Goal: Information Seeking & Learning: Learn about a topic

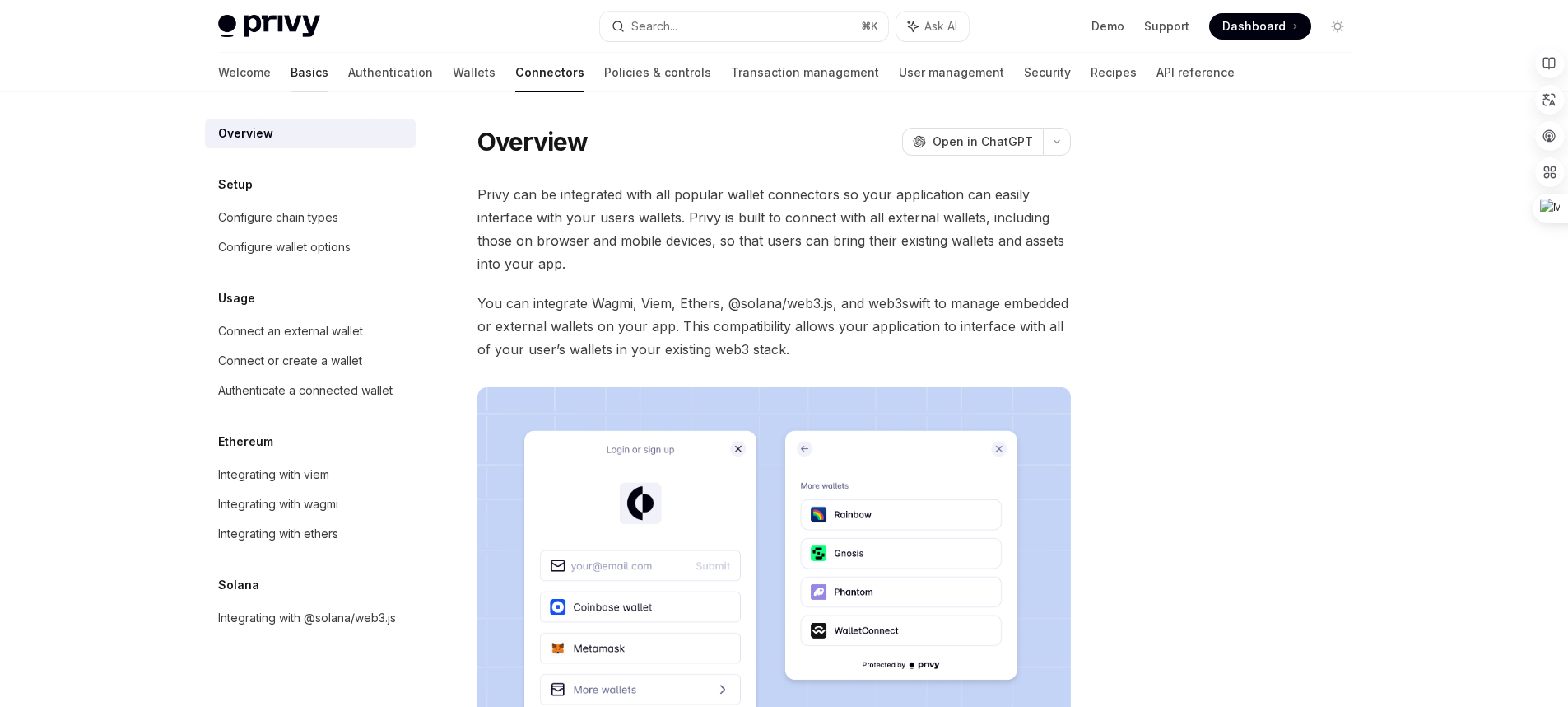
click at [291, 69] on link "Basics" at bounding box center [309, 72] width 37 height 39
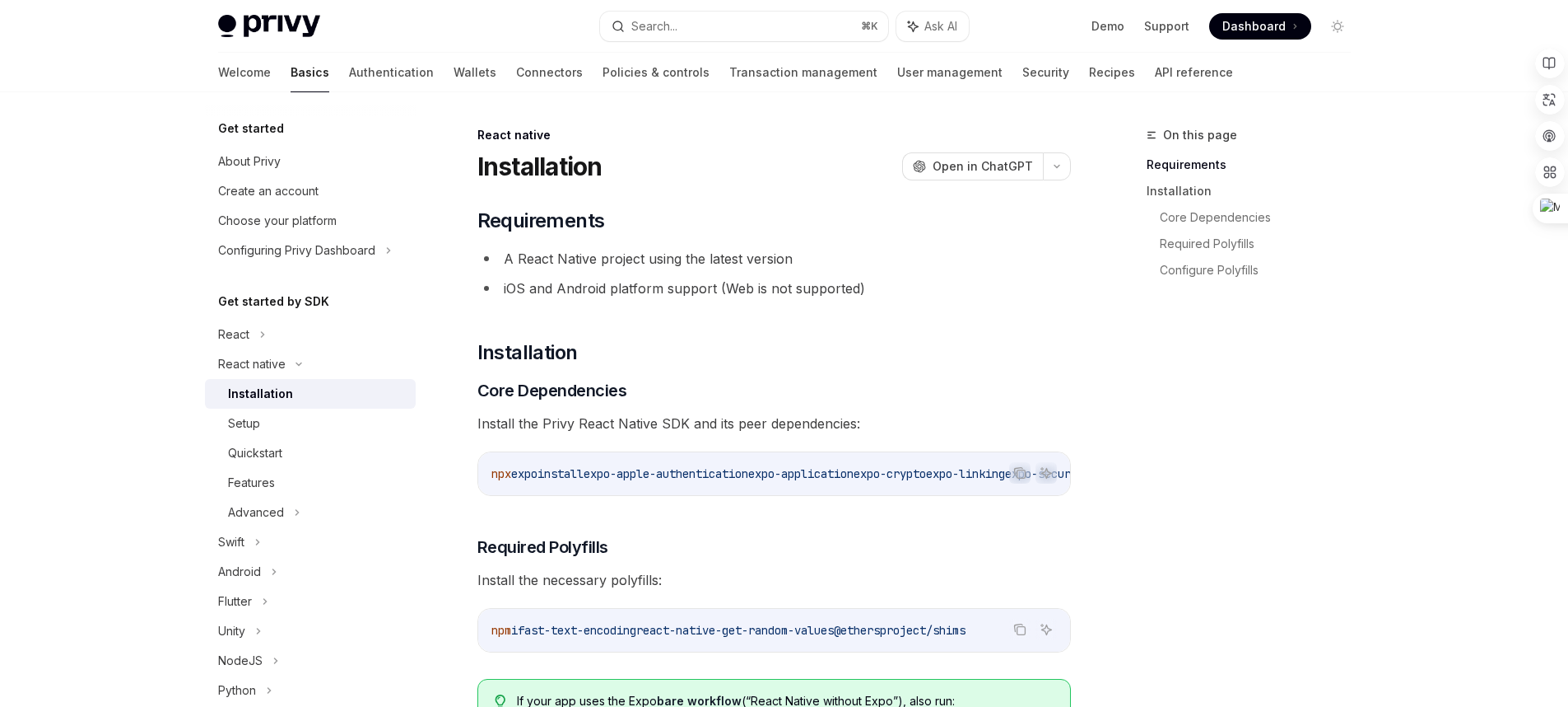
click at [285, 400] on div "Installation" at bounding box center [261, 393] width 65 height 20
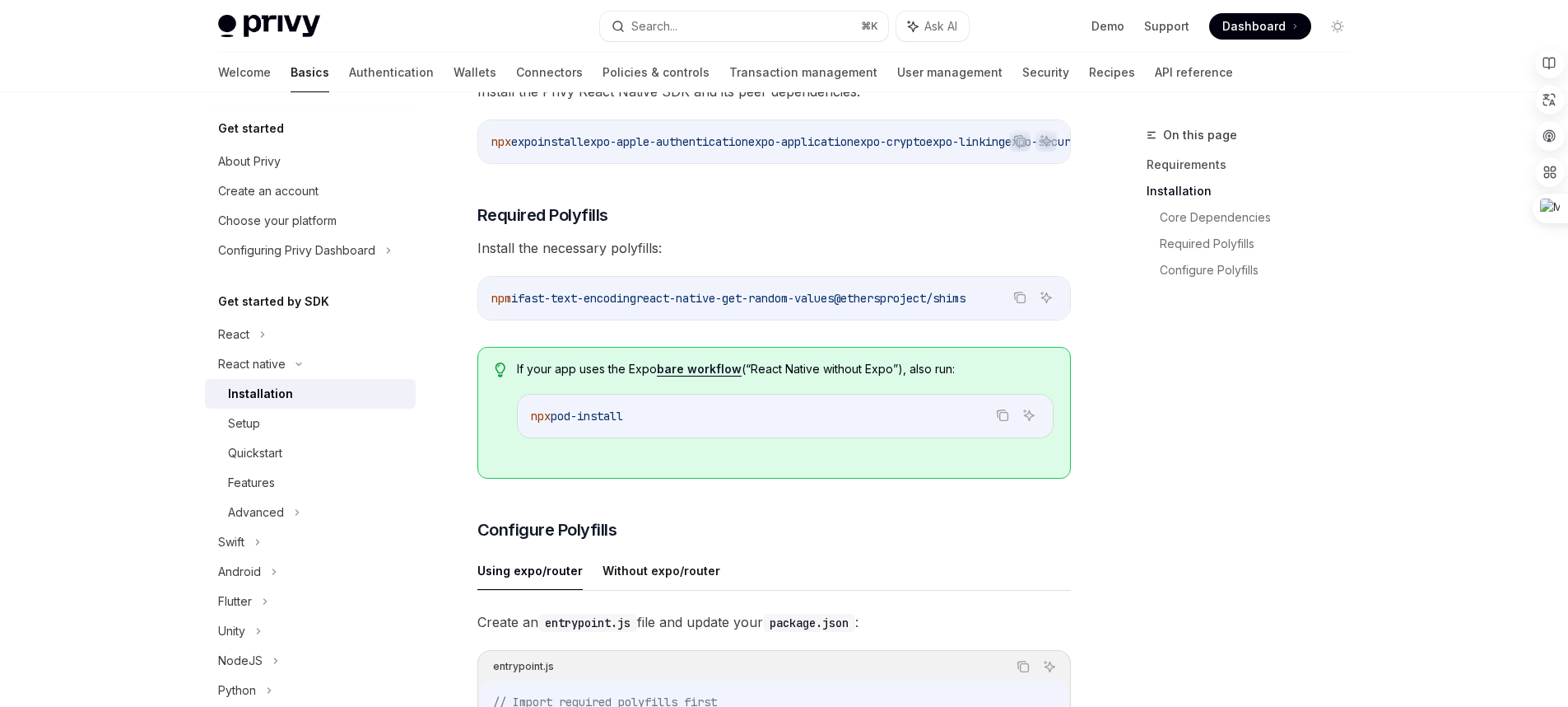
scroll to position [357, 0]
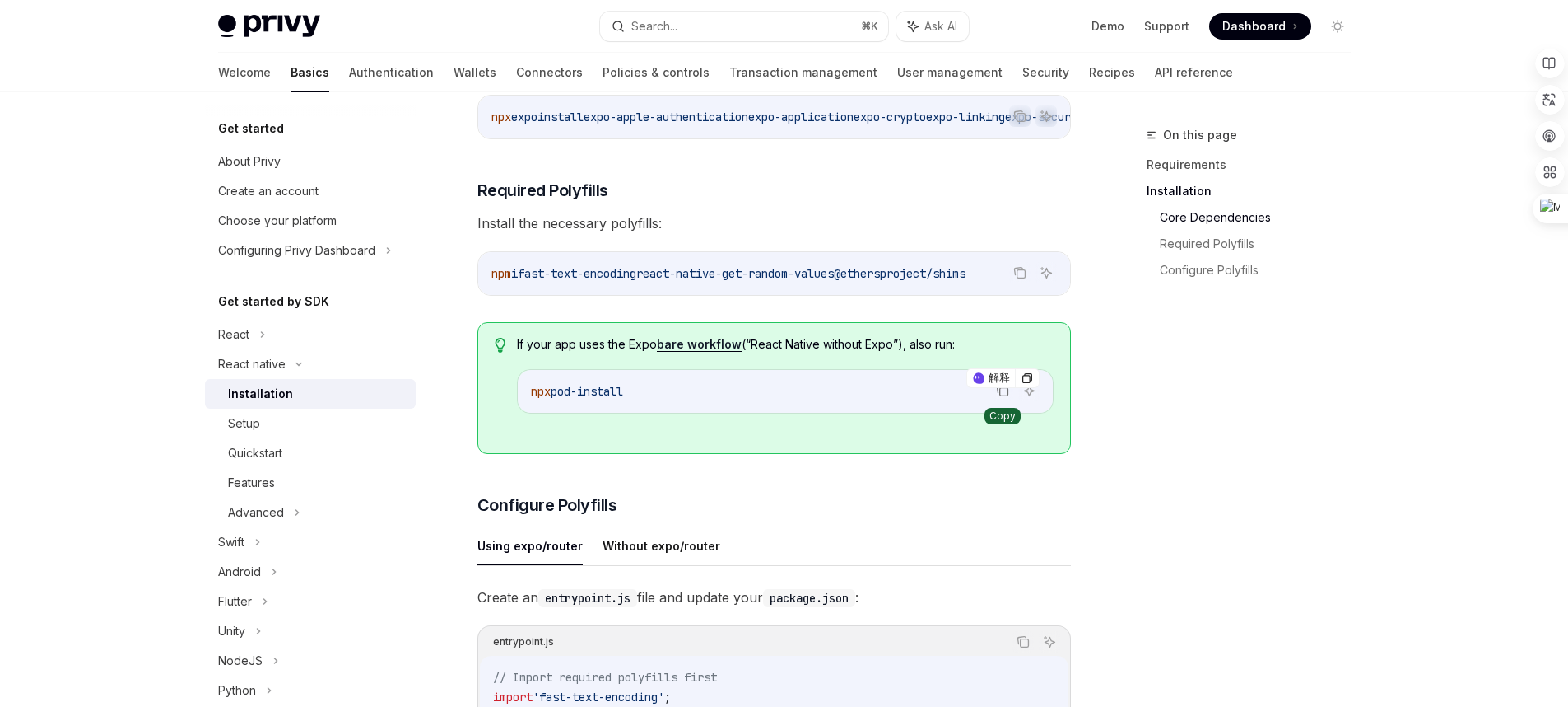
click at [1002, 397] on icon "Copy the contents from the code block" at bounding box center [1003, 390] width 13 height 13
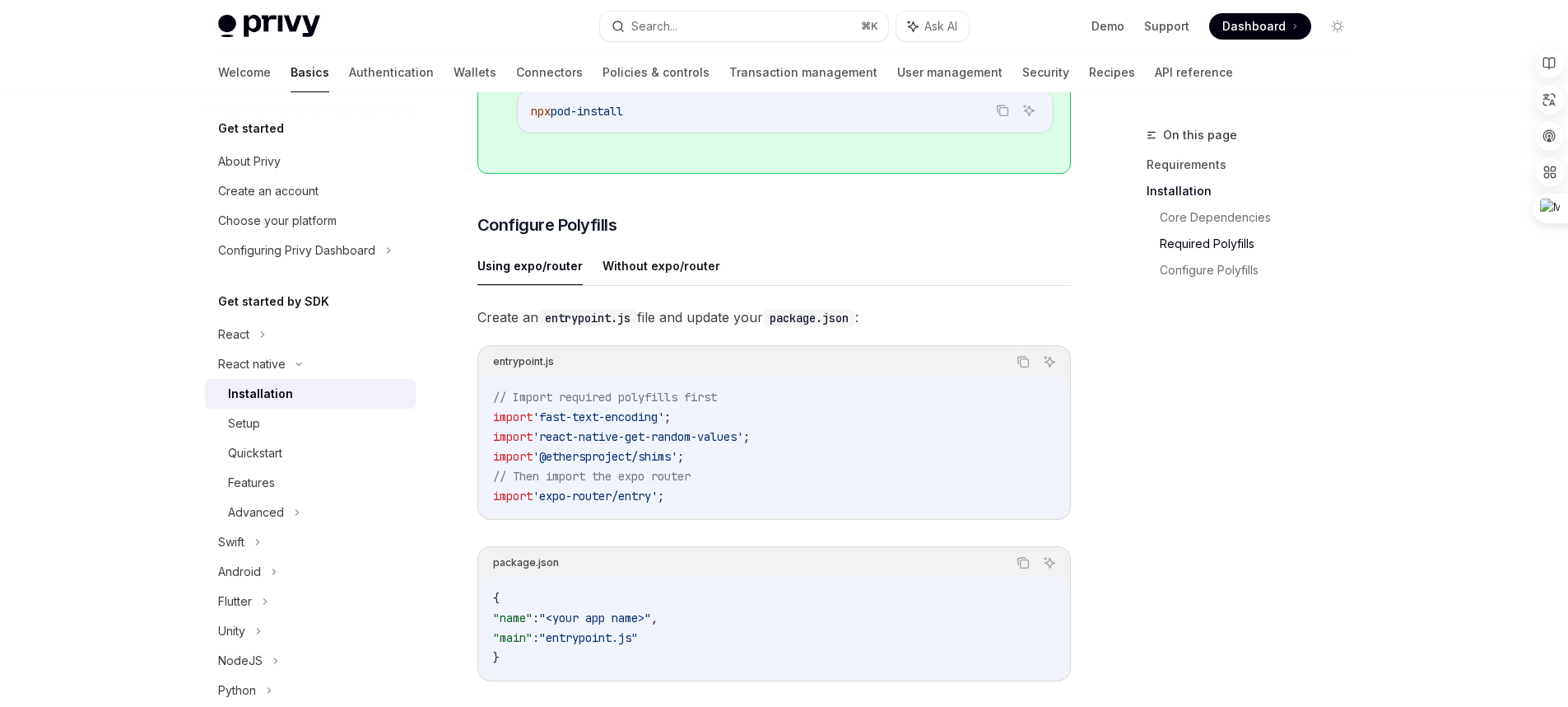
scroll to position [713, 0]
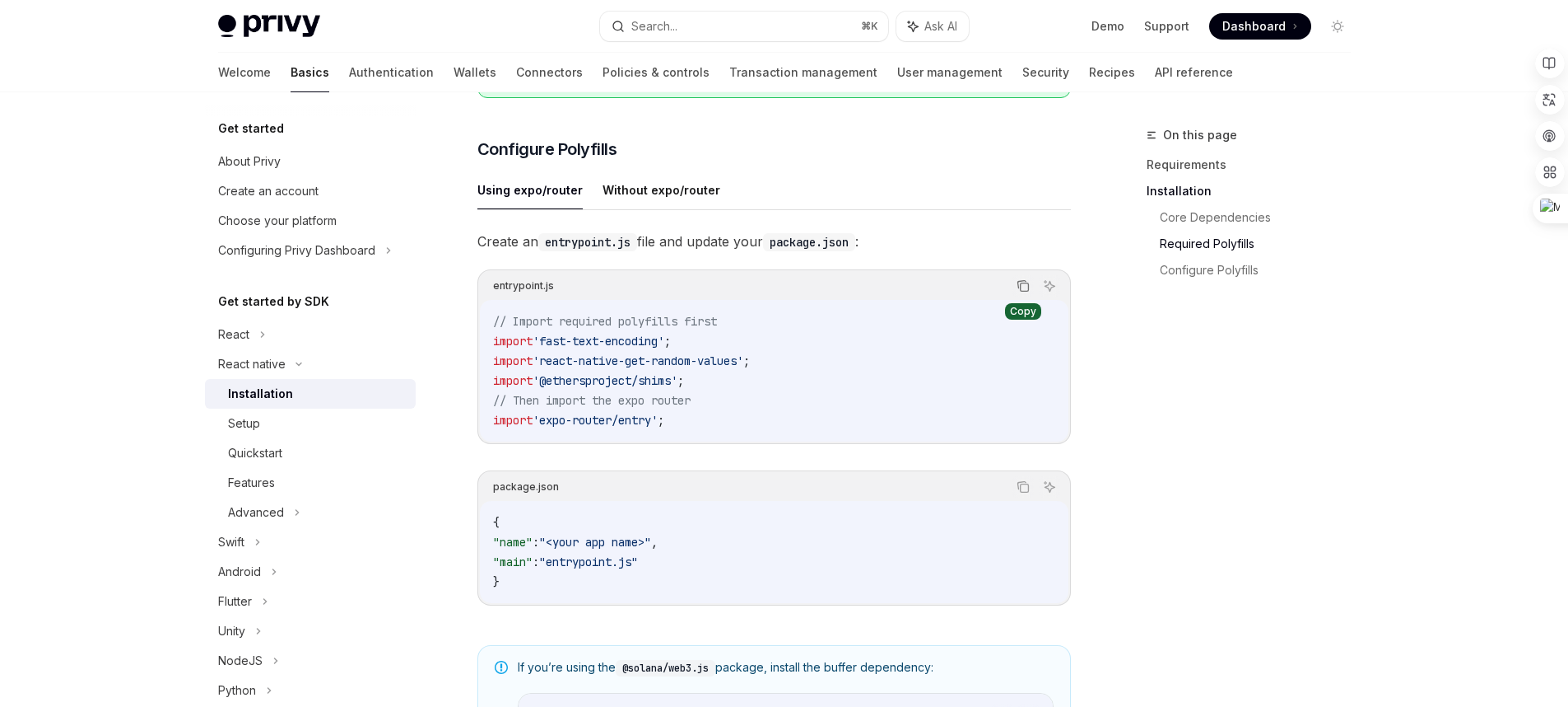
click at [1022, 293] on icon "Copy the contents from the code block" at bounding box center [1023, 286] width 13 height 13
click at [1022, 291] on icon "Copy the contents from the code block" at bounding box center [1023, 286] width 13 height 9
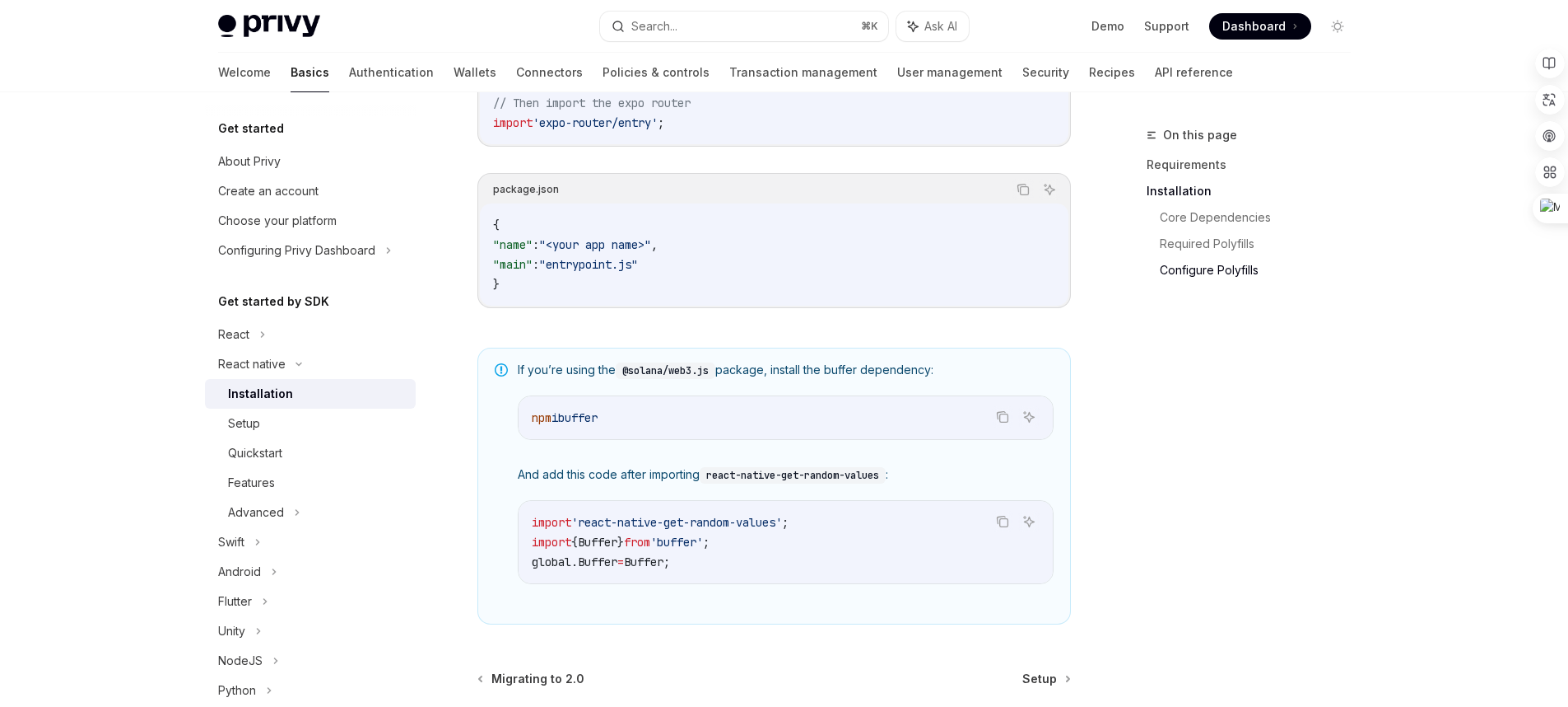
scroll to position [1052, 0]
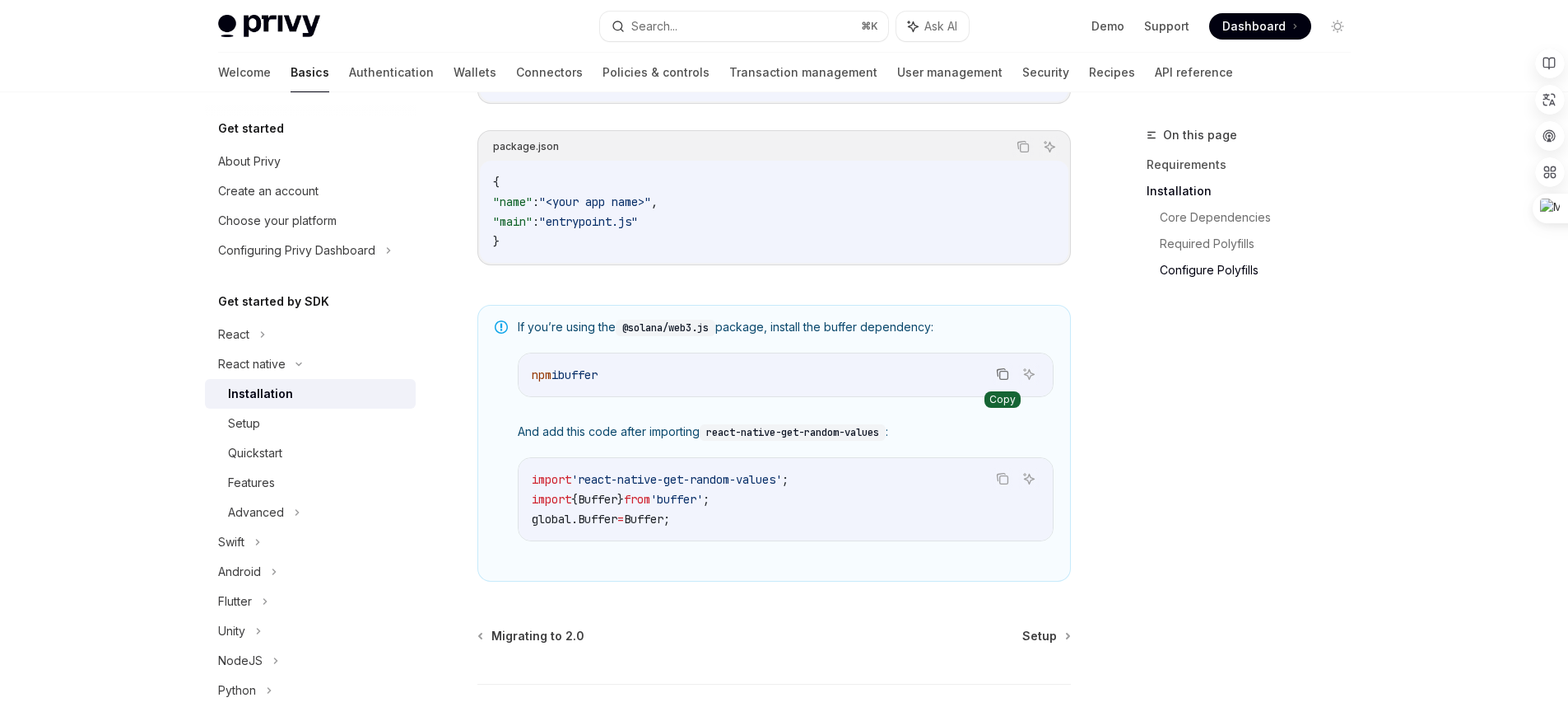
click at [1003, 381] on icon "Copy the contents from the code block" at bounding box center [1003, 374] width 13 height 13
drag, startPoint x: 888, startPoint y: 438, endPoint x: 707, endPoint y: 439, distance: 181.0
click at [707, 439] on code "react-native-get-random-values" at bounding box center [793, 432] width 186 height 16
copy code "react-native-get-random-values"
click at [347, 428] on div "Setup" at bounding box center [316, 423] width 177 height 20
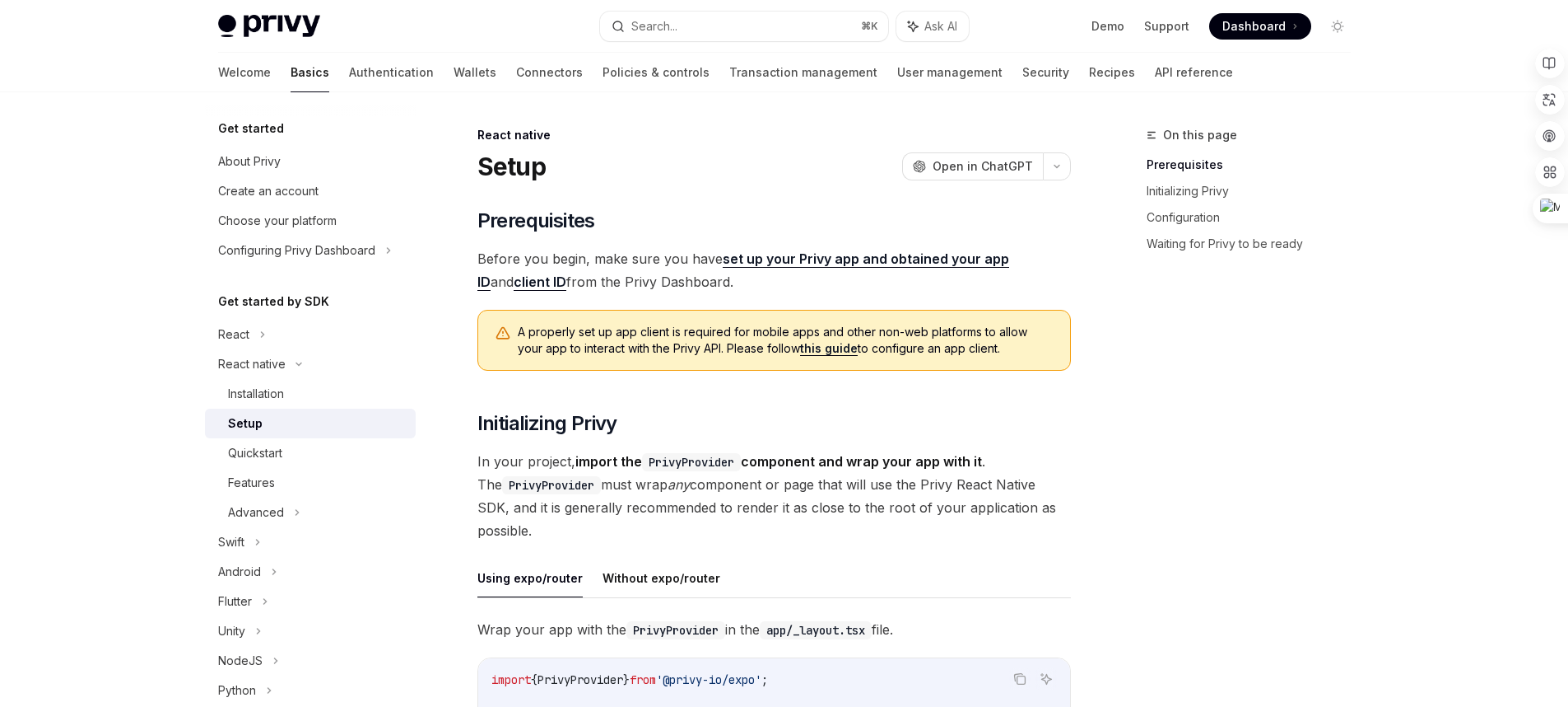
click at [786, 264] on link "set up your Privy app and obtained your app ID" at bounding box center [743, 271] width 532 height 40
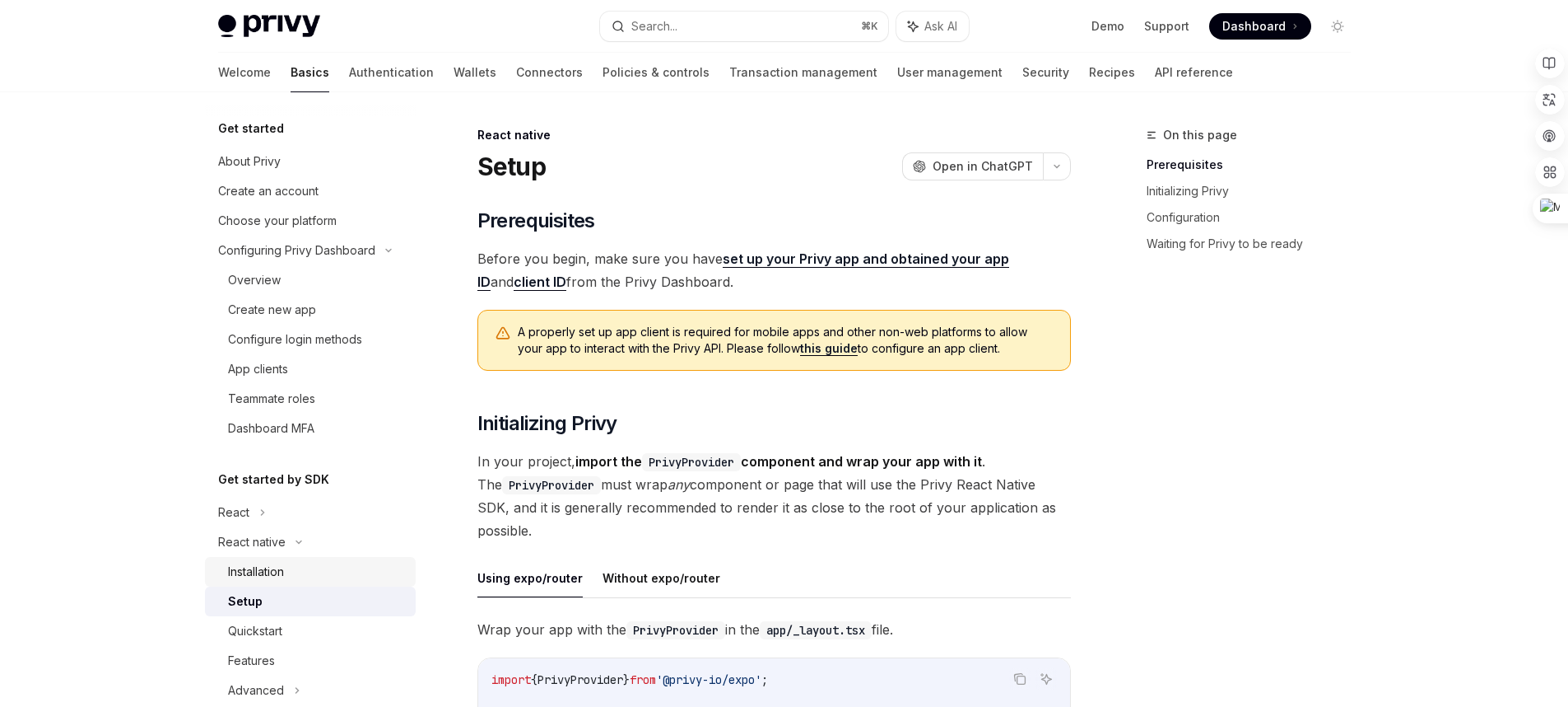
click at [284, 572] on div "Installation" at bounding box center [256, 571] width 56 height 20
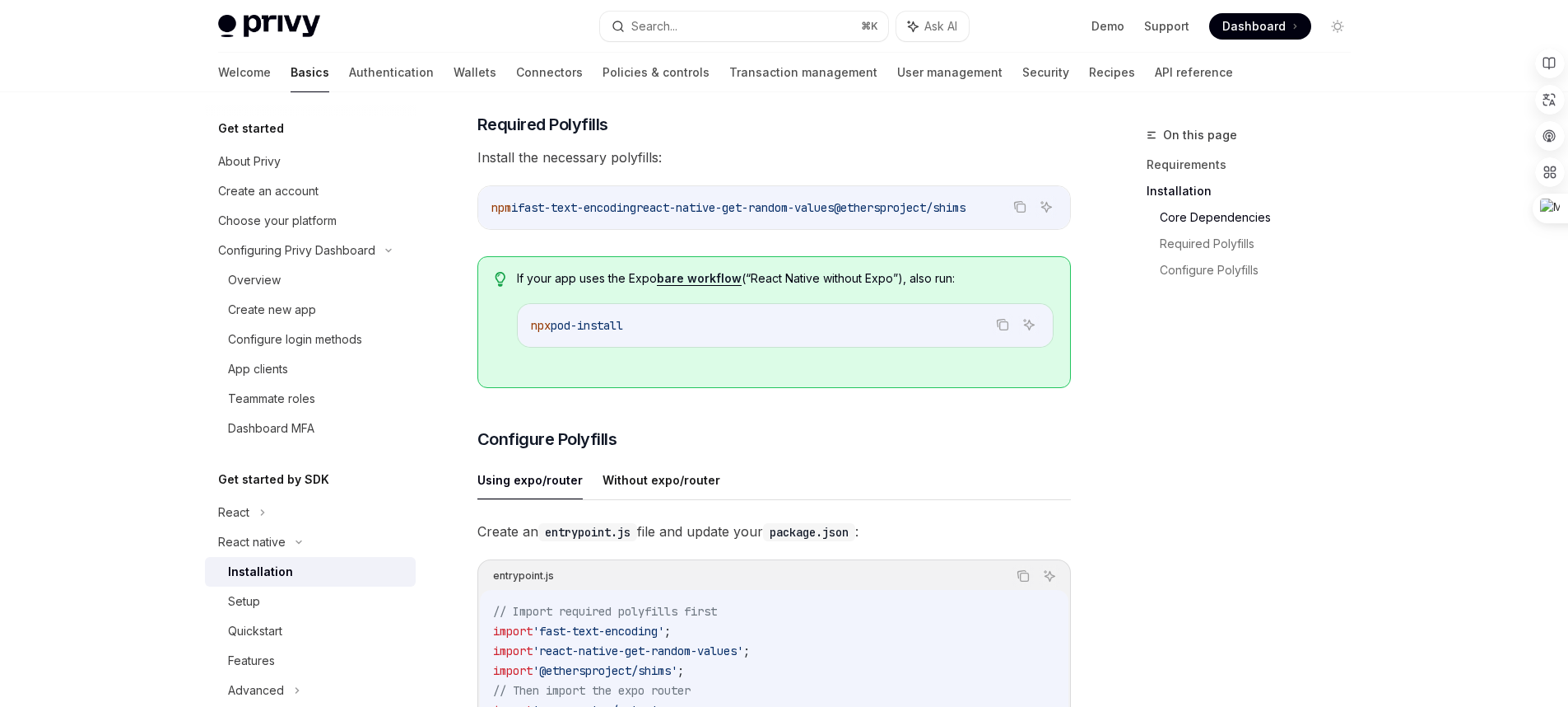
scroll to position [445, 0]
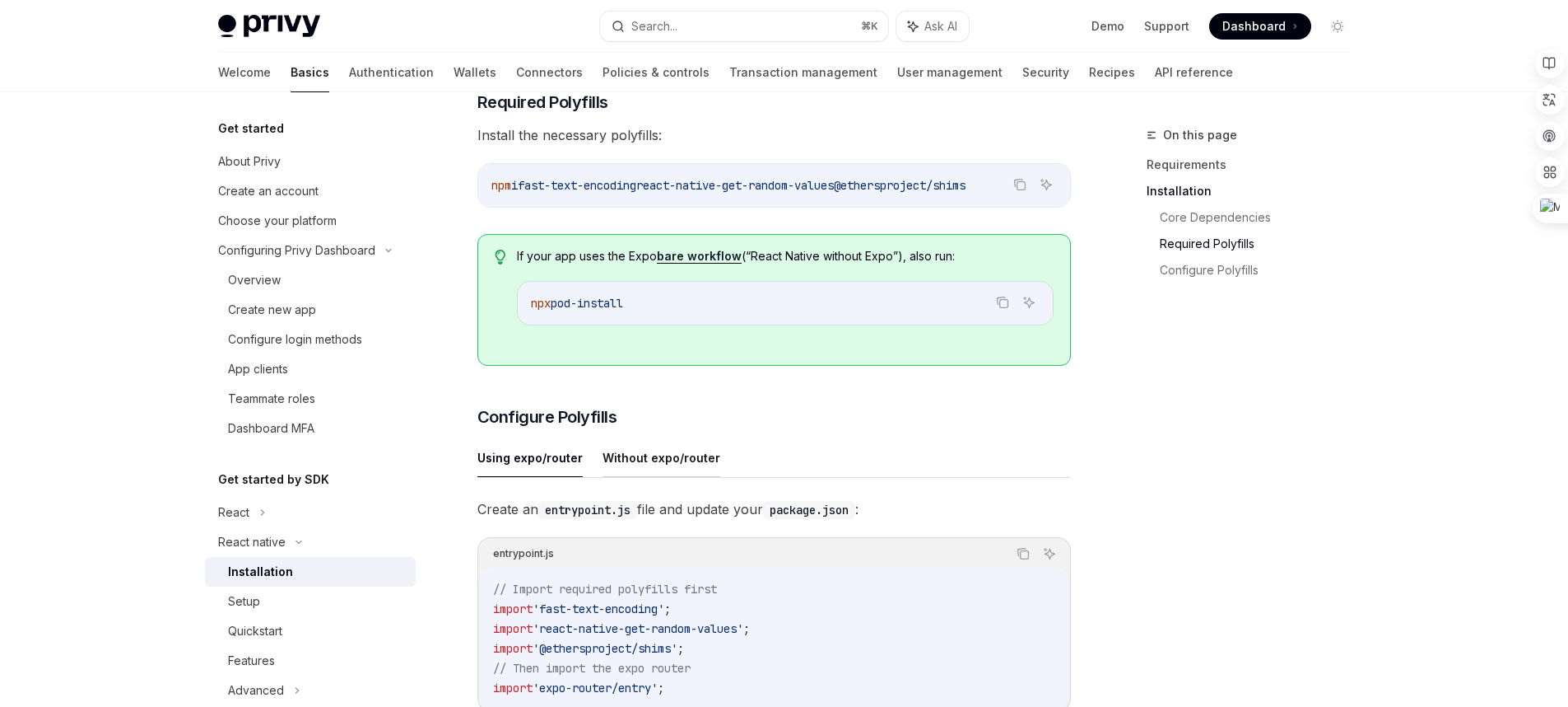
click at [682, 446] on button "Without expo/router" at bounding box center [661, 458] width 118 height 38
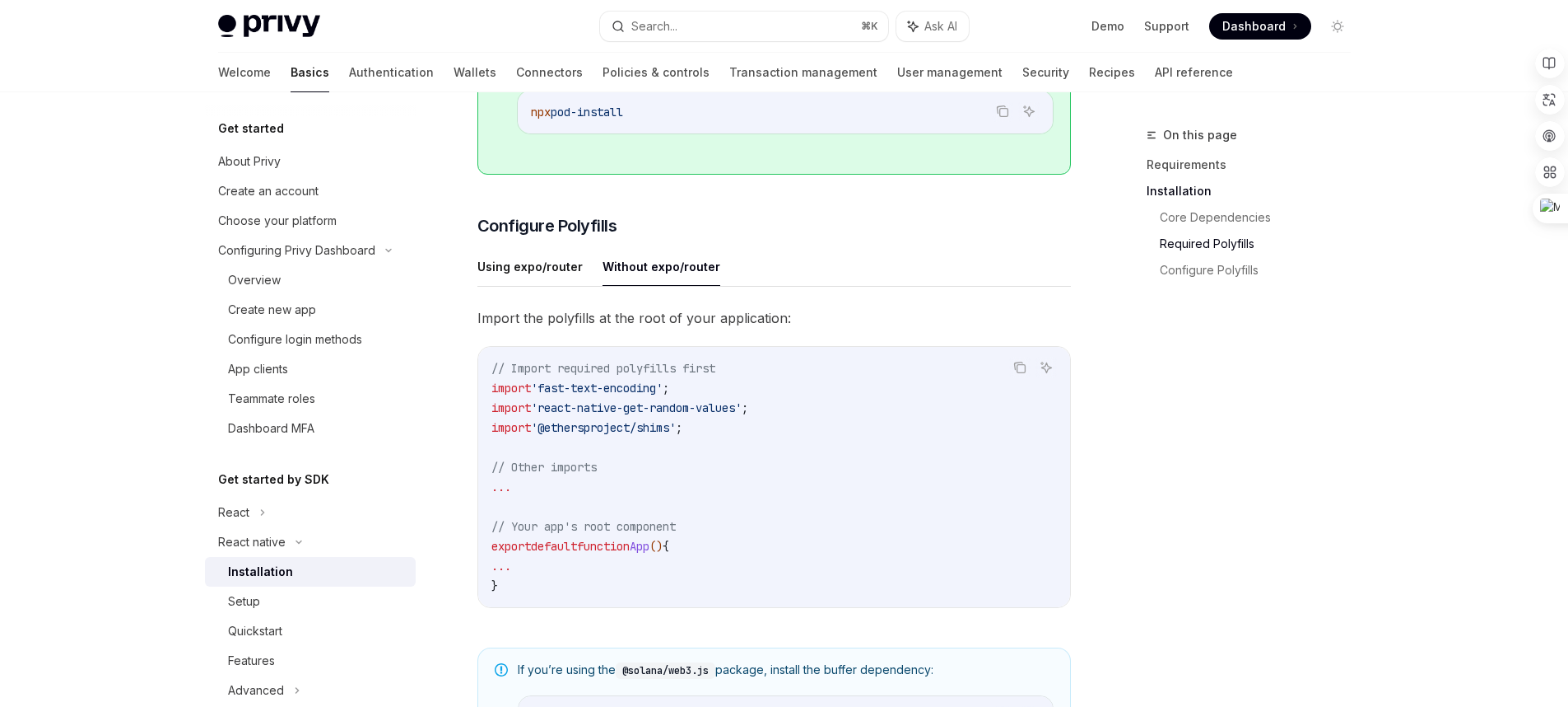
scroll to position [685, 0]
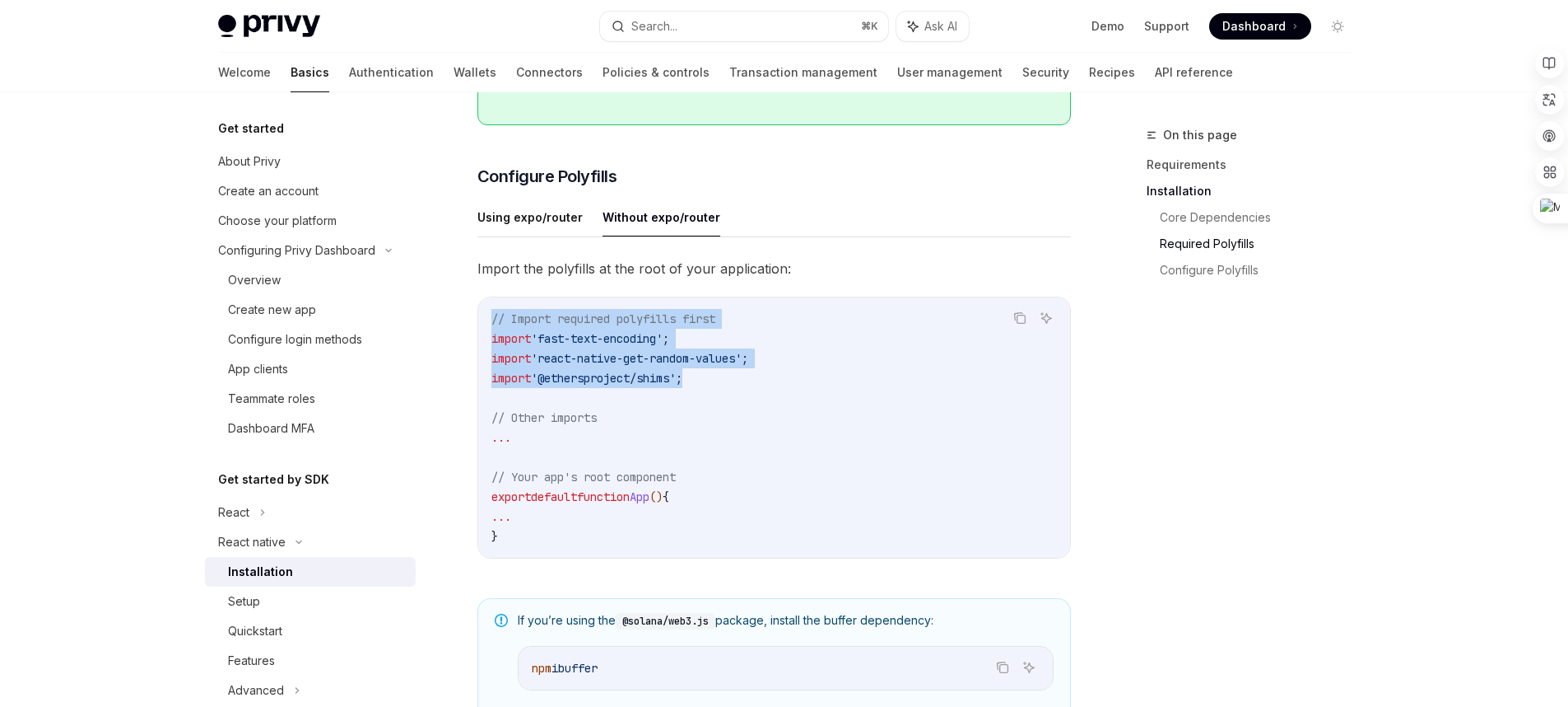
copy code "// Import required polyfills first import 'fast-text-encoding' ; import 'react-…"
drag, startPoint x: 698, startPoint y: 376, endPoint x: 450, endPoint y: 323, distance: 253.6
click at [450, 323] on div "React native Installation OpenAI Open in ChatGPT OpenAI Open in ChatGPT ​ Requi…" at bounding box center [620, 279] width 909 height 1679
click at [503, 229] on button "Using expo/router" at bounding box center [530, 217] width 105 height 38
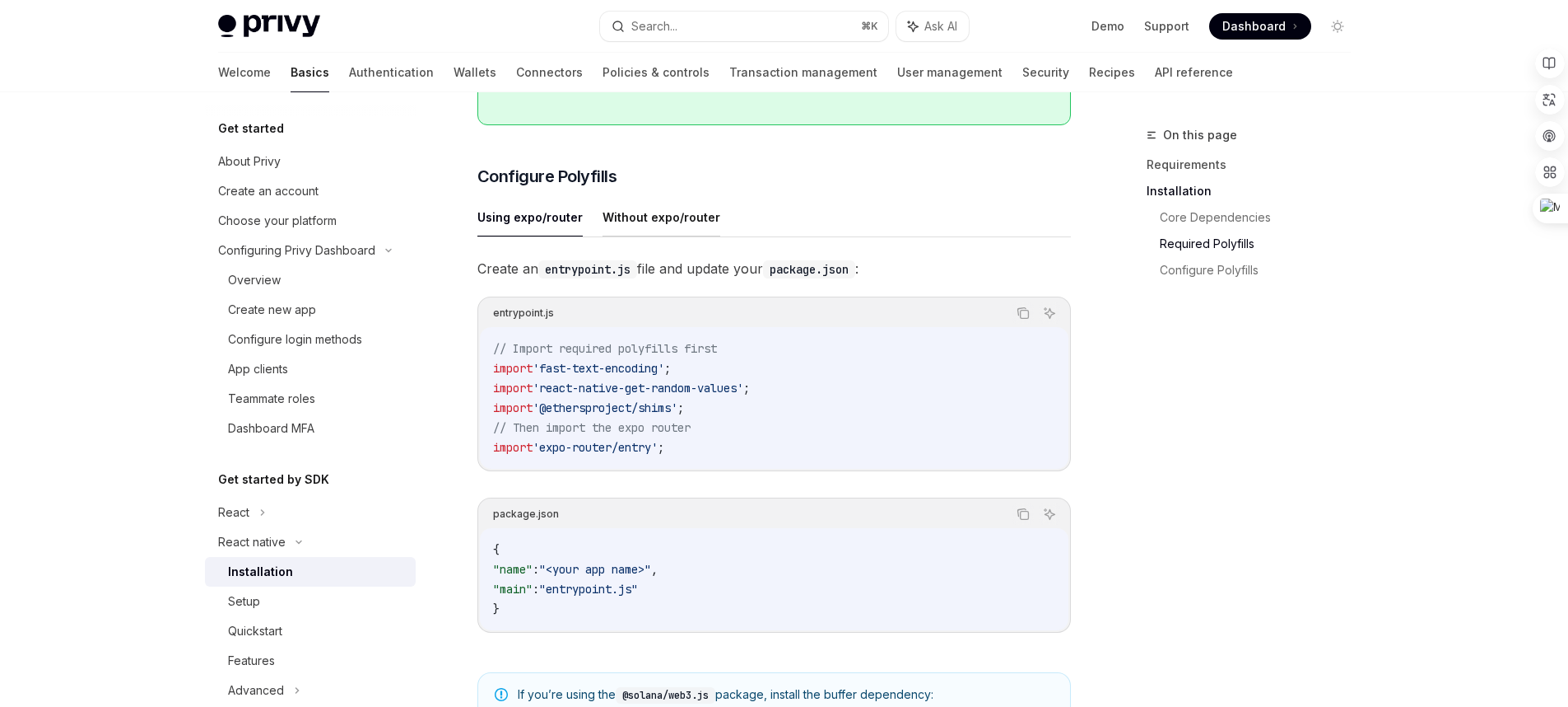
click at [666, 224] on button "Without expo/router" at bounding box center [661, 217] width 118 height 38
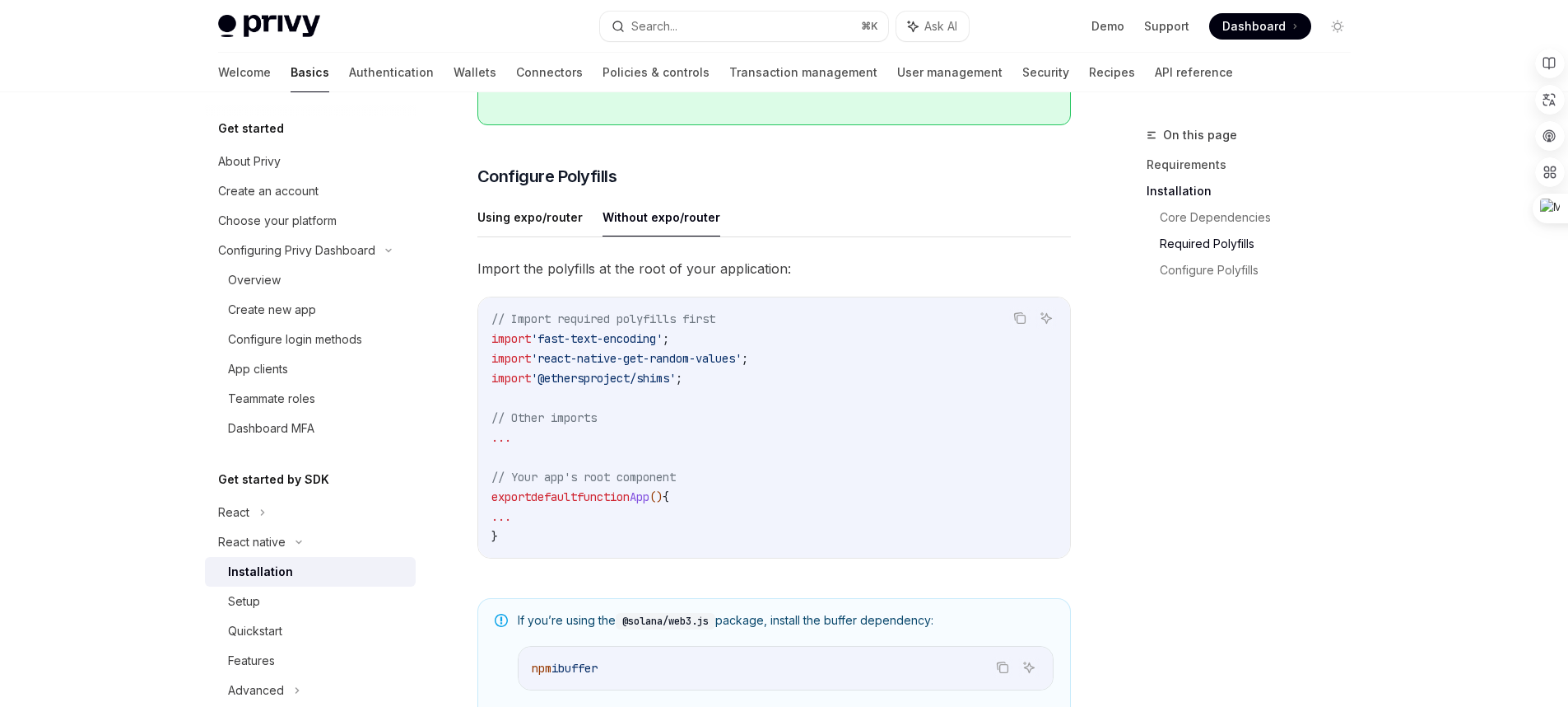
click at [654, 206] on button "Without expo/router" at bounding box center [661, 217] width 118 height 38
click at [1015, 321] on icon "Copy the contents from the code block" at bounding box center [1020, 318] width 13 height 13
drag, startPoint x: 700, startPoint y: 381, endPoint x: 451, endPoint y: 342, distance: 252.0
click at [451, 342] on div "React native Installation OpenAI Open in ChatGPT OpenAI Open in ChatGPT ​ Requi…" at bounding box center [620, 279] width 909 height 1679
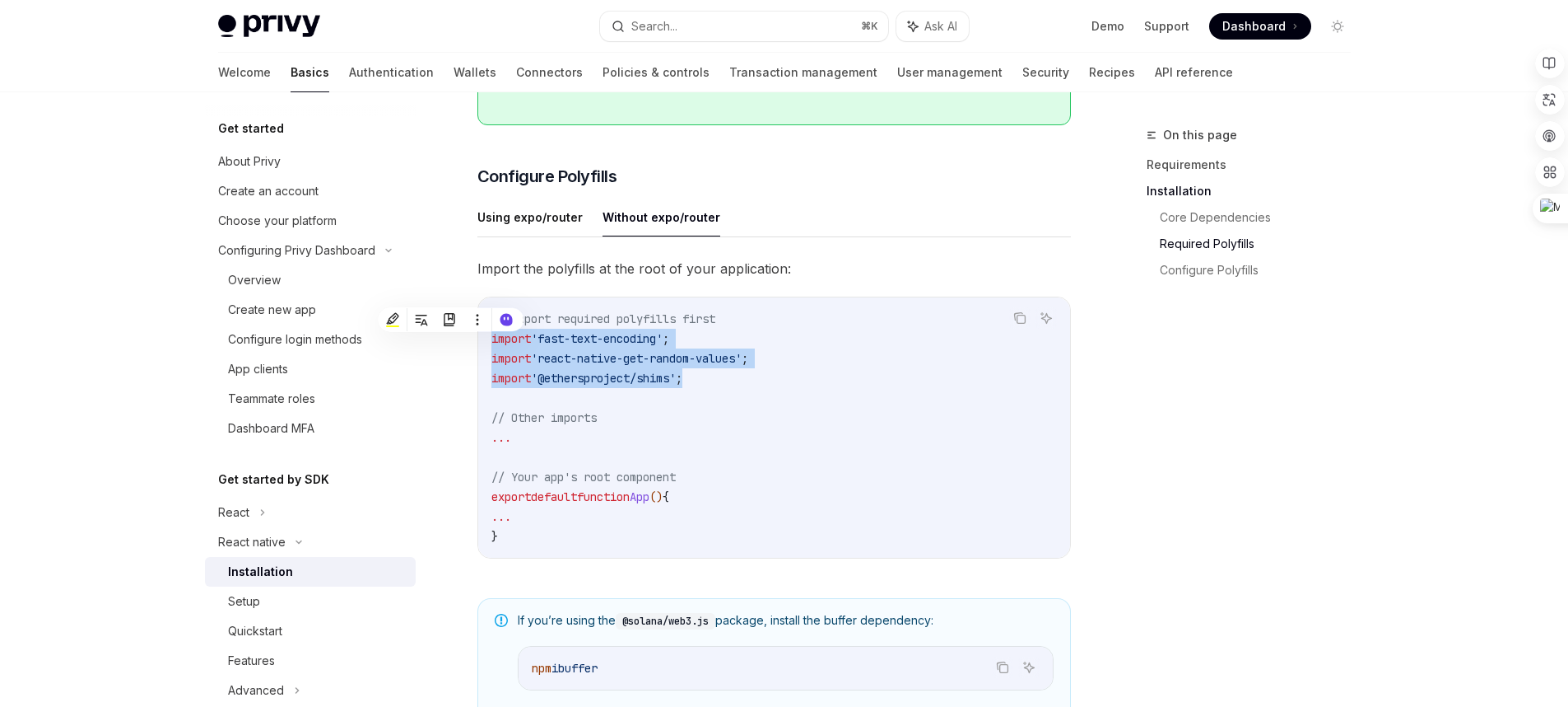
copy code "import 'fast-text-encoding' ; import 'react-native-get-random-values' ; import …"
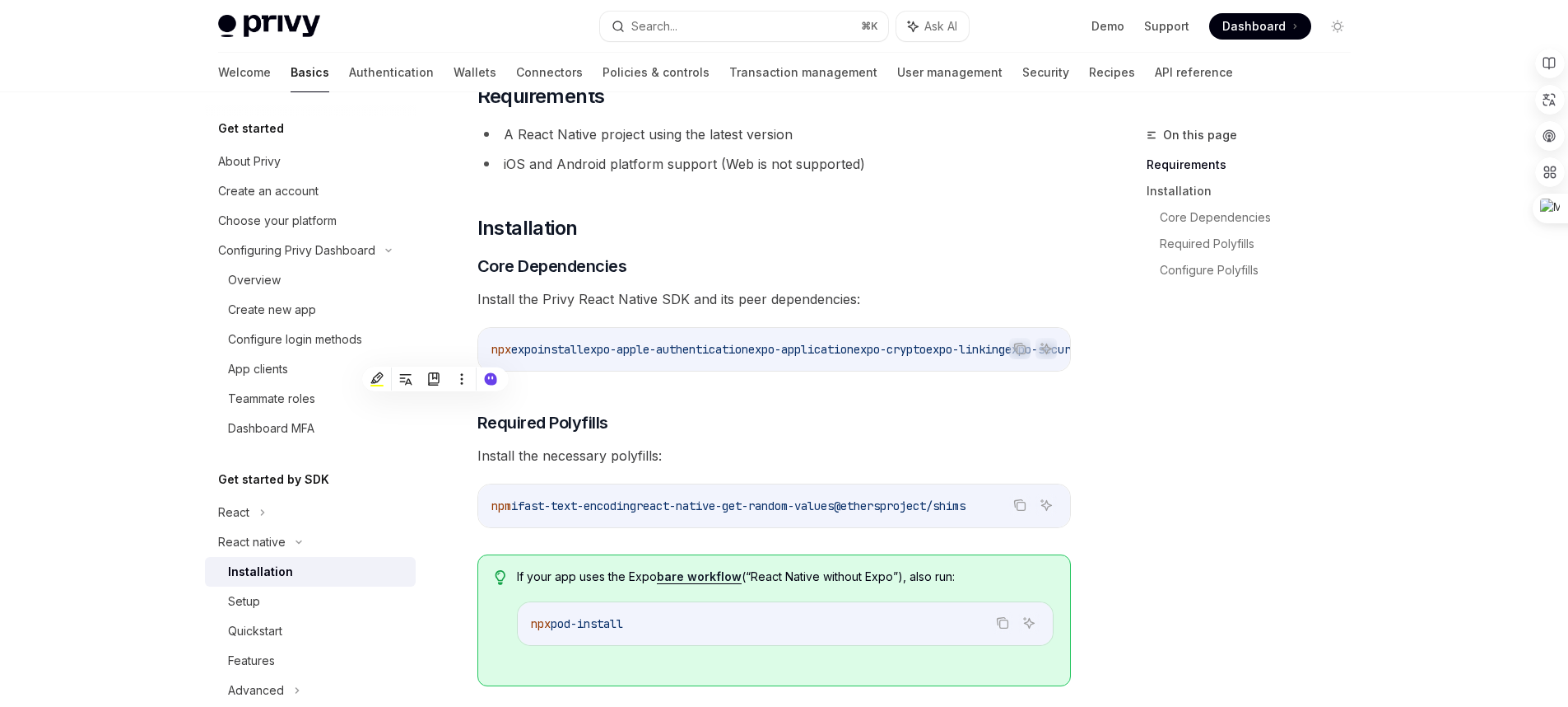
scroll to position [154, 0]
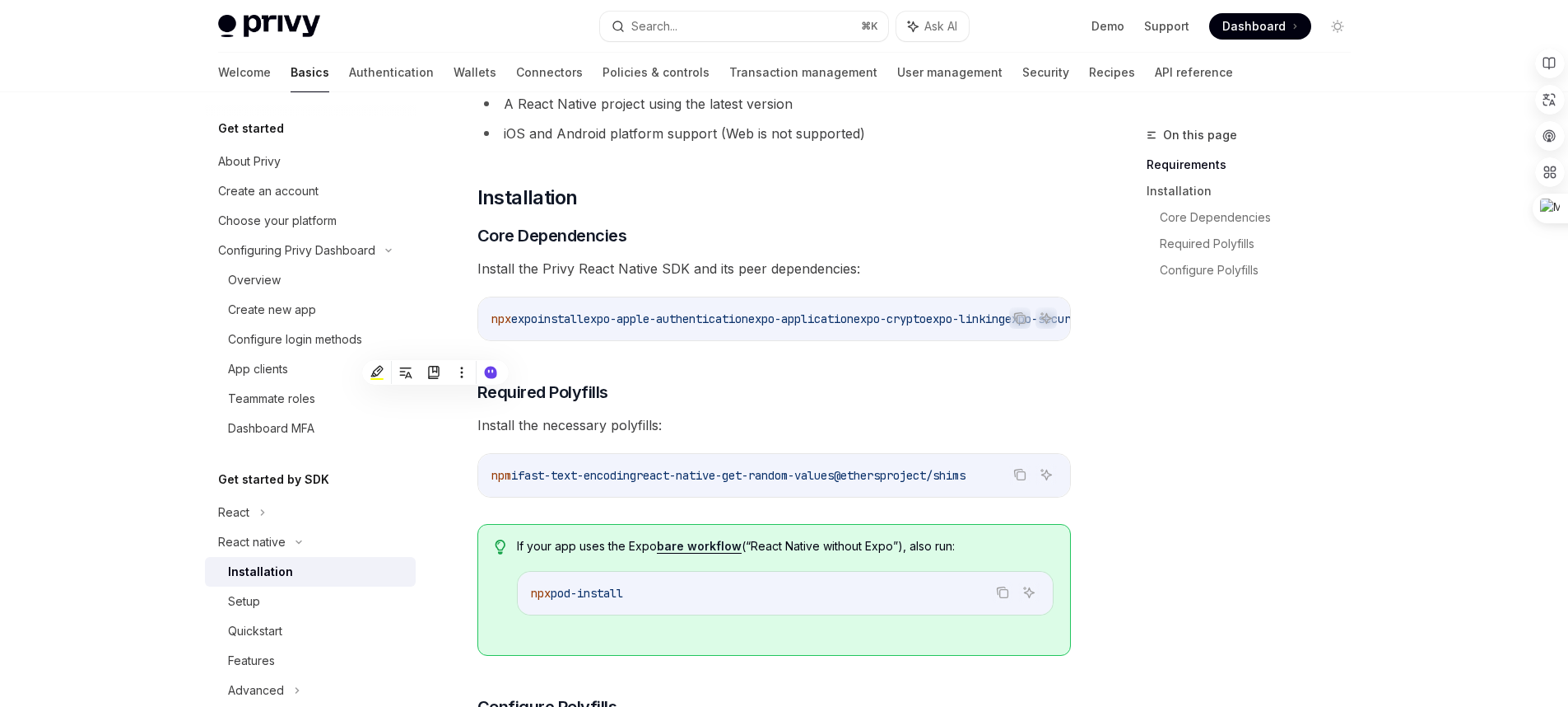
click at [650, 316] on span "expo-apple-authentication" at bounding box center [667, 318] width 165 height 14
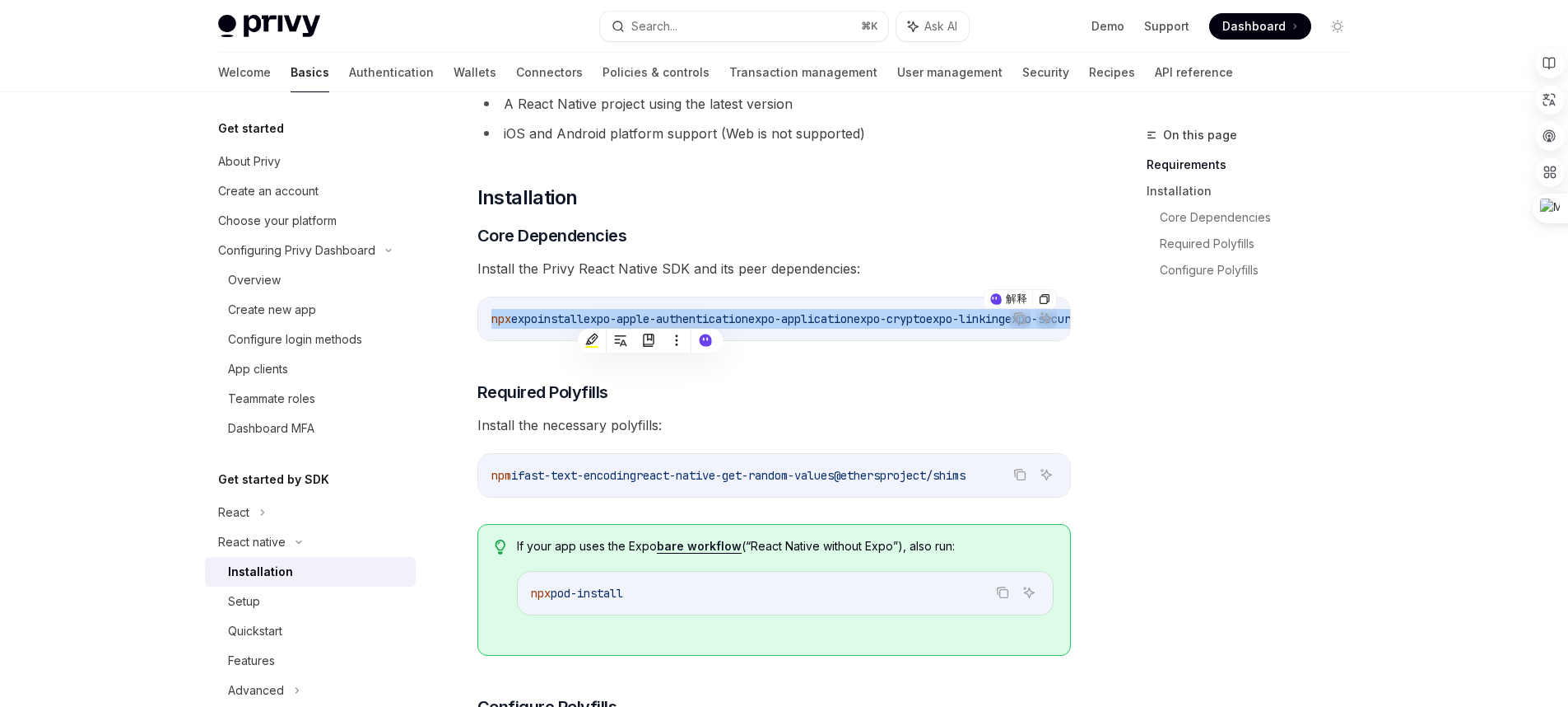
click at [650, 316] on span "expo-apple-authentication" at bounding box center [667, 318] width 165 height 14
copy div "npx expo install expo-apple-authentication expo-application expo-crypto expo-li…"
click at [1020, 317] on icon "Copy the contents from the code block" at bounding box center [1020, 318] width 13 height 13
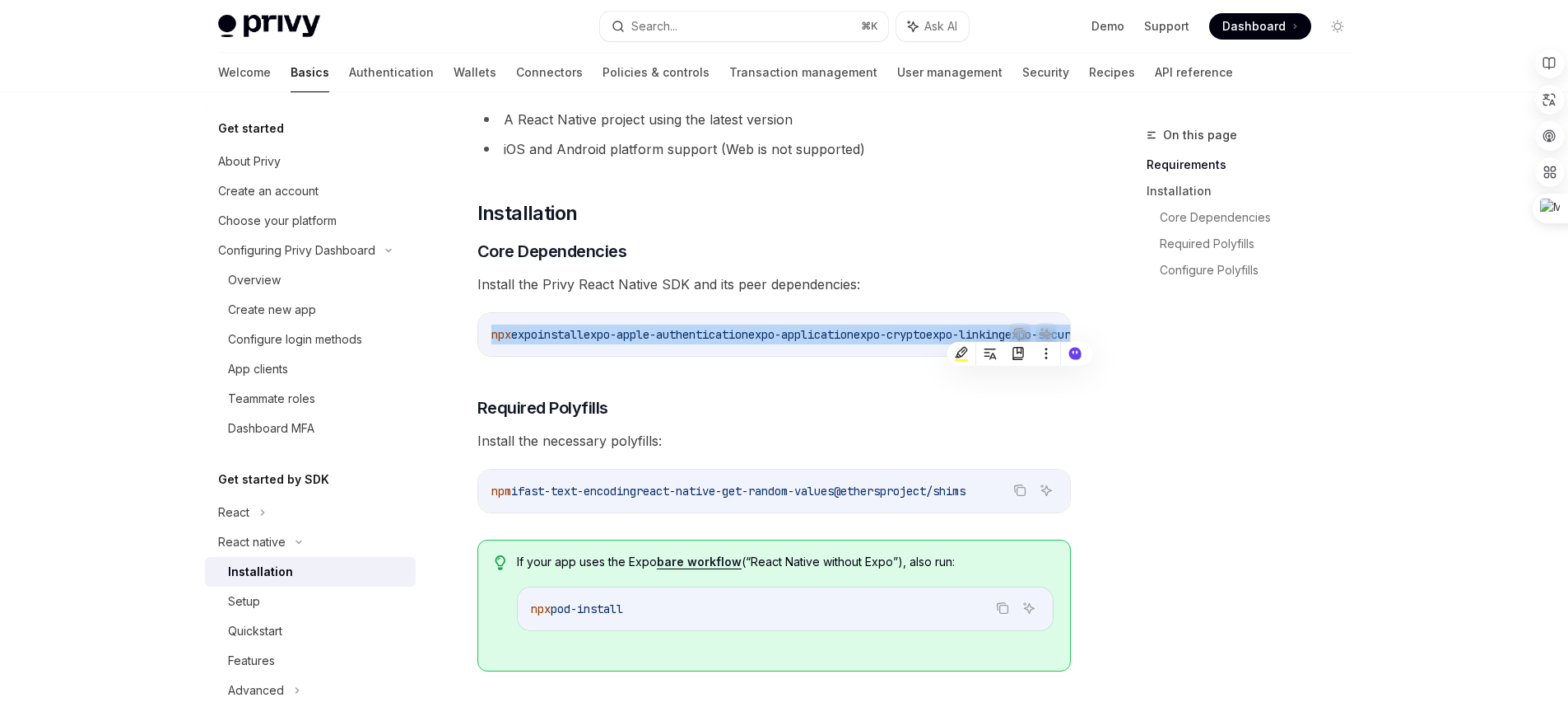
scroll to position [137, 0]
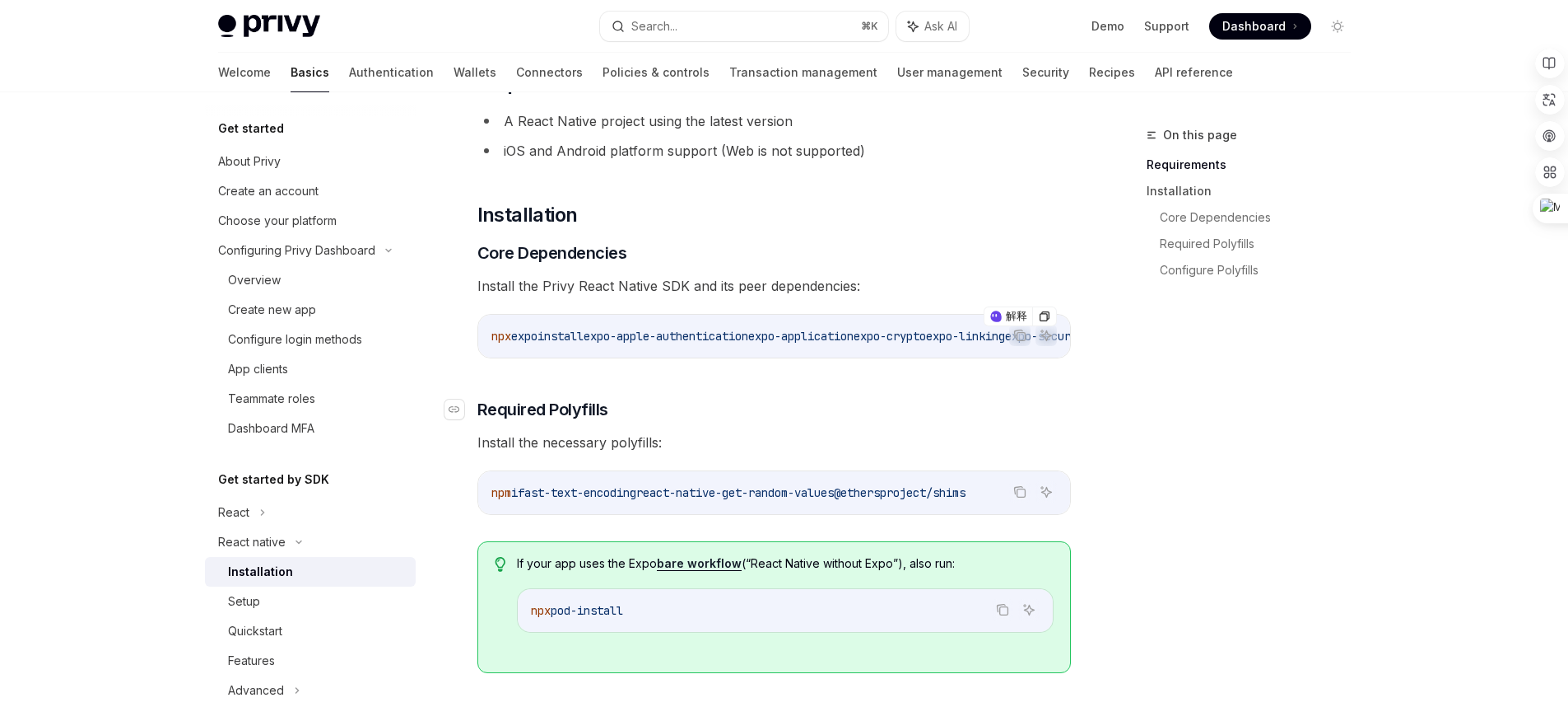
click at [879, 421] on h3 "​ Required Polyfills" at bounding box center [774, 410] width 594 height 23
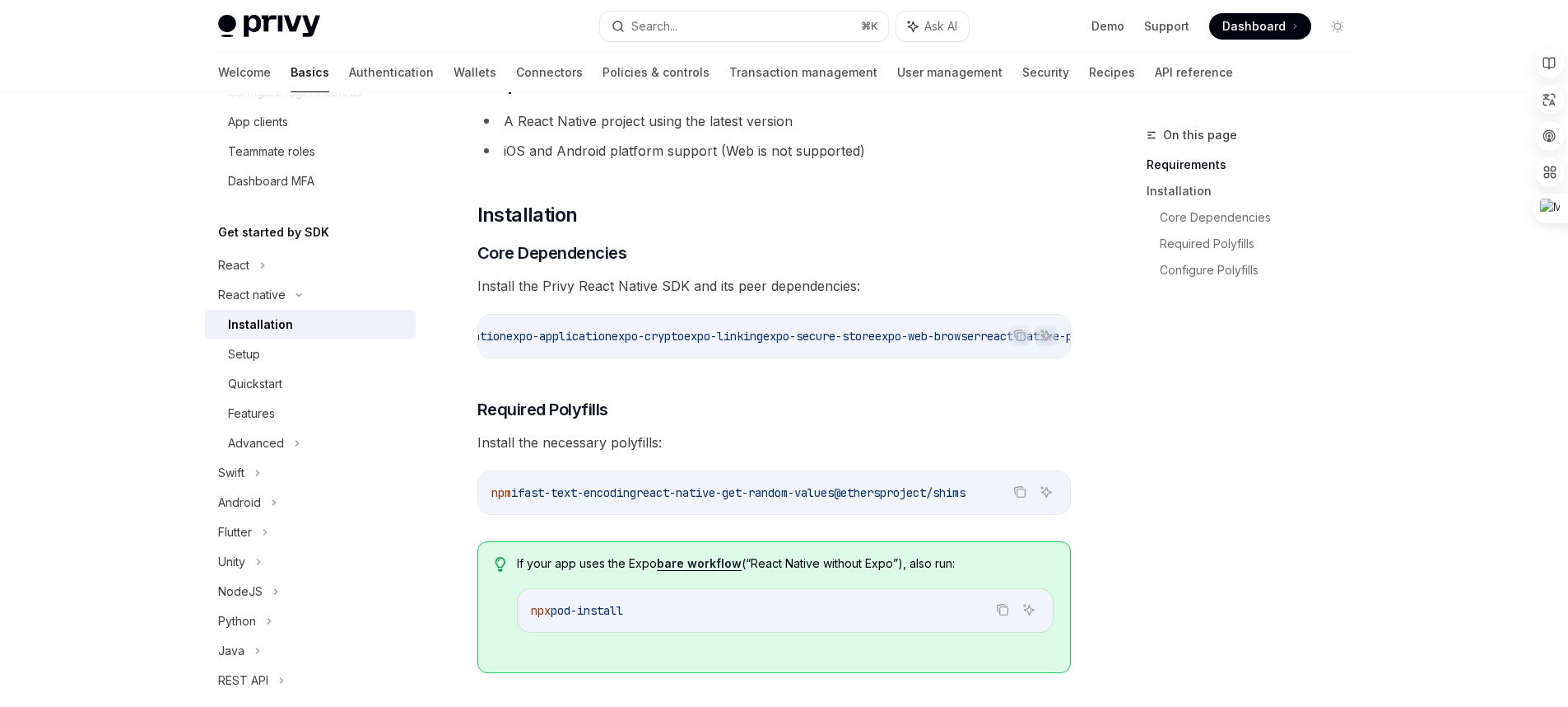
scroll to position [138, 0]
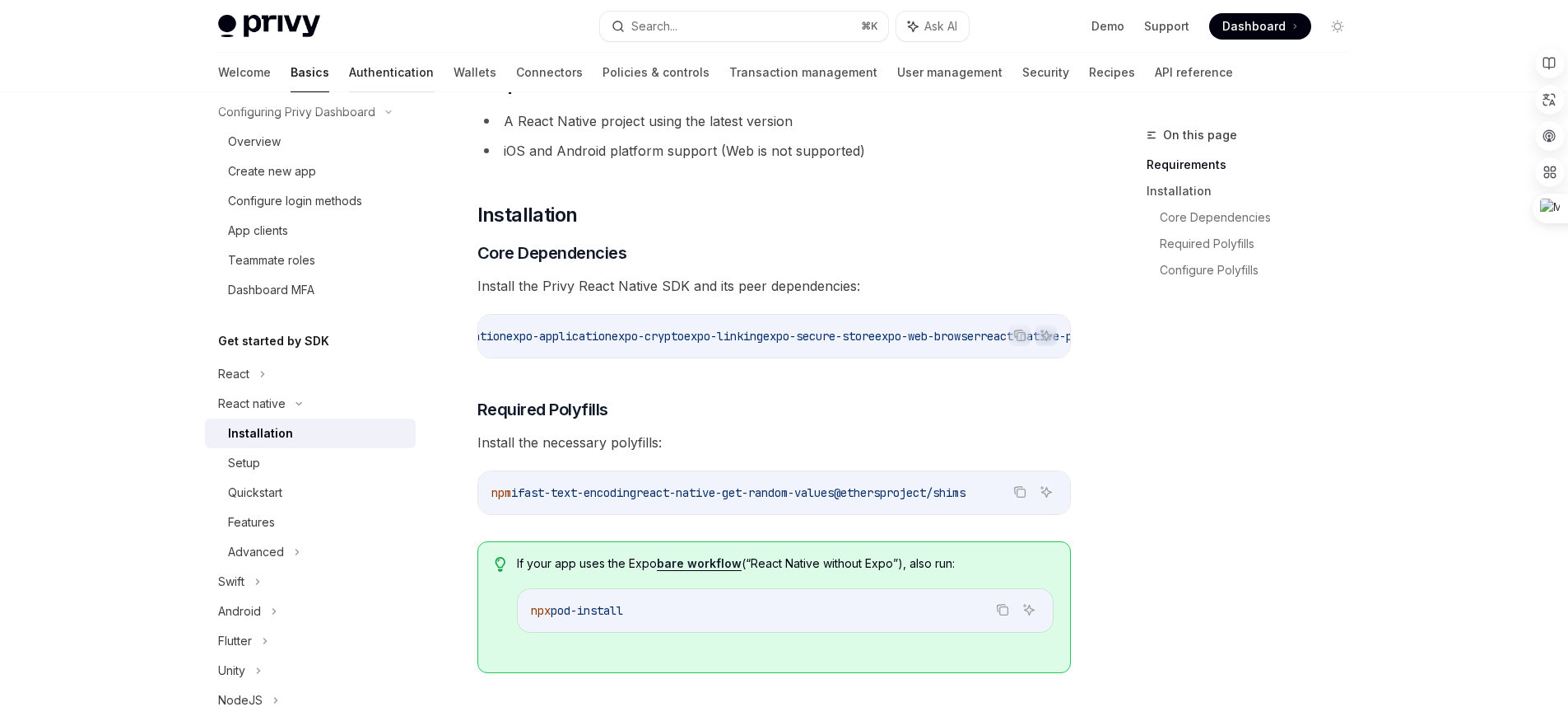
click at [349, 72] on link "Authentication" at bounding box center [391, 72] width 84 height 39
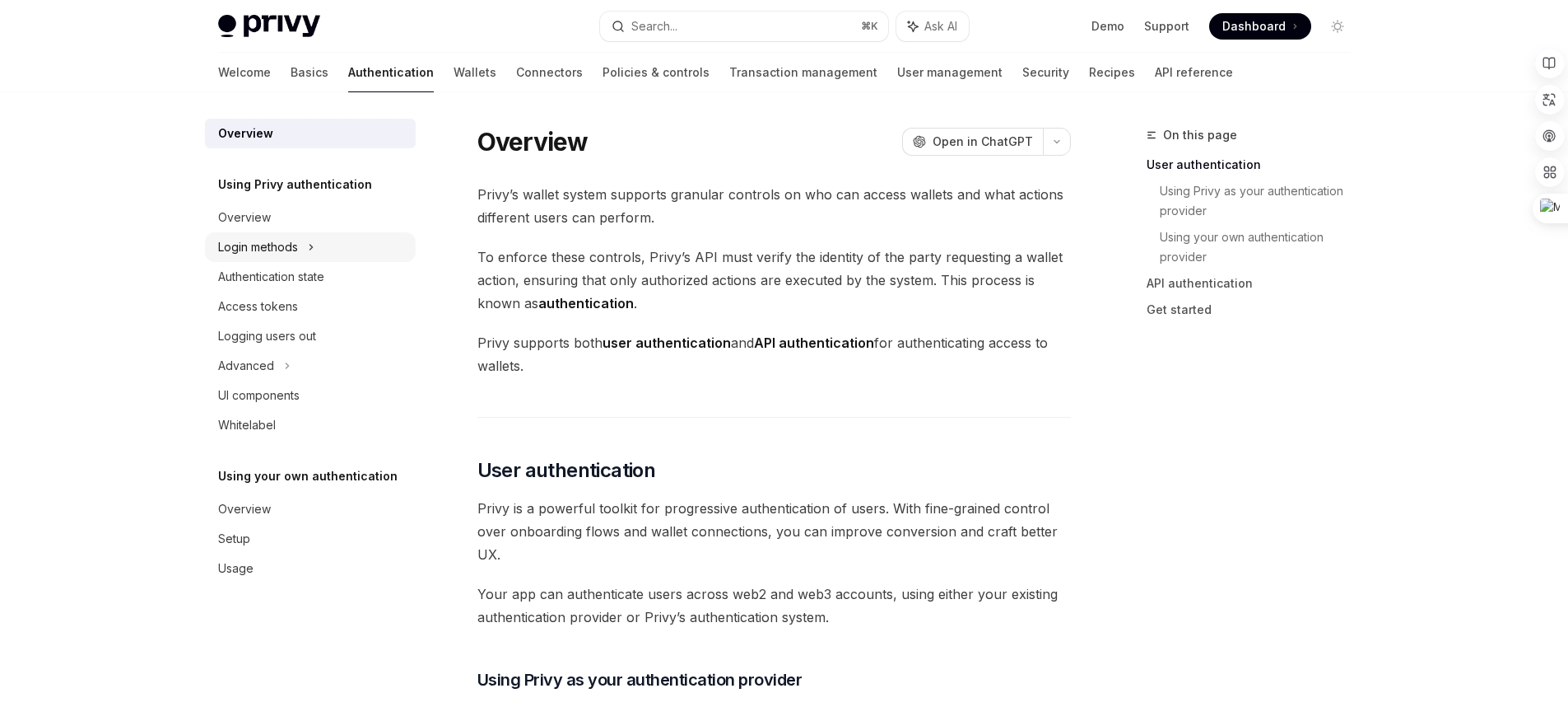
click at [293, 254] on div "Login methods" at bounding box center [257, 247] width 80 height 20
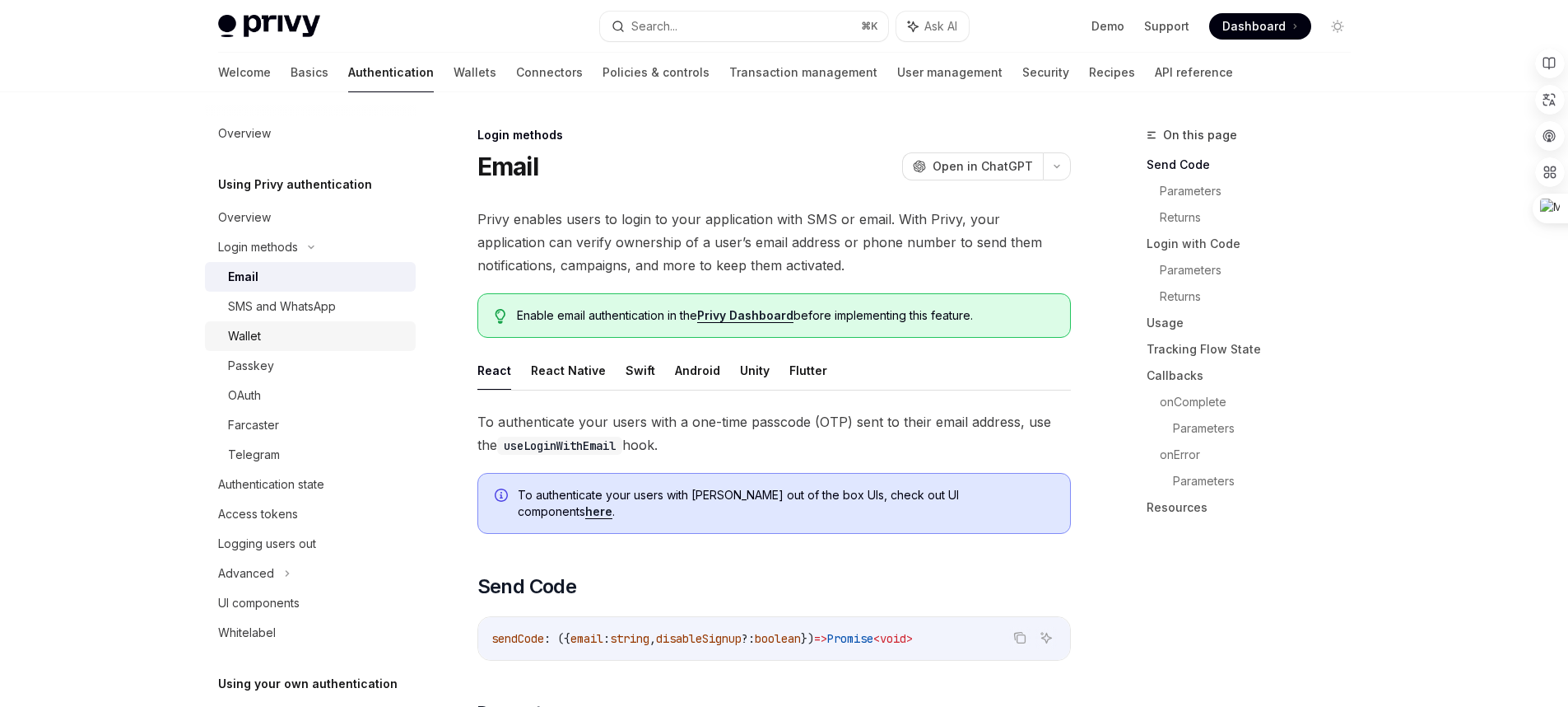
click at [362, 327] on div "Wallet" at bounding box center [316, 336] width 177 height 20
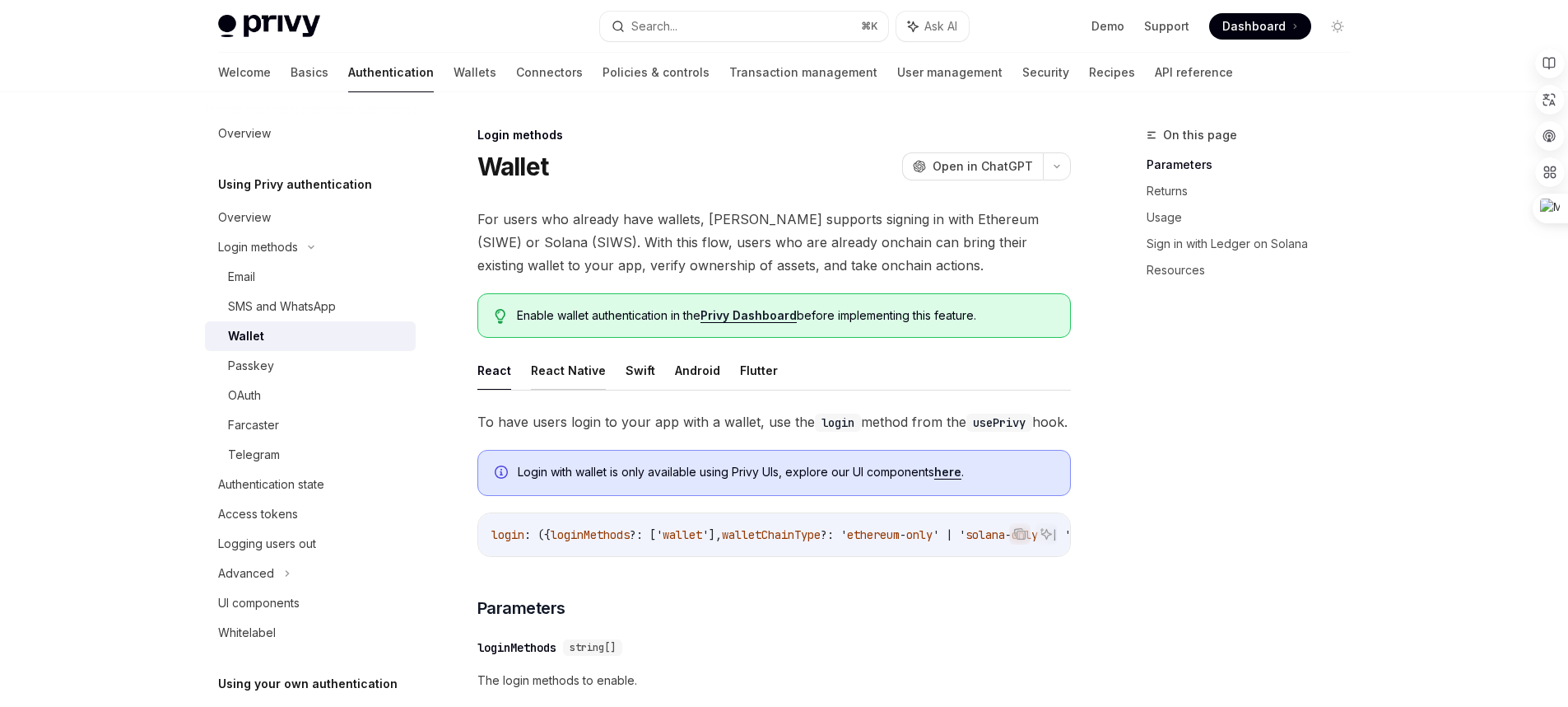
click at [533, 370] on button "React Native" at bounding box center [569, 370] width 75 height 38
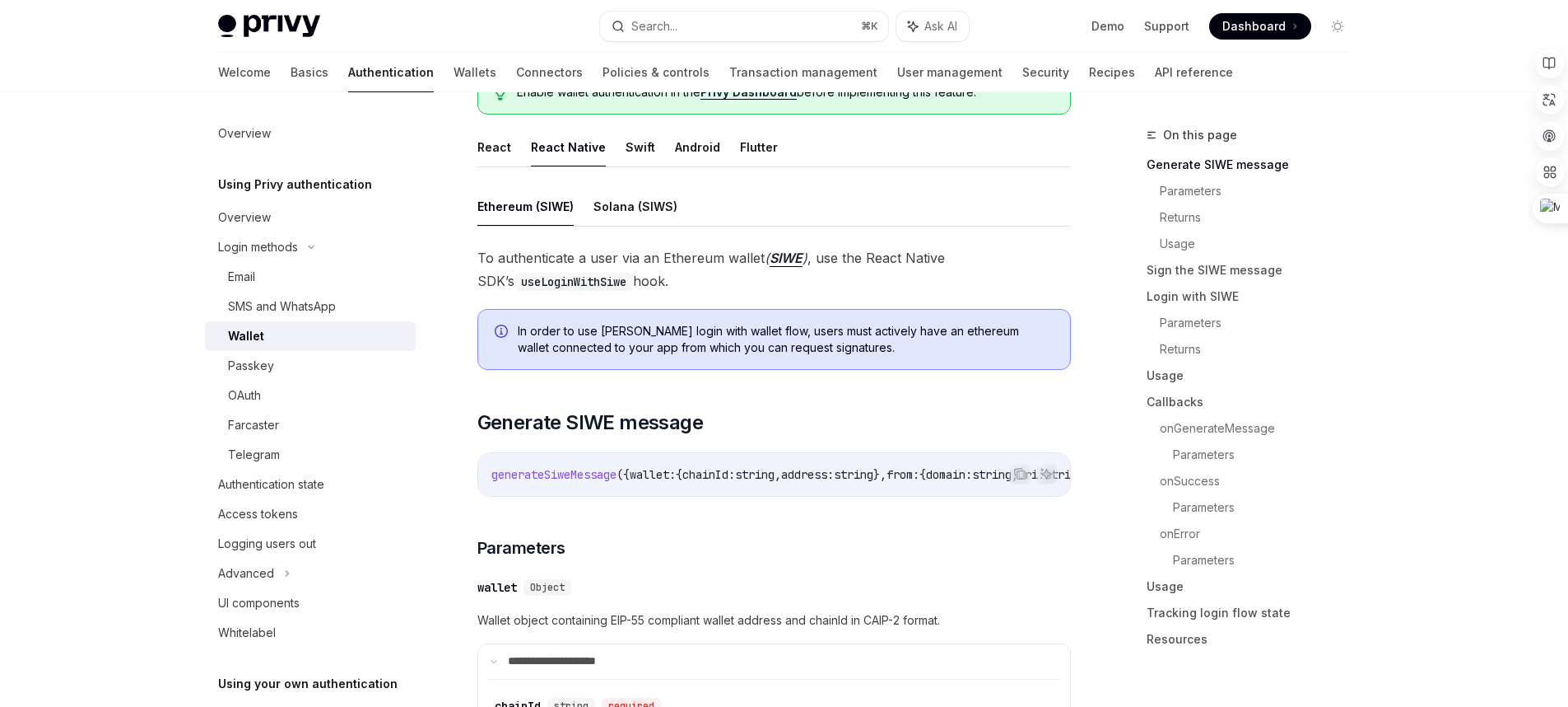
scroll to position [256, 0]
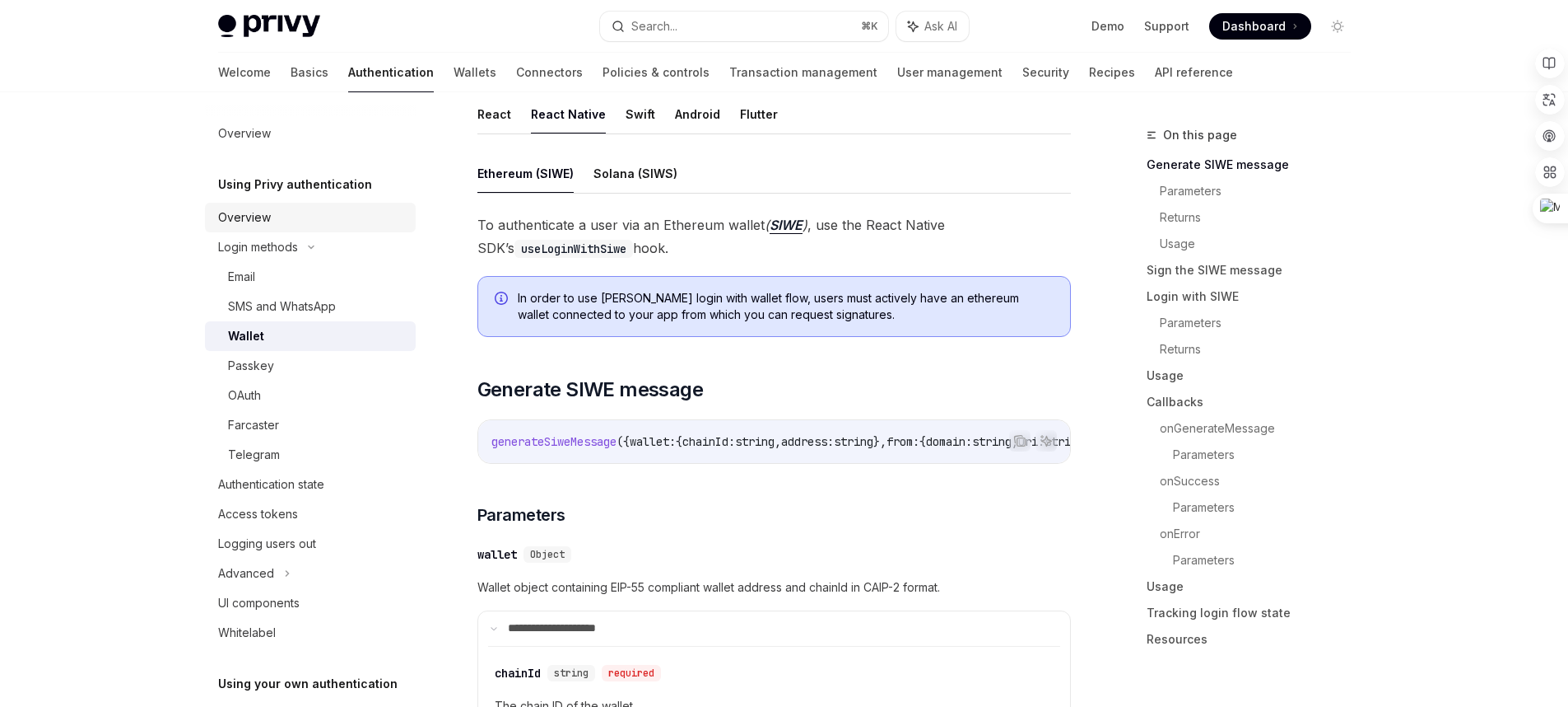
click at [276, 206] on link "Overview" at bounding box center [311, 217] width 211 height 30
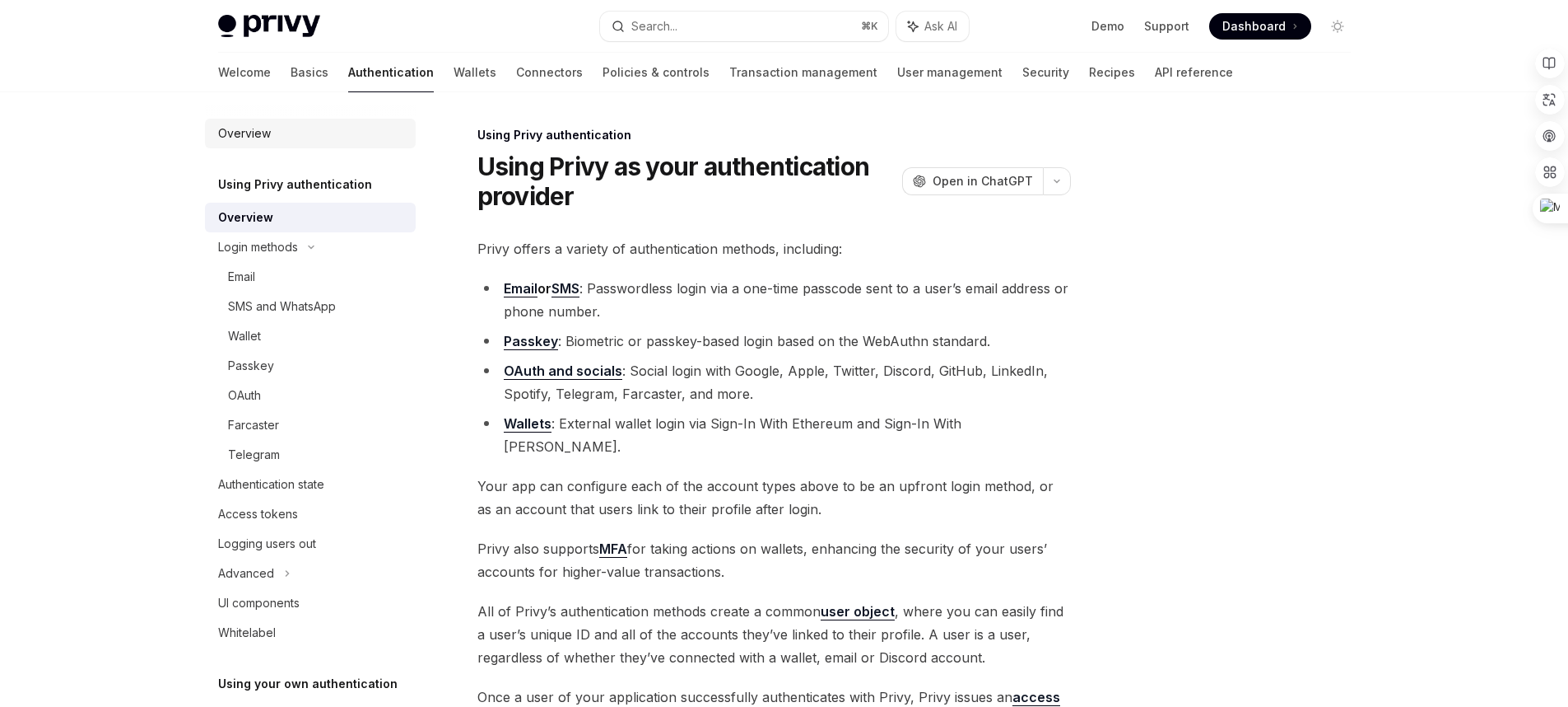
click at [275, 142] on div "Overview" at bounding box center [312, 133] width 188 height 20
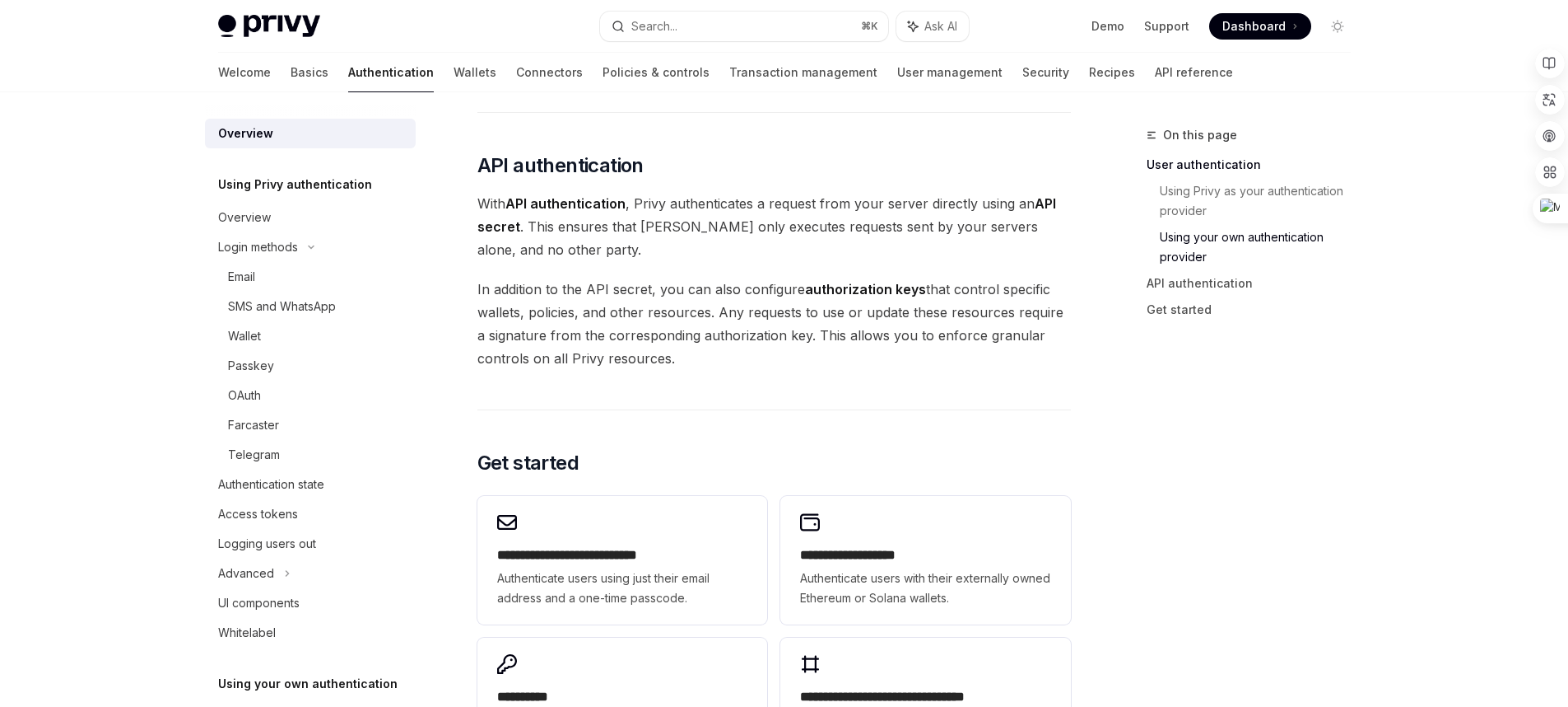
scroll to position [1360, 0]
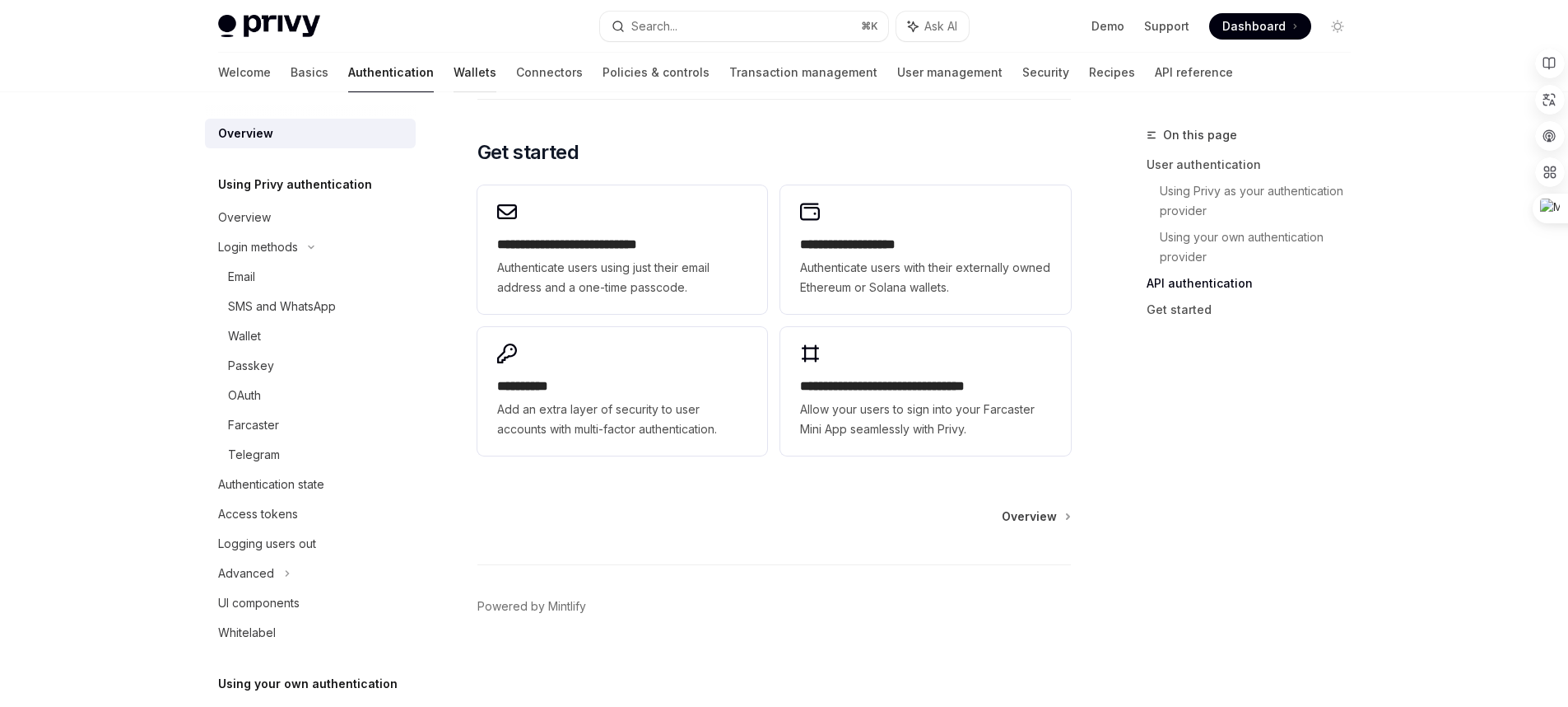
click at [454, 84] on link "Wallets" at bounding box center [475, 72] width 43 height 39
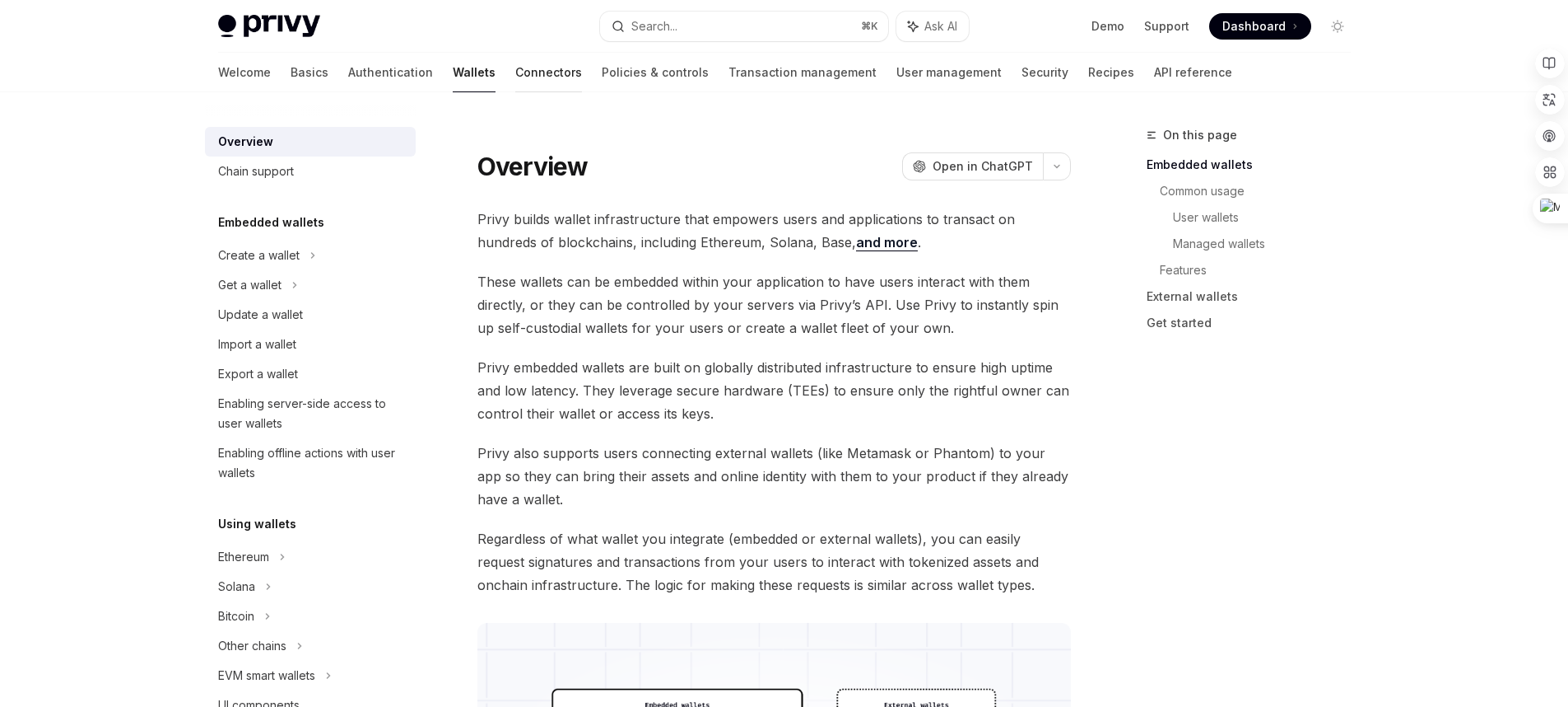
click at [515, 79] on link "Connectors" at bounding box center [549, 72] width 67 height 39
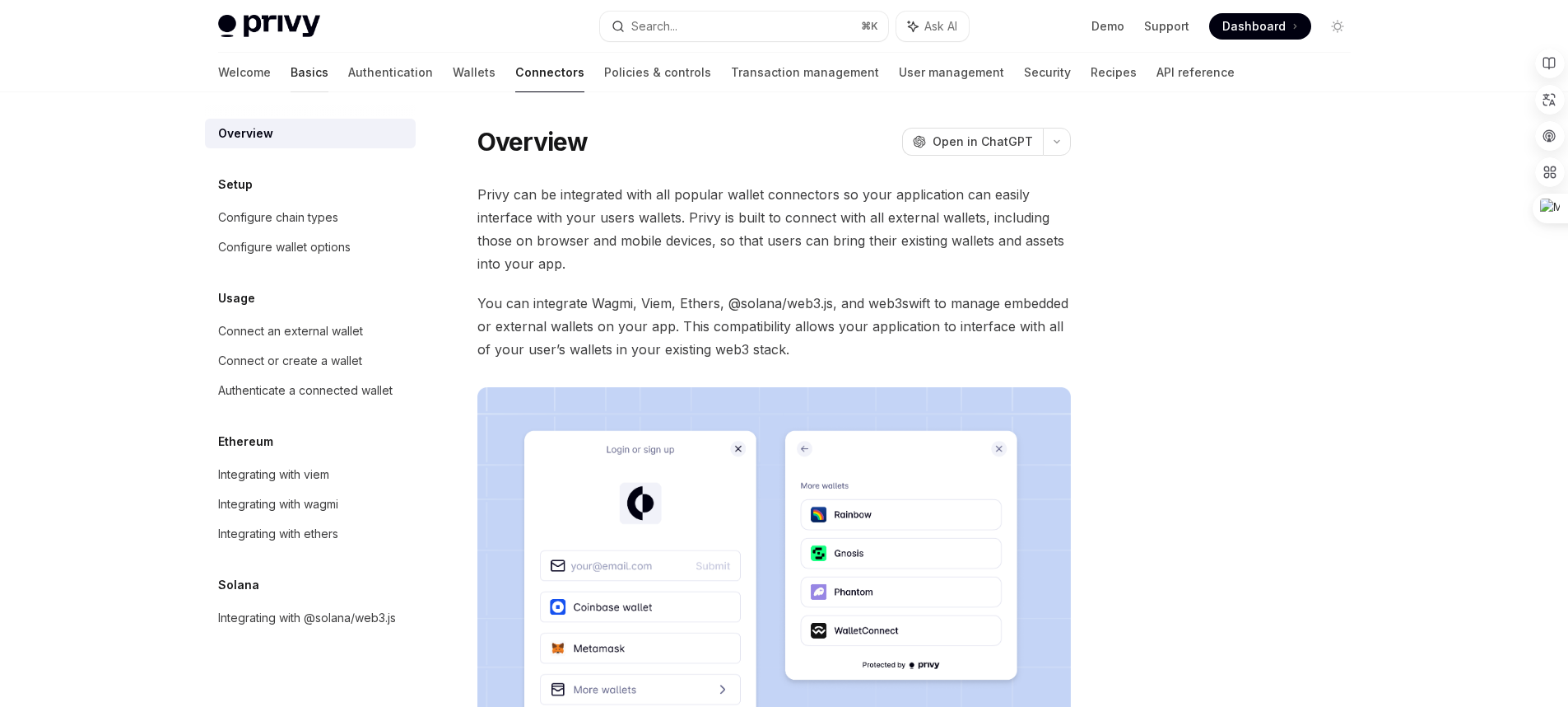
click at [291, 76] on link "Basics" at bounding box center [309, 72] width 37 height 39
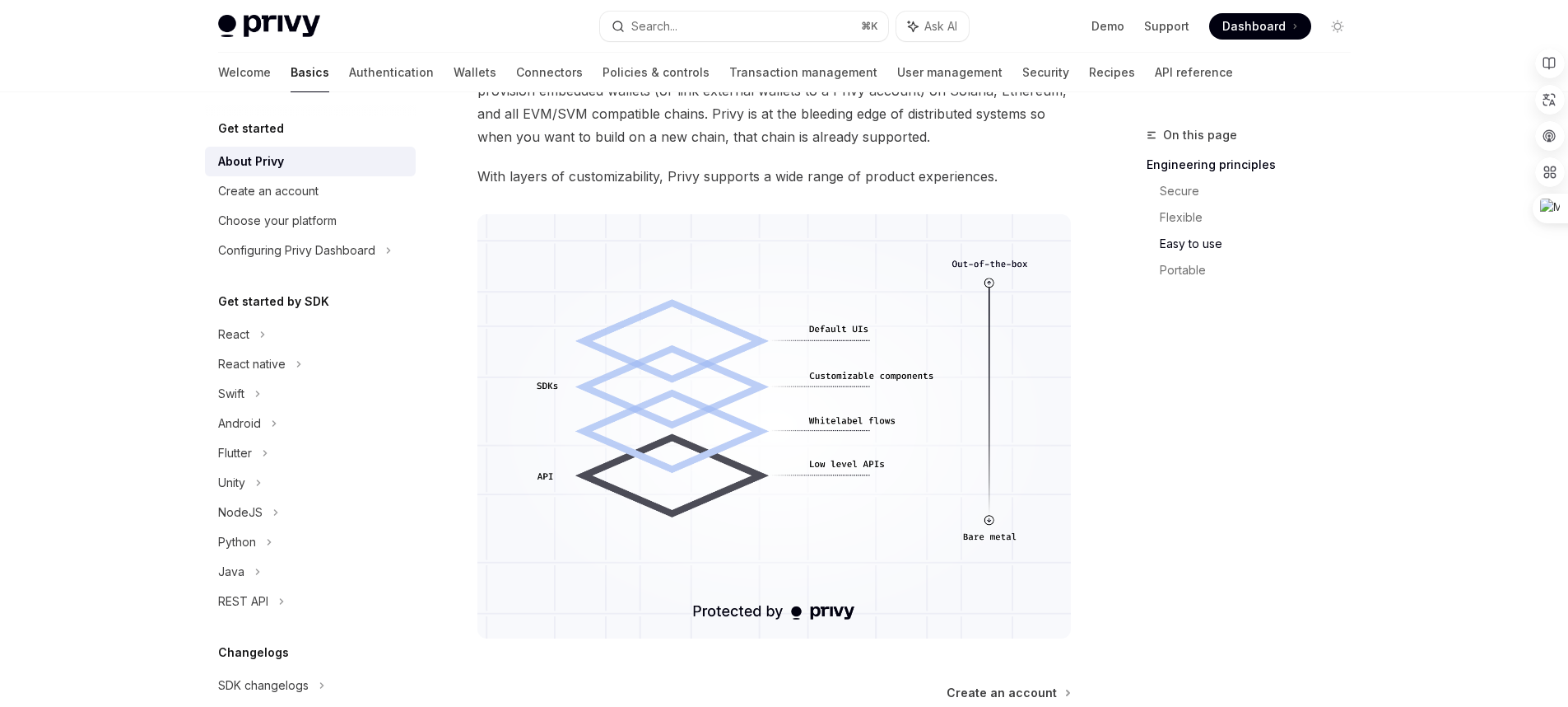
scroll to position [1448, 0]
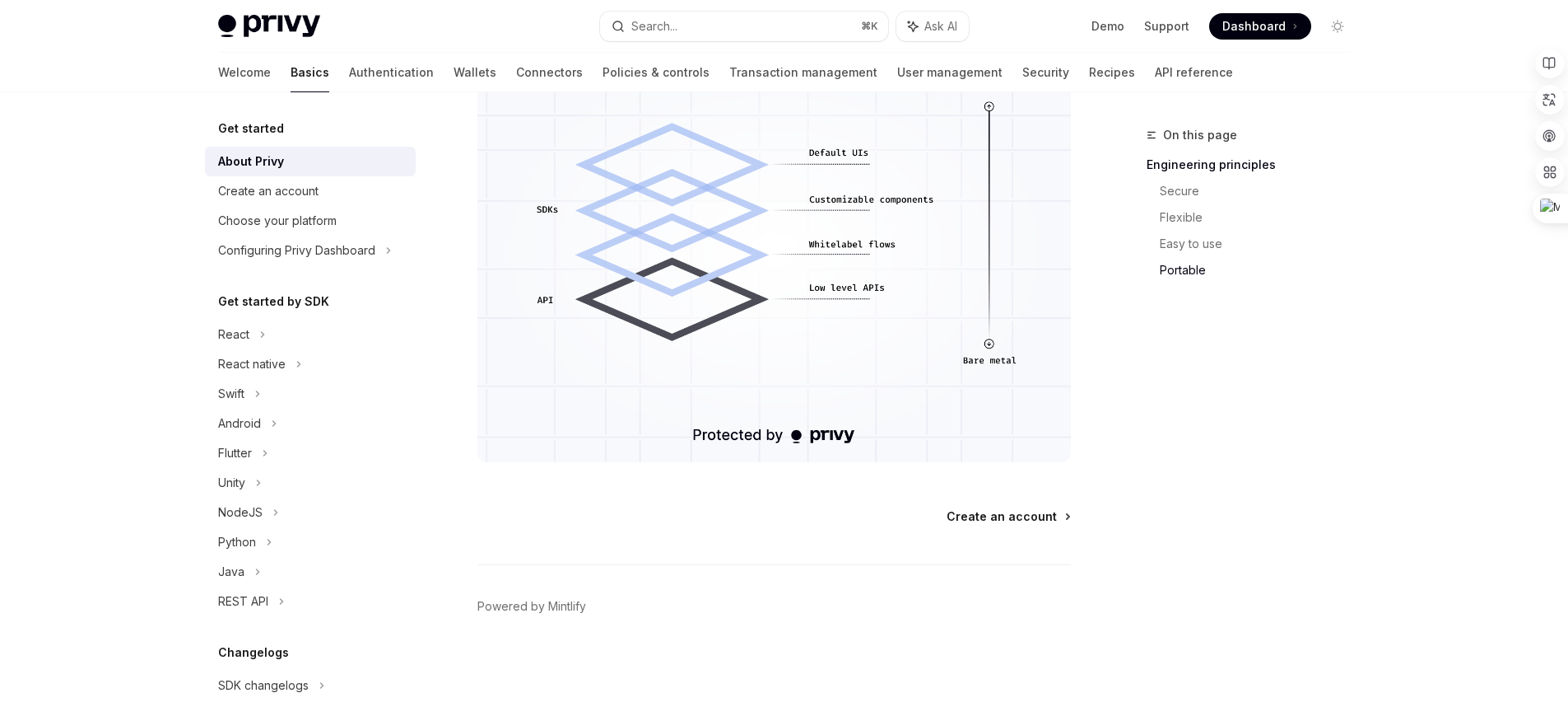
click at [1031, 521] on span "Create an account" at bounding box center [1001, 516] width 110 height 16
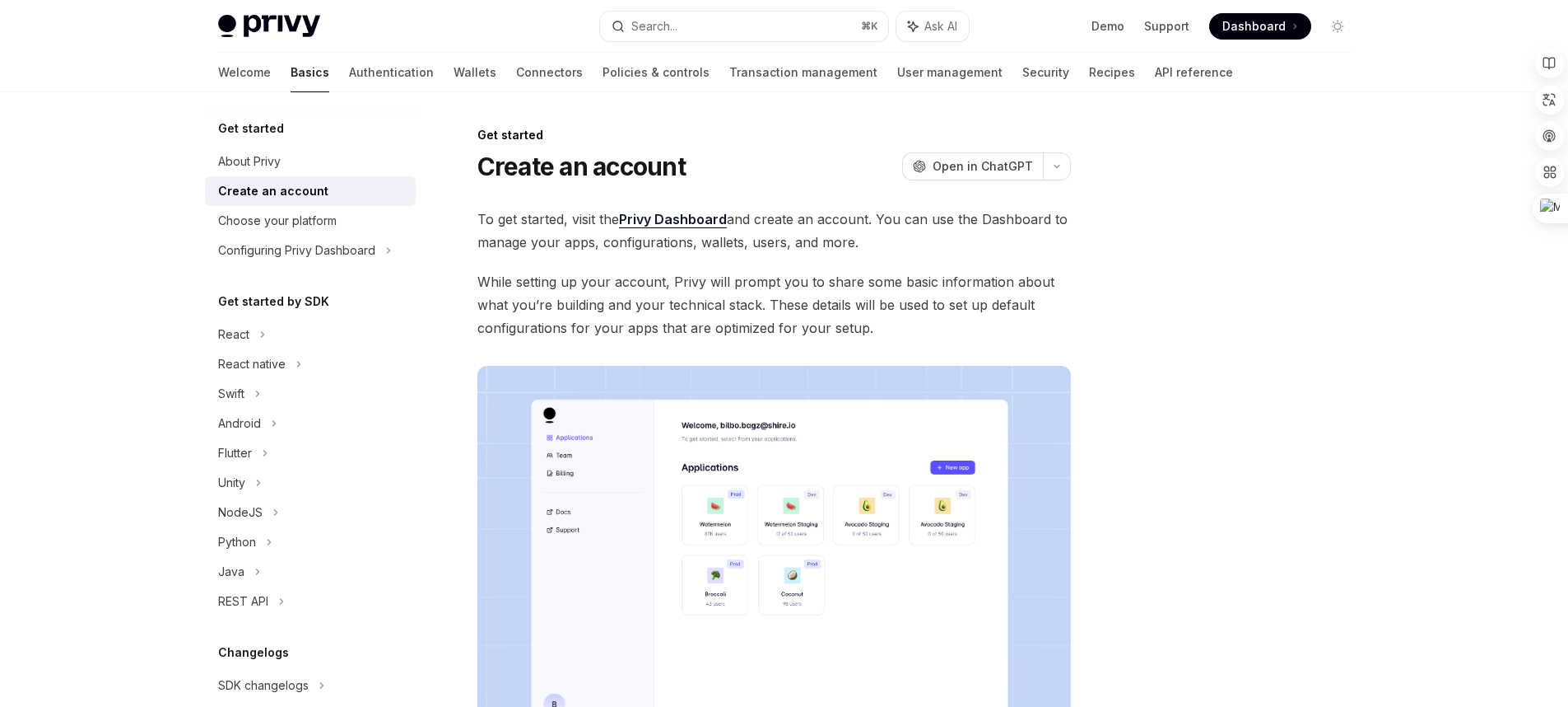
scroll to position [328, 0]
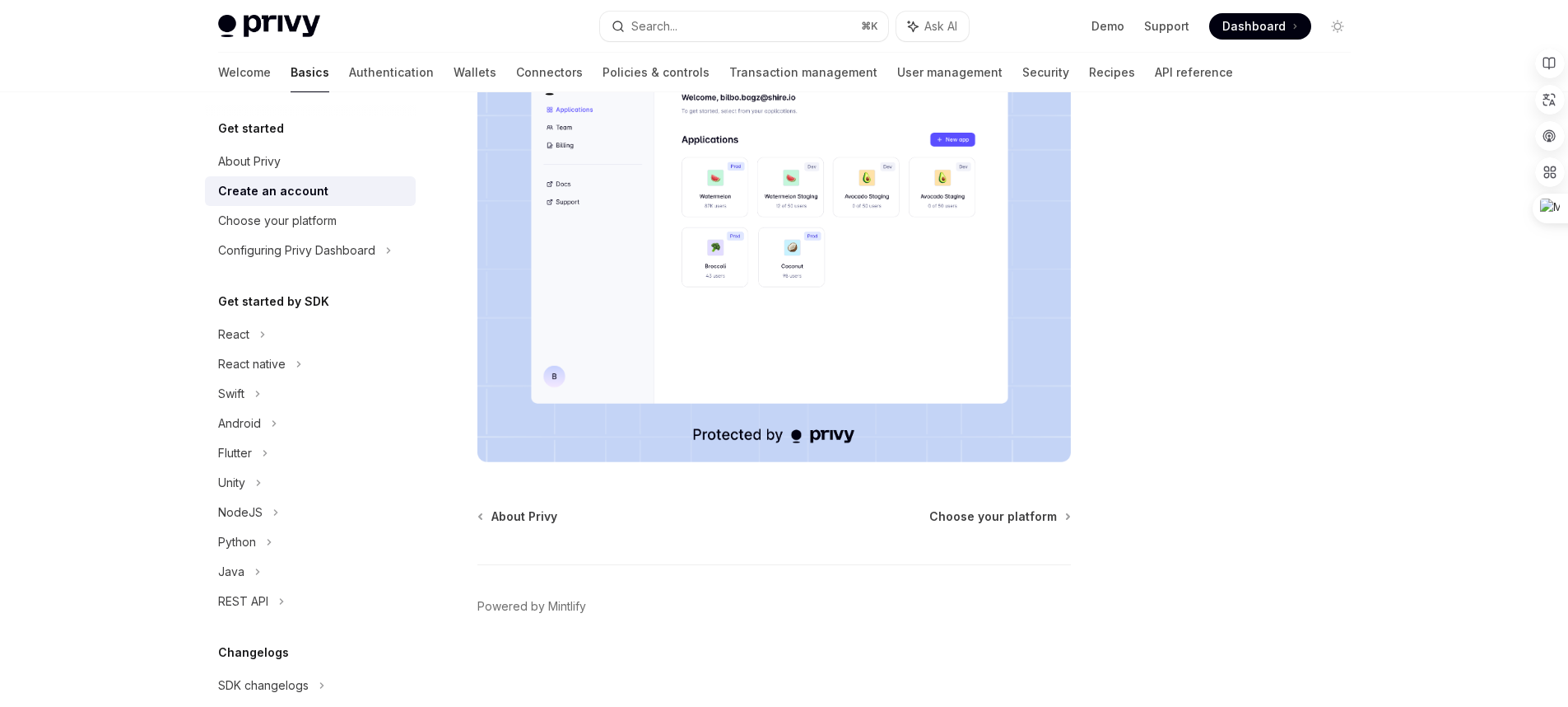
click at [1034, 526] on div "About Privy Choose your platform Powered by [PERSON_NAME]" at bounding box center [774, 607] width 594 height 199
click at [1018, 520] on span "Choose your platform" at bounding box center [993, 516] width 128 height 16
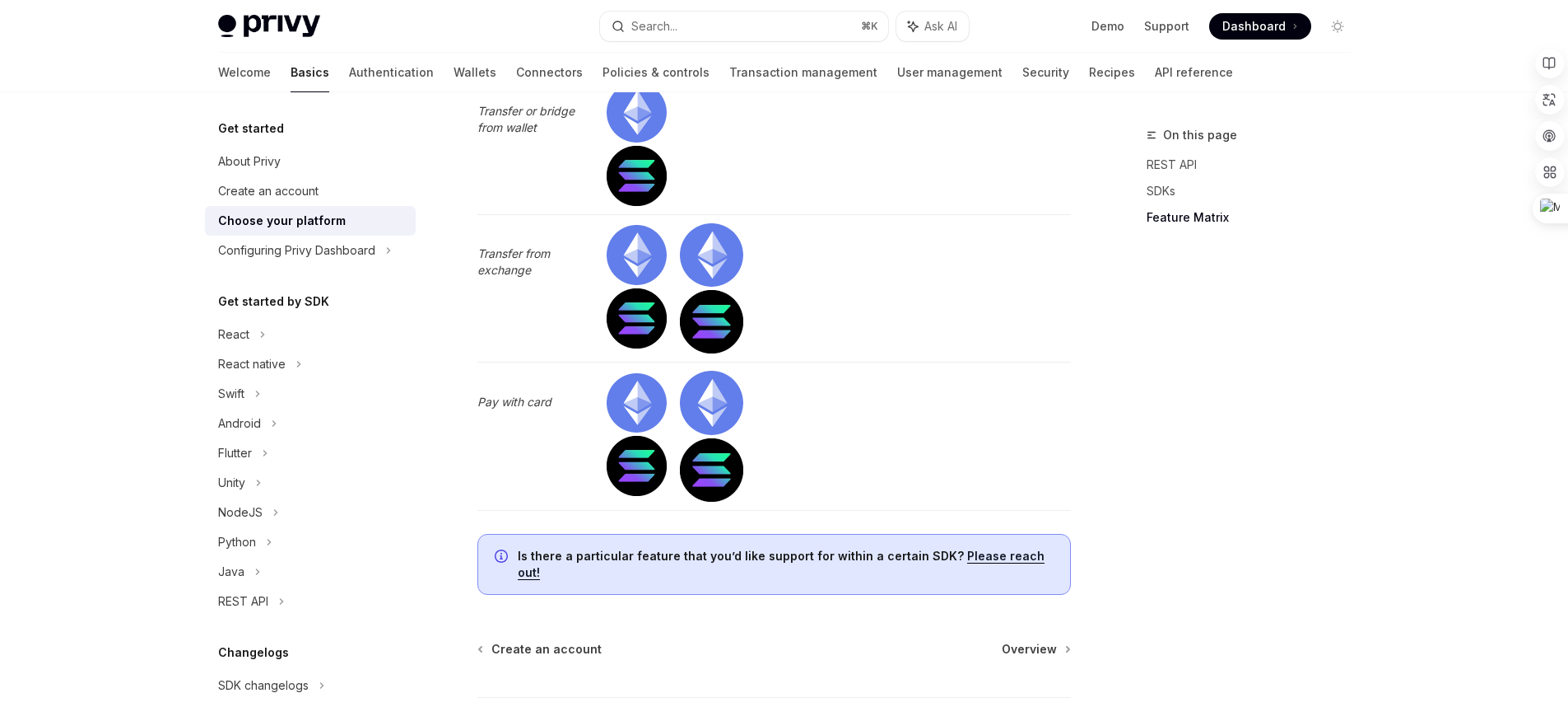
scroll to position [5412, 0]
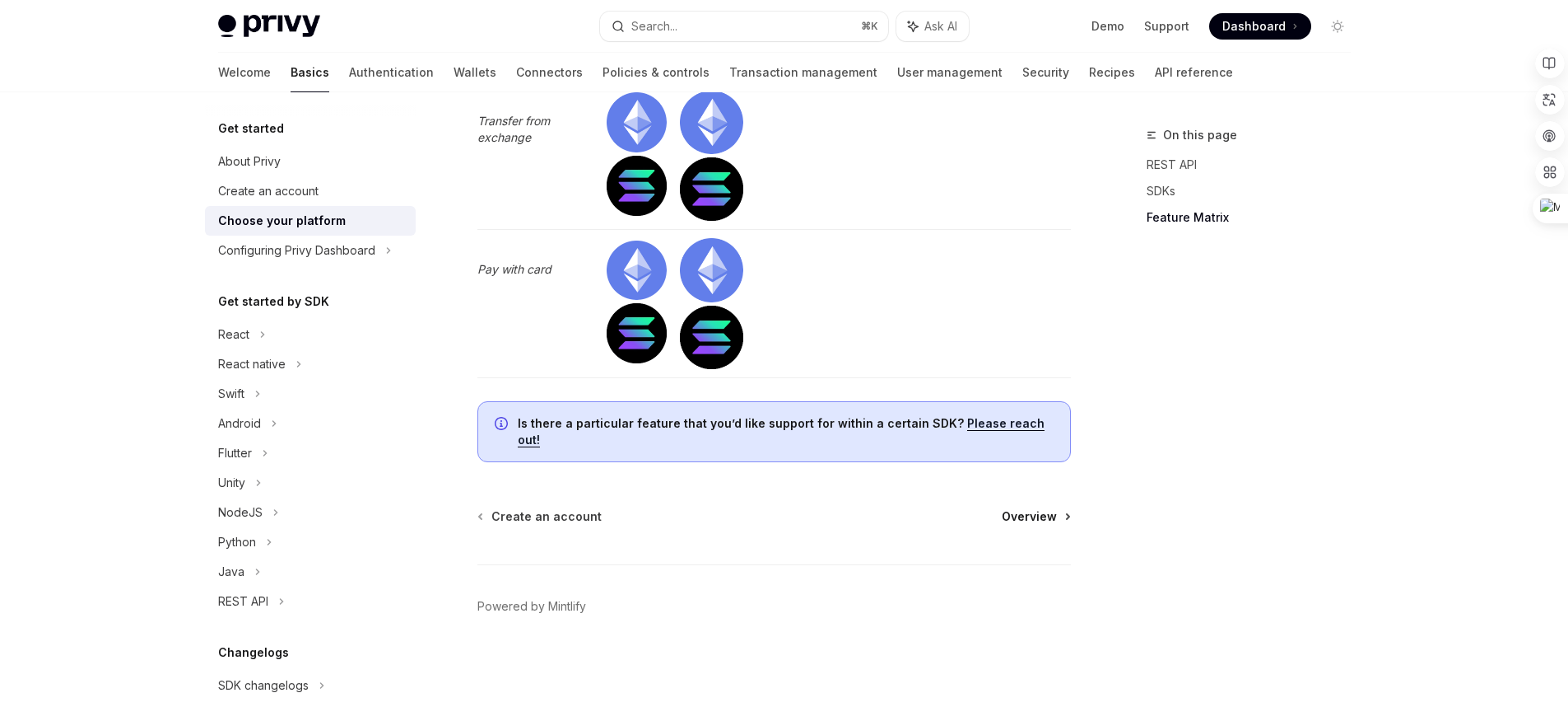
click at [1025, 517] on span "Overview" at bounding box center [1030, 516] width 56 height 16
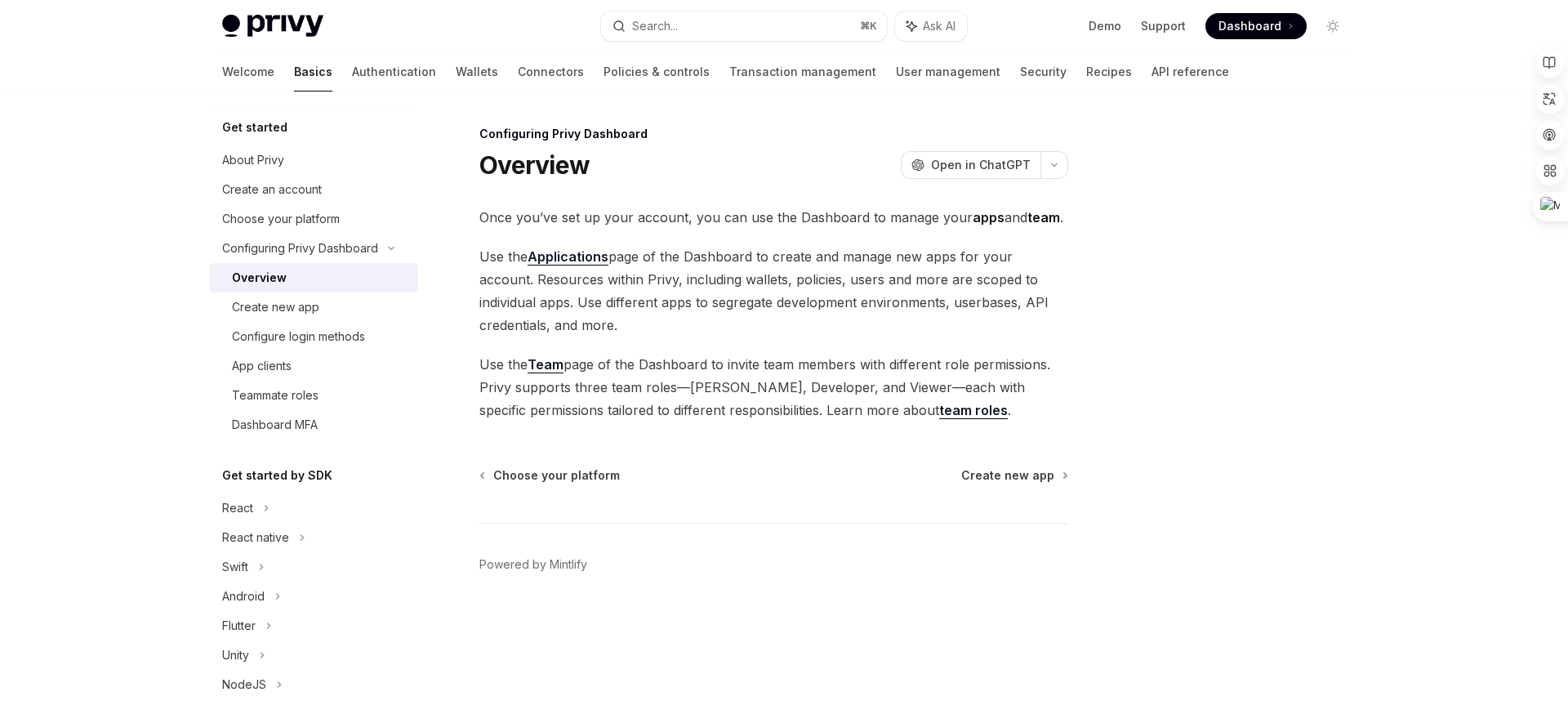
click at [1028, 457] on div "Configuring Privy Dashboard Overview OpenAI Open in ChatGPT OpenAI Open in Chat…" at bounding box center [621, 412] width 902 height 576
click at [1027, 464] on div "Configuring Privy Dashboard Overview OpenAI Open in ChatGPT OpenAI Open in Chat…" at bounding box center [621, 412] width 902 height 576
click at [1025, 481] on span "Create new app" at bounding box center [1008, 475] width 93 height 16
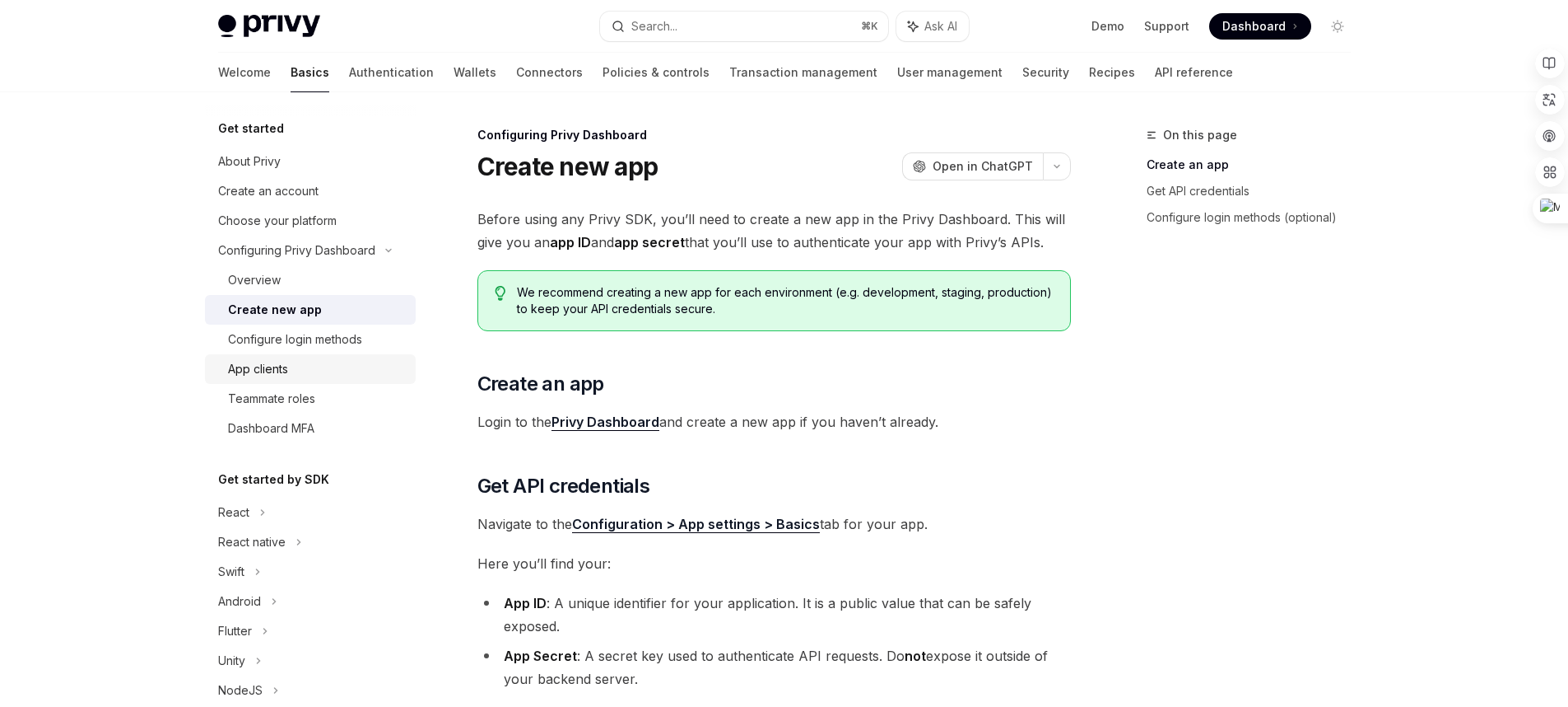
click at [314, 370] on div "App clients" at bounding box center [316, 368] width 177 height 20
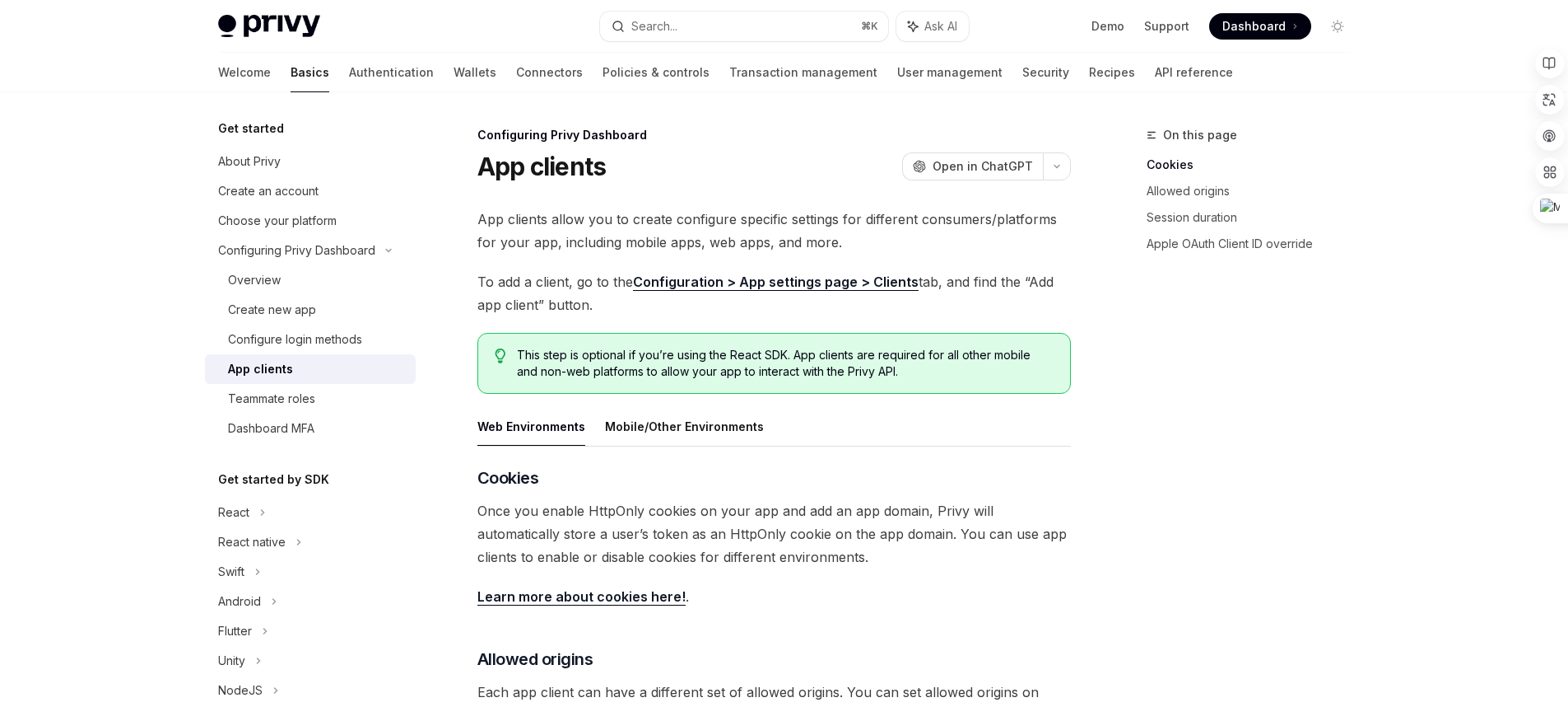
scroll to position [124, 0]
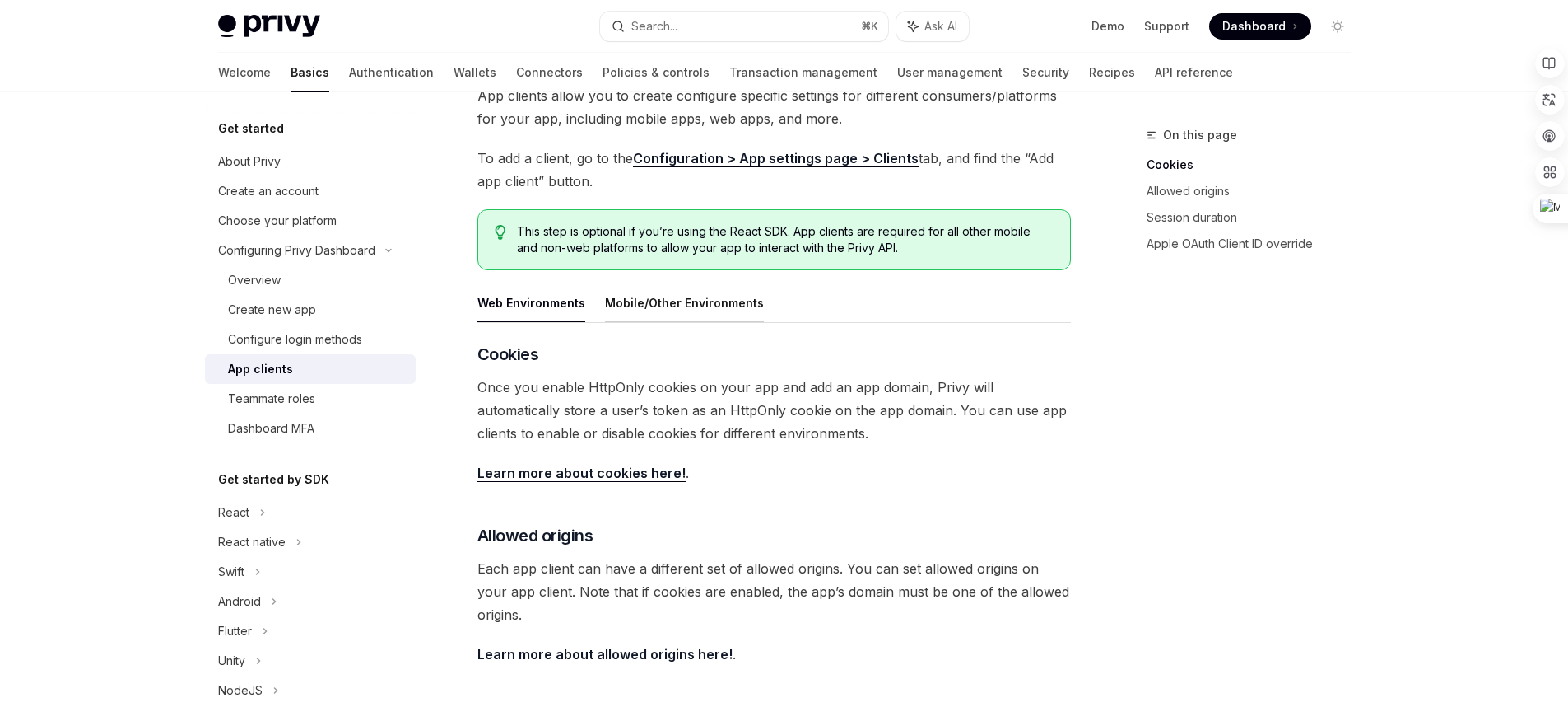
click at [656, 311] on button "Mobile/Other Environments" at bounding box center [685, 302] width 159 height 38
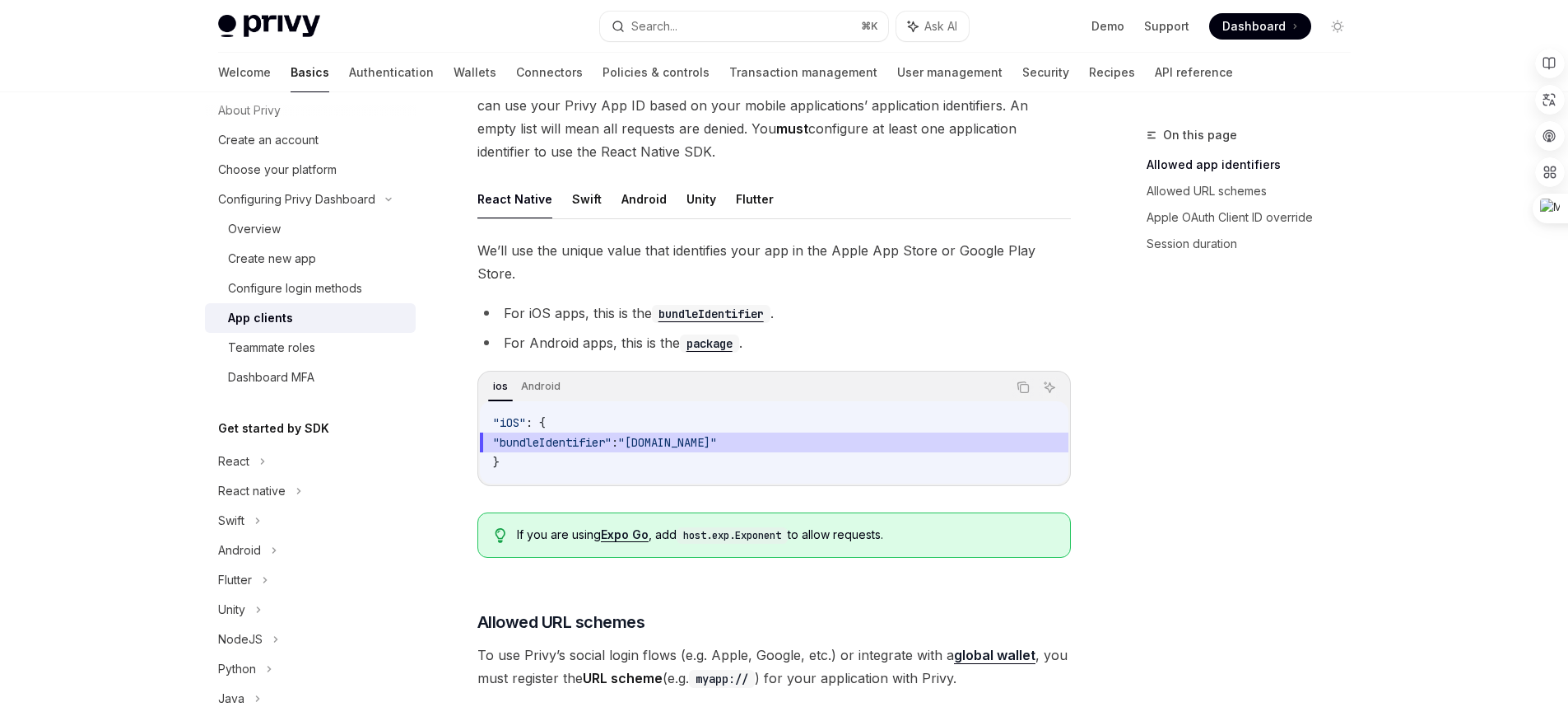
scroll to position [177, 0]
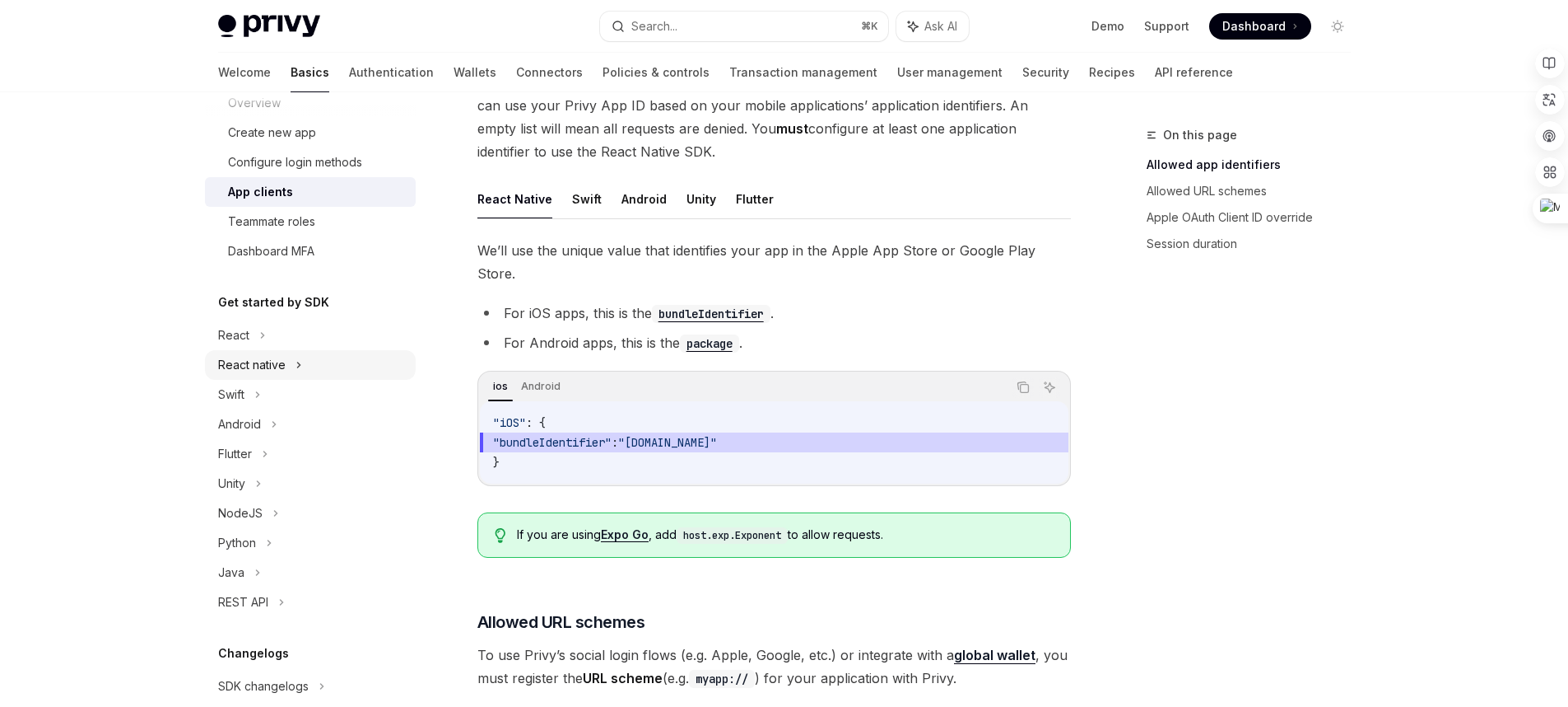
click at [336, 375] on div "React native" at bounding box center [311, 365] width 211 height 30
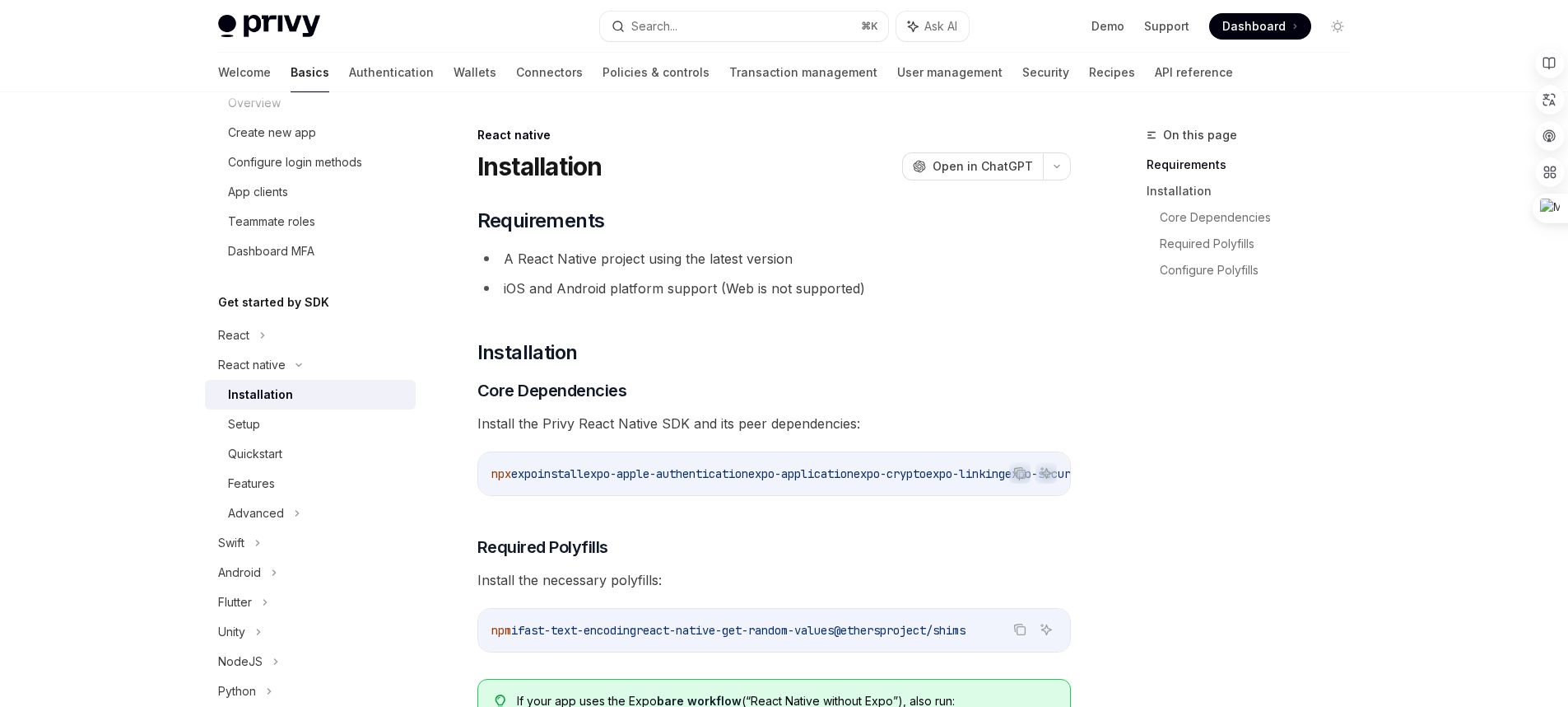
click at [285, 399] on div "Installation" at bounding box center [261, 394] width 65 height 20
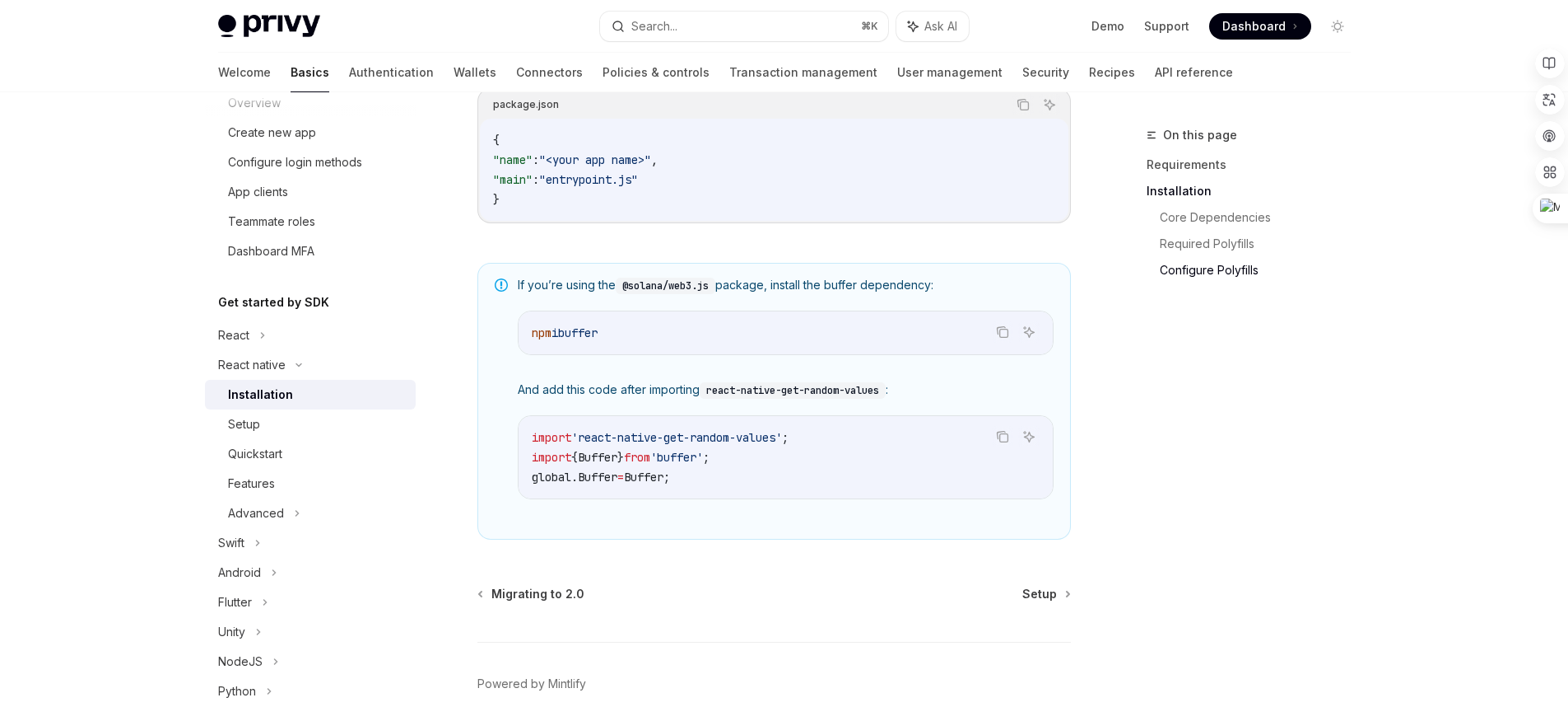
scroll to position [1178, 0]
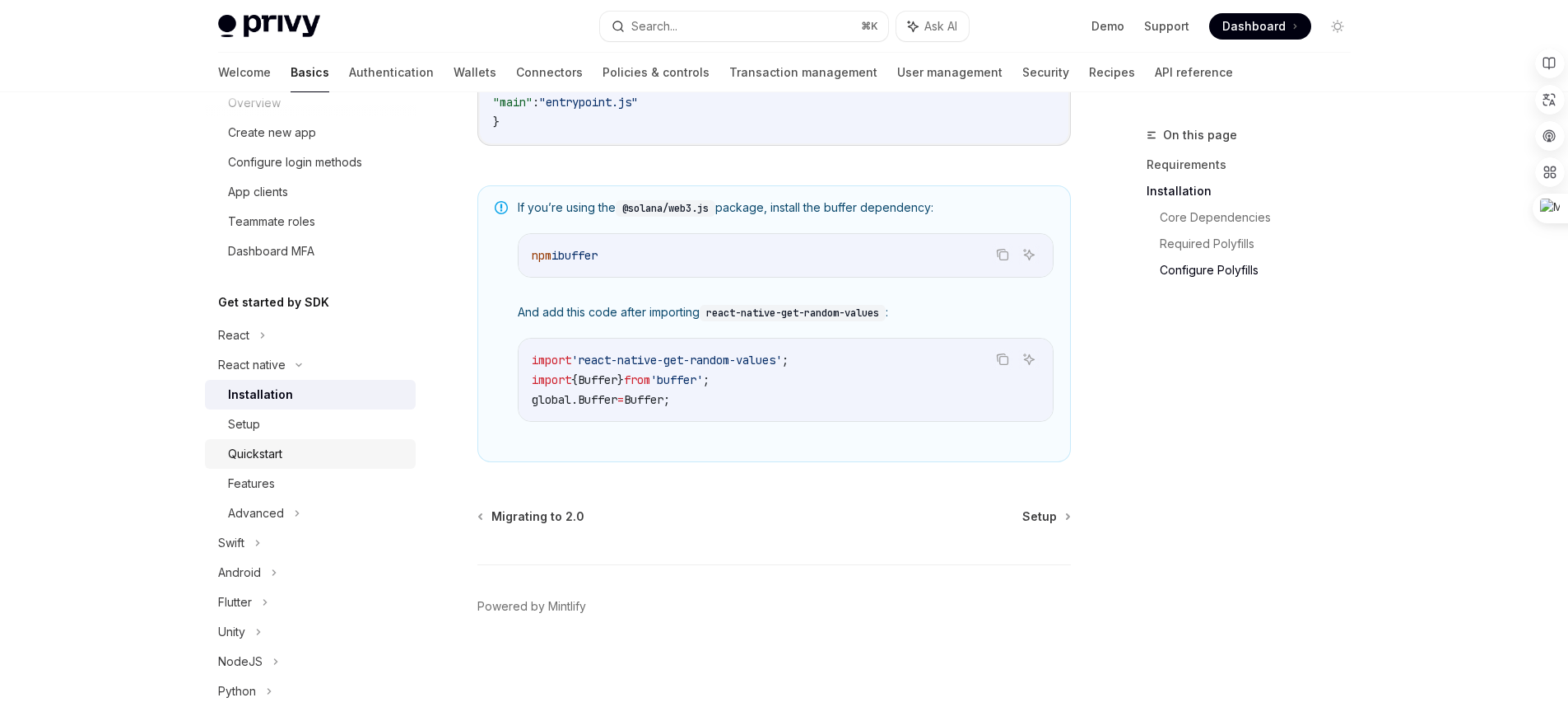
click at [330, 459] on div "Quickstart" at bounding box center [316, 454] width 177 height 20
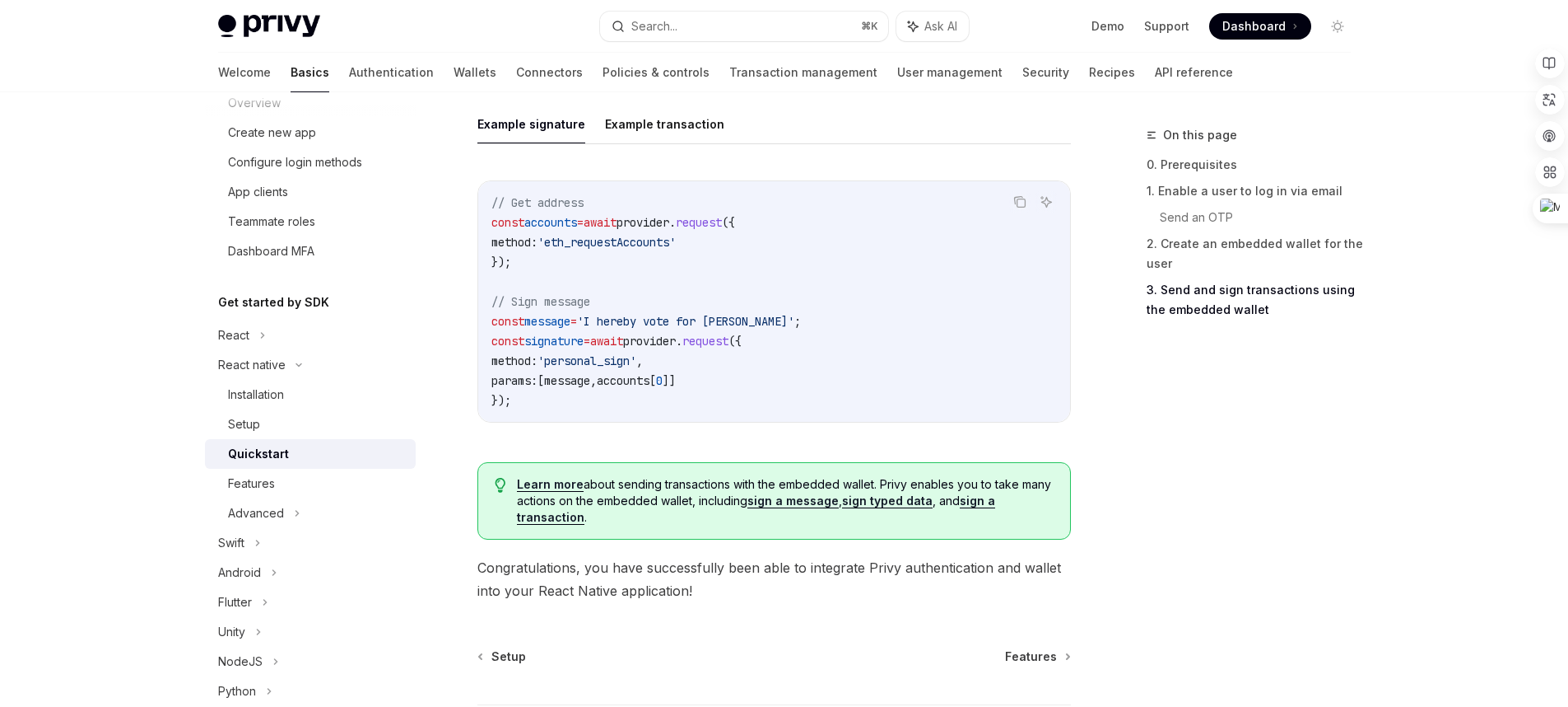
scroll to position [2516, 0]
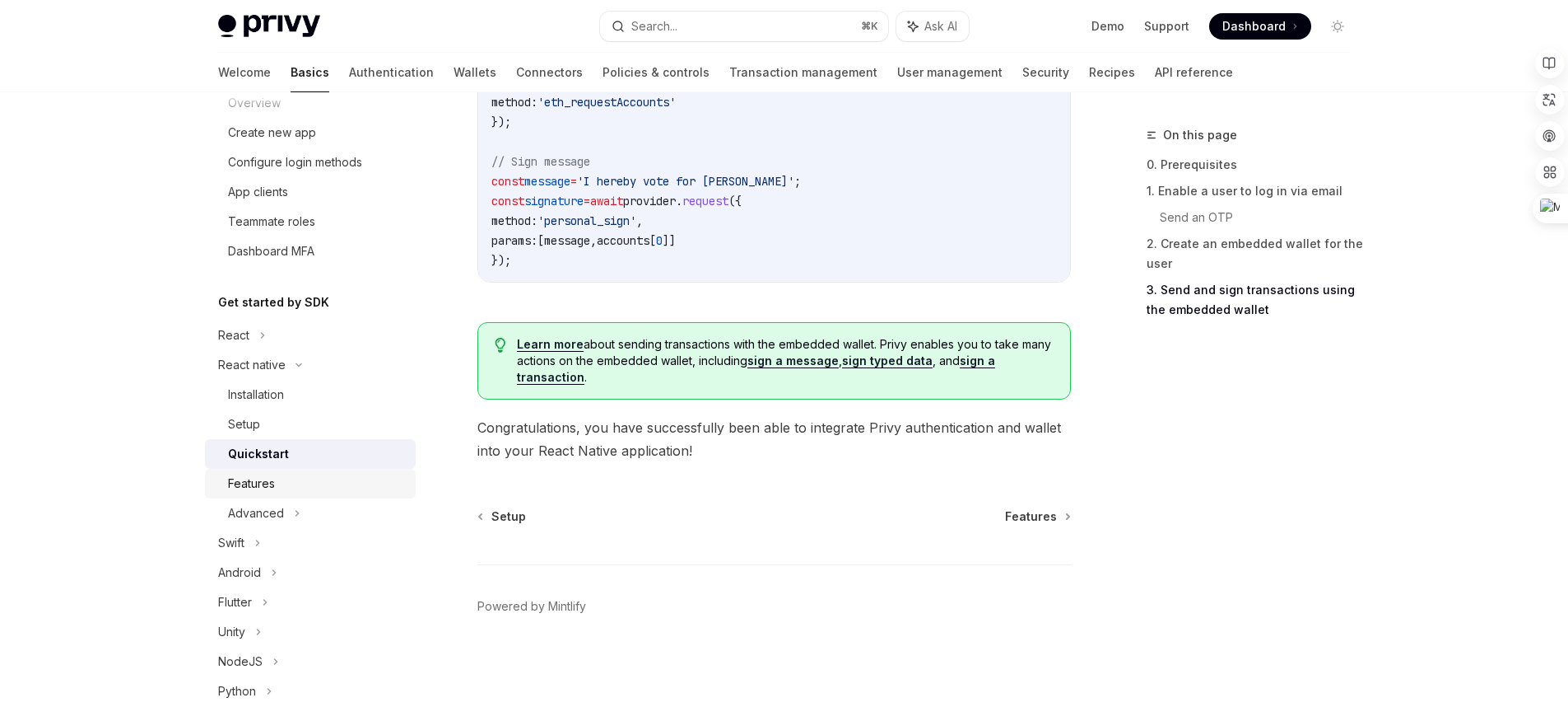
click at [309, 492] on div "Features" at bounding box center [316, 483] width 177 height 20
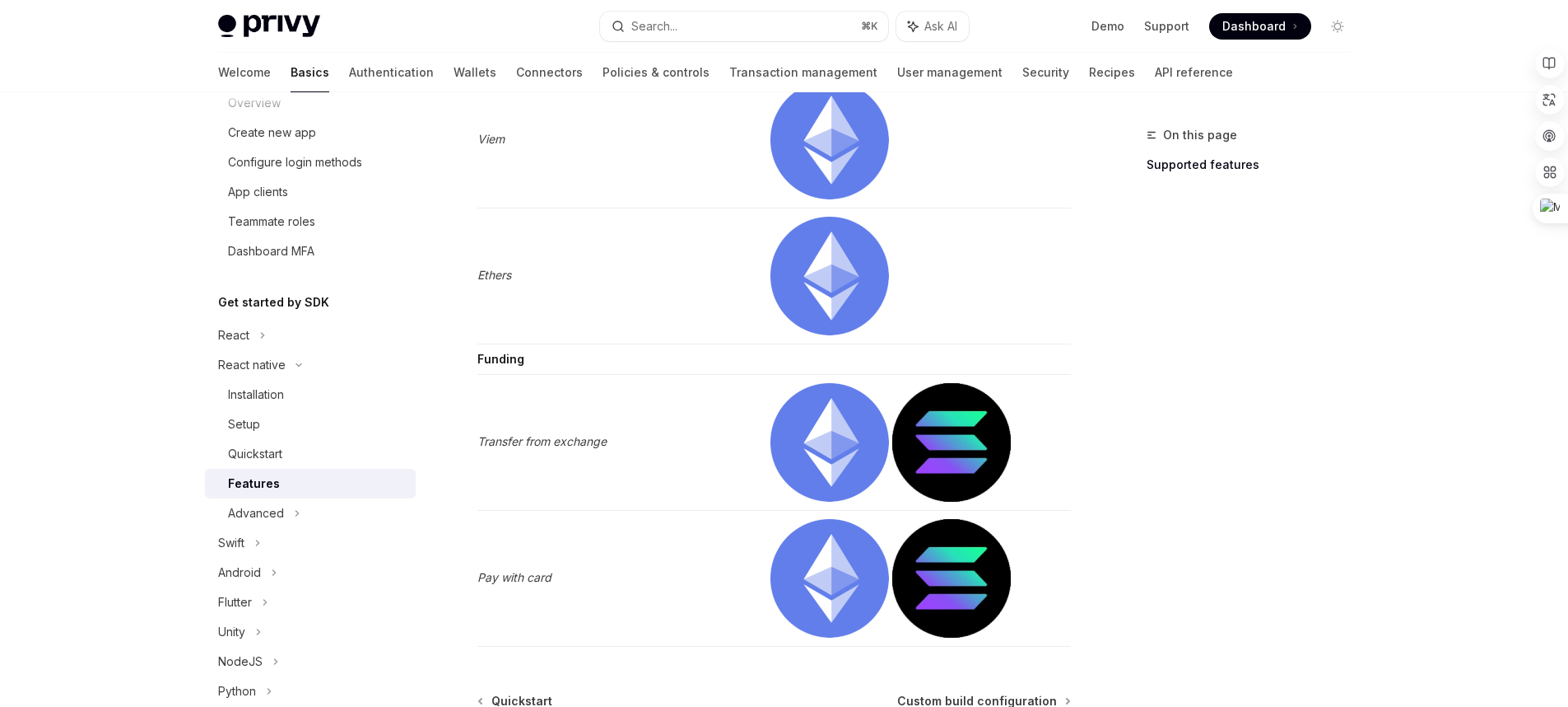
scroll to position [2687, 0]
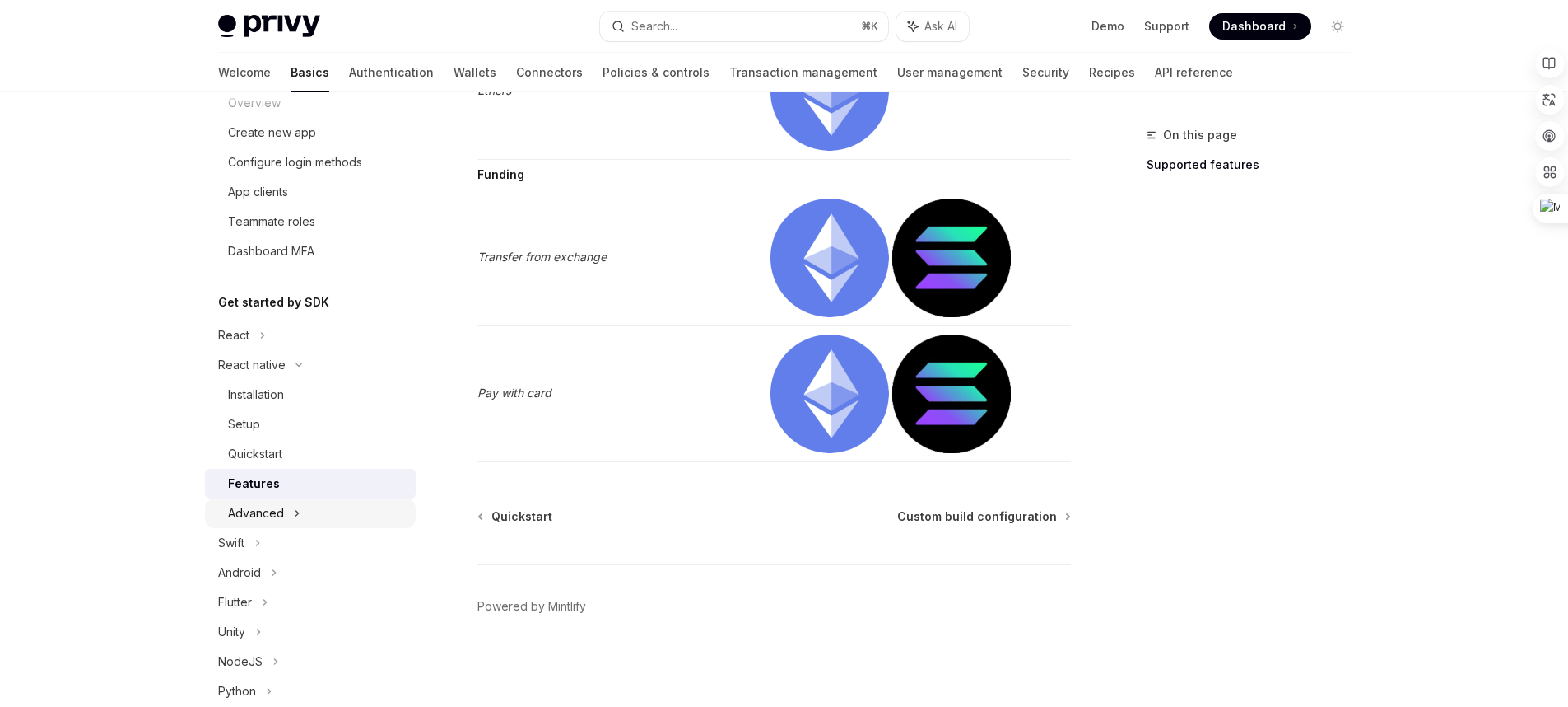
click at [314, 507] on div "Advanced" at bounding box center [311, 512] width 211 height 30
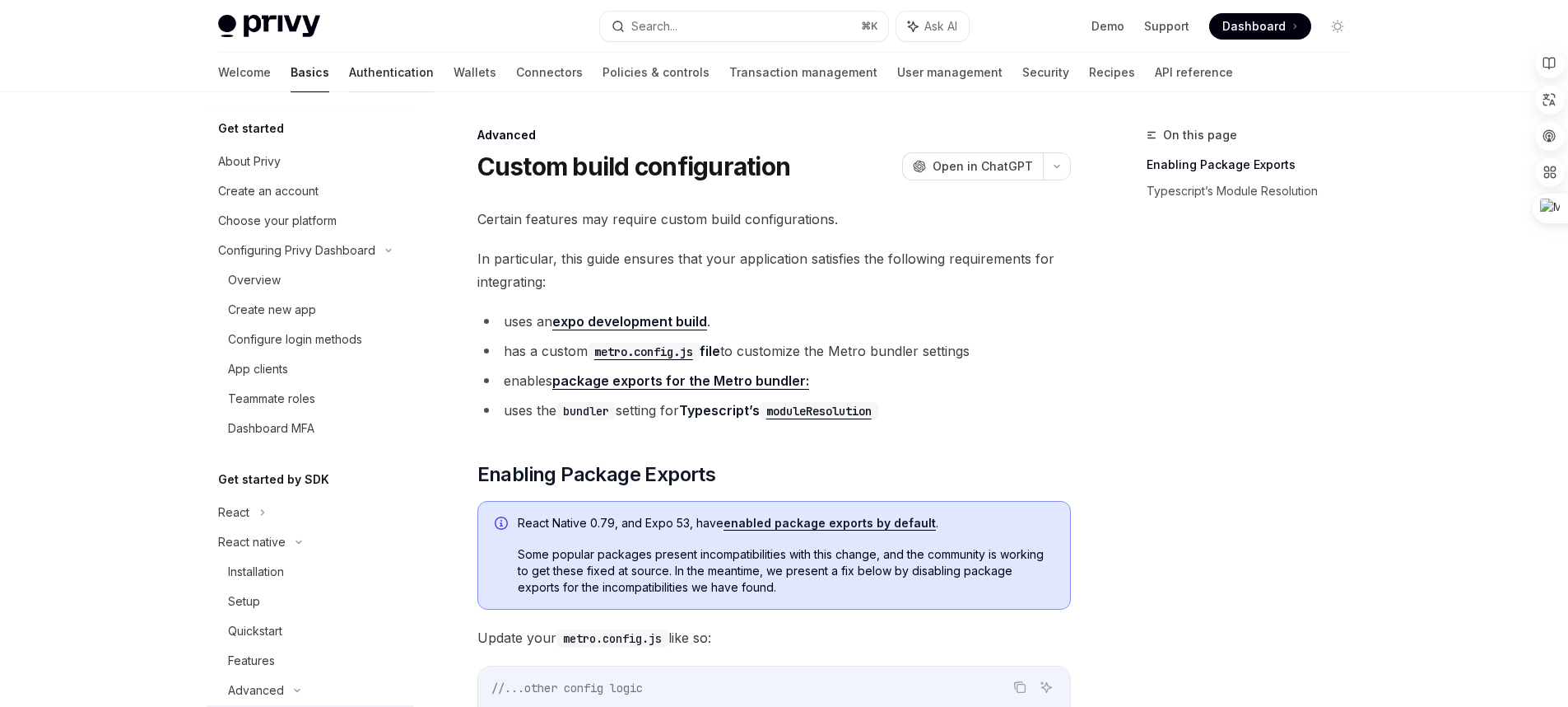
click at [349, 82] on link "Authentication" at bounding box center [391, 72] width 84 height 39
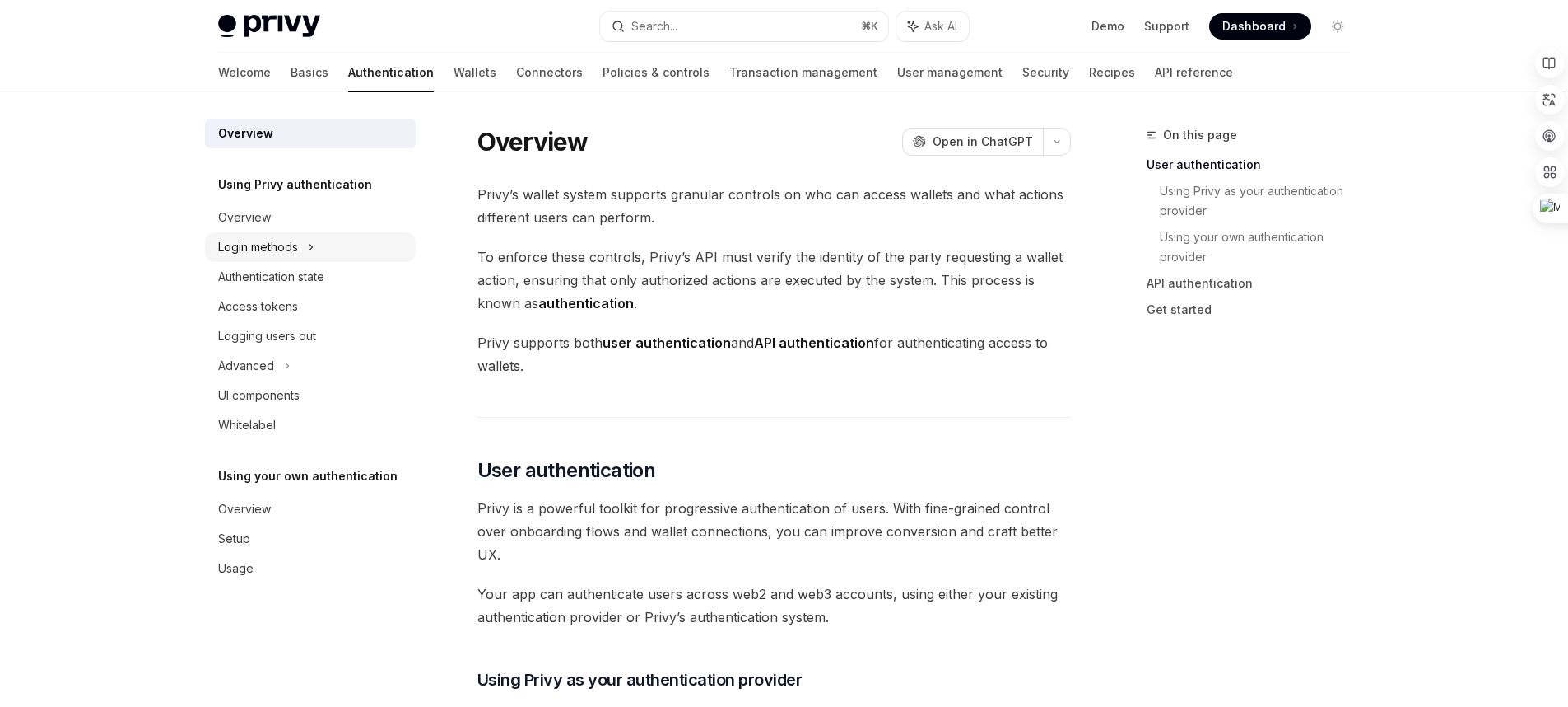
click at [295, 241] on div "Login methods" at bounding box center [257, 247] width 80 height 20
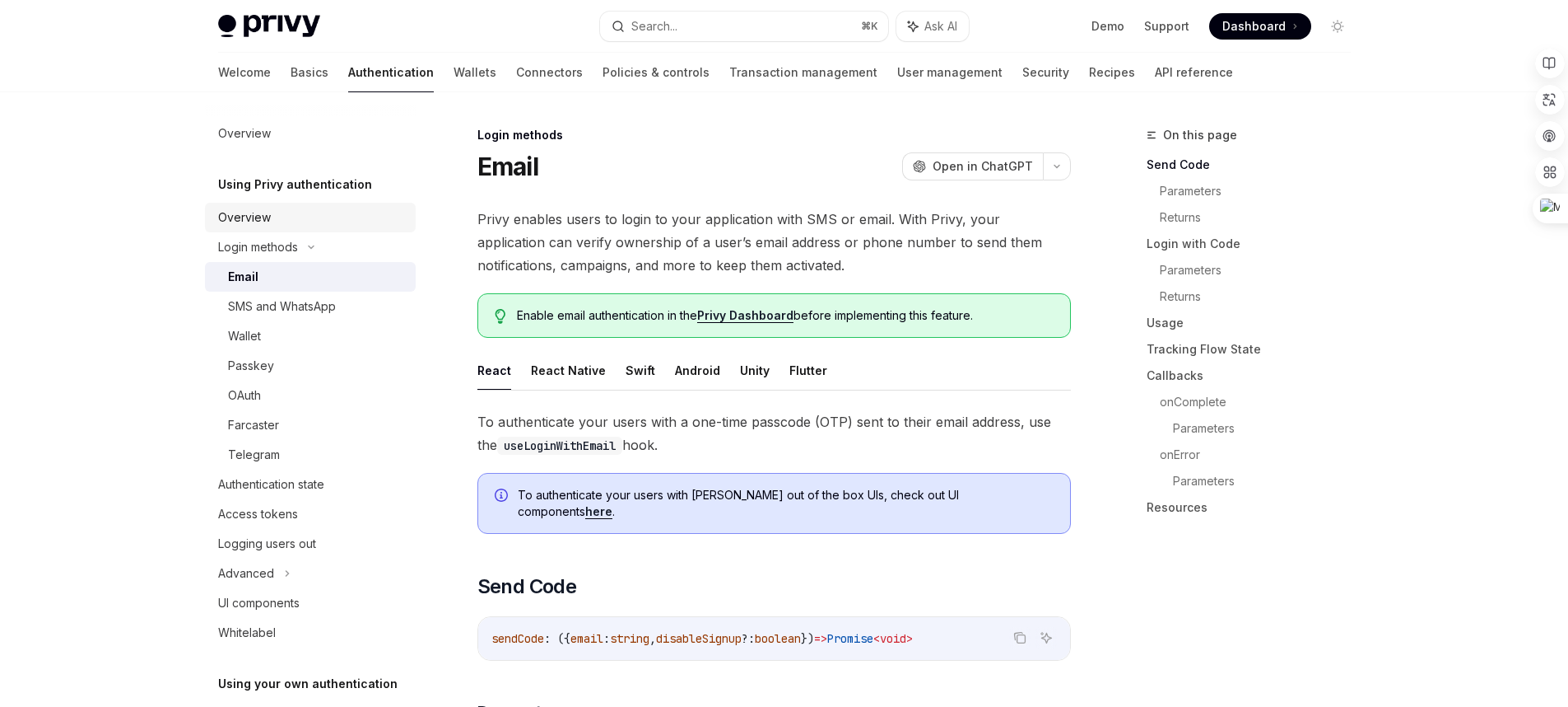
click at [334, 218] on div "Overview" at bounding box center [312, 217] width 188 height 20
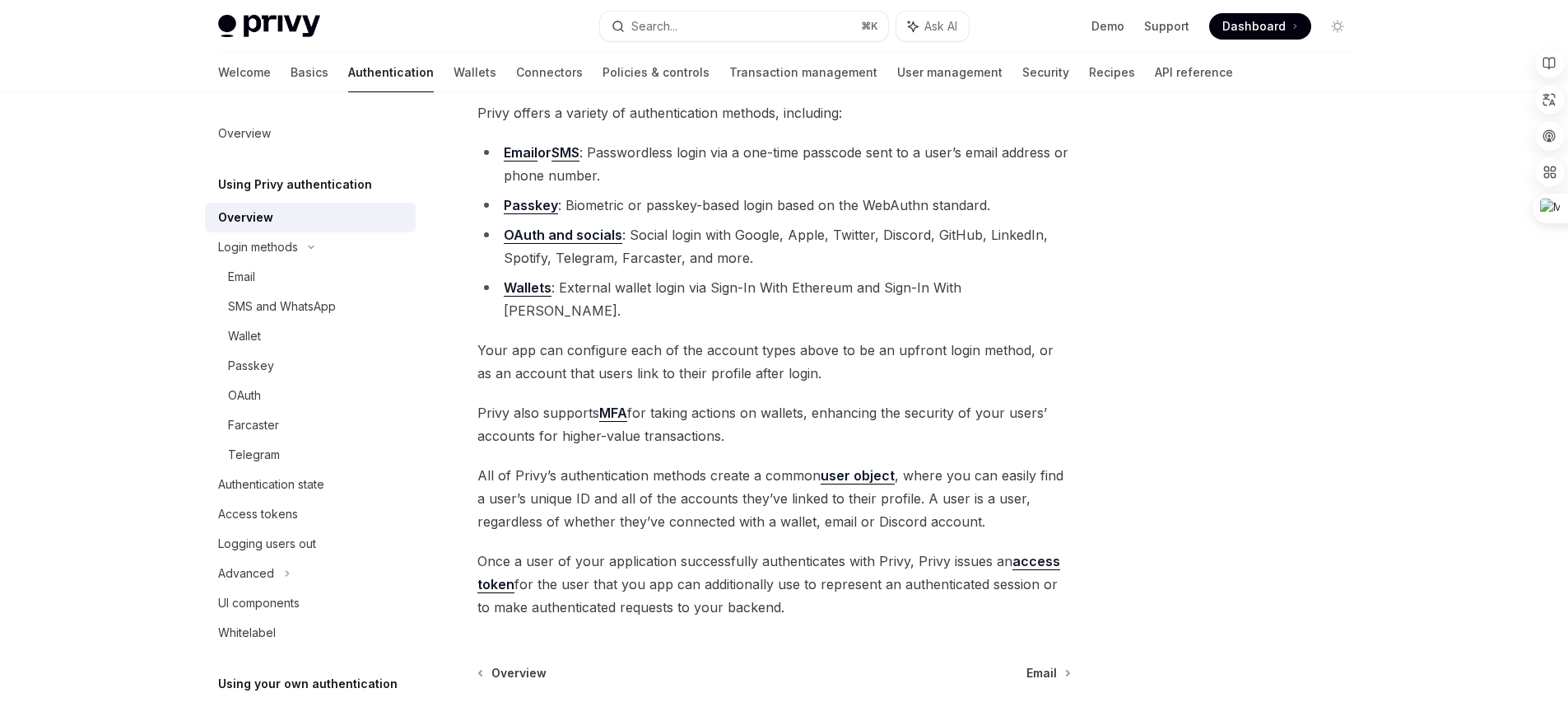
scroll to position [270, 0]
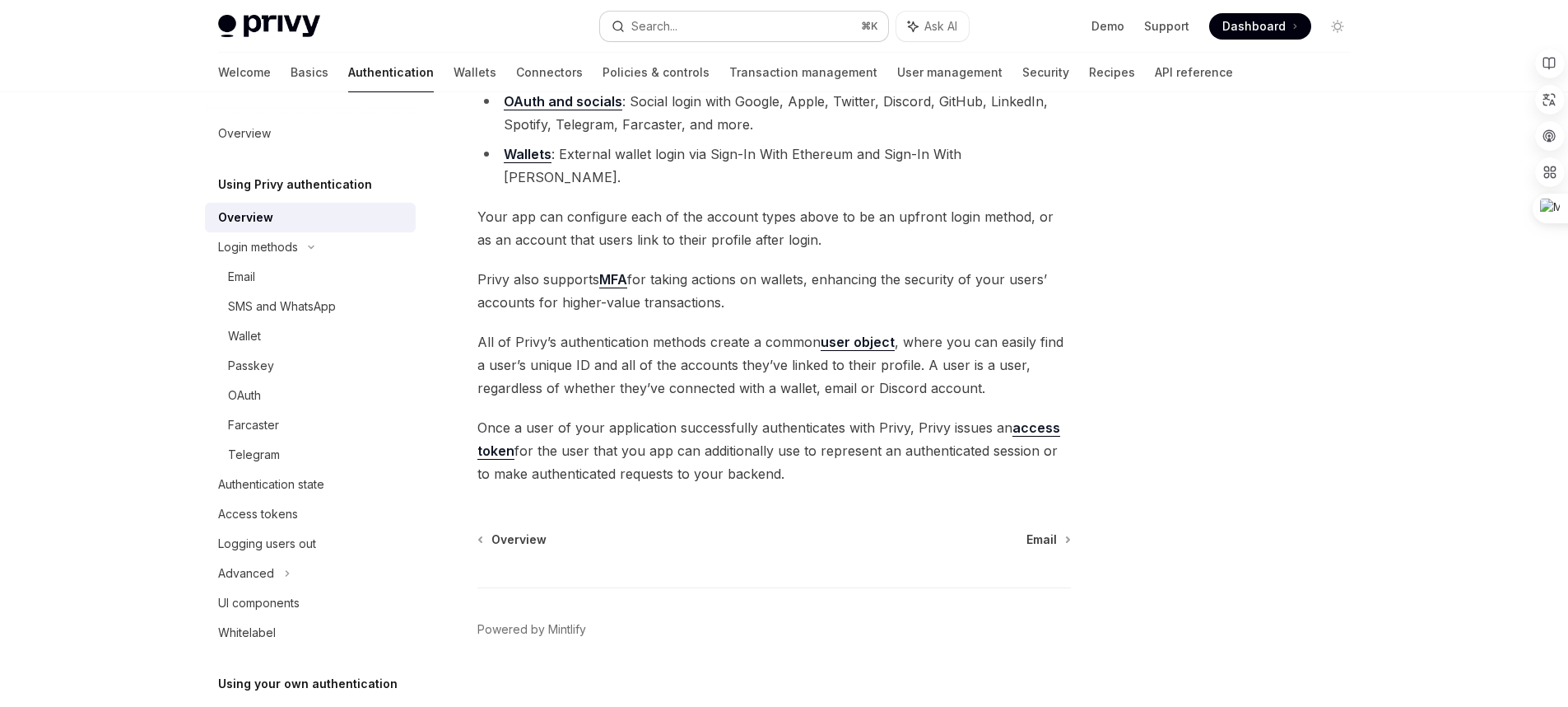
click at [743, 14] on button "Search... ⌘ K" at bounding box center [744, 26] width 288 height 30
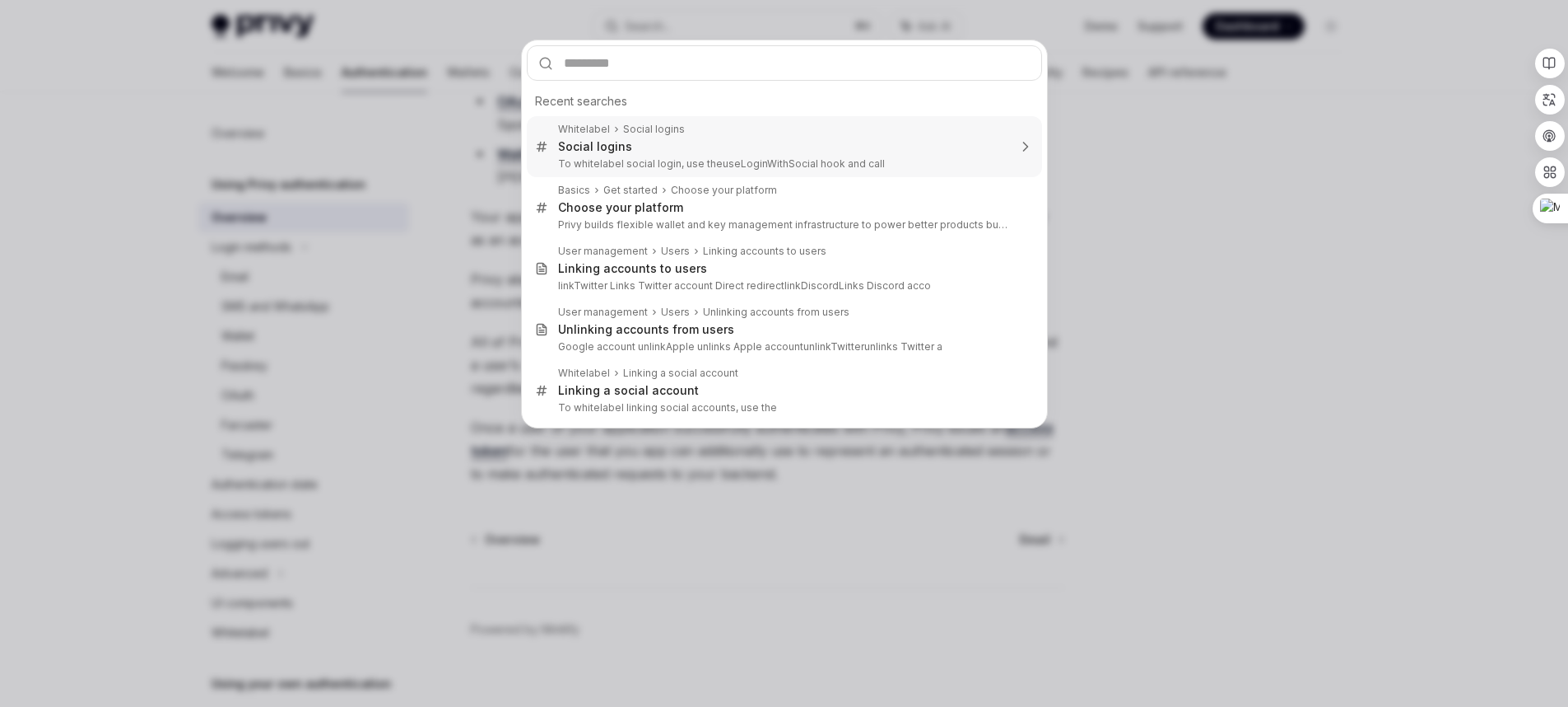
type textarea "*"
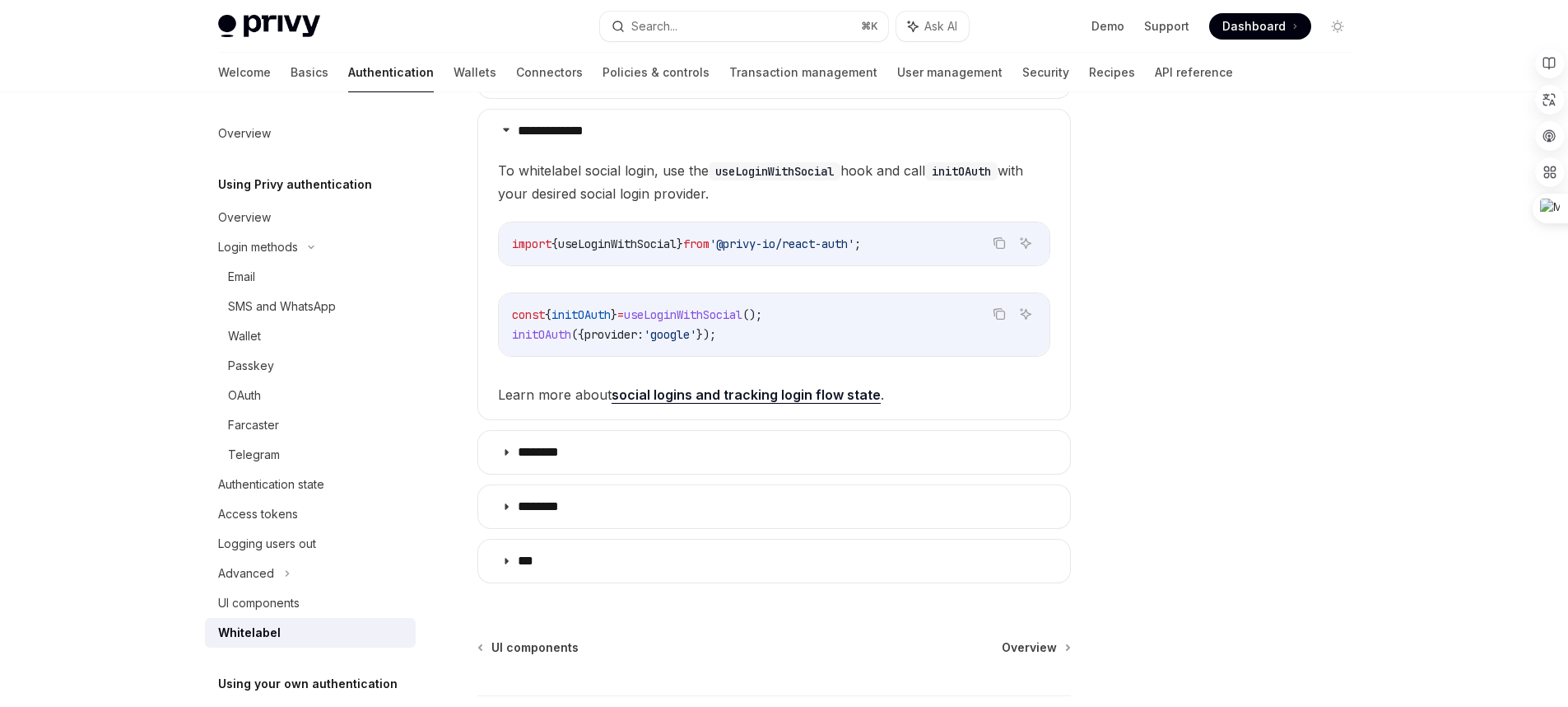
scroll to position [729, 0]
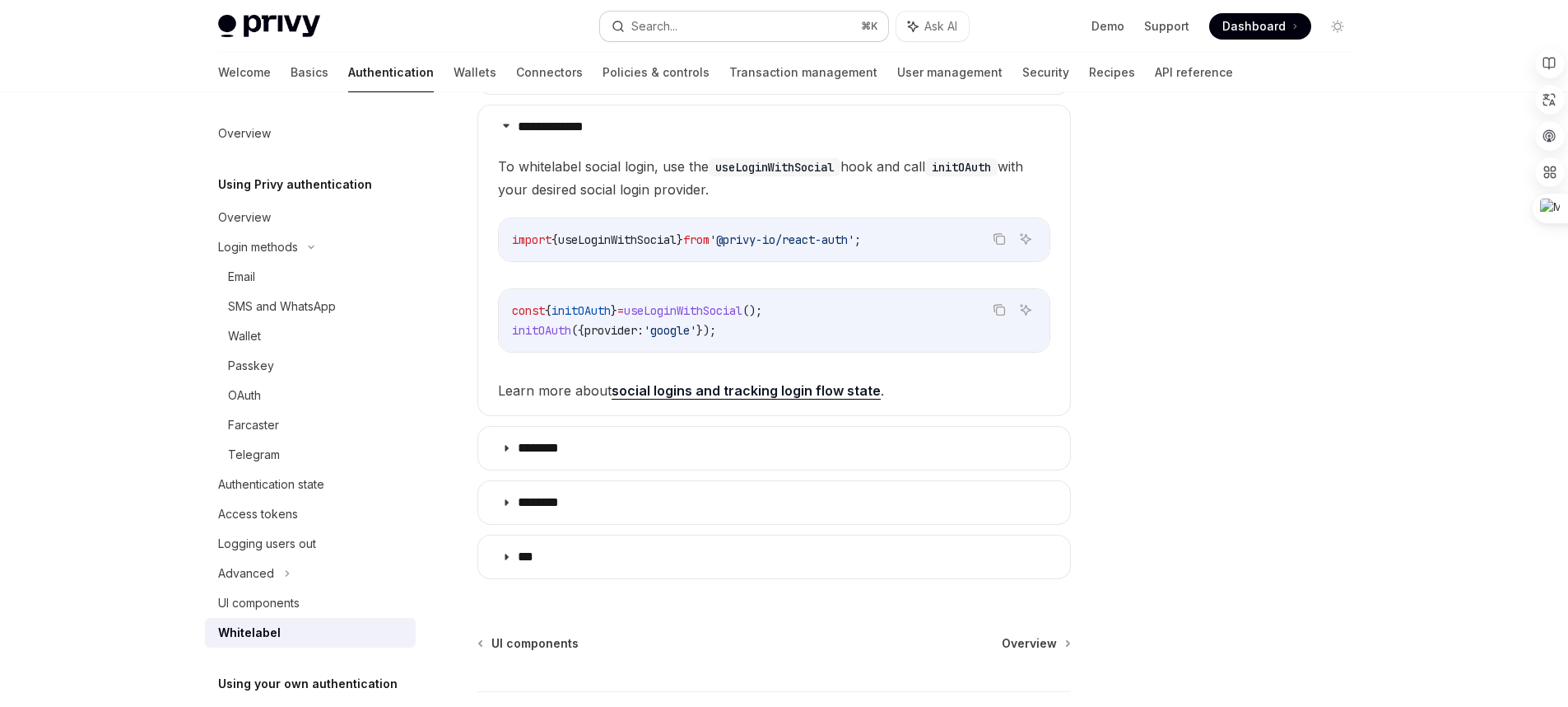
click at [732, 31] on button "Search... ⌘ K" at bounding box center [744, 26] width 288 height 30
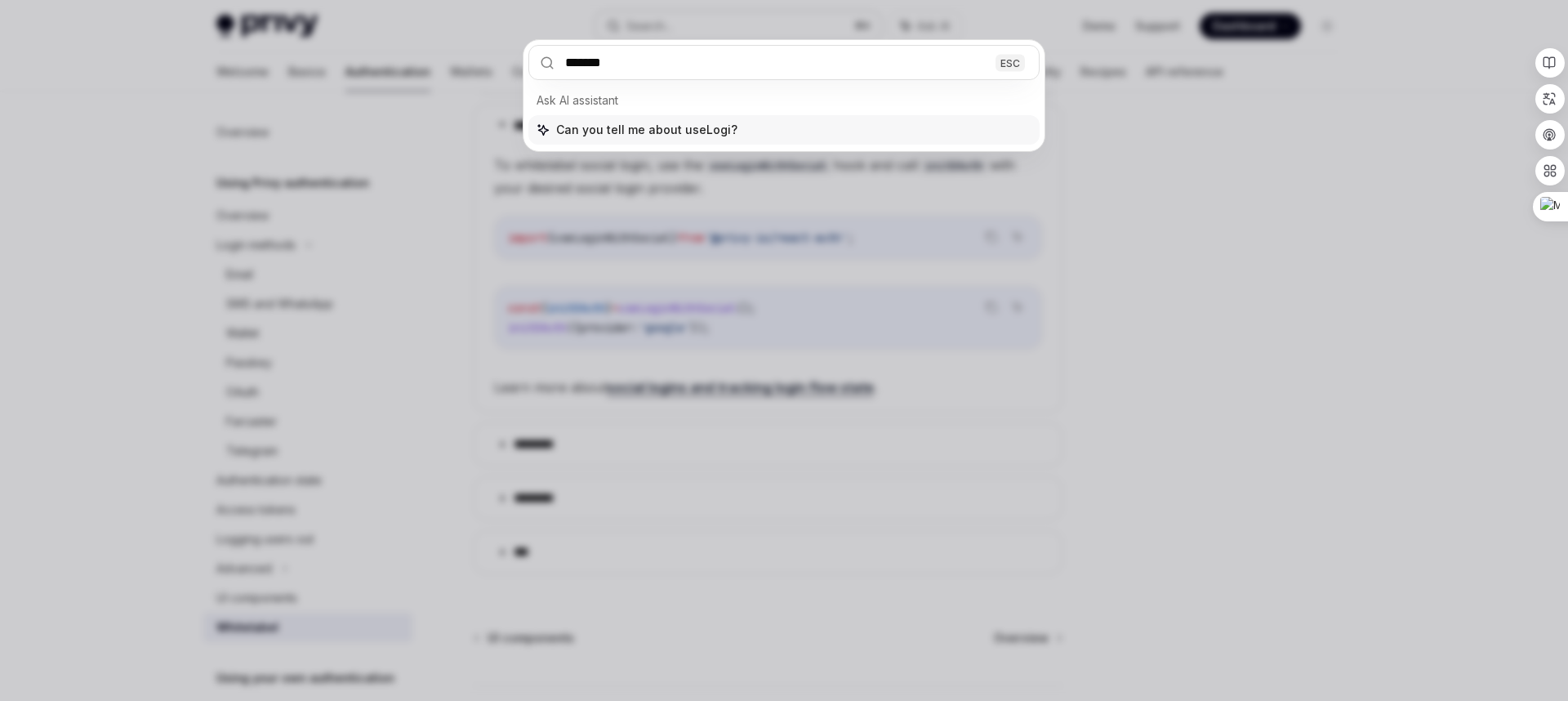
type input "********"
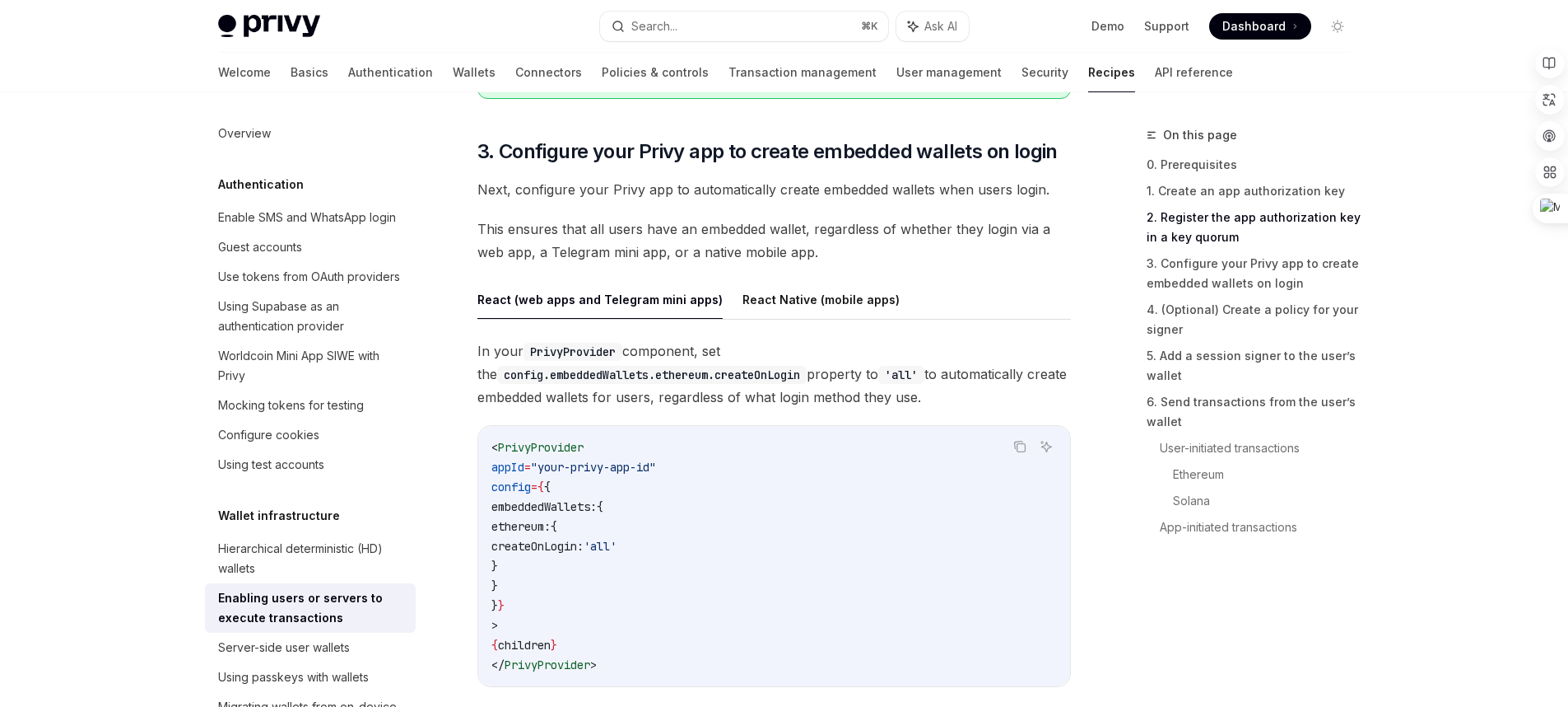
scroll to position [1597, 0]
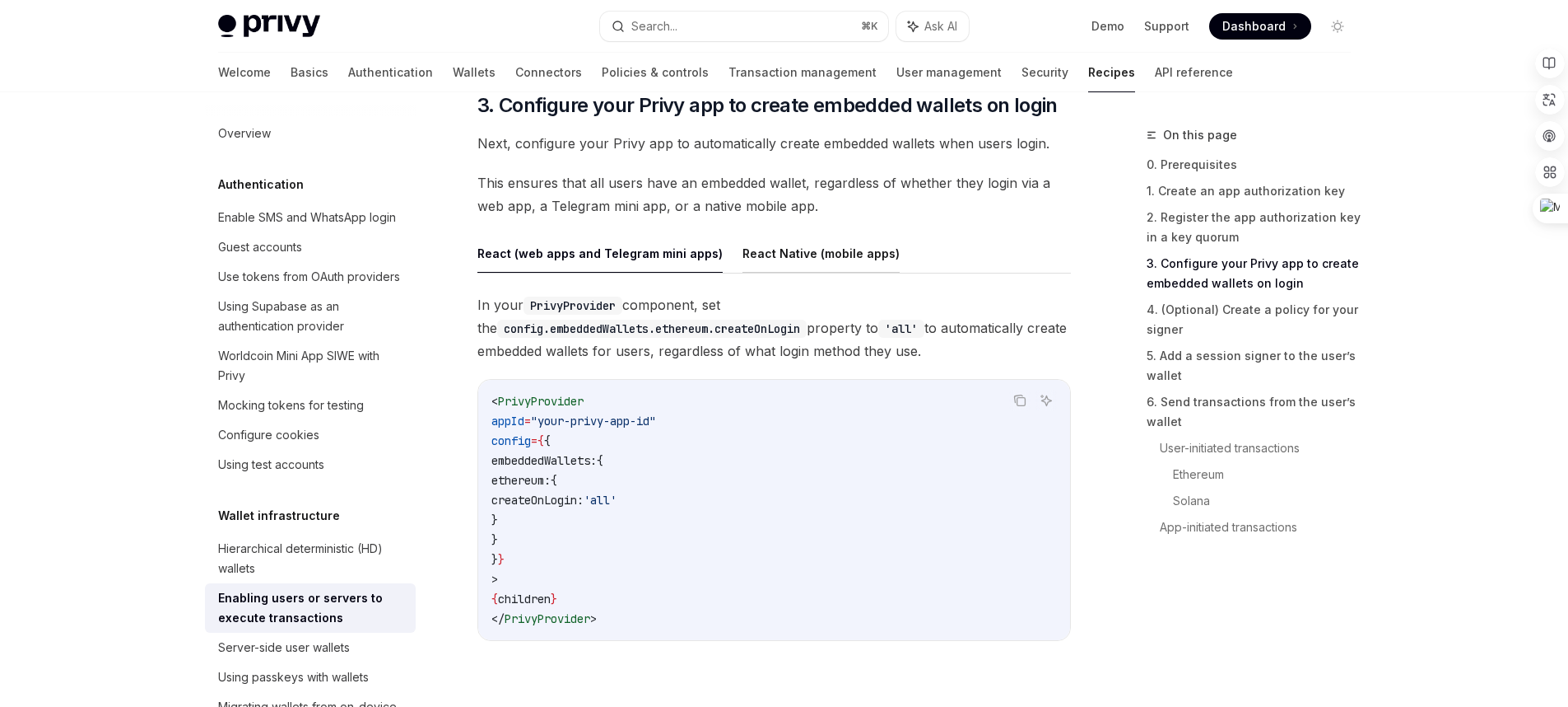
click at [785, 266] on button "React Native (mobile apps)" at bounding box center [821, 253] width 157 height 38
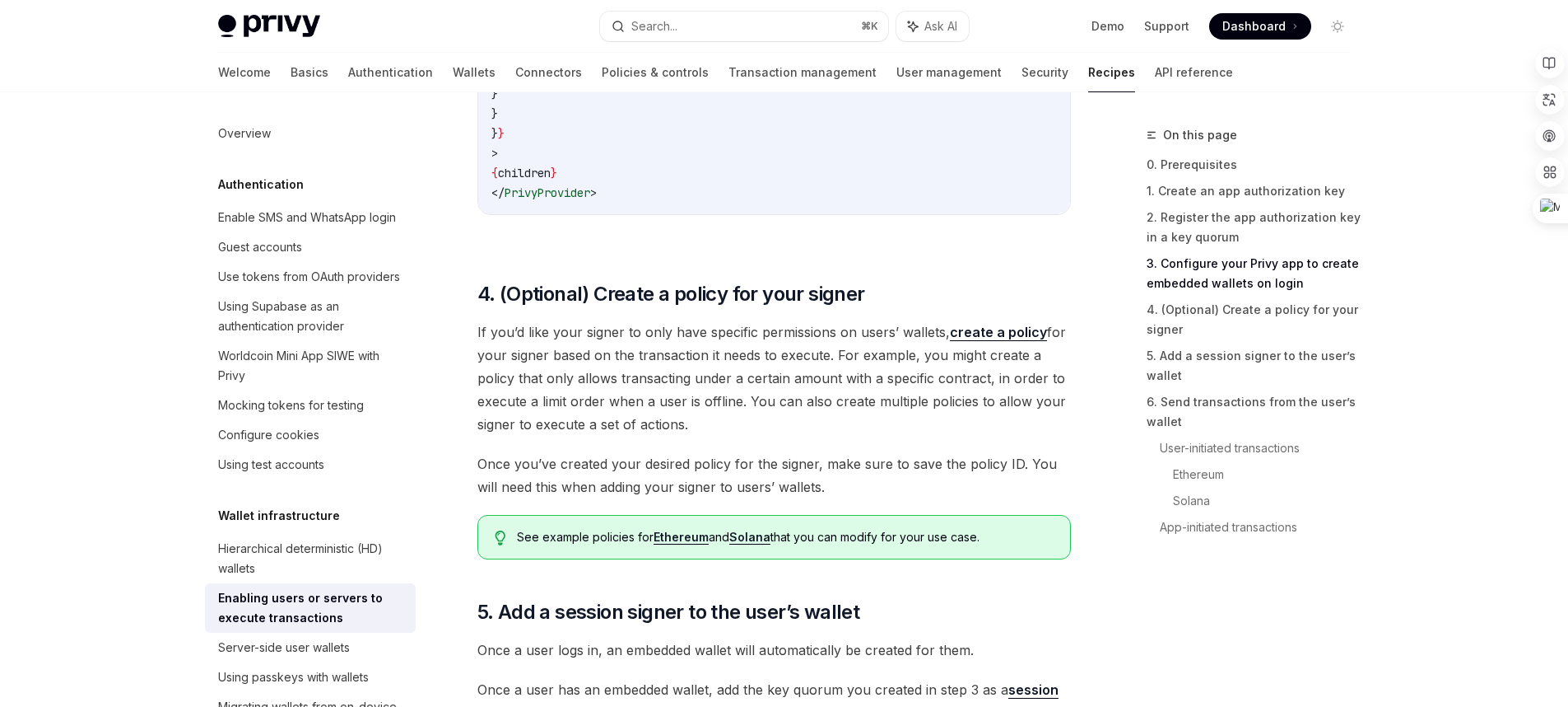
scroll to position [2044, 0]
click at [348, 81] on link "Authentication" at bounding box center [390, 72] width 84 height 39
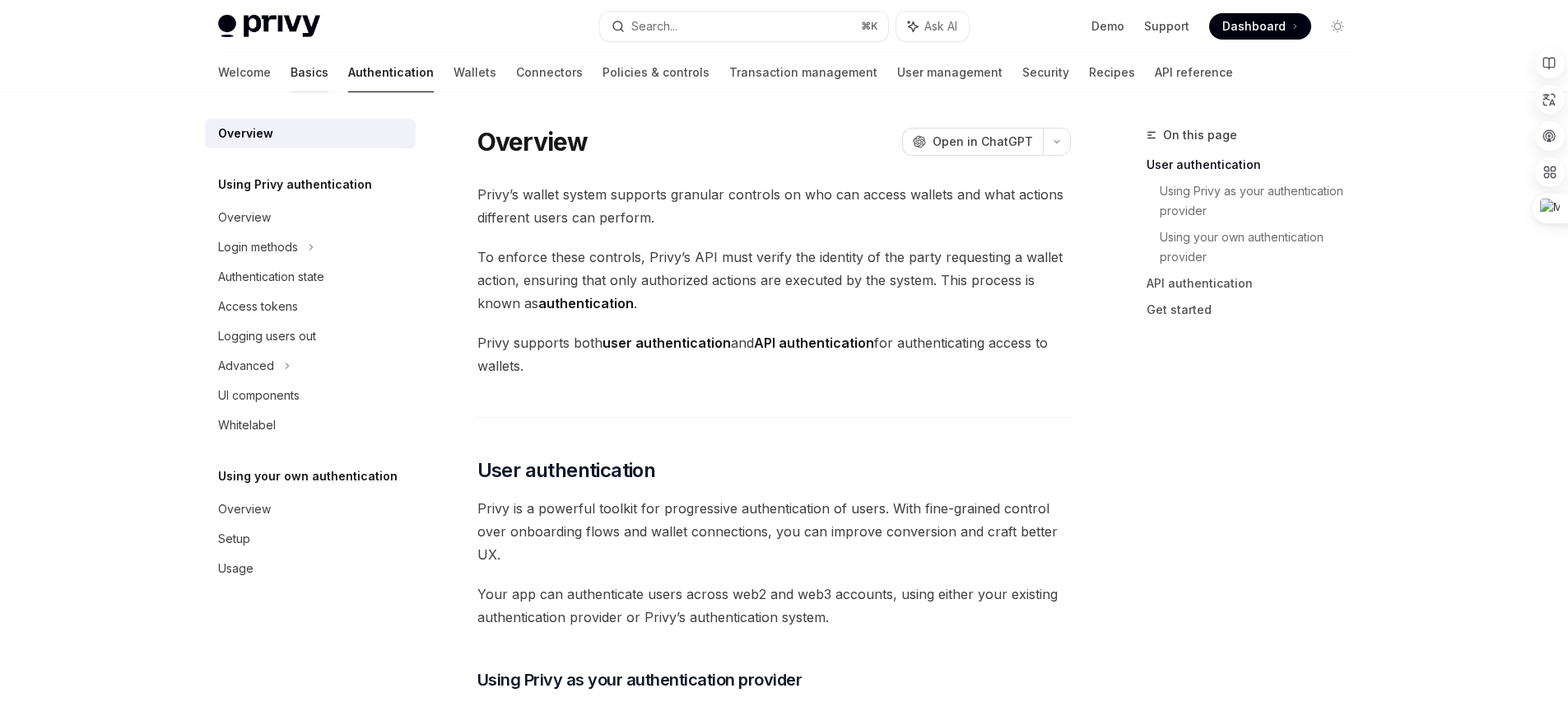
click at [291, 78] on link "Basics" at bounding box center [309, 72] width 37 height 39
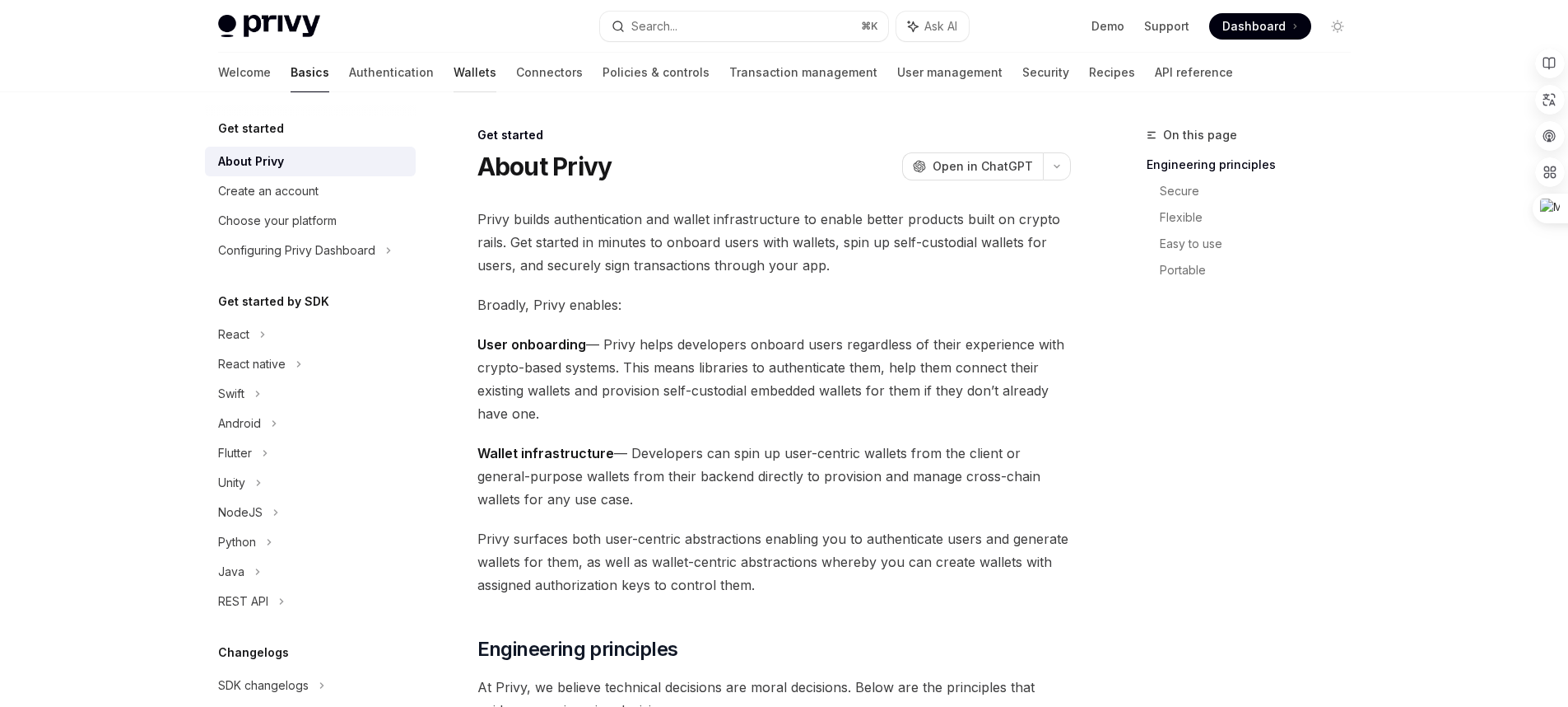
click at [454, 77] on link "Wallets" at bounding box center [475, 72] width 43 height 39
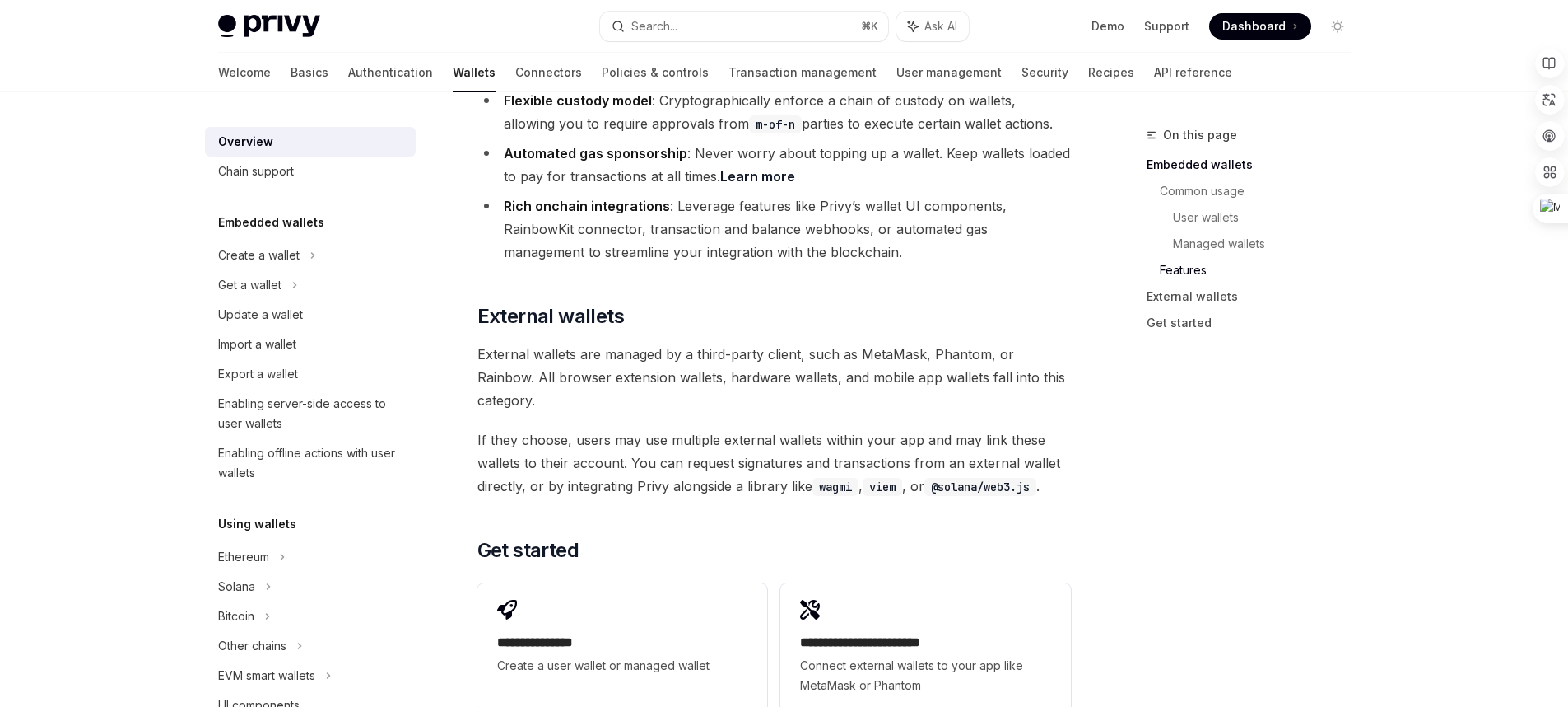
scroll to position [2464, 0]
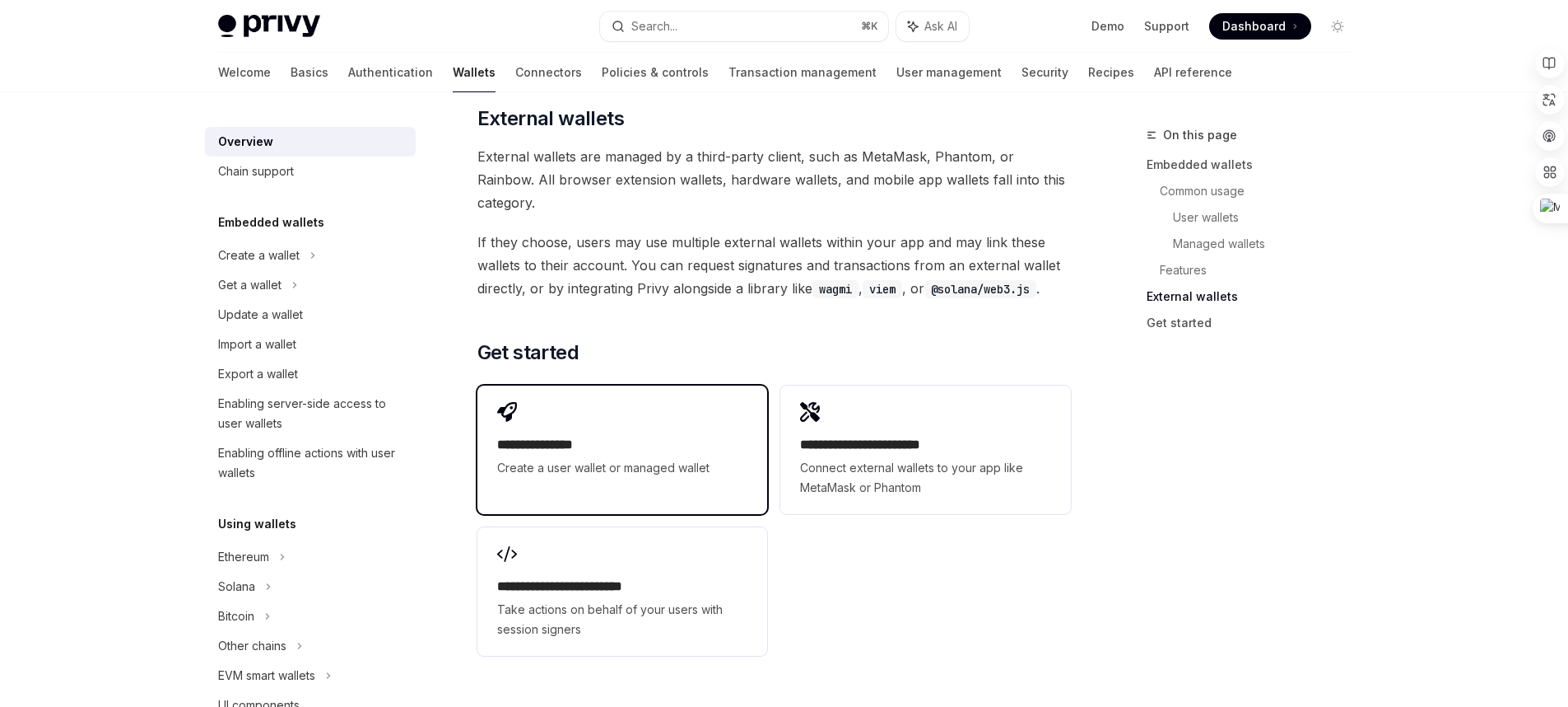
click at [690, 458] on span "Create a user wallet or managed wallet" at bounding box center [622, 467] width 250 height 20
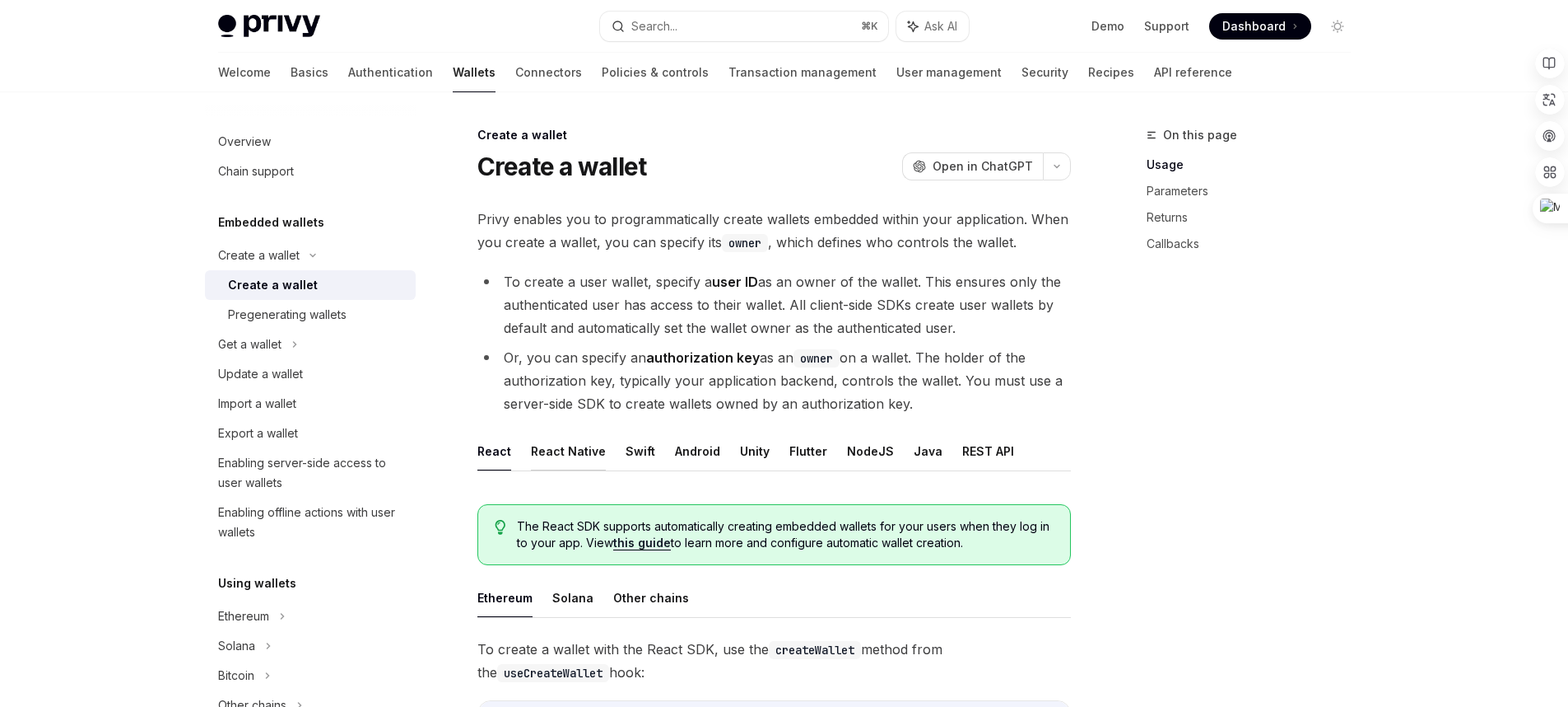
click at [548, 445] on button "React Native" at bounding box center [569, 451] width 75 height 38
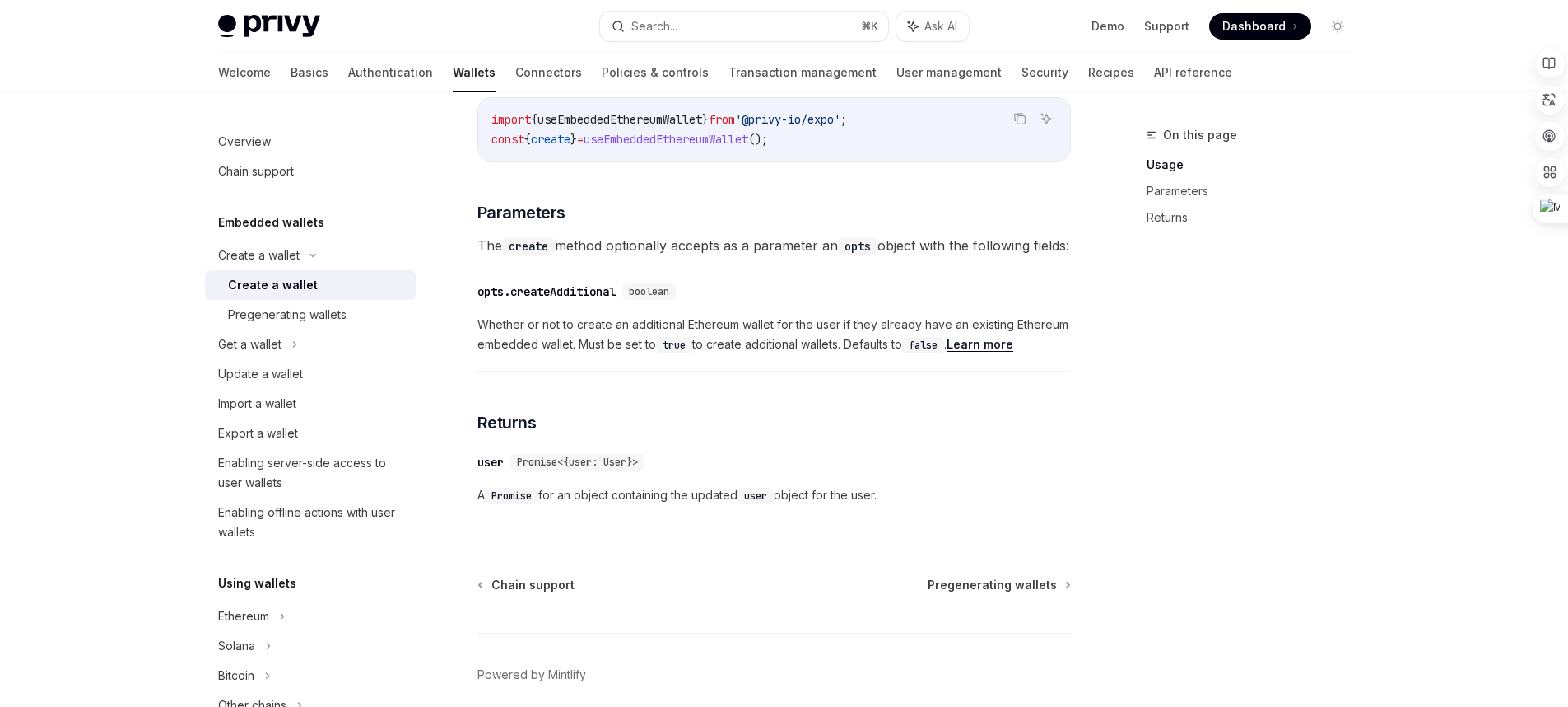
scroll to position [817, 0]
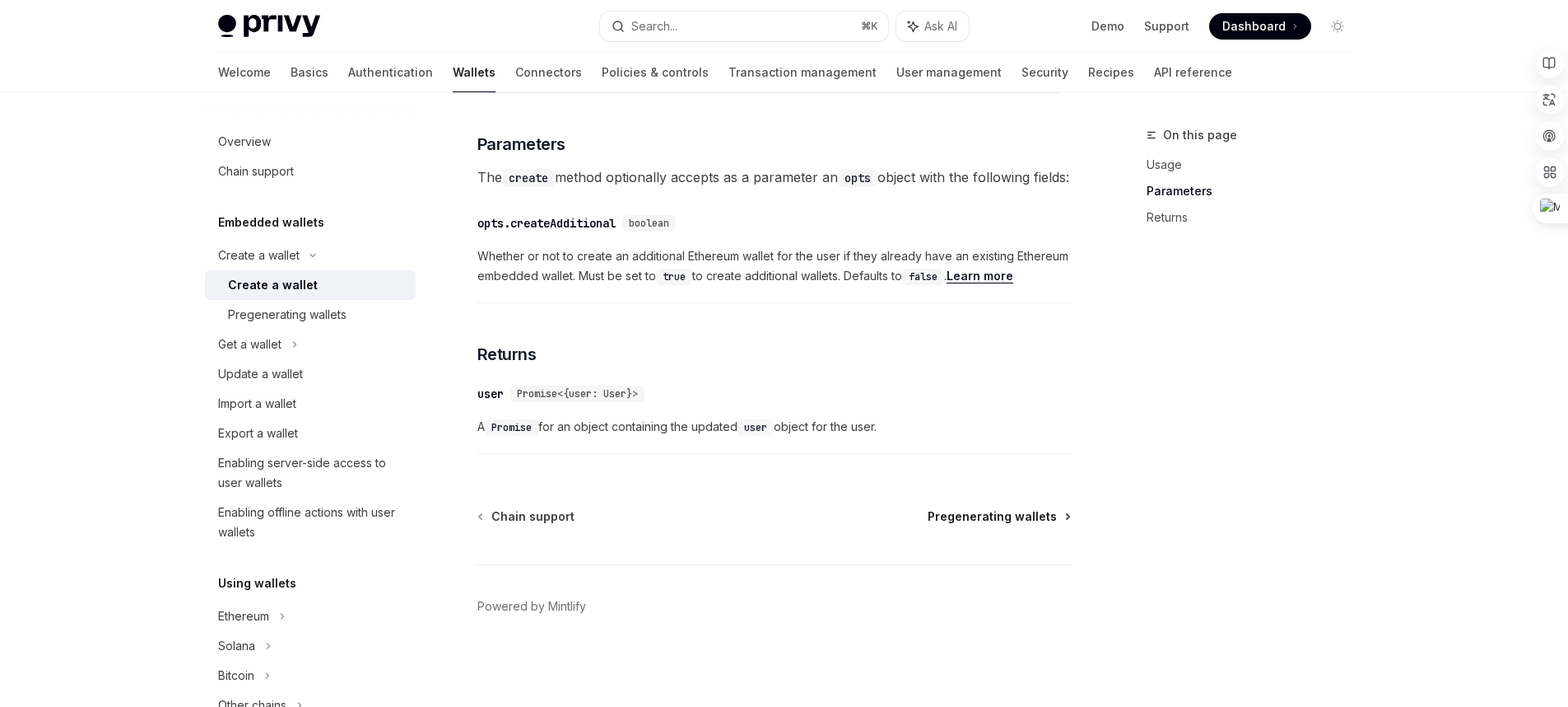
click at [997, 520] on span "Pregenerating wallets" at bounding box center [992, 516] width 129 height 16
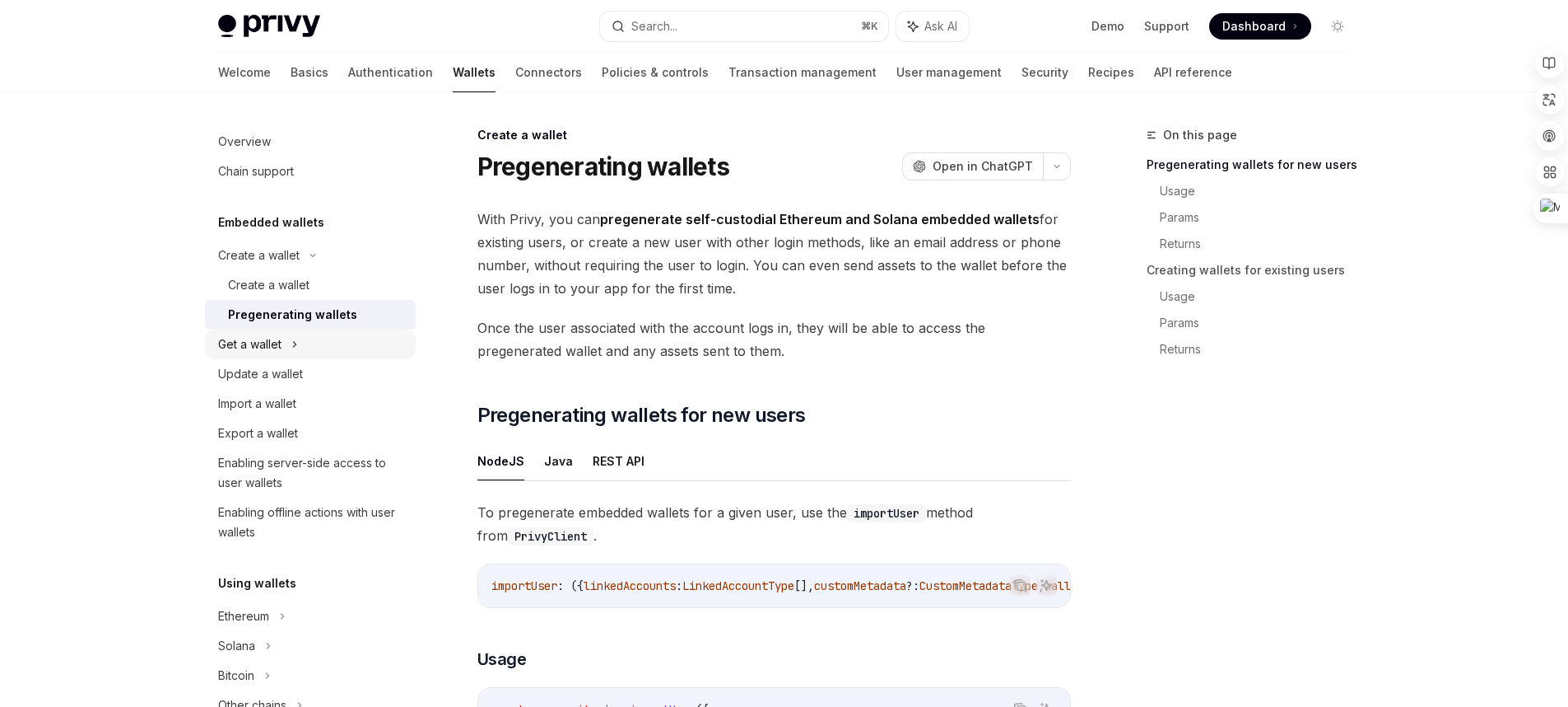
click at [312, 343] on div "Get a wallet" at bounding box center [311, 343] width 211 height 30
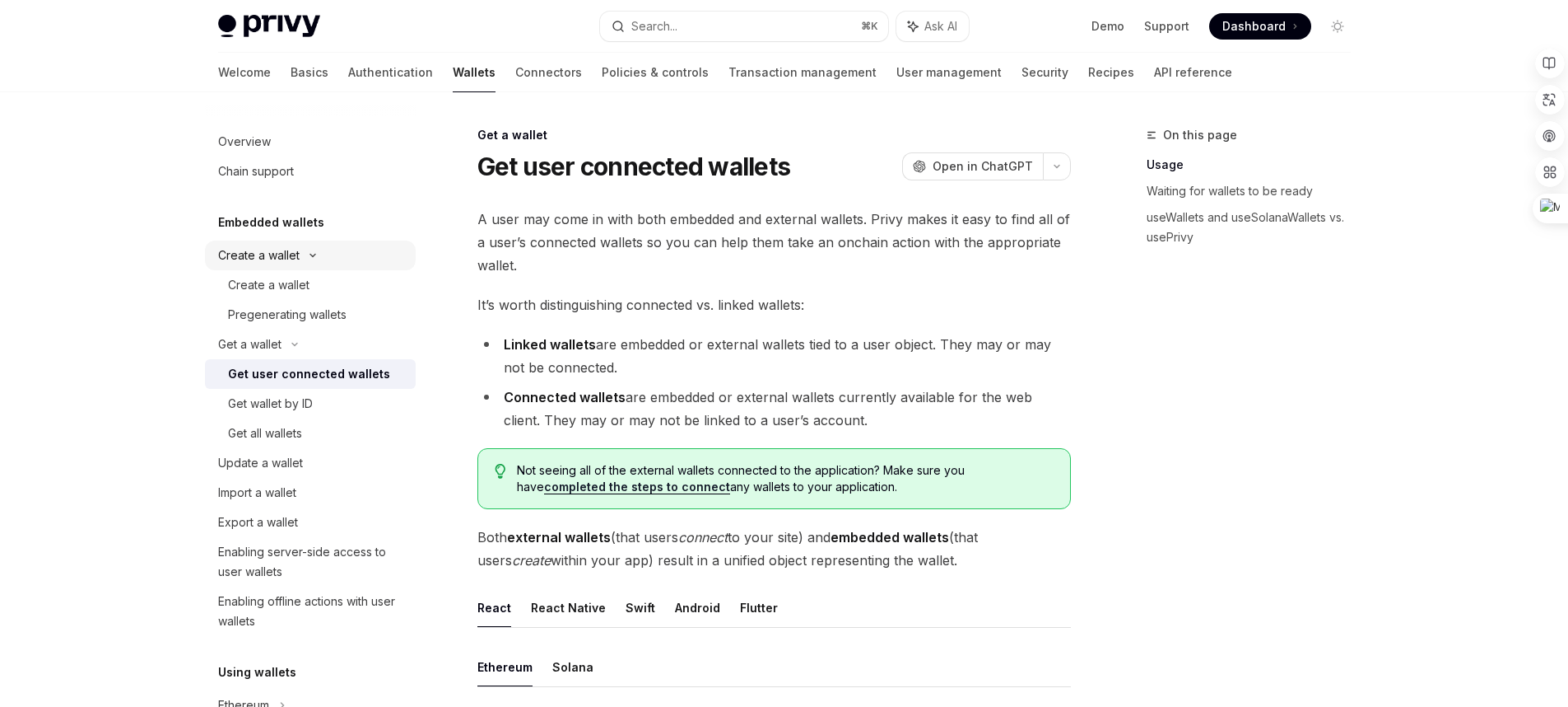
click at [274, 258] on div "Create a wallet" at bounding box center [258, 255] width 82 height 20
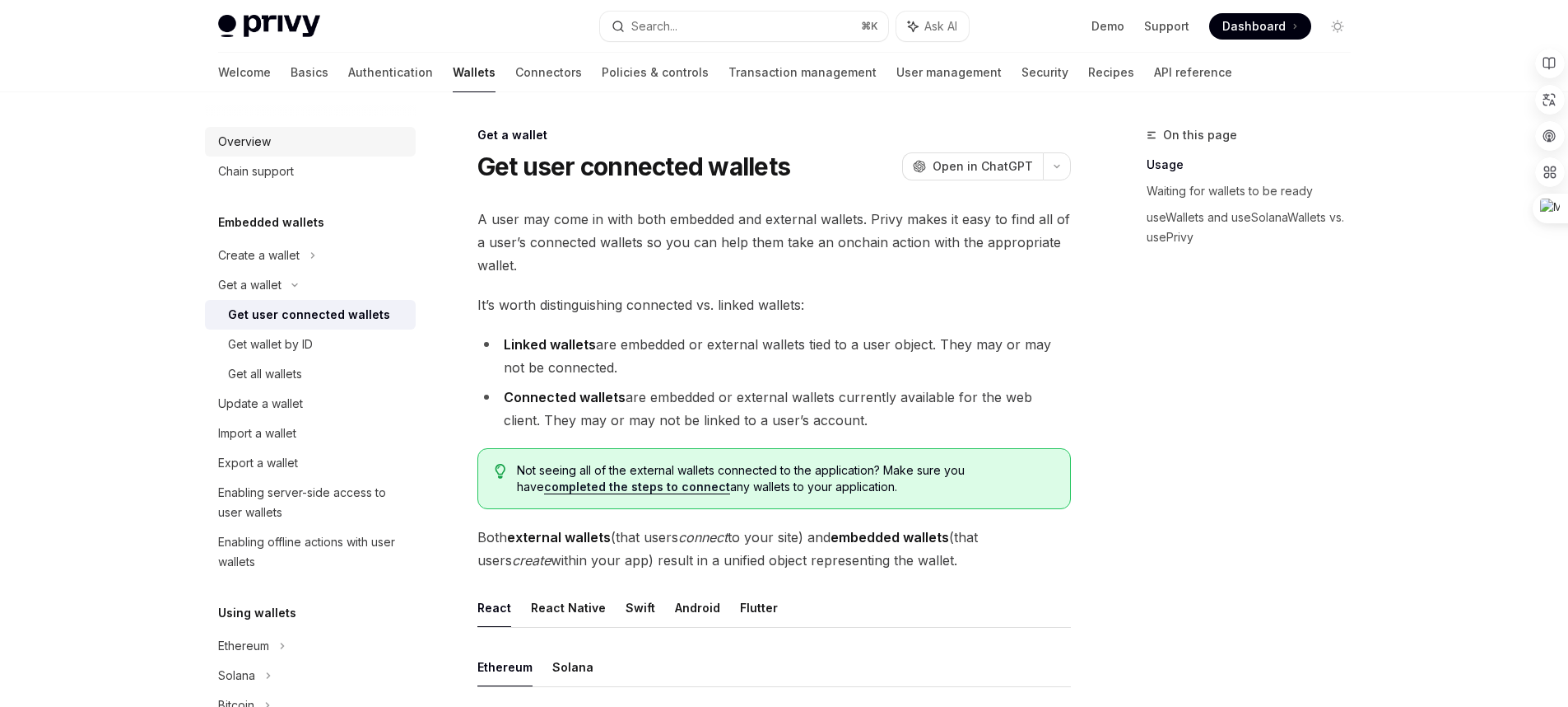
click at [276, 146] on div "Overview" at bounding box center [312, 141] width 188 height 20
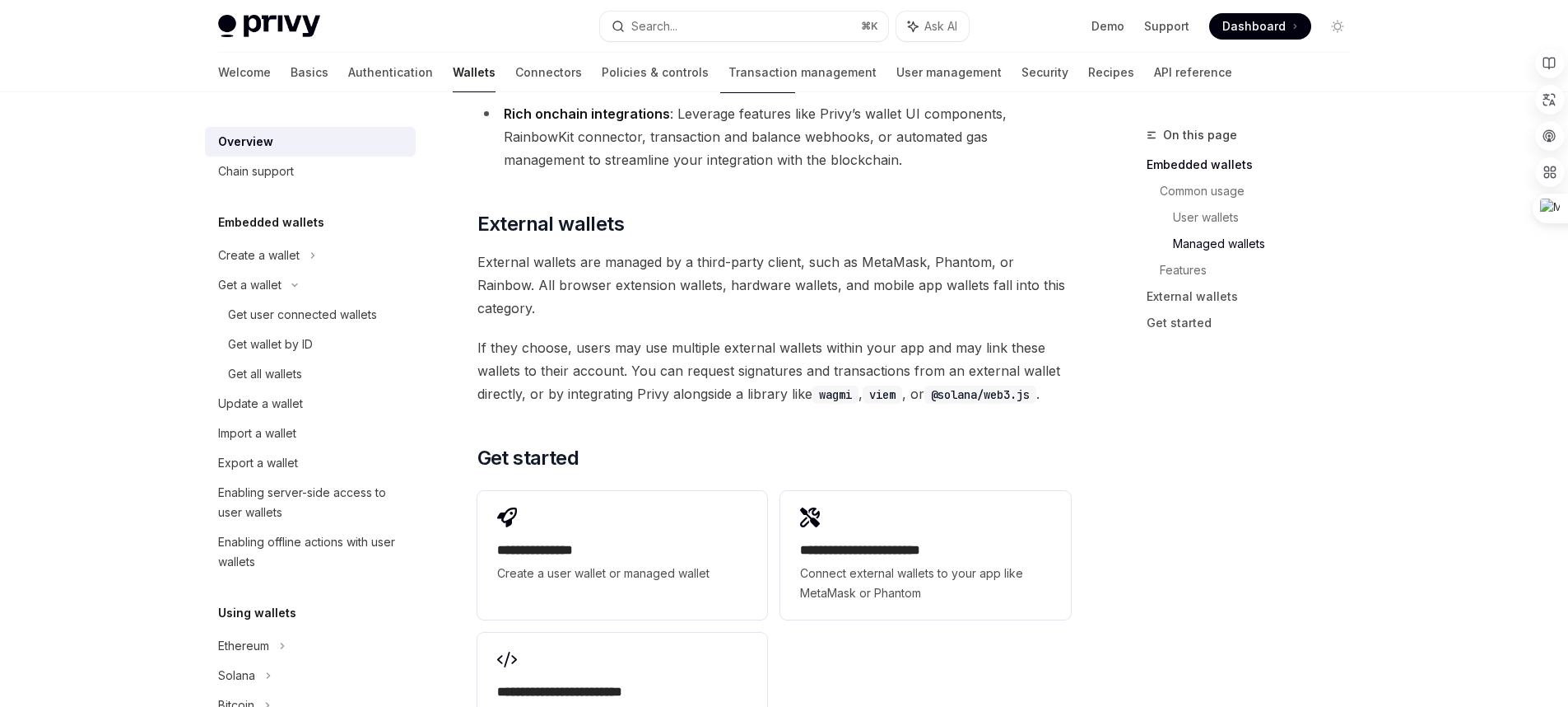
scroll to position [2572, 0]
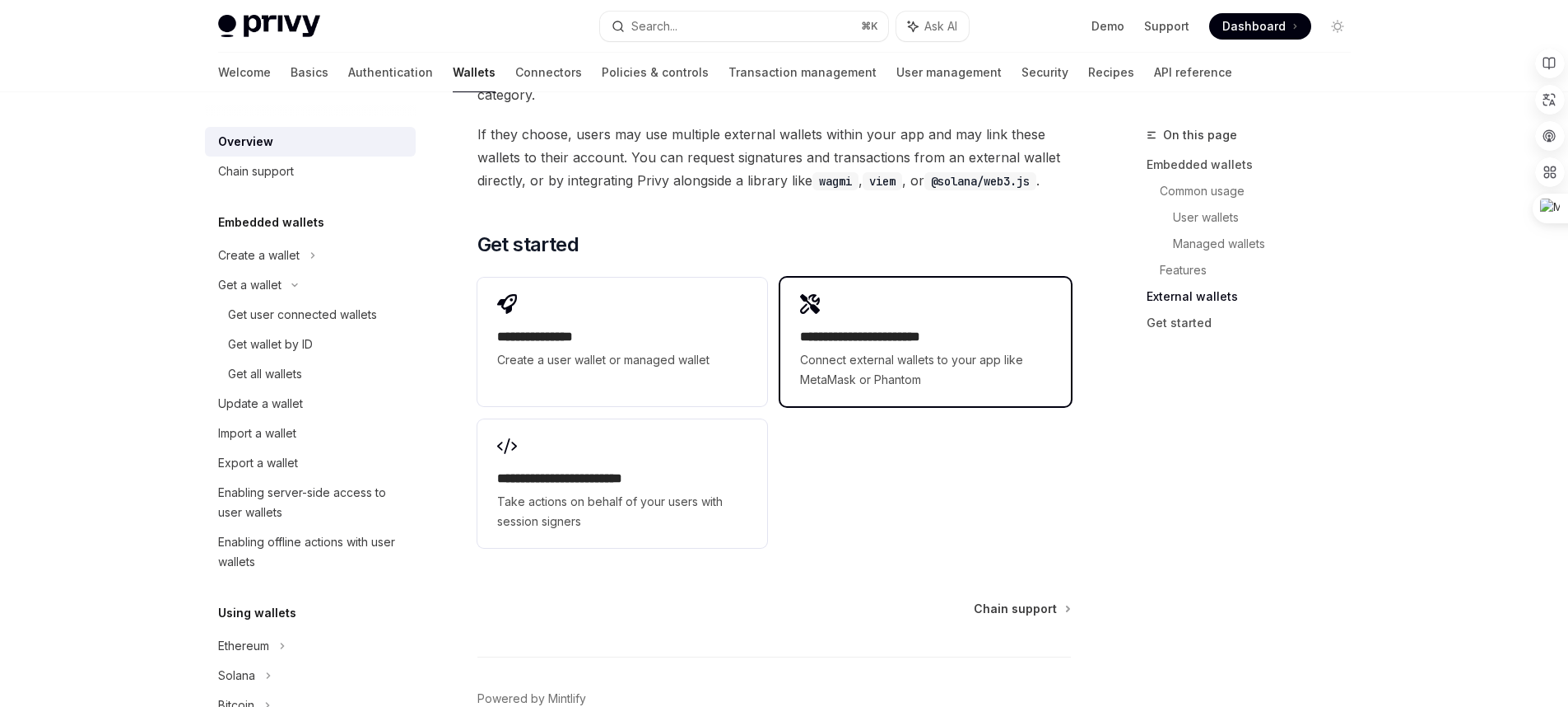
click at [851, 299] on div "**********" at bounding box center [925, 342] width 290 height 129
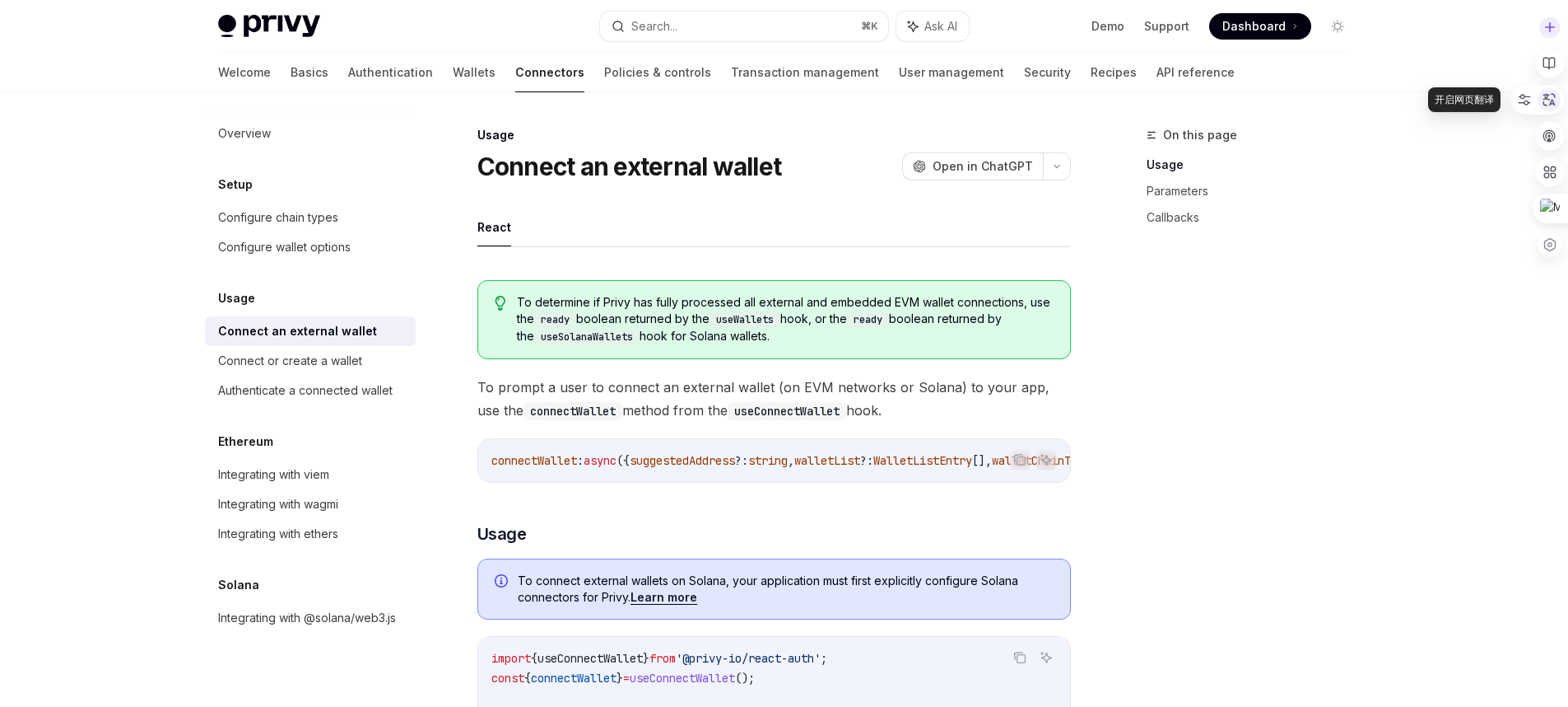
click at [1550, 100] on icon at bounding box center [1550, 100] width 12 height 12
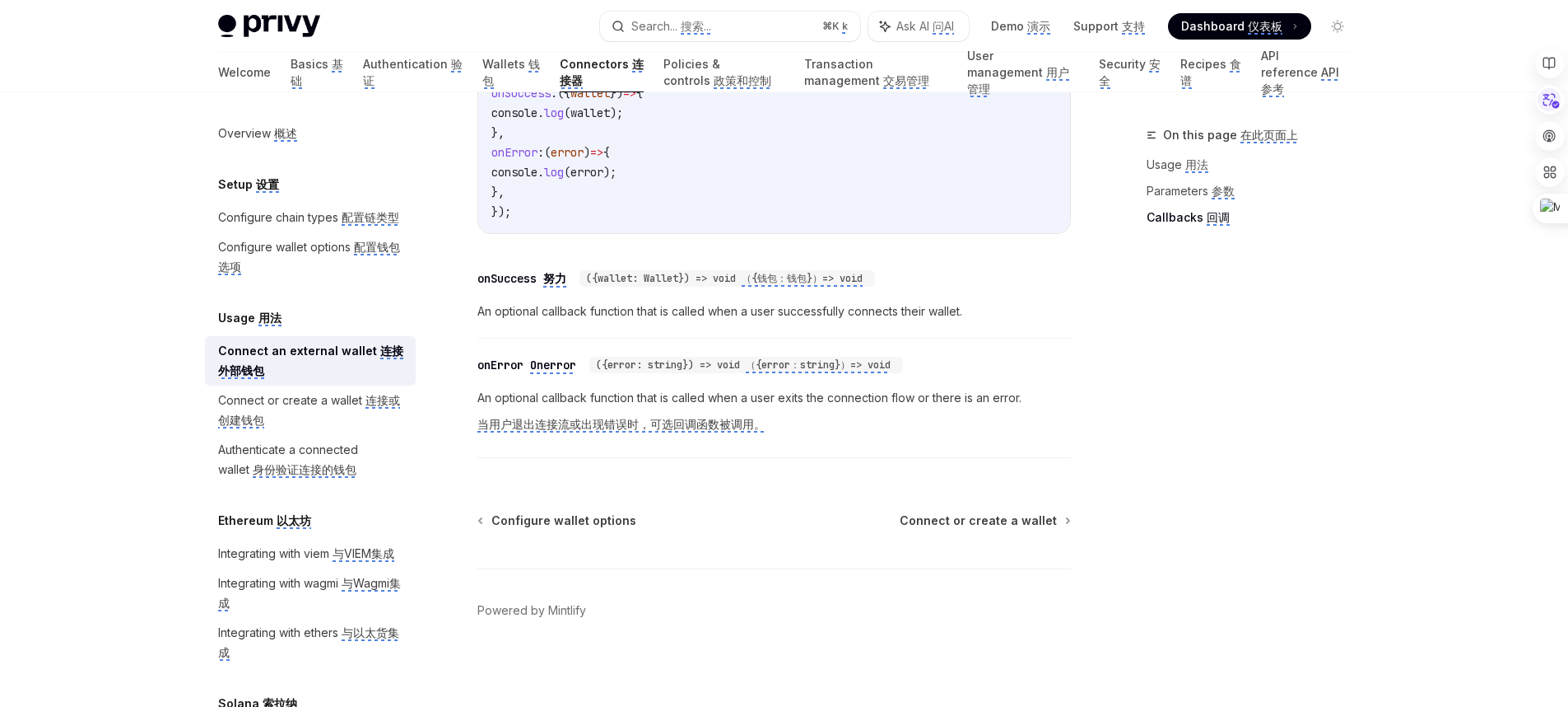
scroll to position [1508, 0]
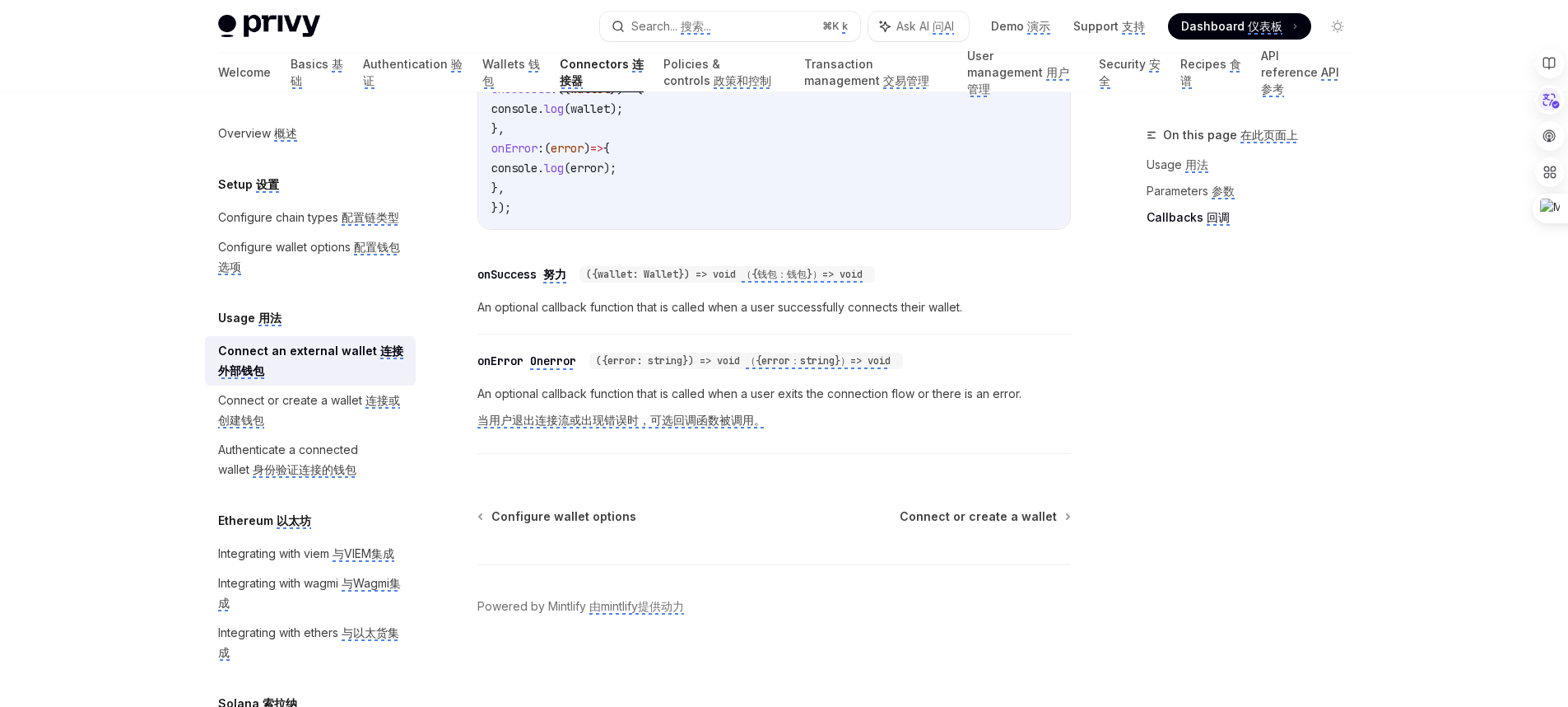
click at [348, 328] on div "Usage 用法" at bounding box center [311, 318] width 211 height 20
click at [292, 328] on div "Usage 用法" at bounding box center [311, 318] width 211 height 20
click at [363, 427] on div "Connect or create a wallet 连接或创建钱包" at bounding box center [312, 406] width 188 height 39
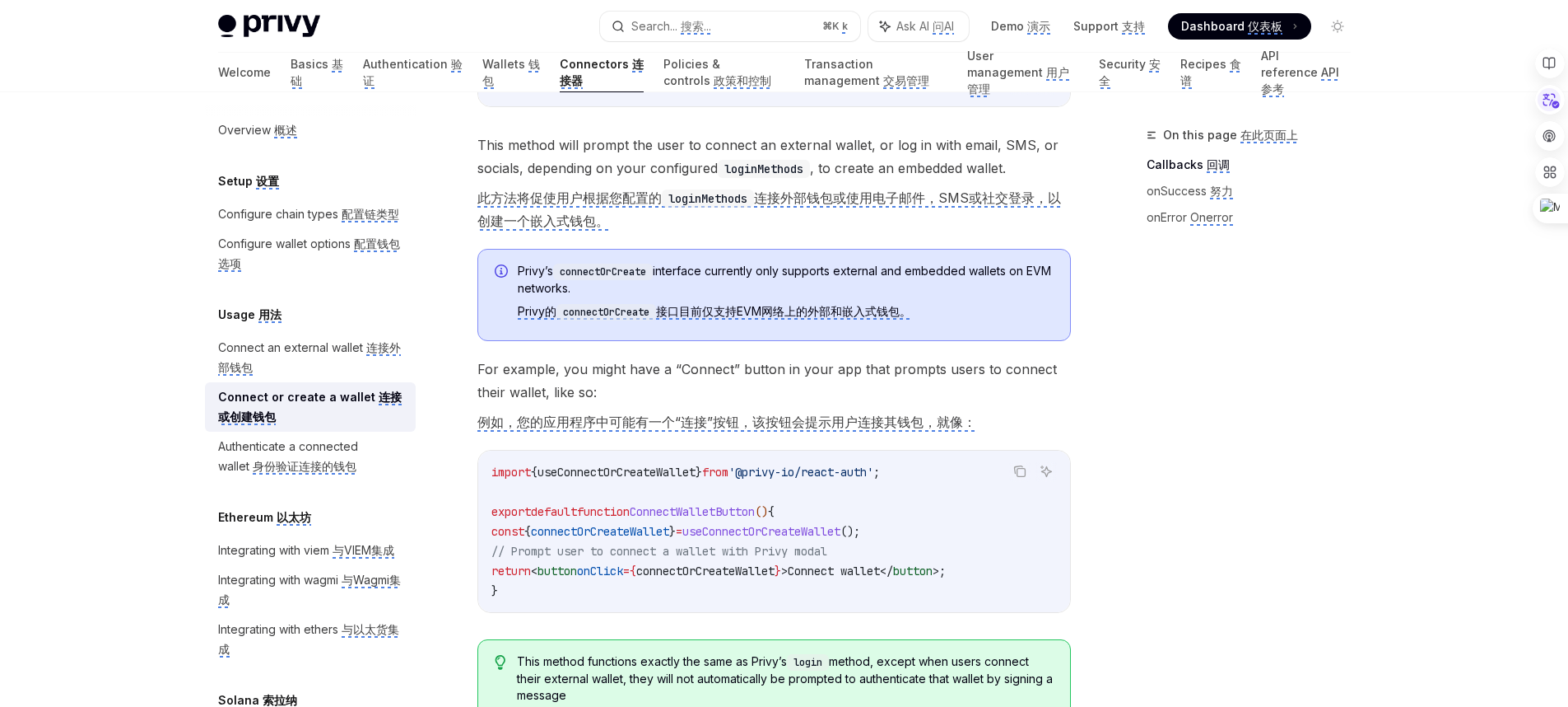
scroll to position [418, 0]
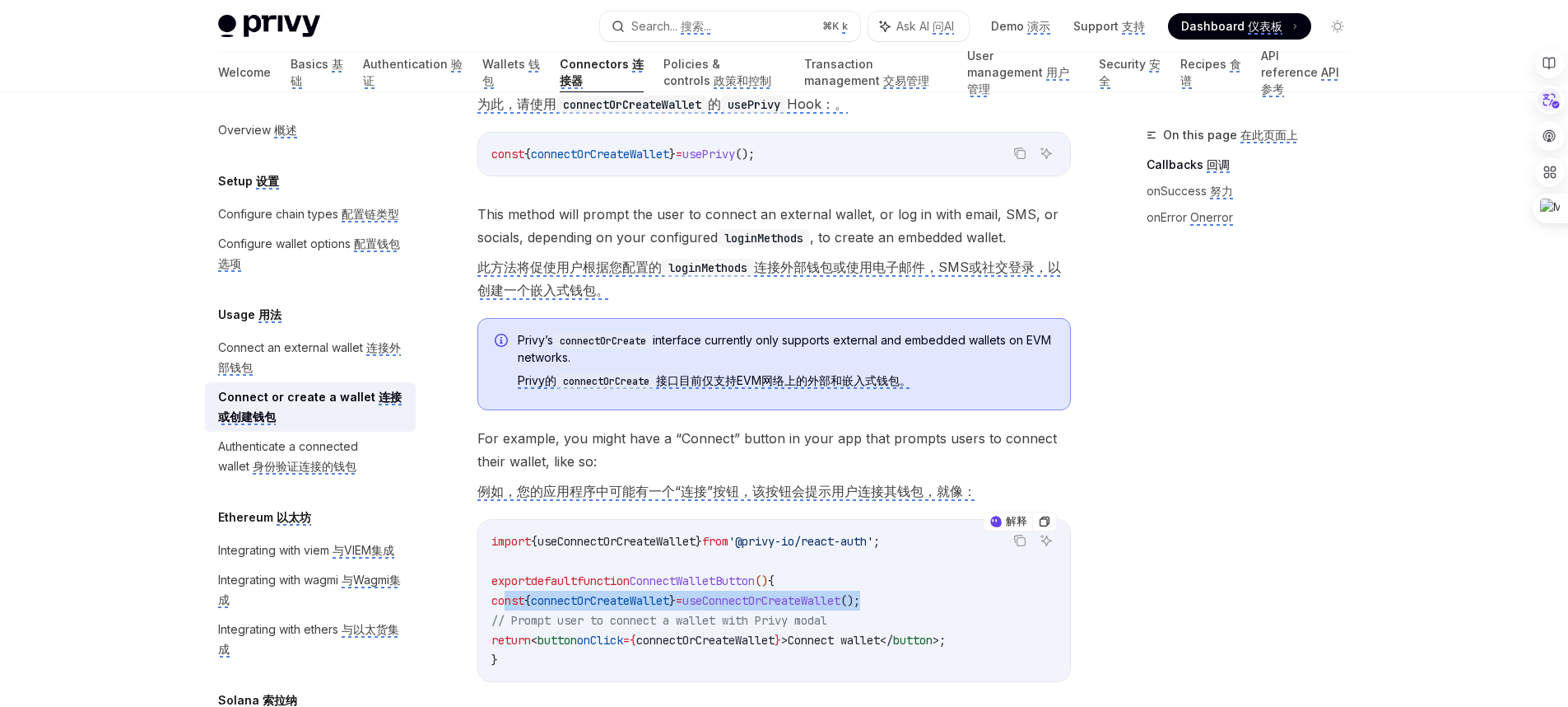
drag, startPoint x: 916, startPoint y: 597, endPoint x: 505, endPoint y: 599, distance: 411.0
click at [505, 599] on code "import { useConnectOrCreateWallet } from '@privy-io/react-auth' ; export defaul…" at bounding box center [775, 601] width 566 height 138
copy span "const { connectOrCreateWallet } = useConnectOrCreateWallet ();"
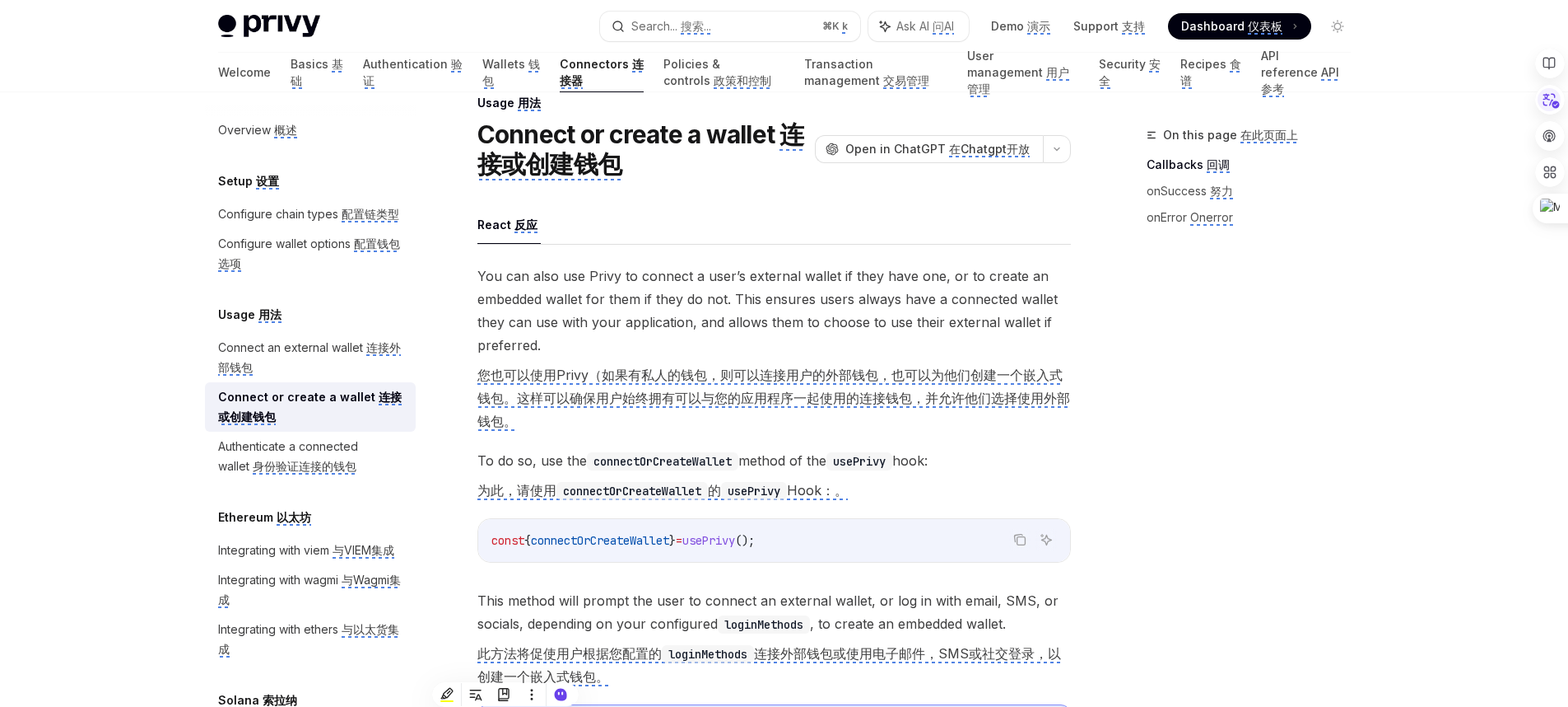
scroll to position [0, 0]
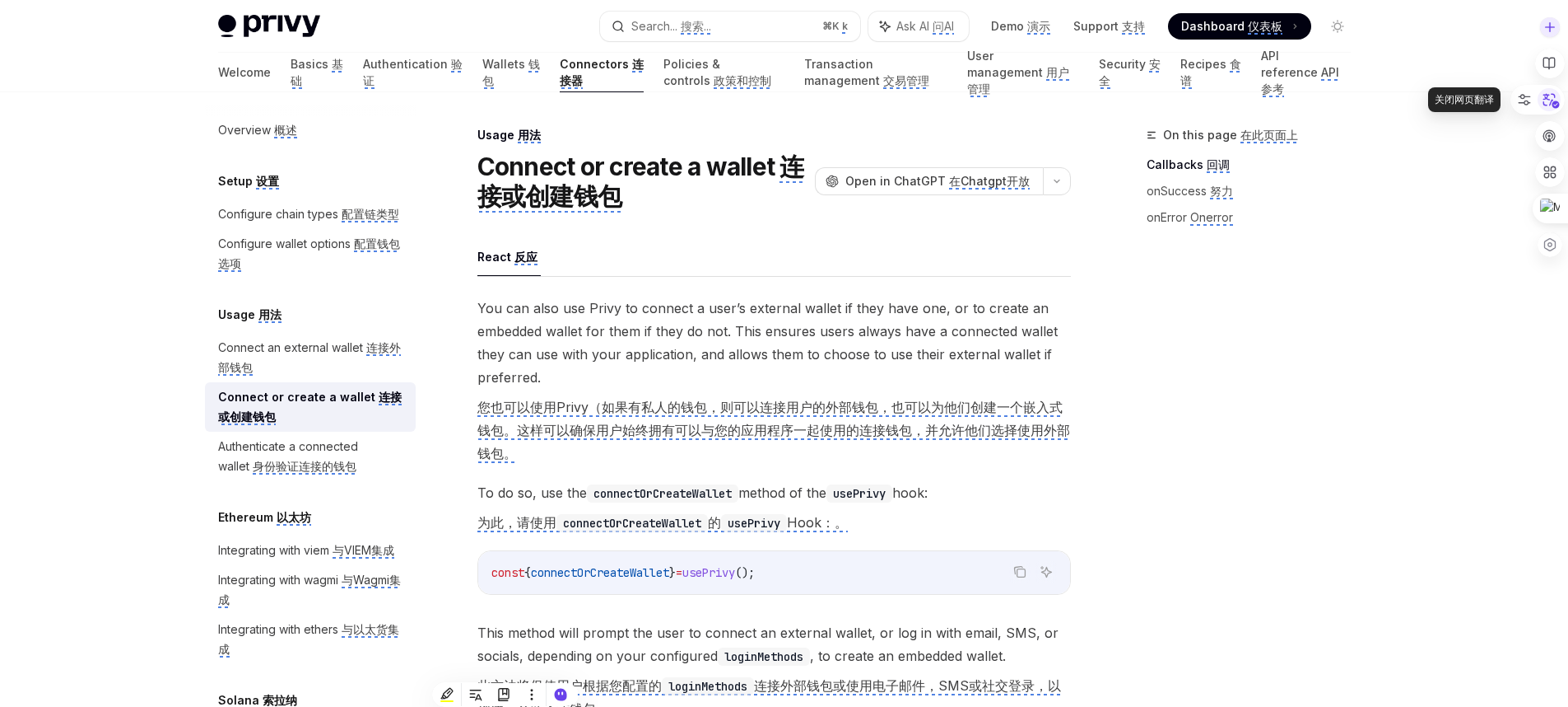
click at [1548, 106] on icon at bounding box center [1550, 100] width 25 height 25
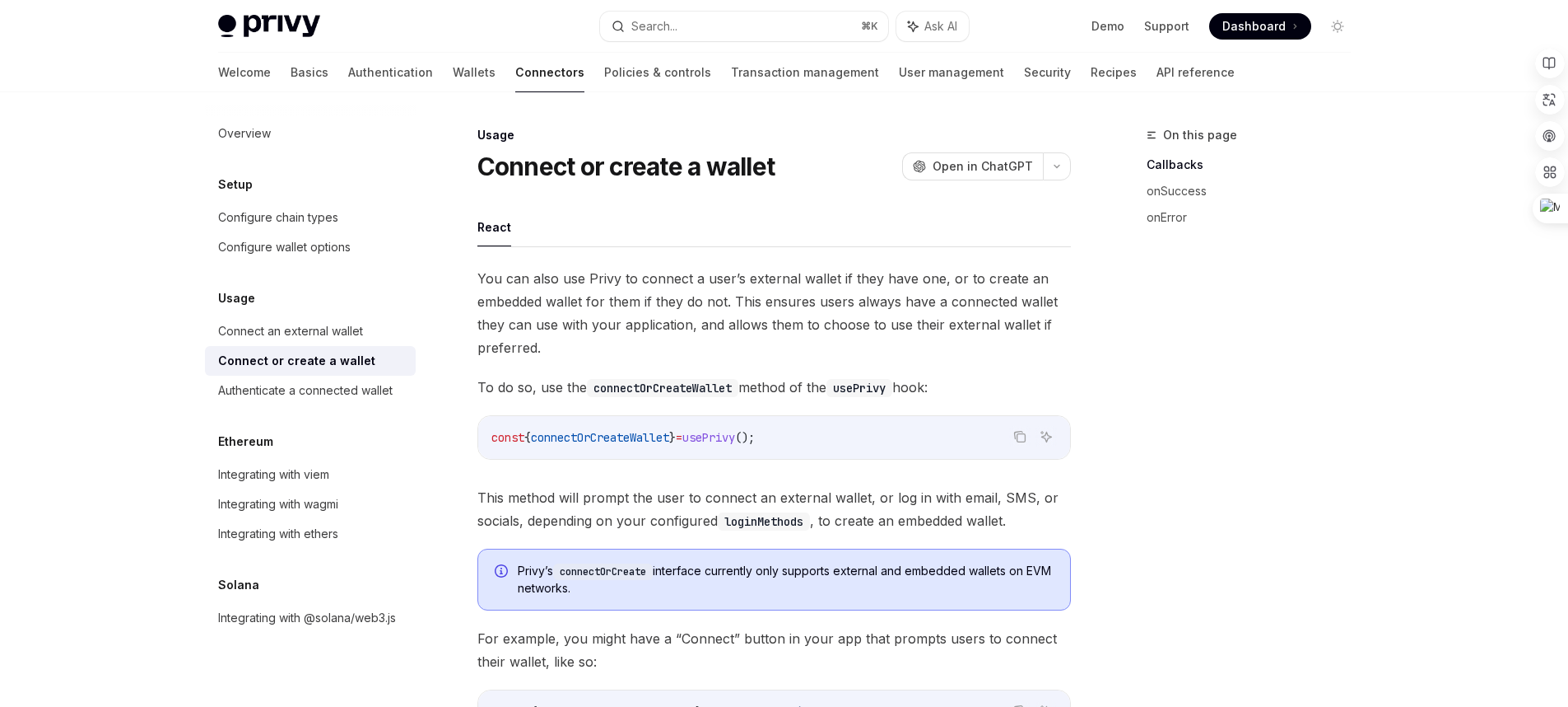
click at [536, 226] on ul "React" at bounding box center [774, 226] width 594 height 39
click at [350, 323] on div "Connect an external wallet" at bounding box center [290, 331] width 145 height 20
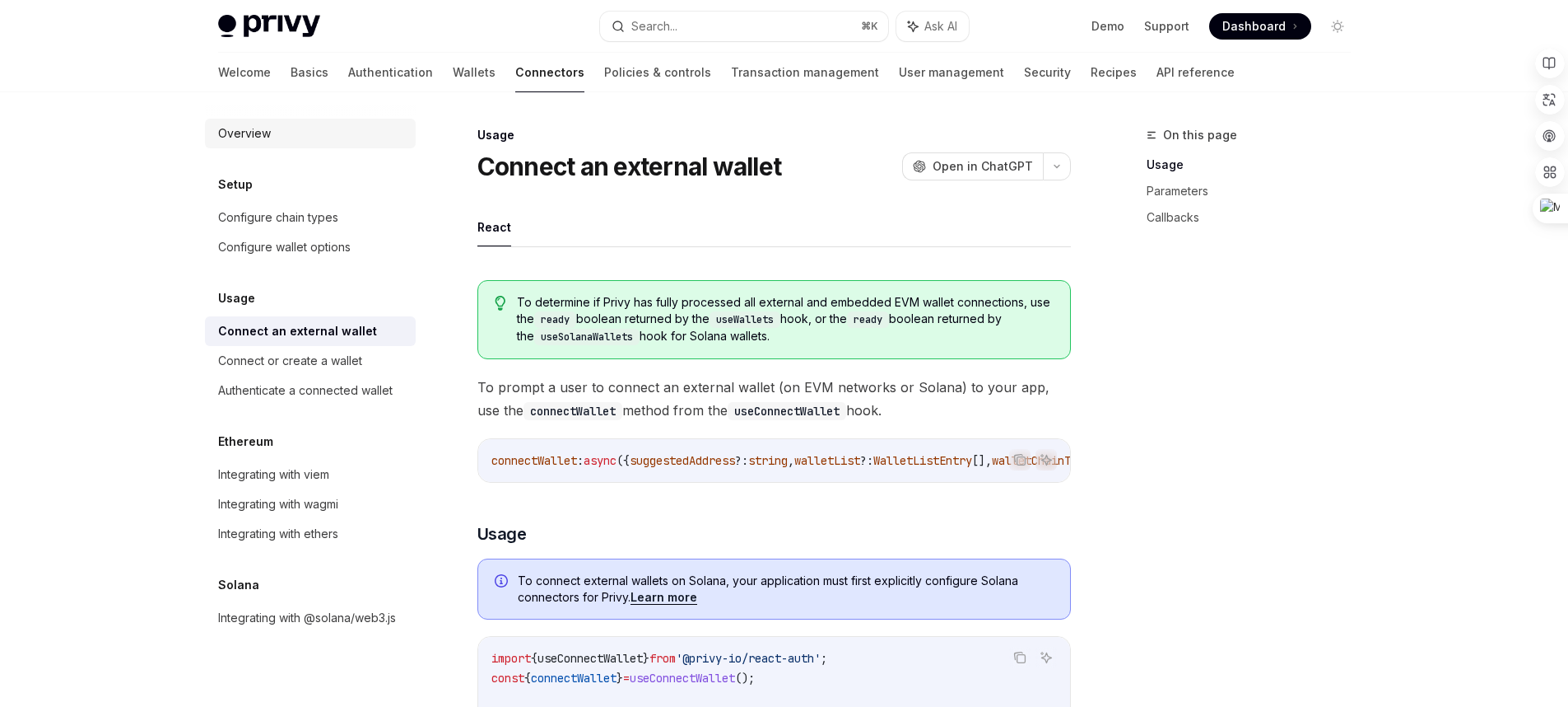
click at [299, 143] on link "Overview" at bounding box center [311, 133] width 211 height 30
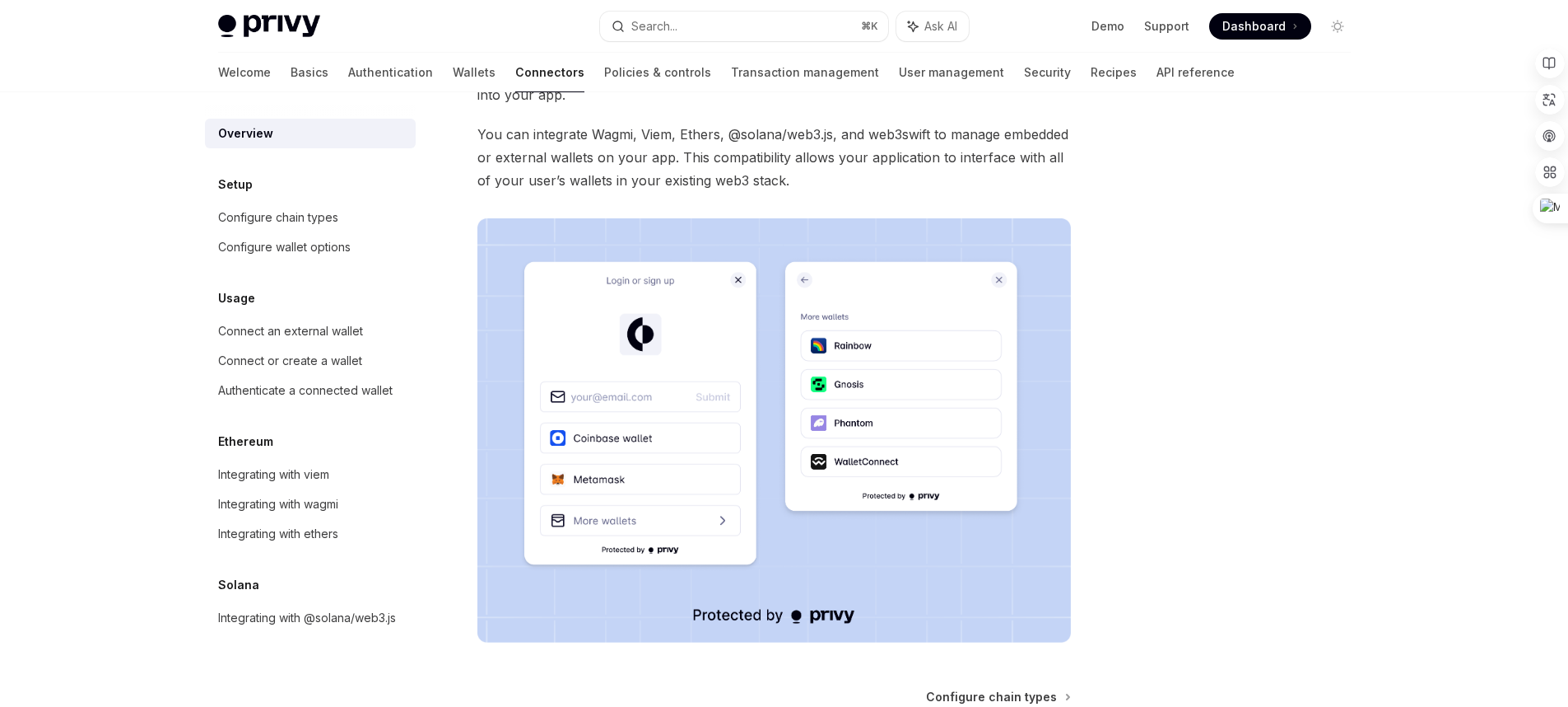
scroll to position [349, 0]
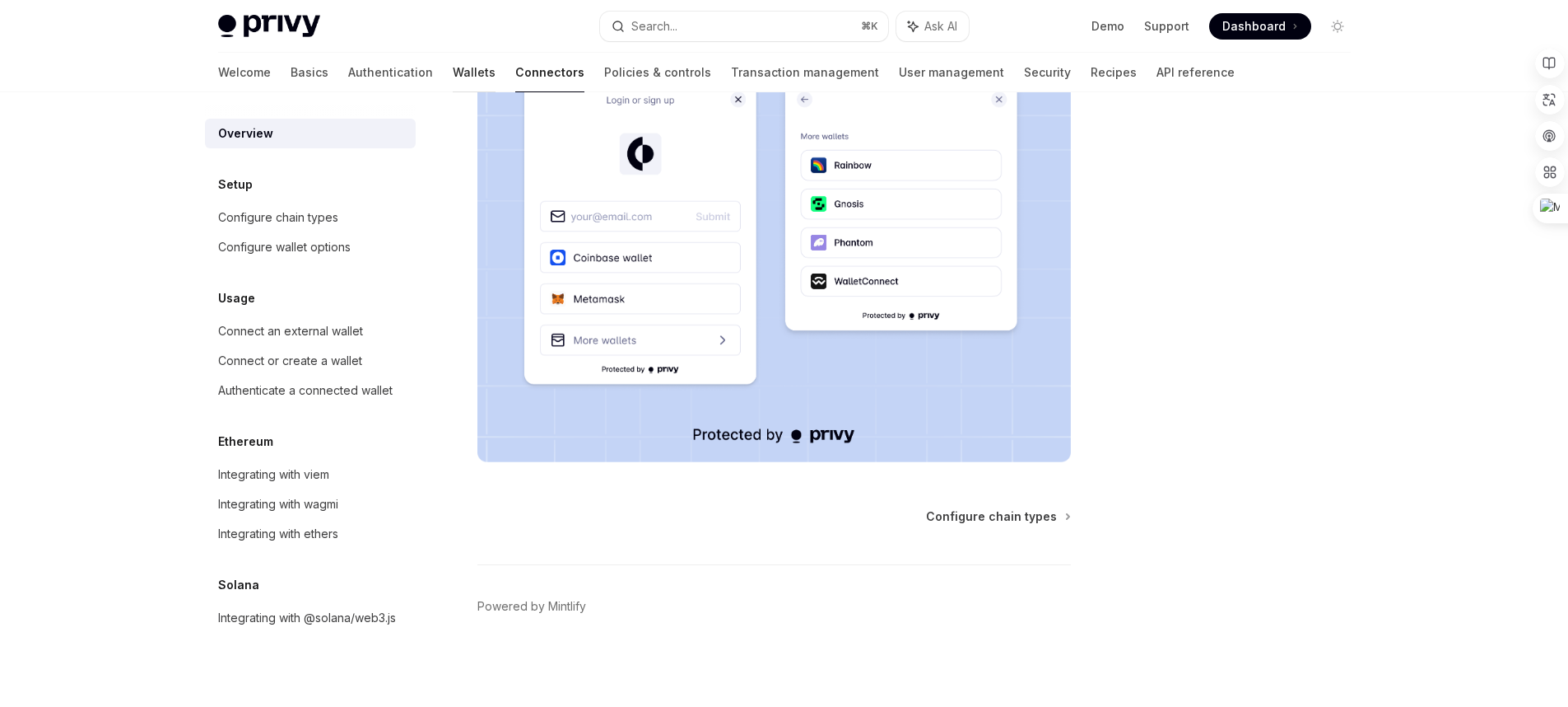
click at [453, 79] on link "Wallets" at bounding box center [474, 72] width 43 height 39
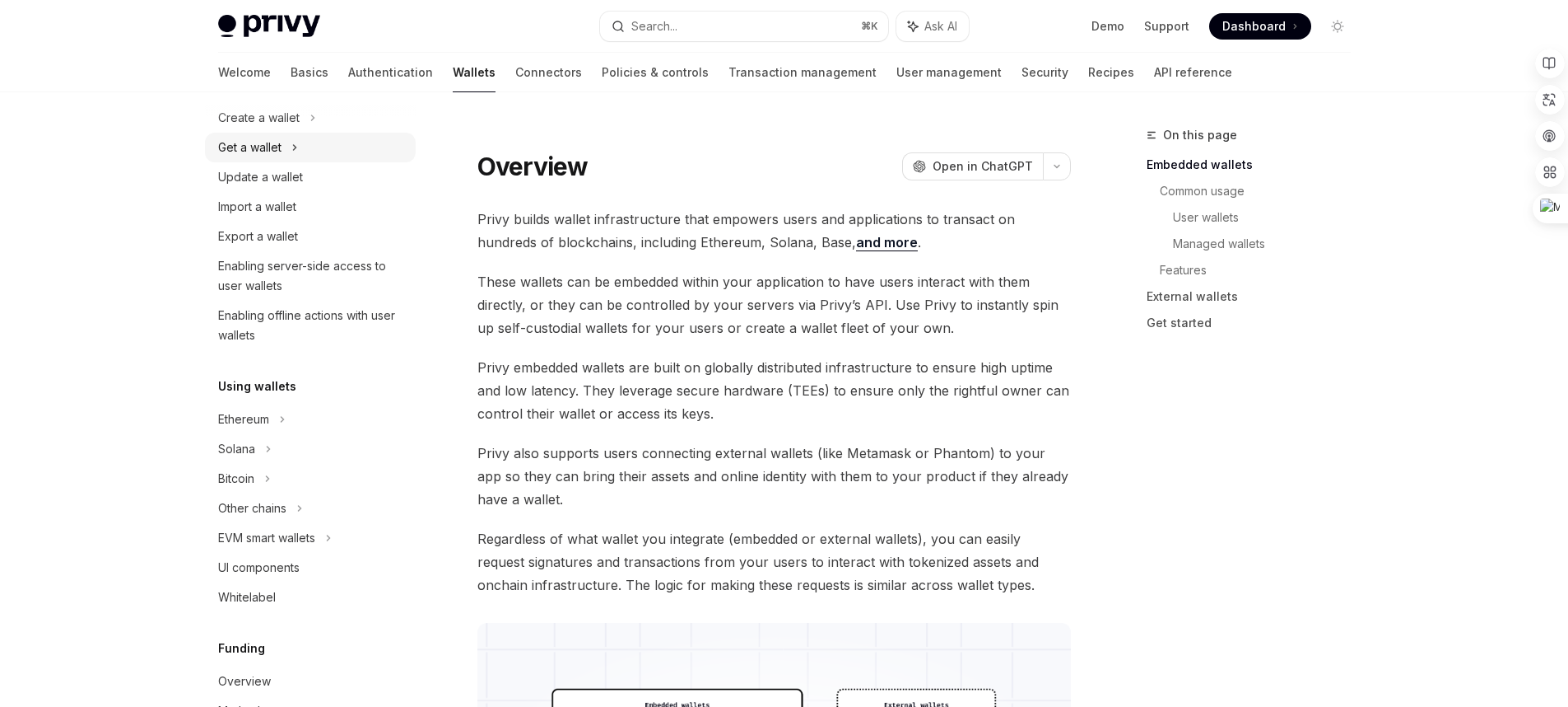
scroll to position [3, 0]
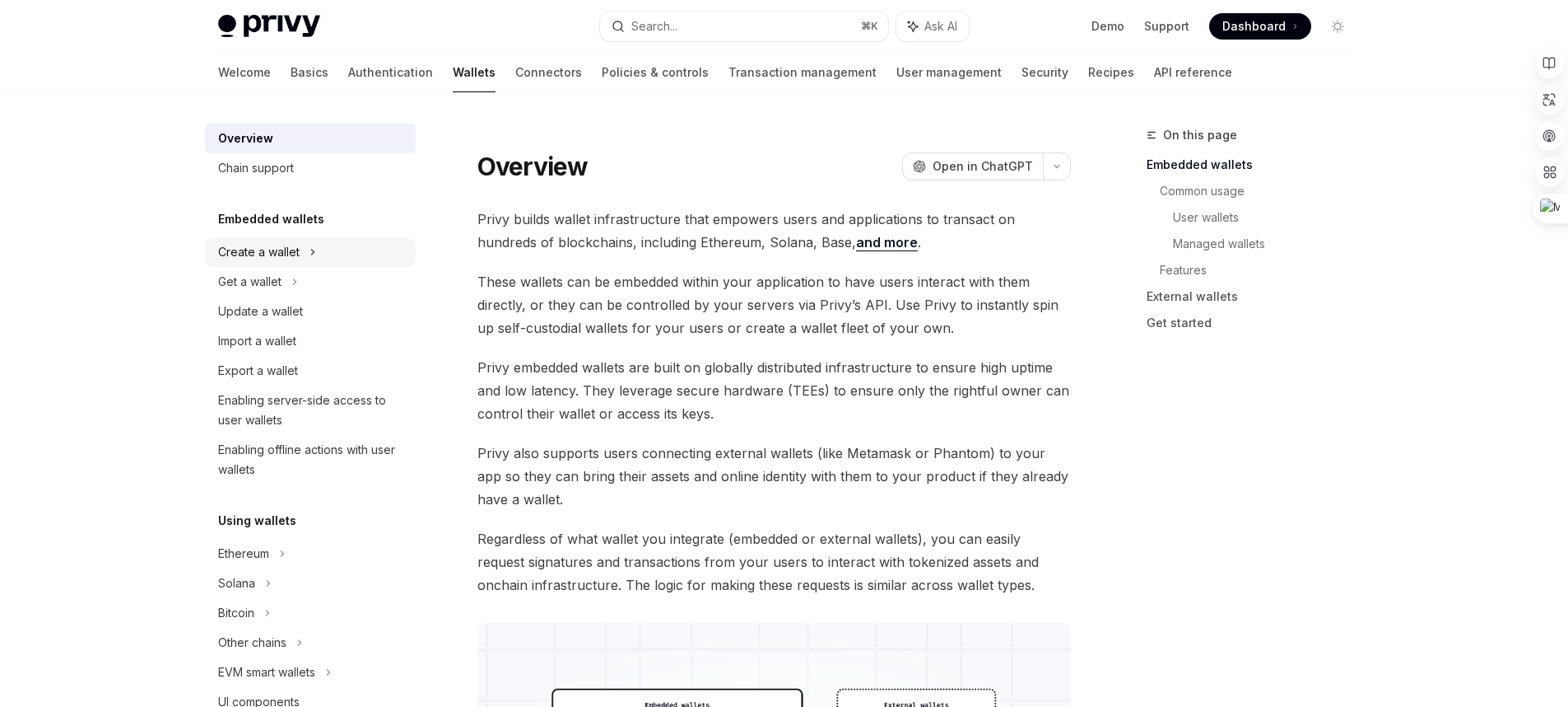
click at [328, 241] on div "Create a wallet" at bounding box center [311, 251] width 211 height 30
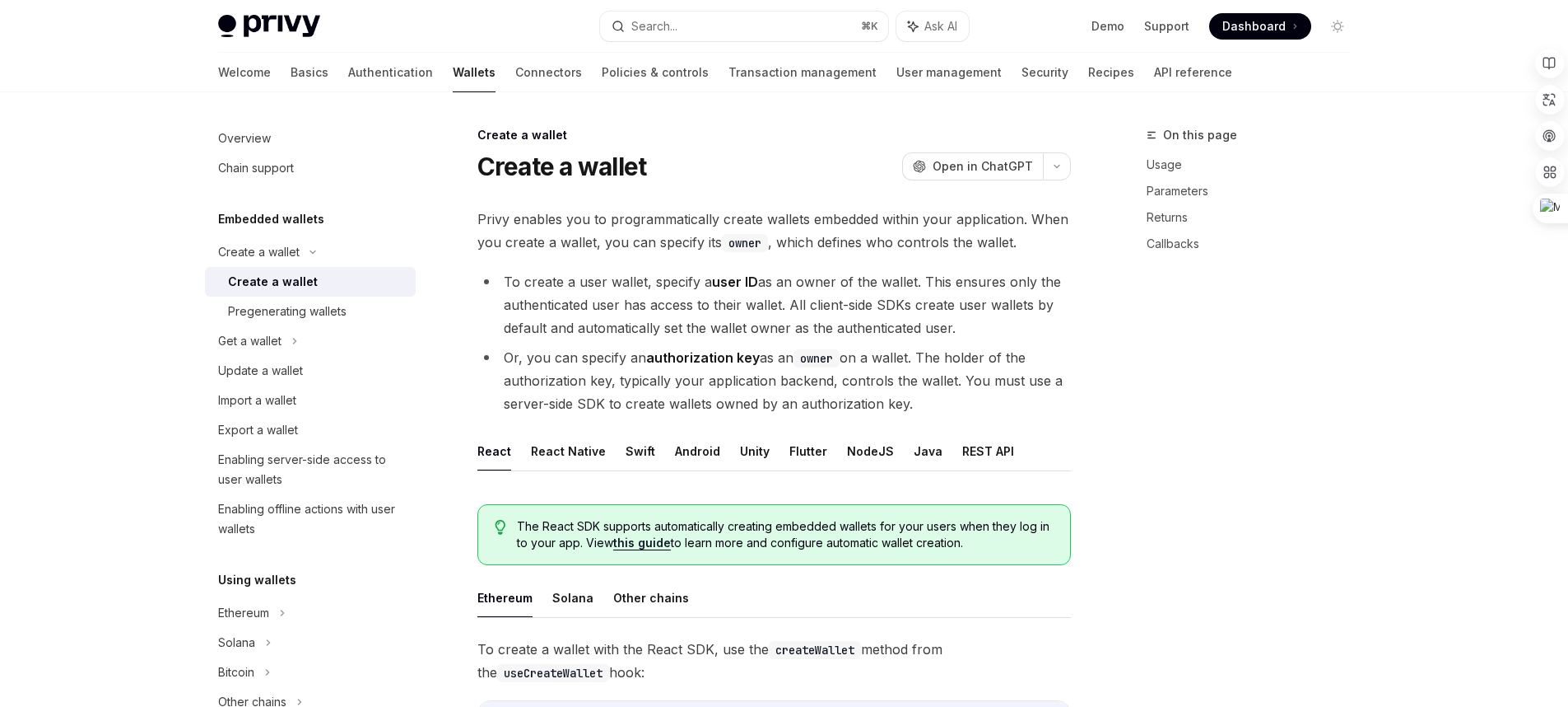
click at [317, 278] on div "Create a wallet" at bounding box center [316, 281] width 177 height 20
click at [595, 462] on button "React Native" at bounding box center [569, 451] width 75 height 38
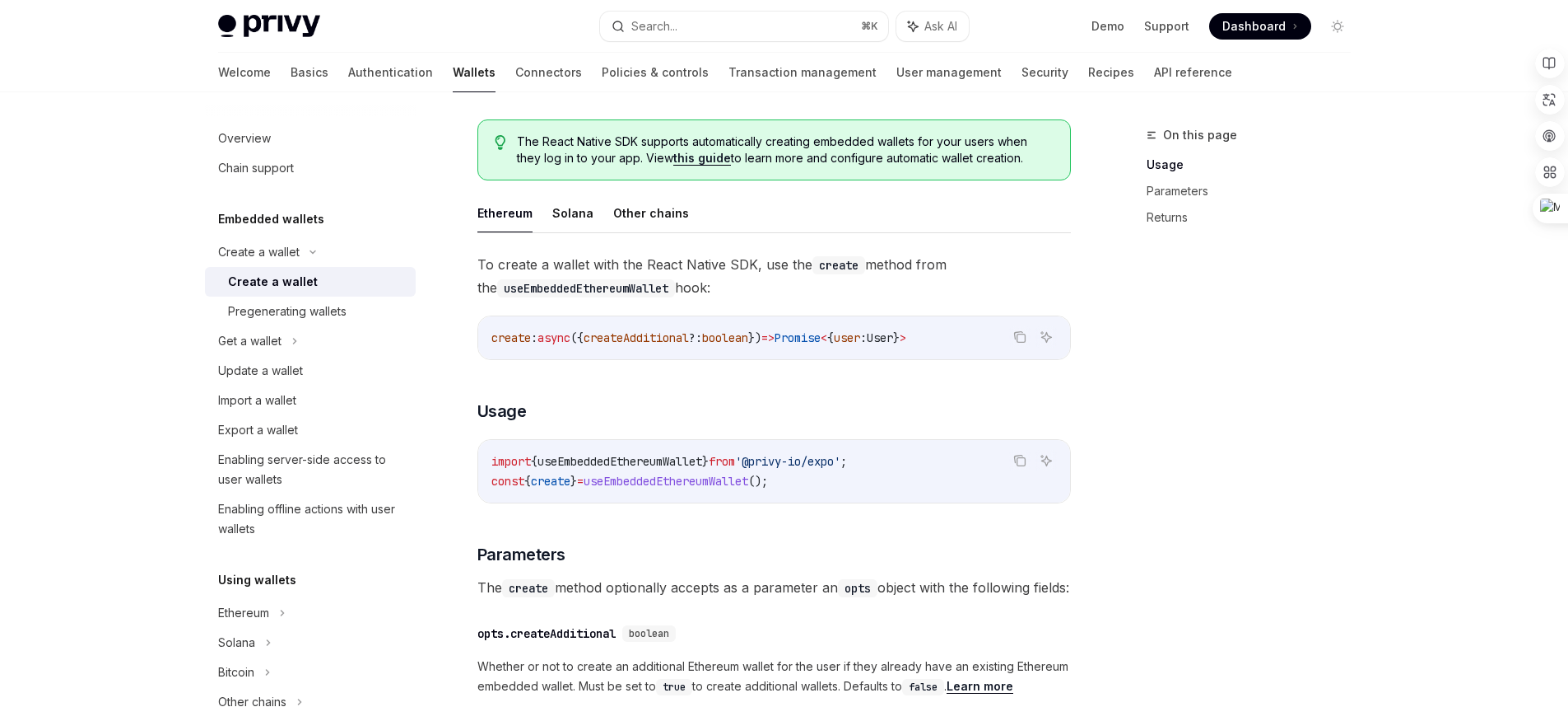
scroll to position [468, 0]
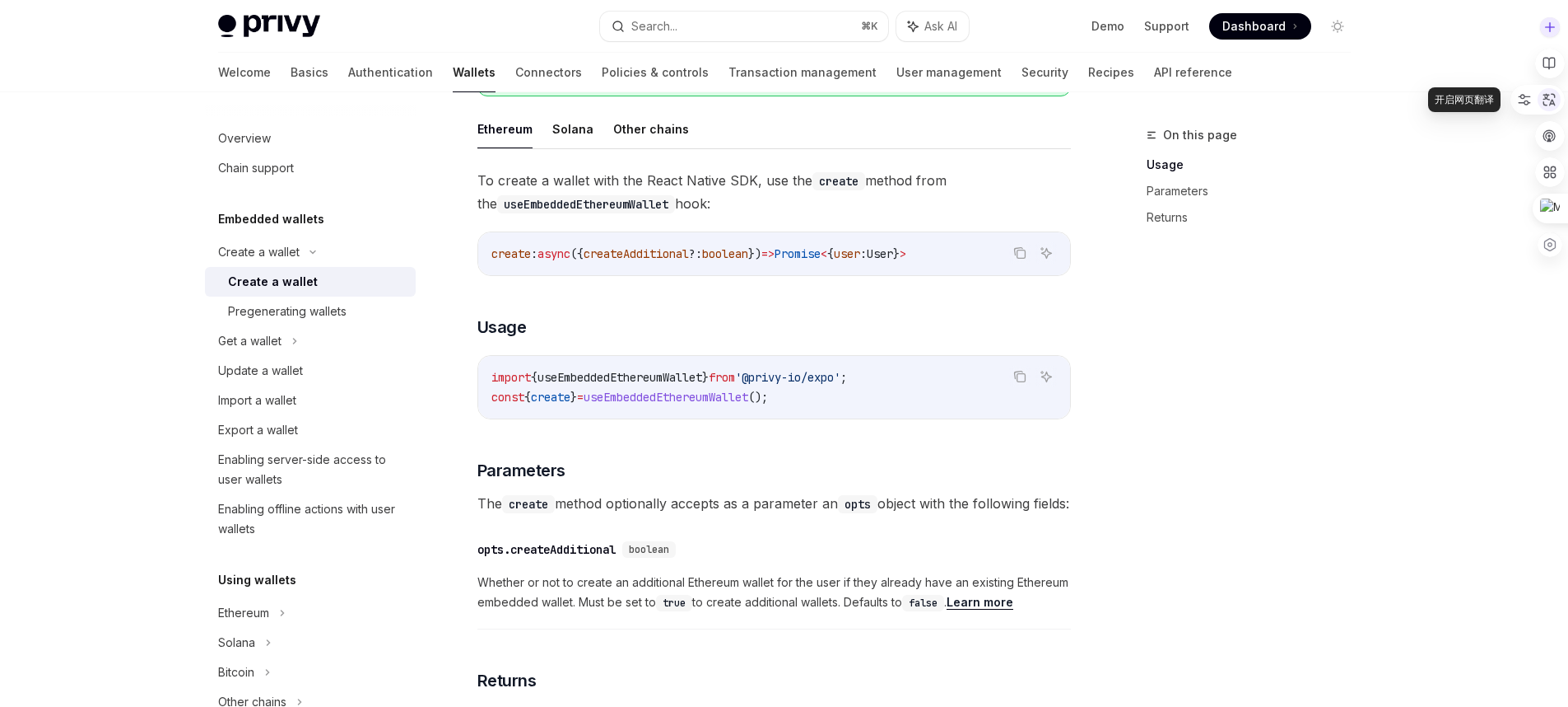
click at [1552, 103] on icon at bounding box center [1550, 100] width 12 height 12
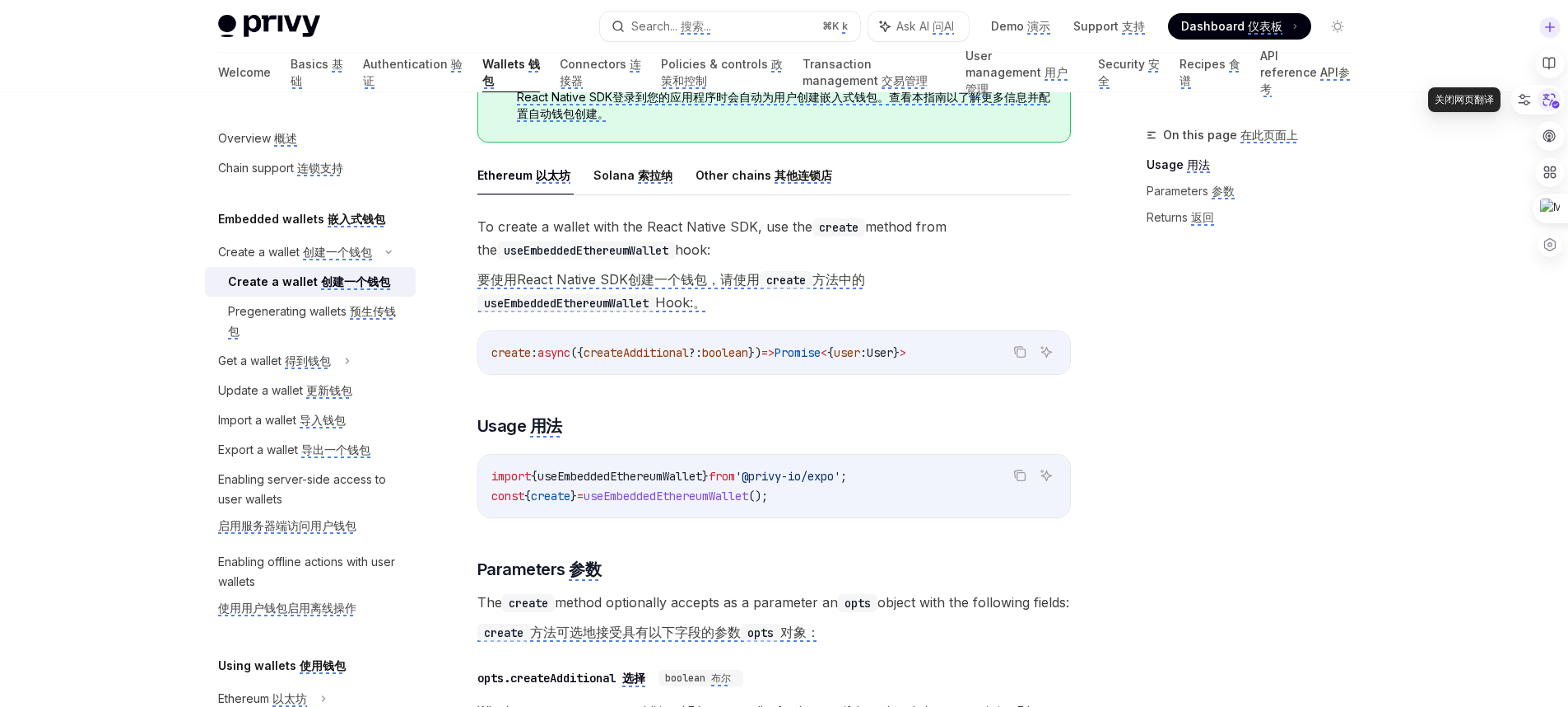
click at [1552, 104] on icon at bounding box center [1552, 101] width 16 height 14
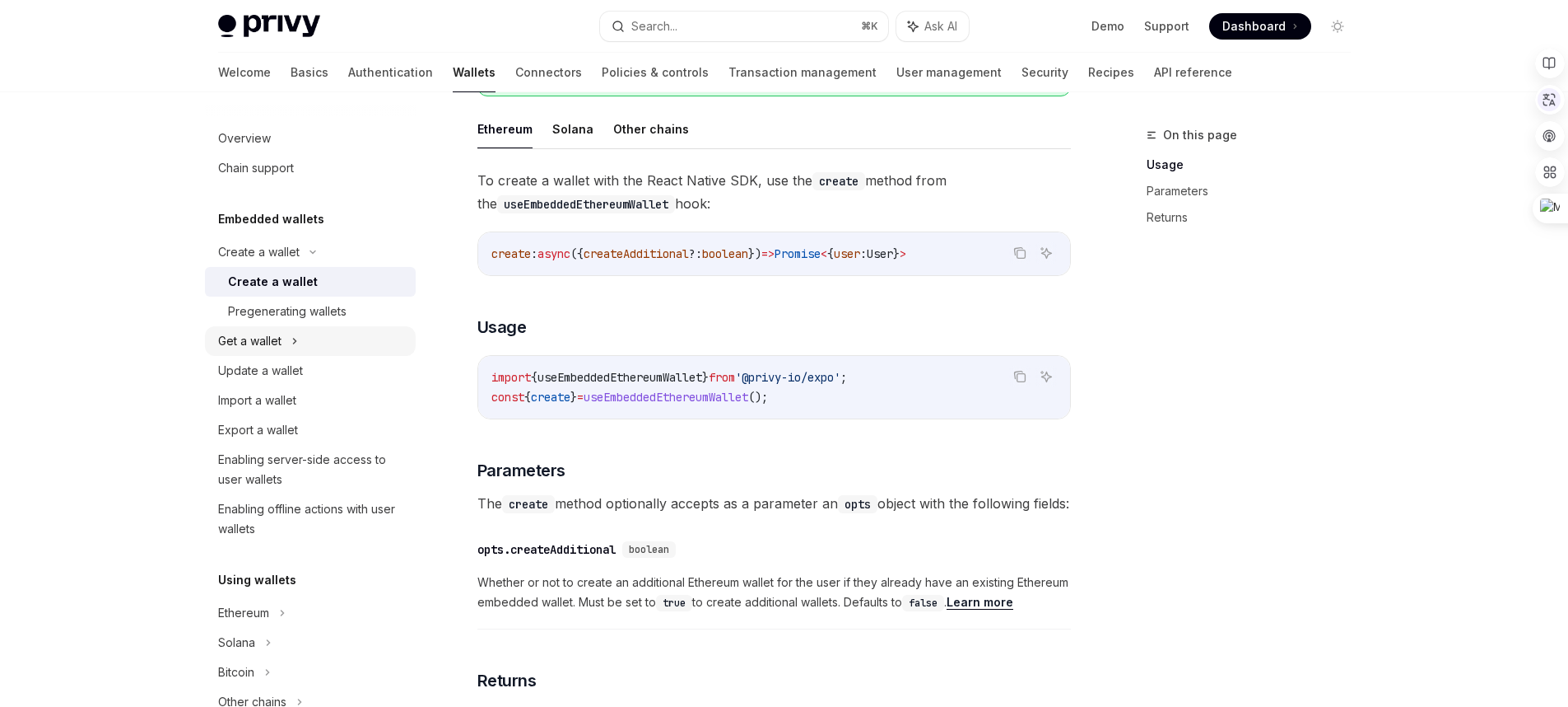
click at [272, 342] on div "Get a wallet" at bounding box center [249, 341] width 63 height 20
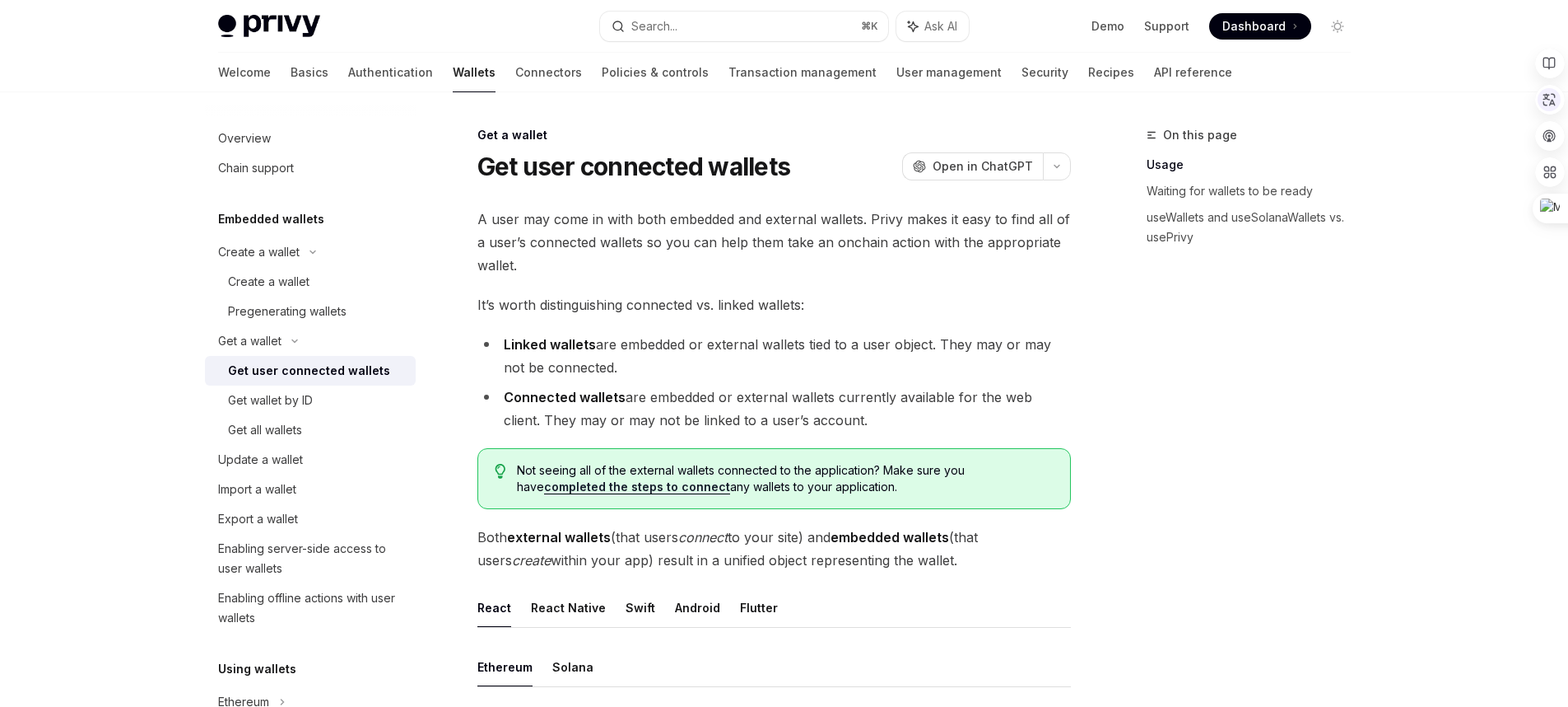
click at [391, 372] on div "Get user connected wallets" at bounding box center [316, 370] width 177 height 20
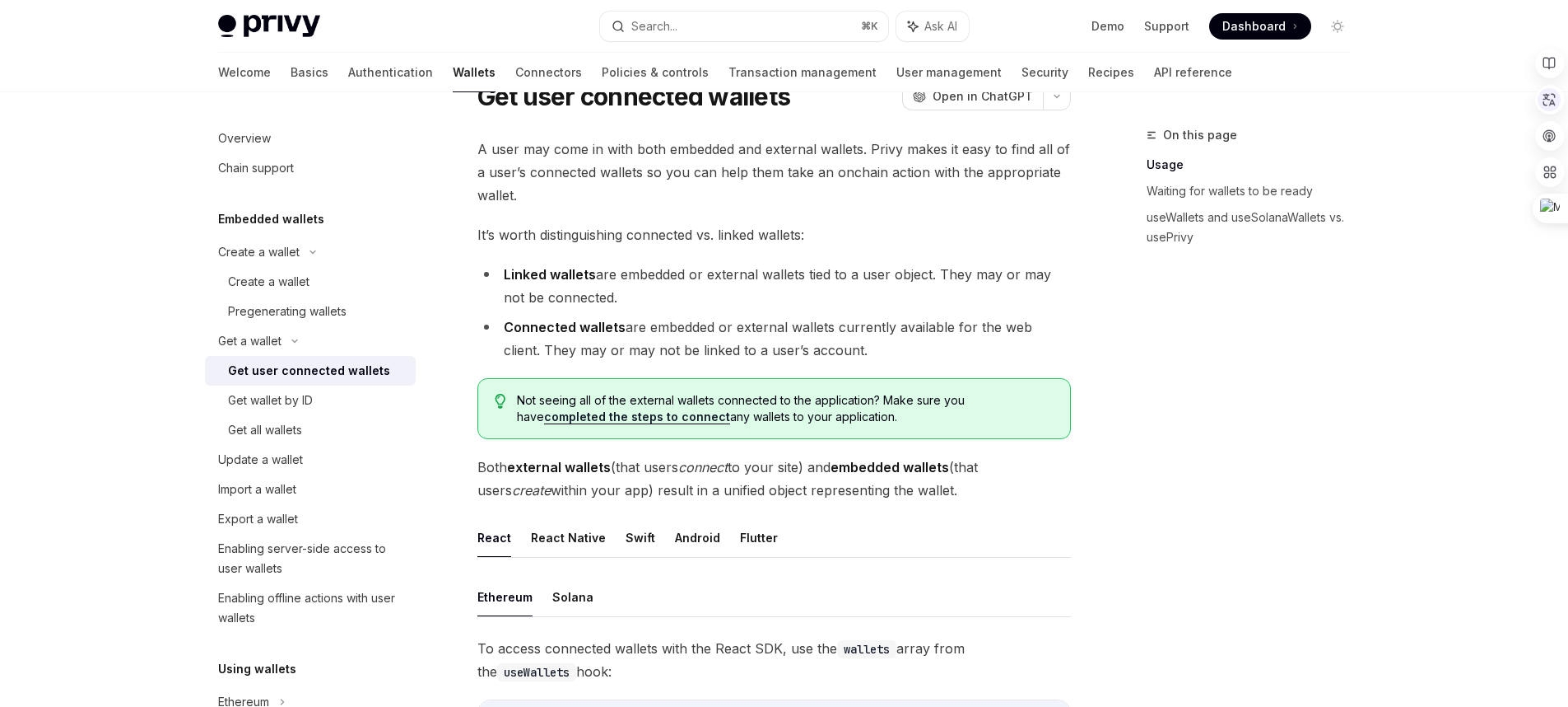
scroll to position [71, 0]
click at [553, 547] on button "React Native" at bounding box center [569, 536] width 75 height 38
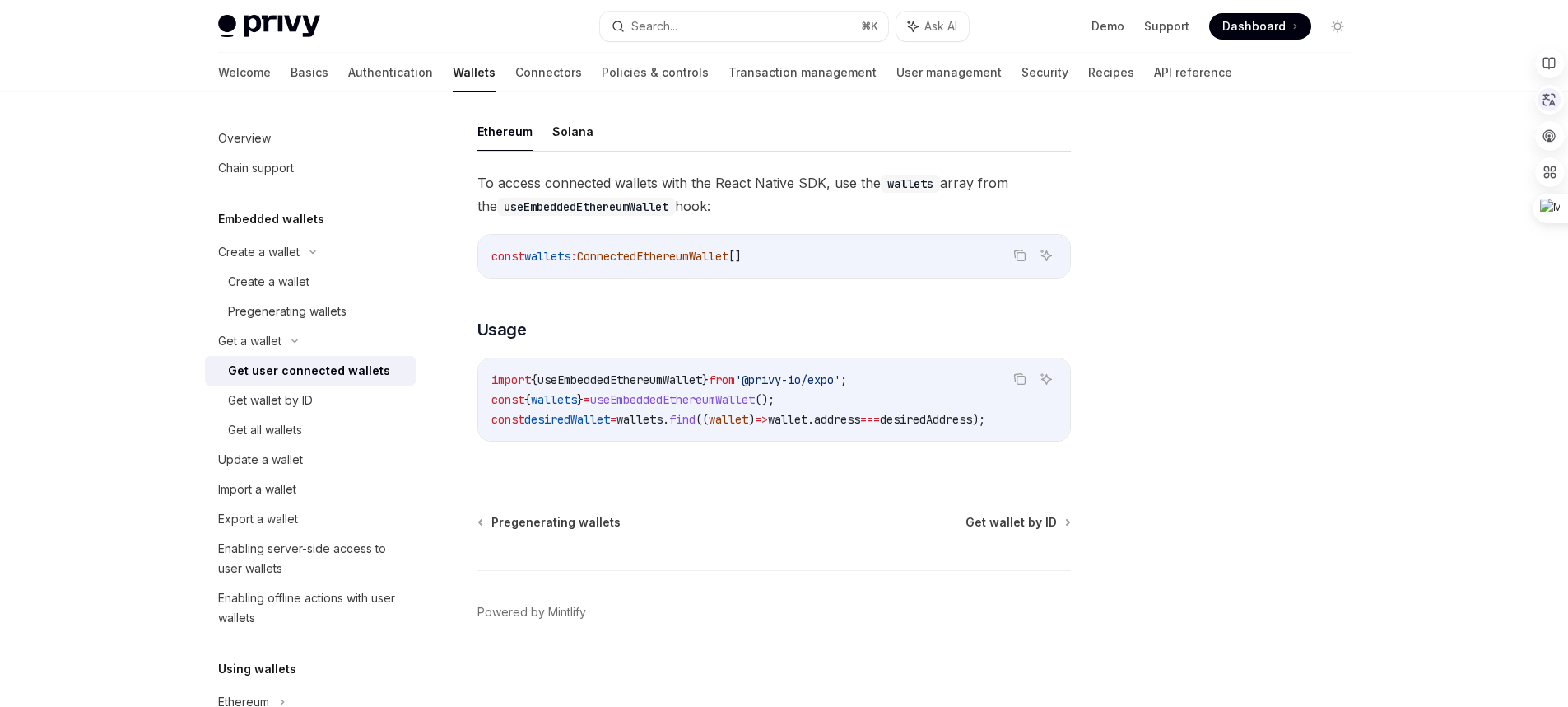
scroll to position [530, 0]
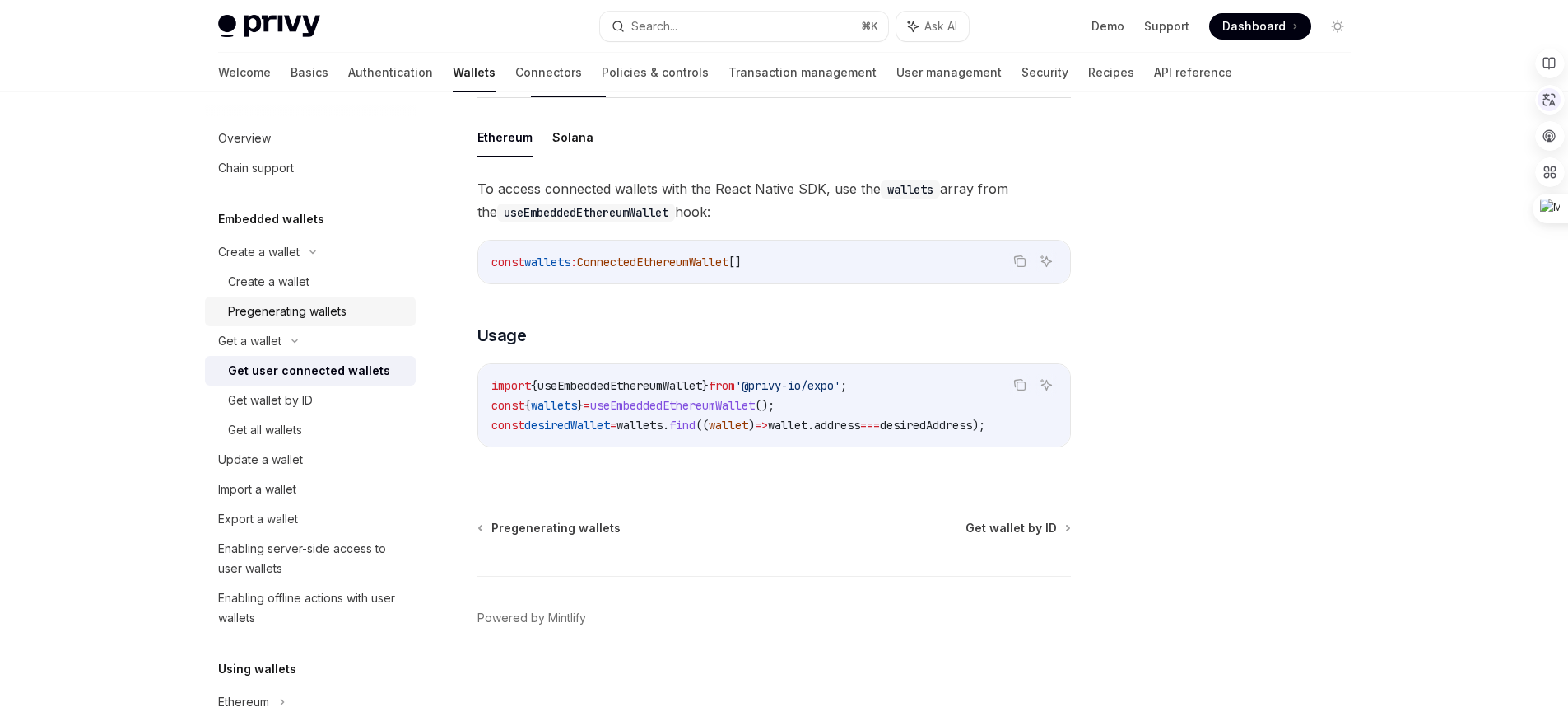
click at [343, 318] on div "Pregenerating wallets" at bounding box center [288, 311] width 119 height 20
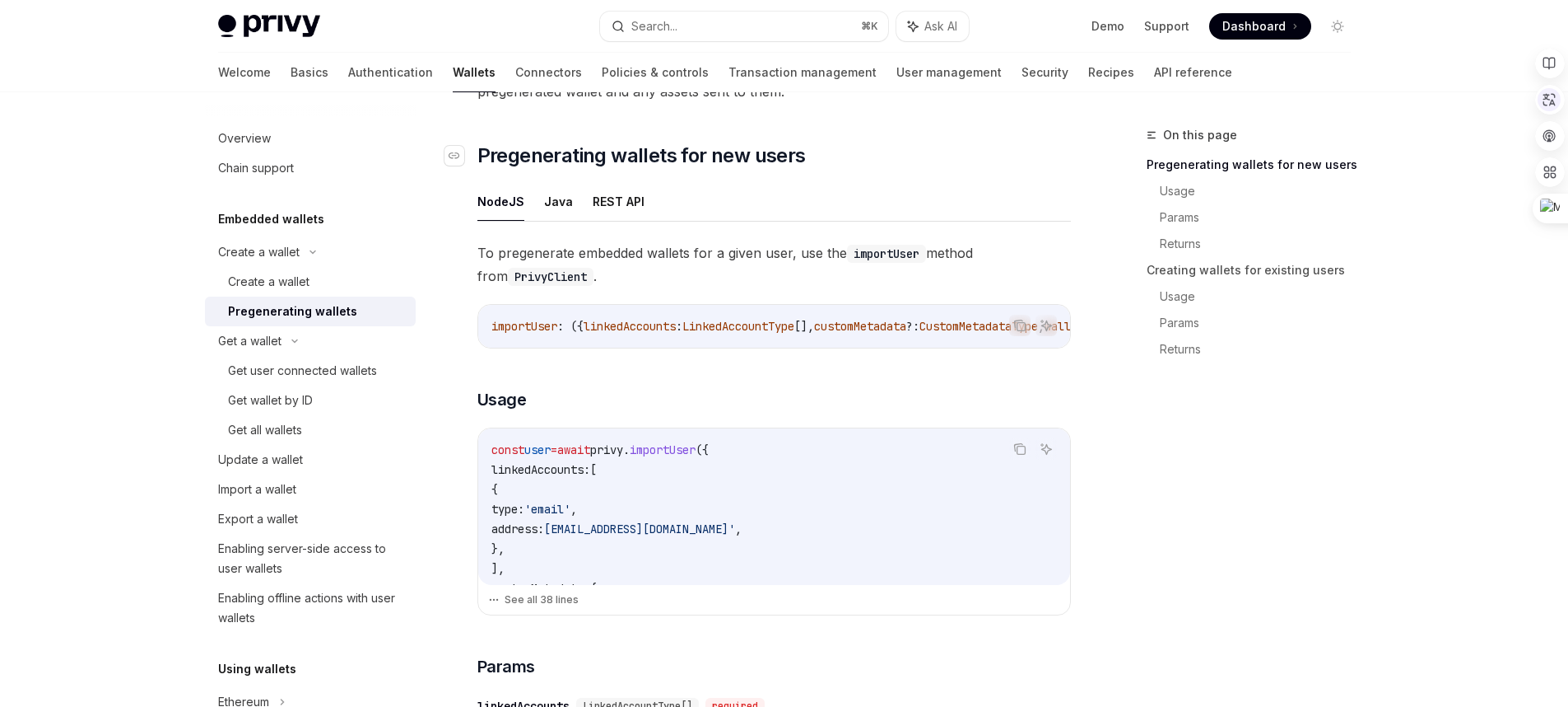
scroll to position [307, 0]
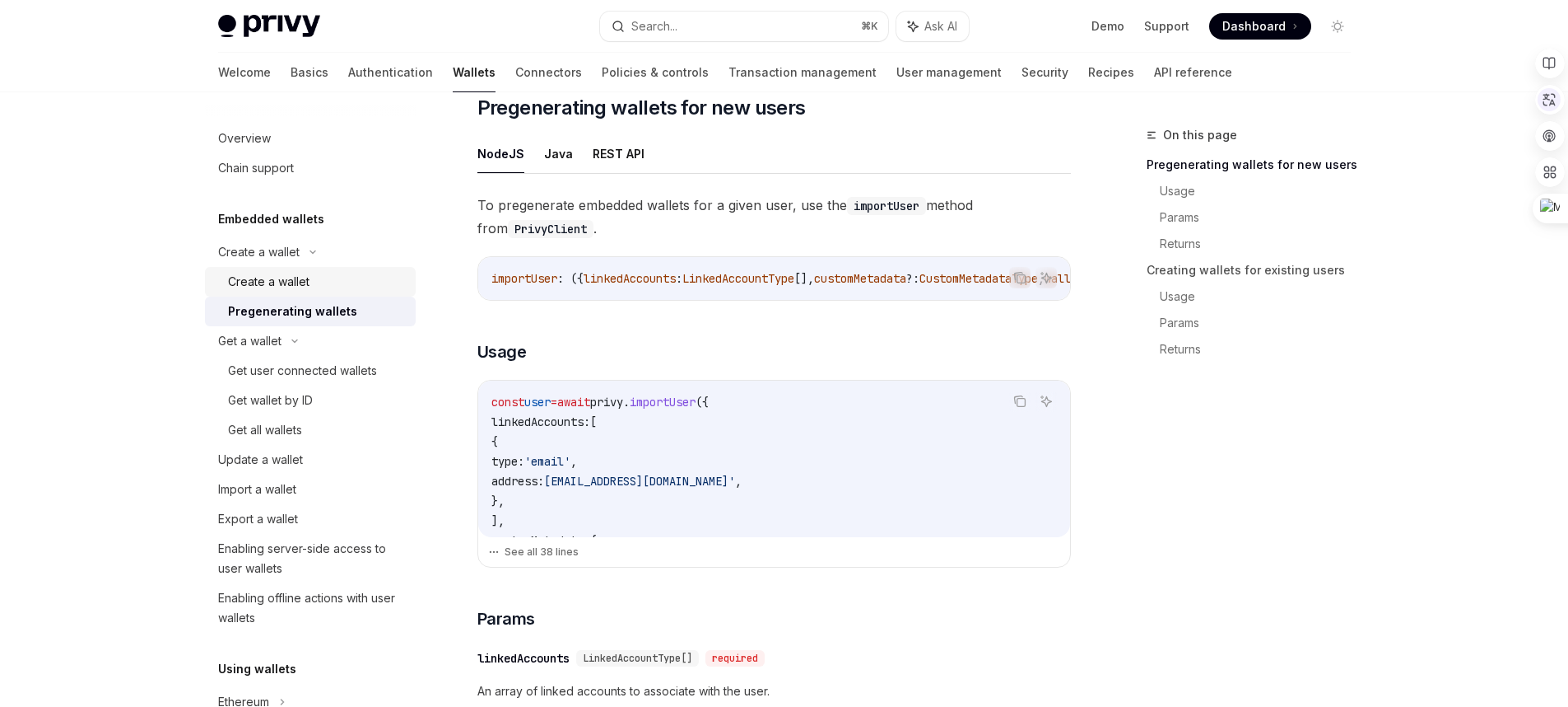
click at [290, 271] on div "Create a wallet" at bounding box center [269, 281] width 82 height 20
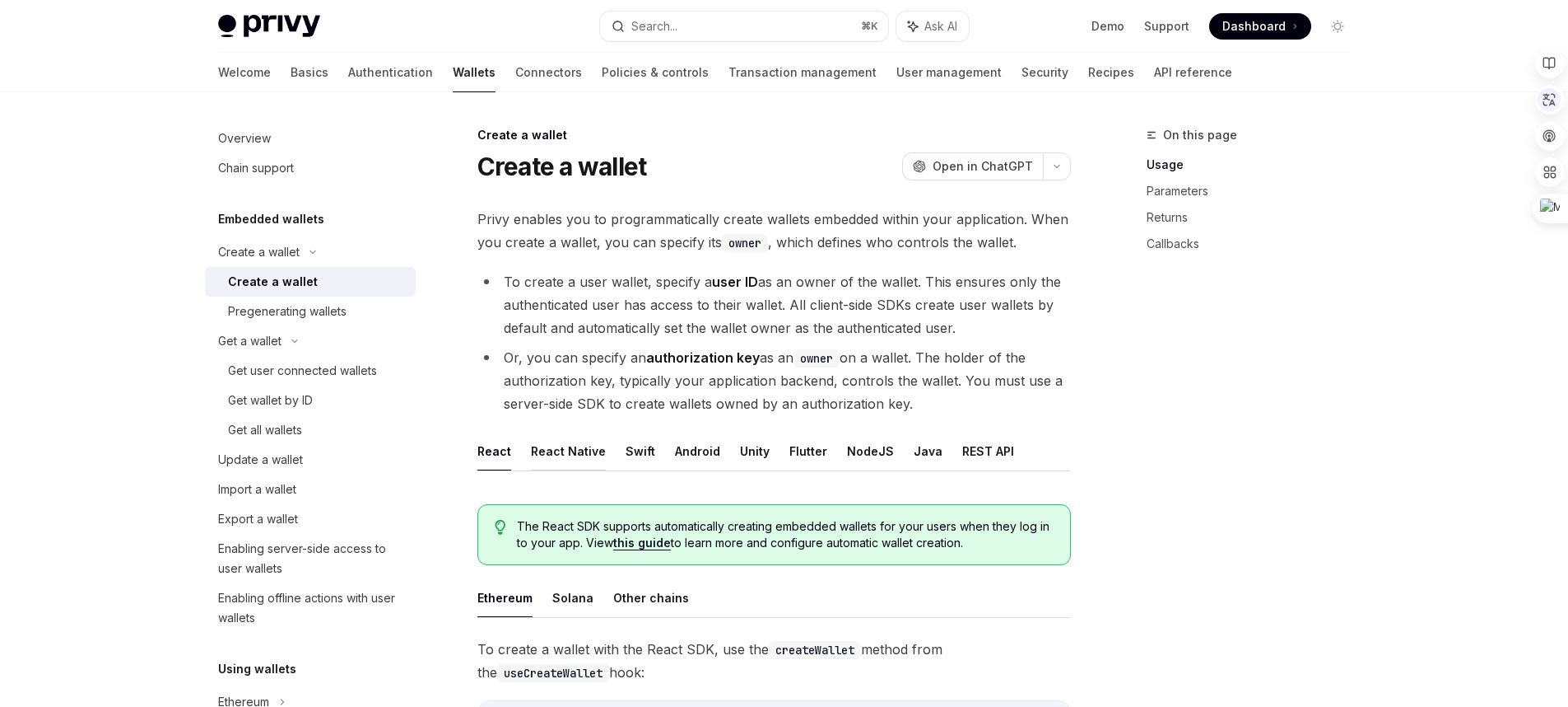
click at [567, 448] on button "React Native" at bounding box center [569, 451] width 75 height 38
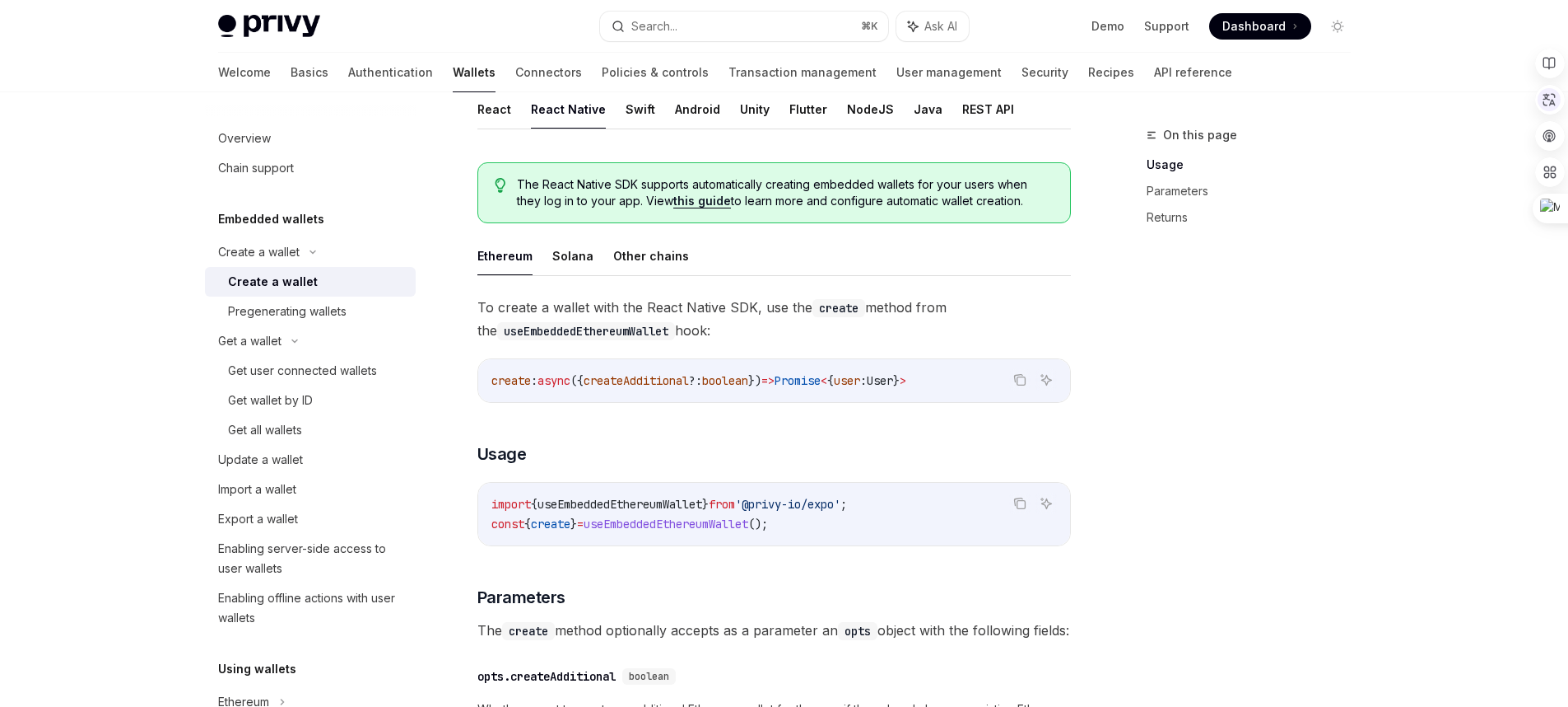
scroll to position [367, 0]
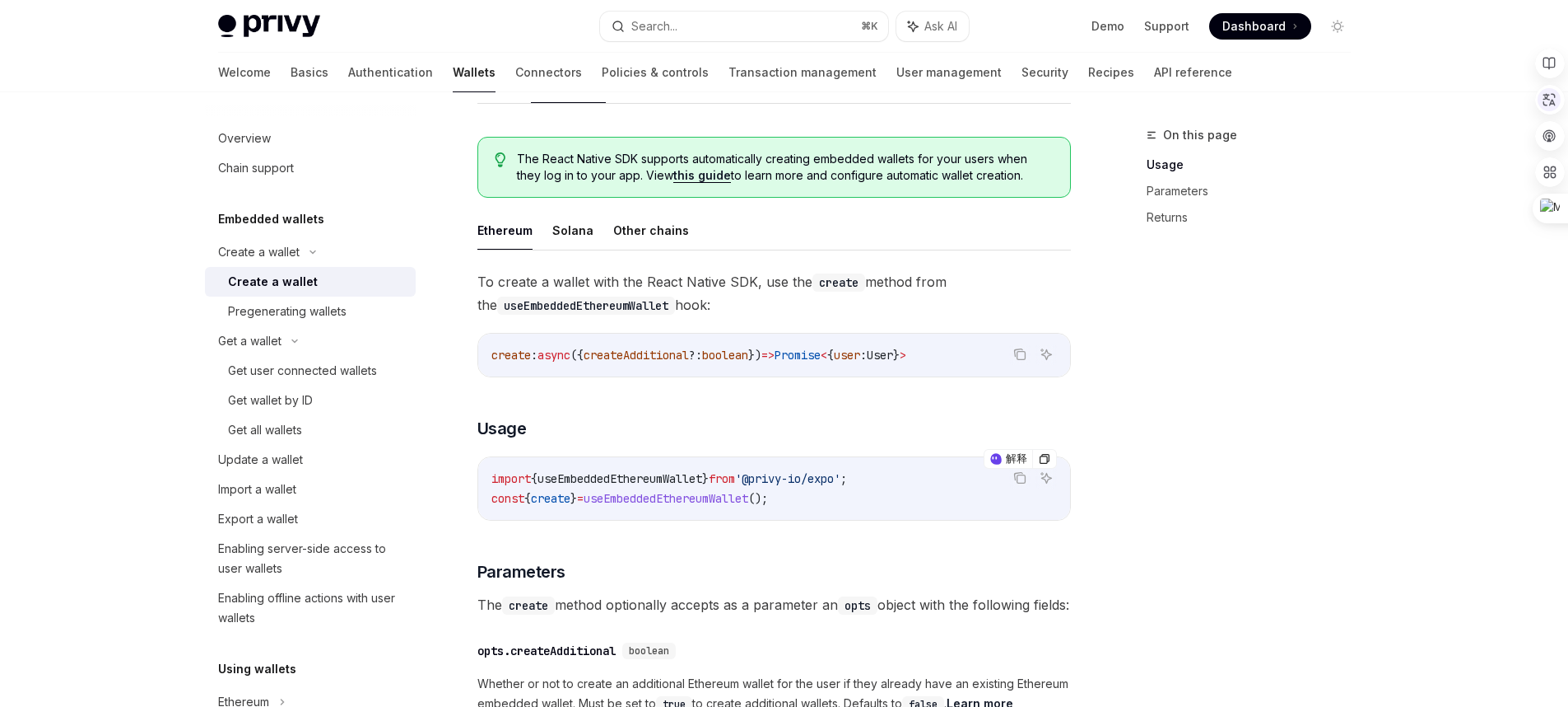
click at [748, 501] on span "useEmbeddedEthereumWallet" at bounding box center [667, 498] width 165 height 14
copy code "const { create } = useEmbeddedEthereumWallet ();"
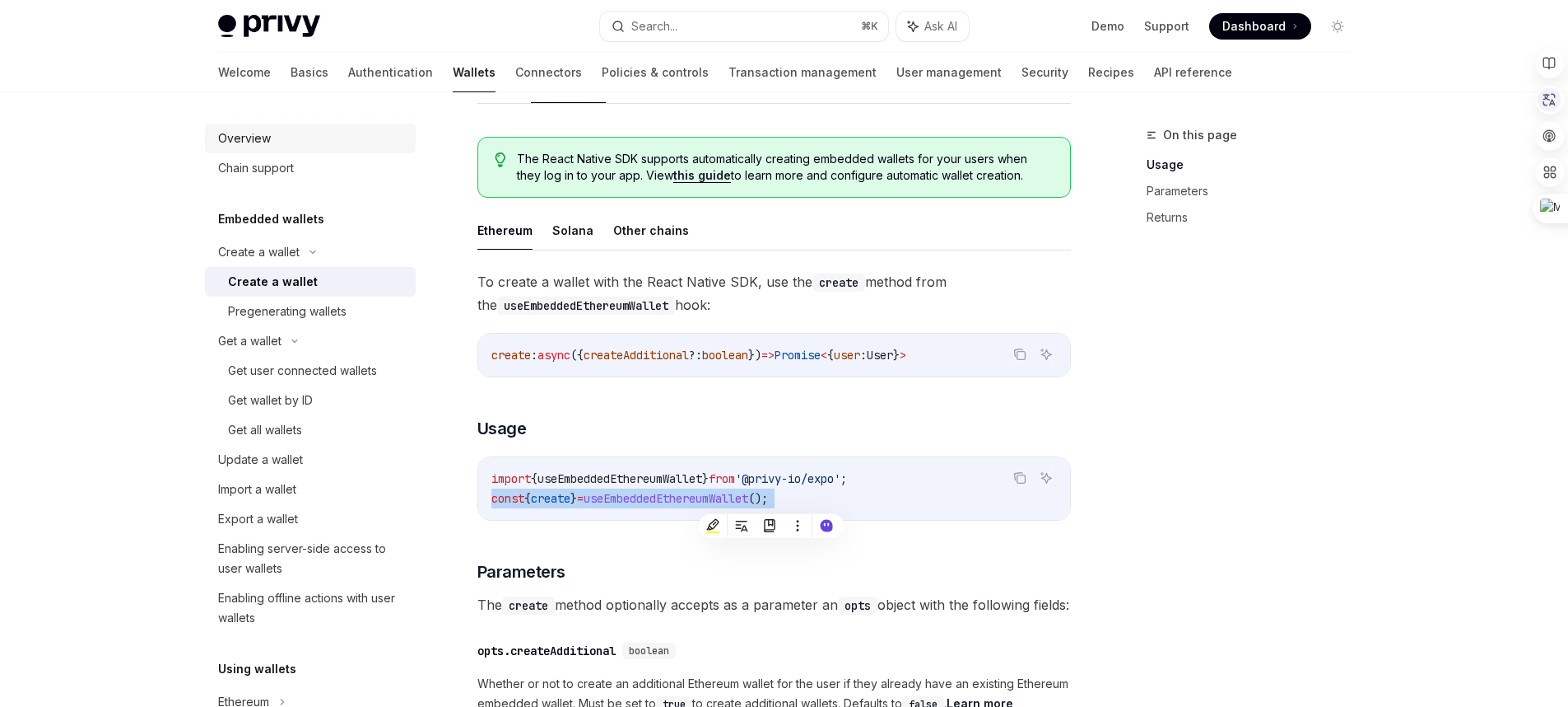
click at [270, 145] on div "Overview" at bounding box center [312, 138] width 188 height 20
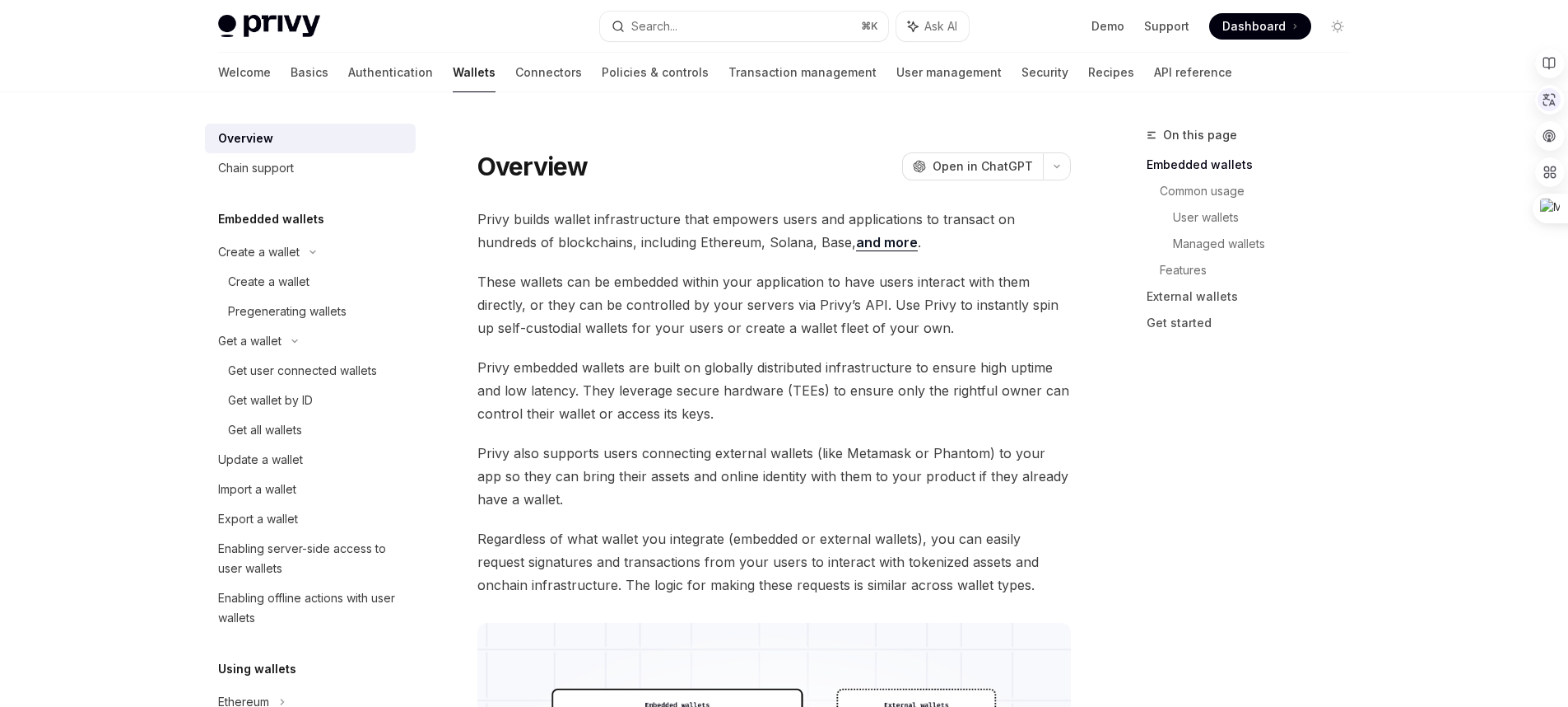
click at [348, 67] on link "Authentication" at bounding box center [390, 72] width 84 height 39
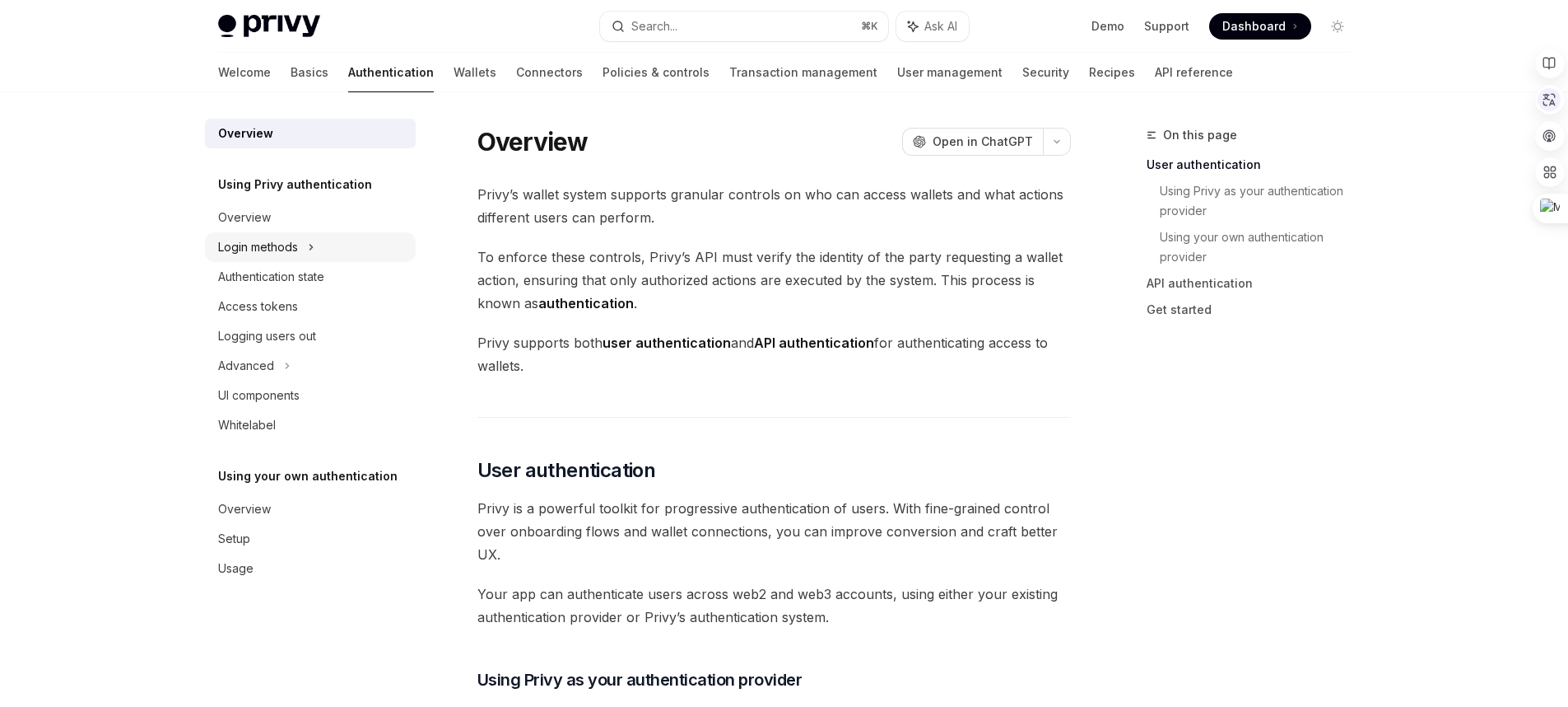
click at [334, 249] on div "Login methods" at bounding box center [311, 247] width 211 height 30
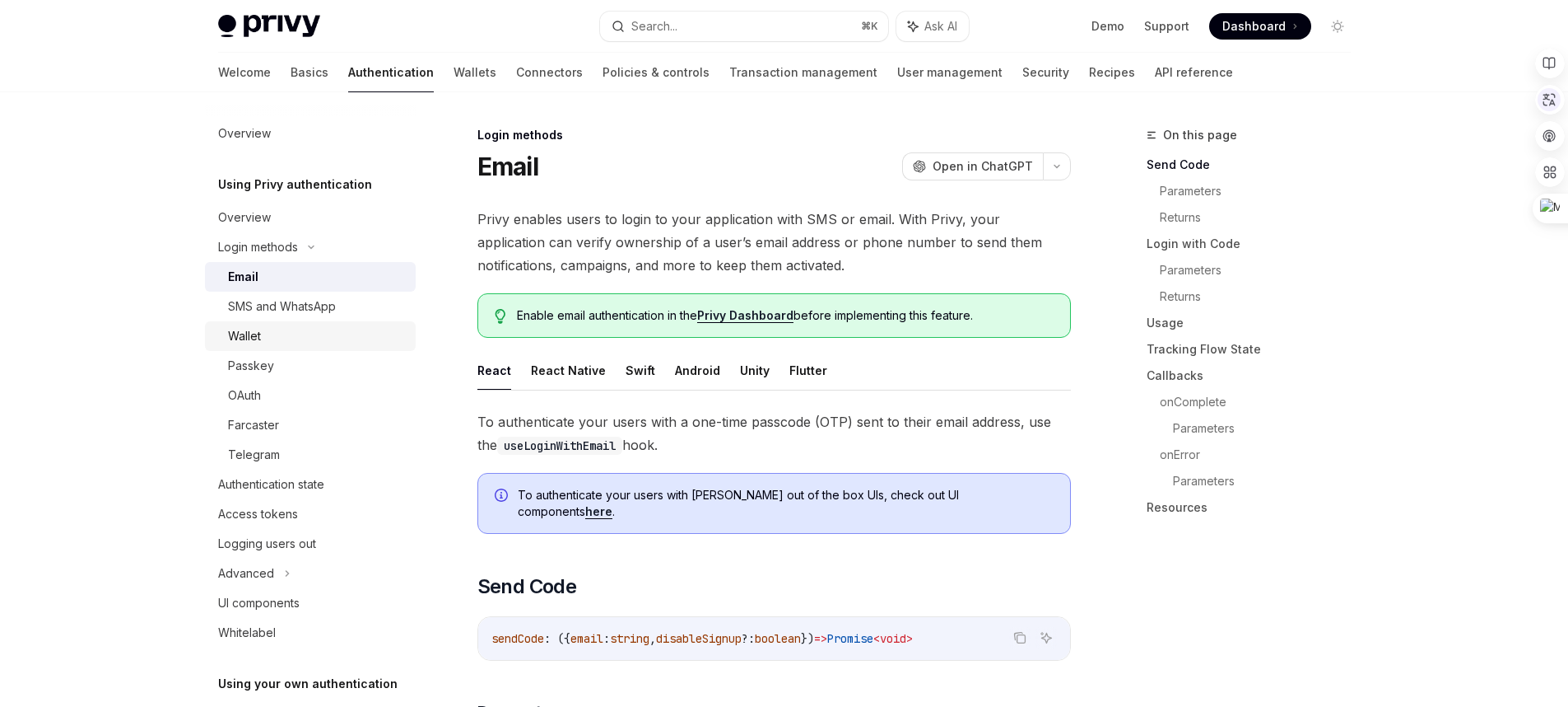
click at [340, 338] on div "Wallet" at bounding box center [316, 336] width 177 height 20
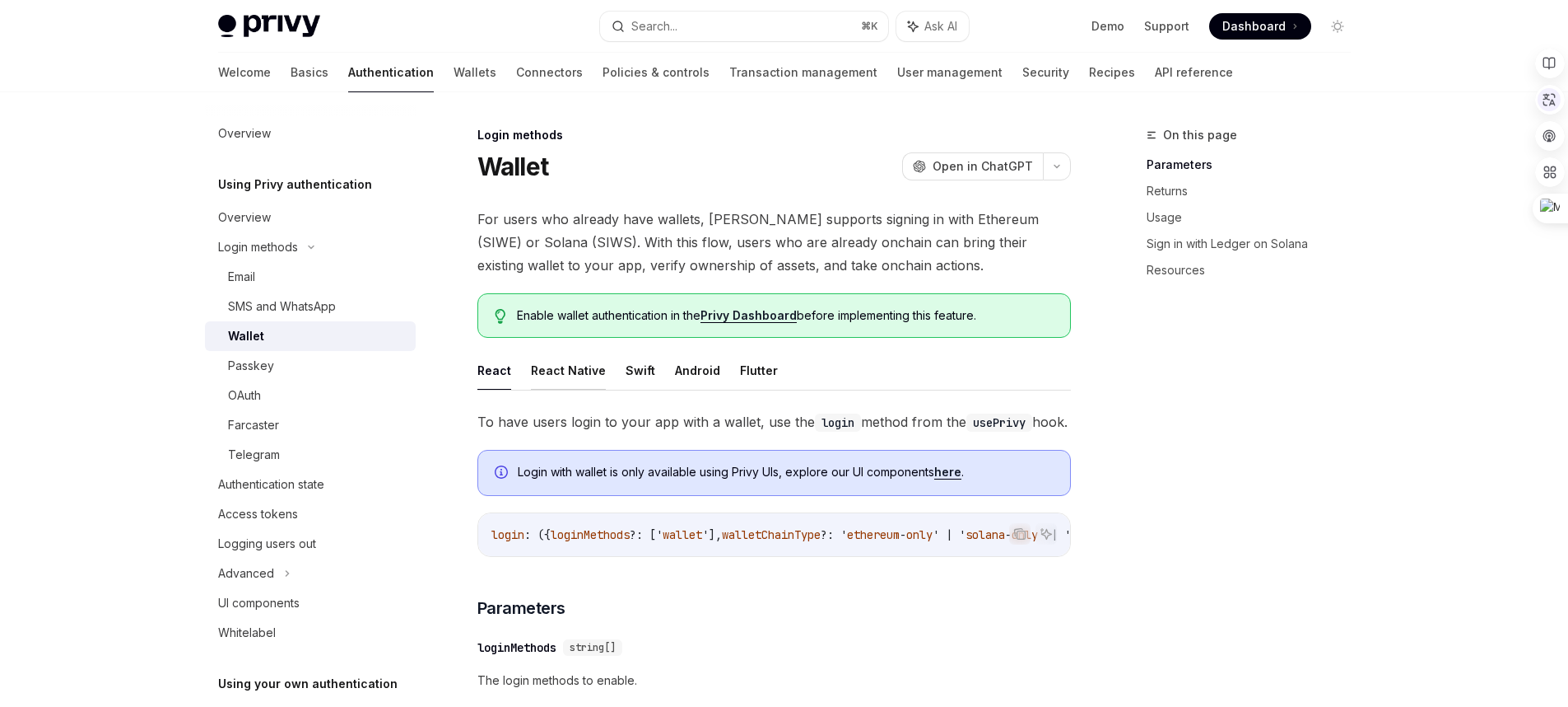
click at [559, 369] on button "React Native" at bounding box center [569, 370] width 75 height 38
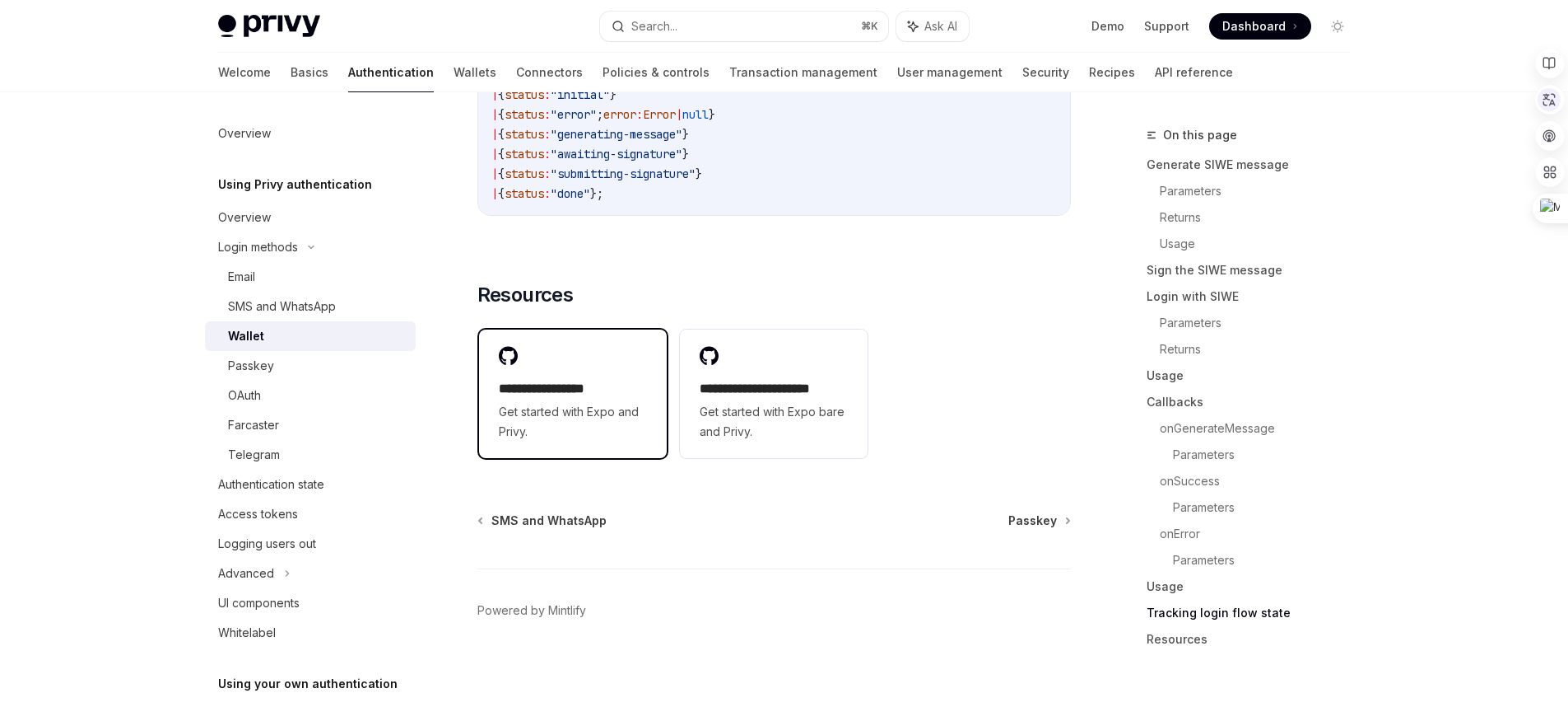
scroll to position [5570, 0]
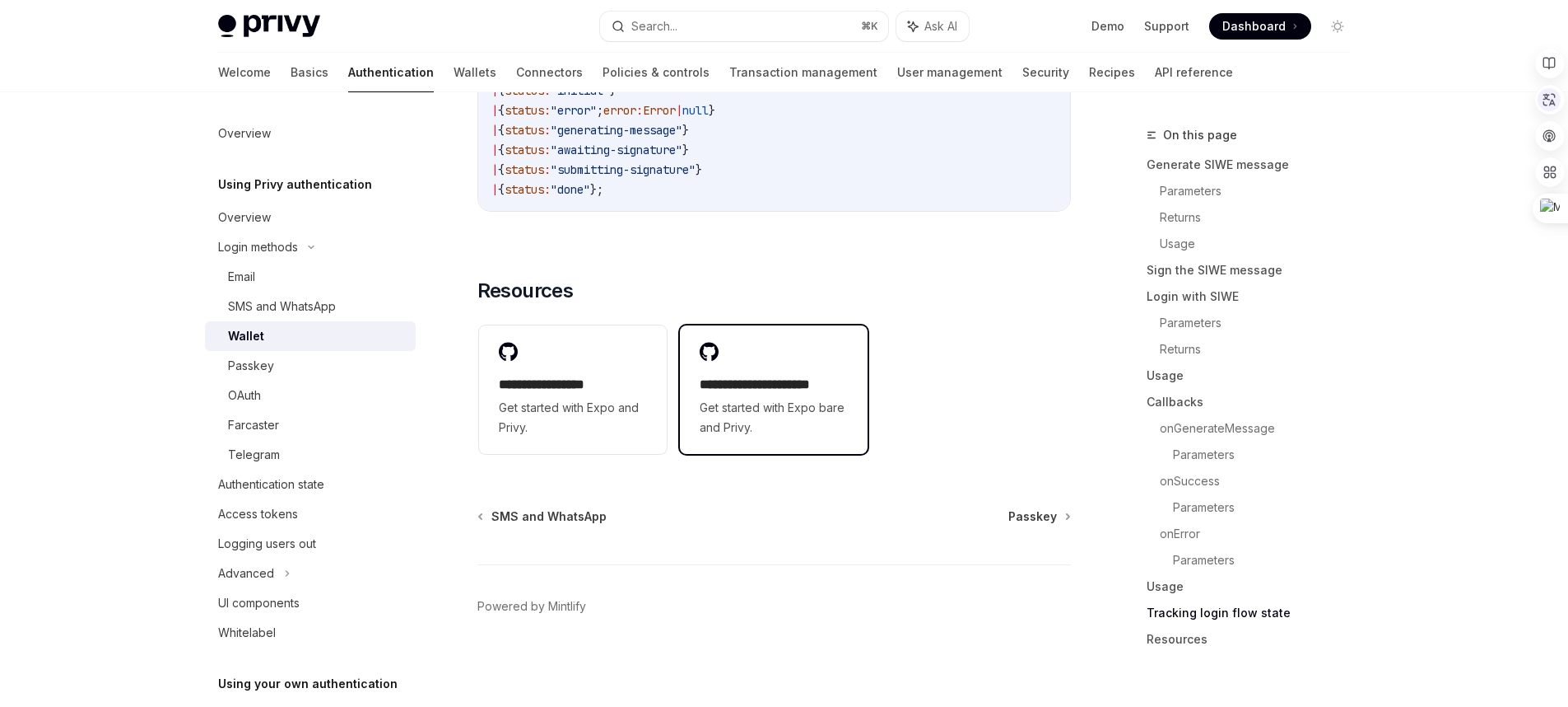
click at [788, 406] on span "Get started with Expo bare and Privy." at bounding box center [774, 417] width 149 height 39
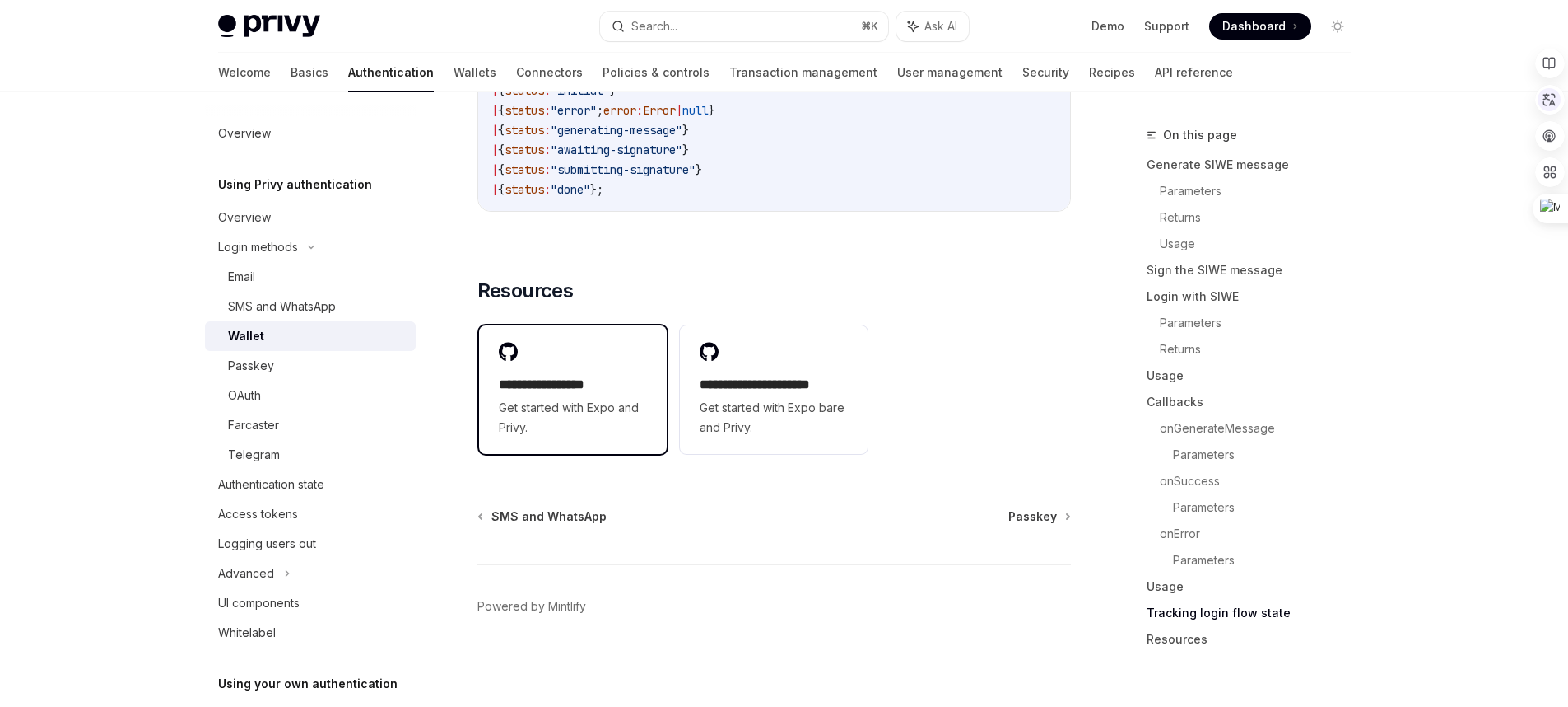
click at [551, 426] on span "Get started with Expo and Privy." at bounding box center [573, 417] width 149 height 39
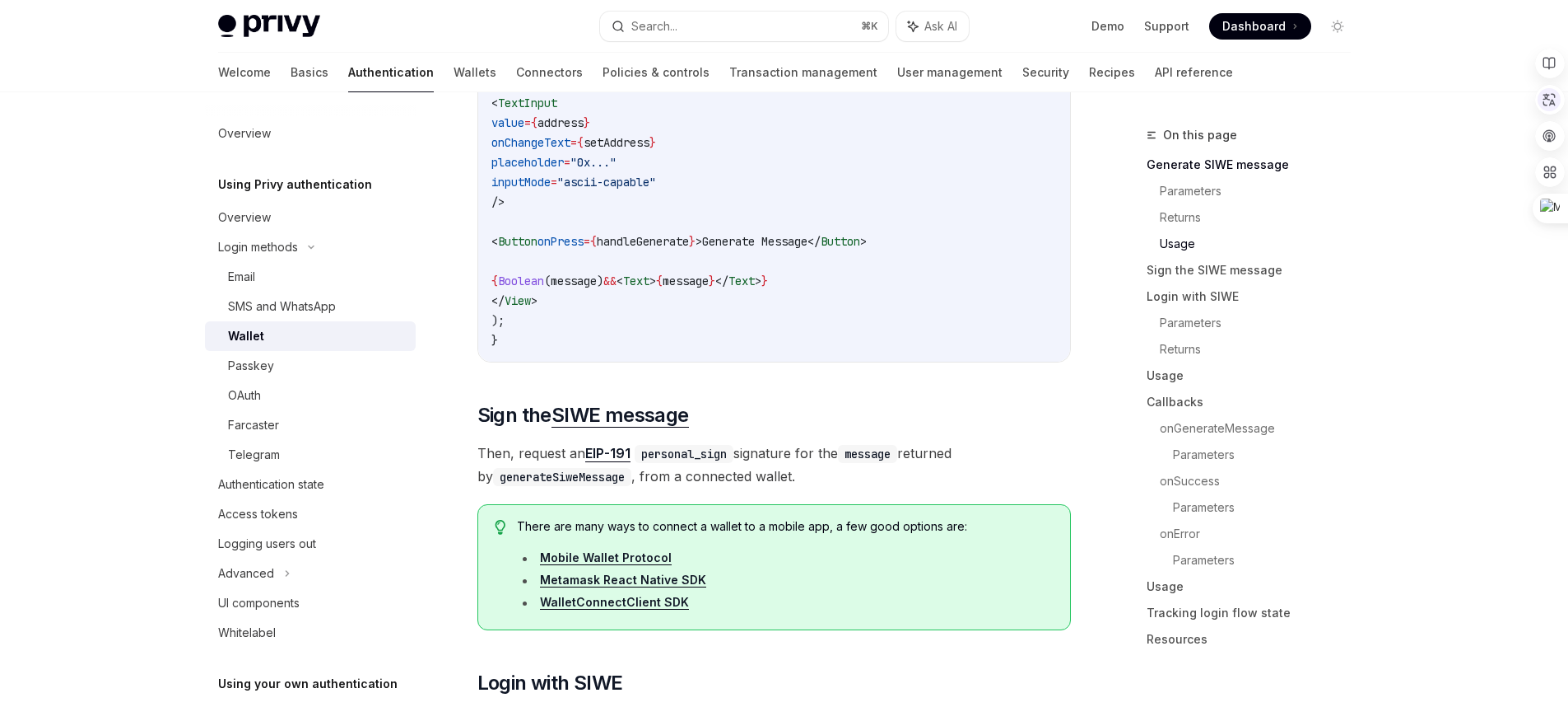
scroll to position [2215, 0]
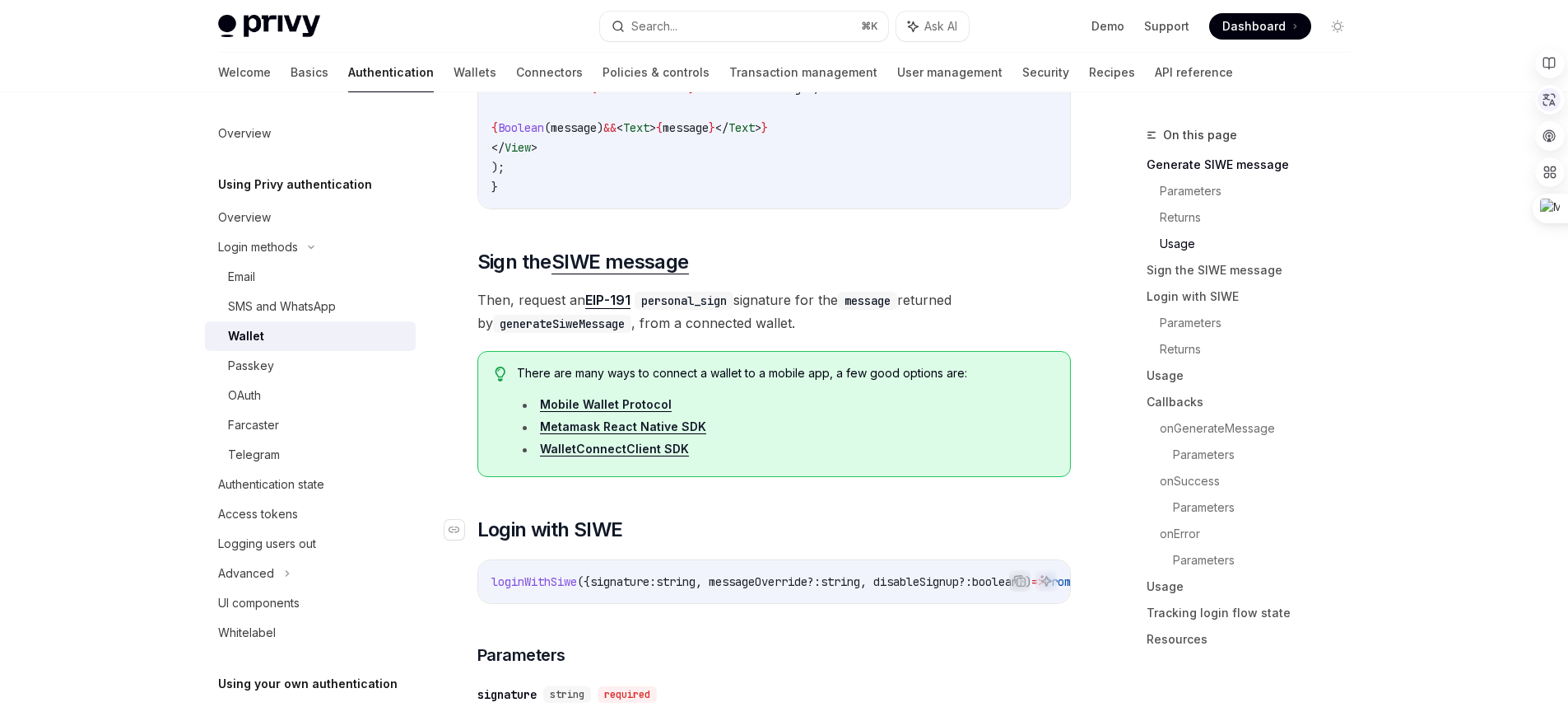
click at [874, 536] on h2 "​ Login with [PERSON_NAME]" at bounding box center [774, 529] width 594 height 26
click at [644, 412] on link "Mobile Wallet Protocol" at bounding box center [605, 404] width 131 height 14
click at [644, 457] on link "WalletConnectClient SDK" at bounding box center [614, 448] width 149 height 14
click at [655, 434] on link "Metamask React Native SDK" at bounding box center [622, 426] width 166 height 14
click at [665, 457] on link "WalletConnectClient SDK" at bounding box center [614, 448] width 149 height 14
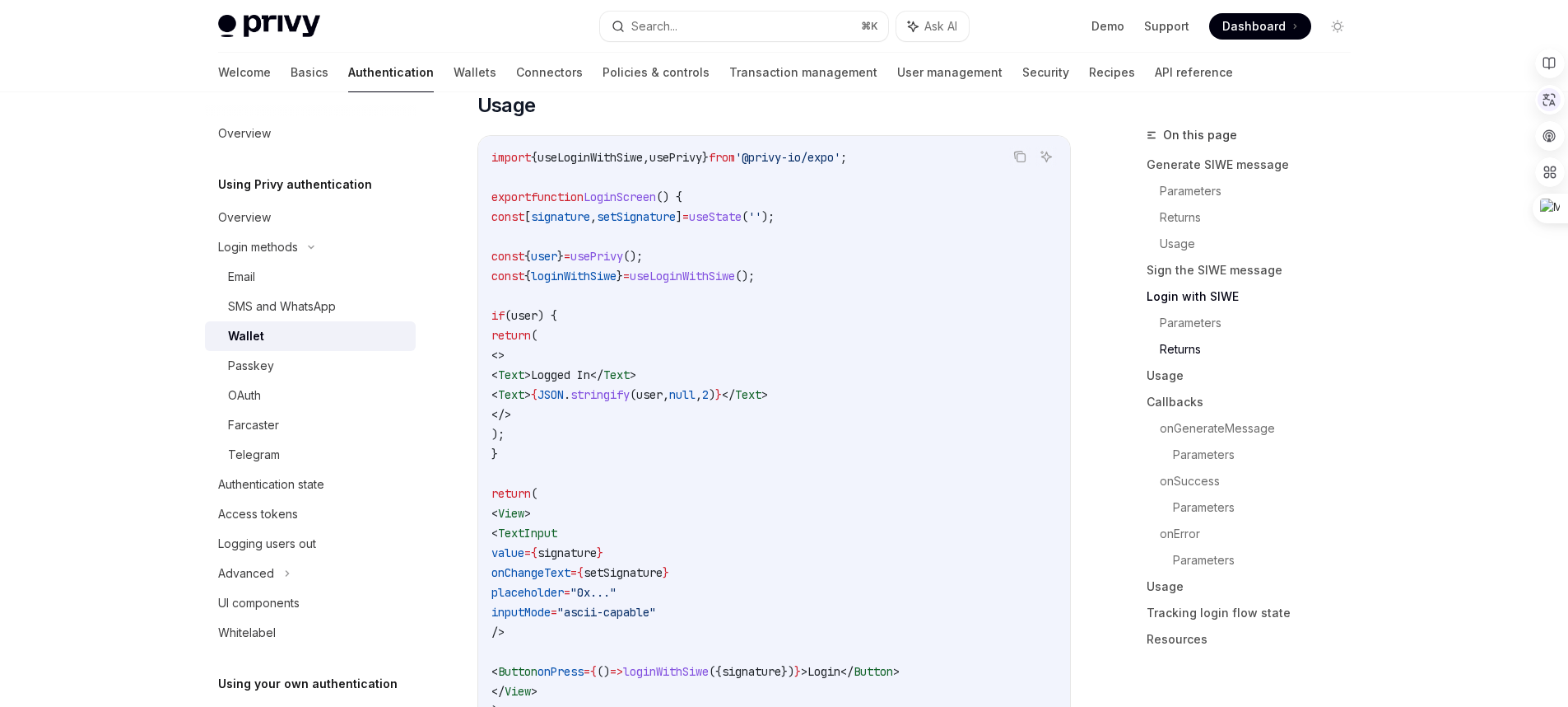
scroll to position [3205, 0]
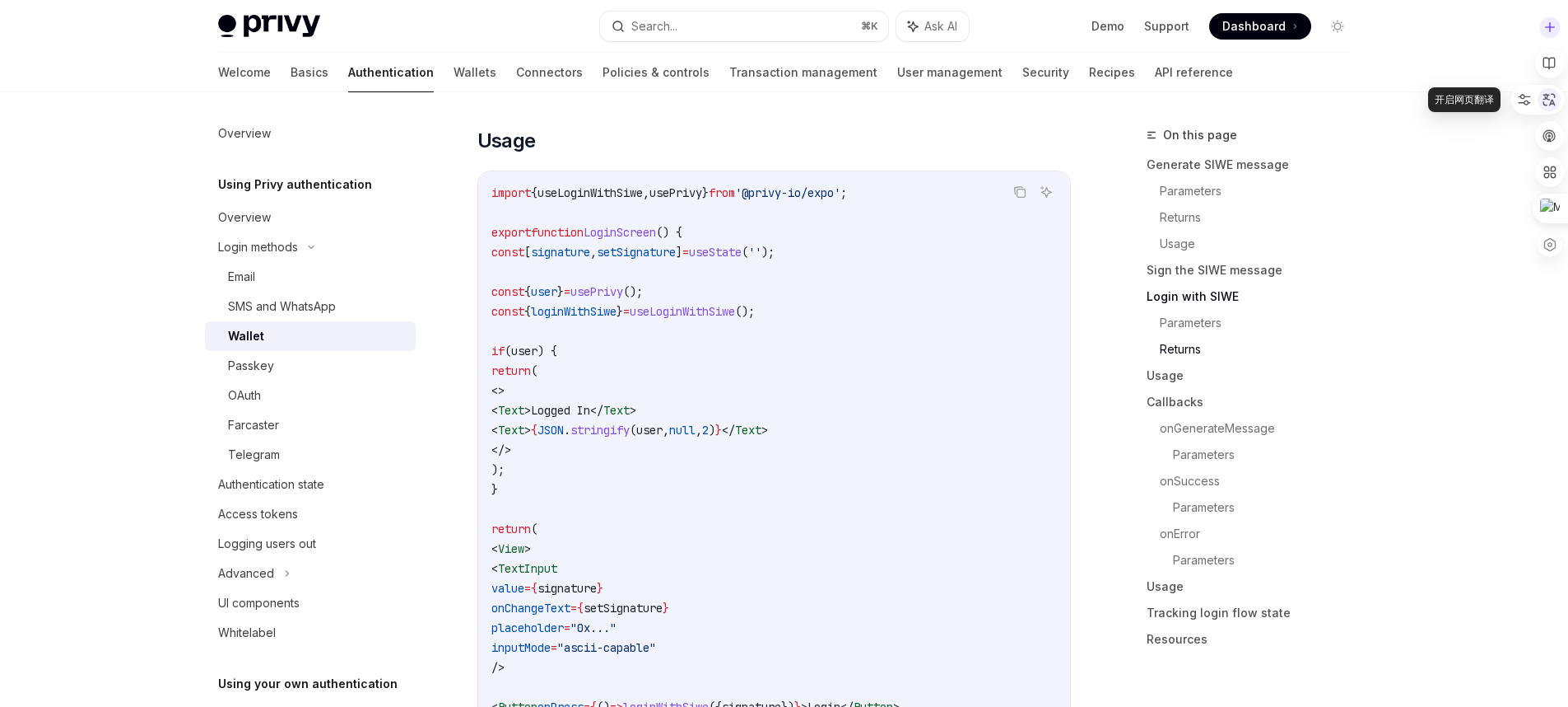
click at [1556, 103] on icon at bounding box center [1549, 99] width 14 height 14
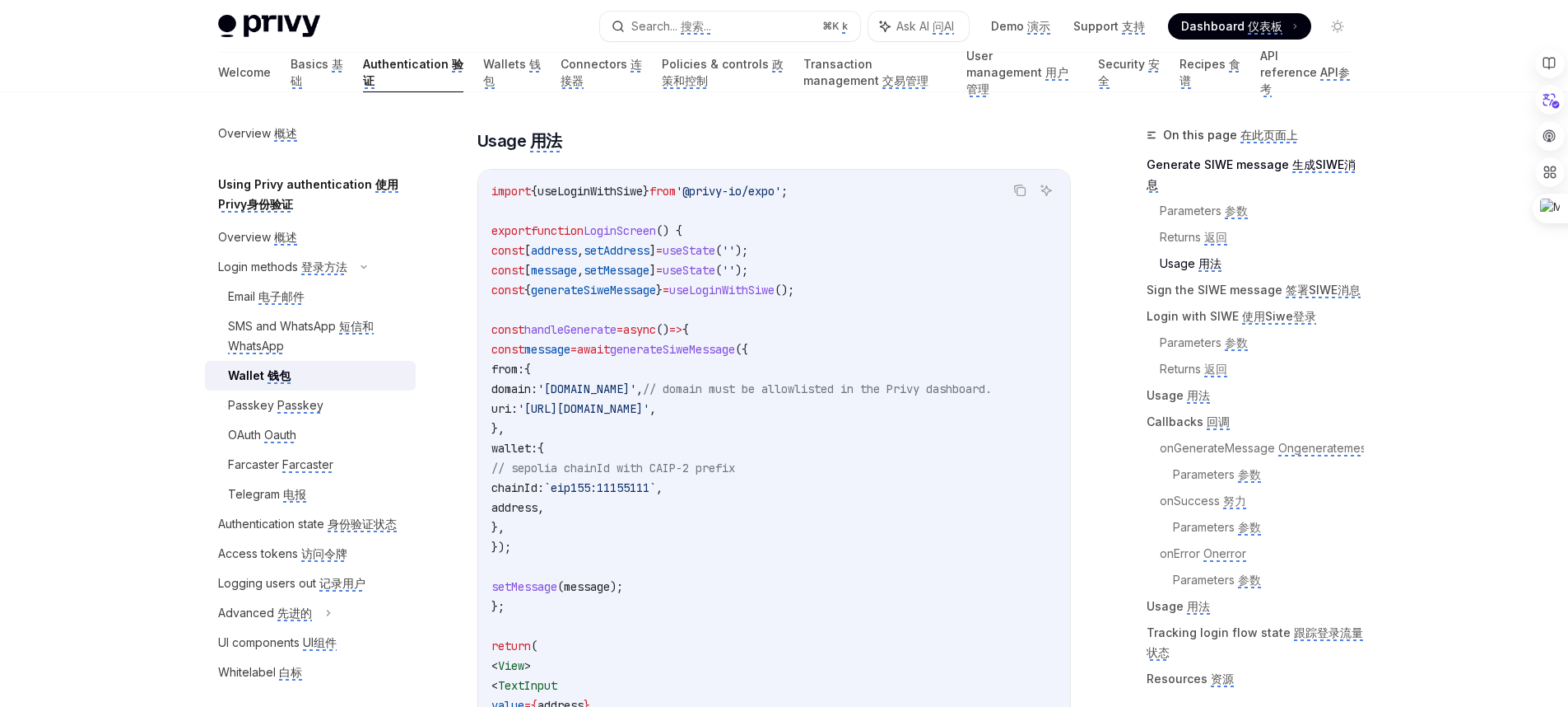
scroll to position [0, 47]
click at [264, 295] on monica-translate-translate "电子邮件" at bounding box center [282, 296] width 46 height 15
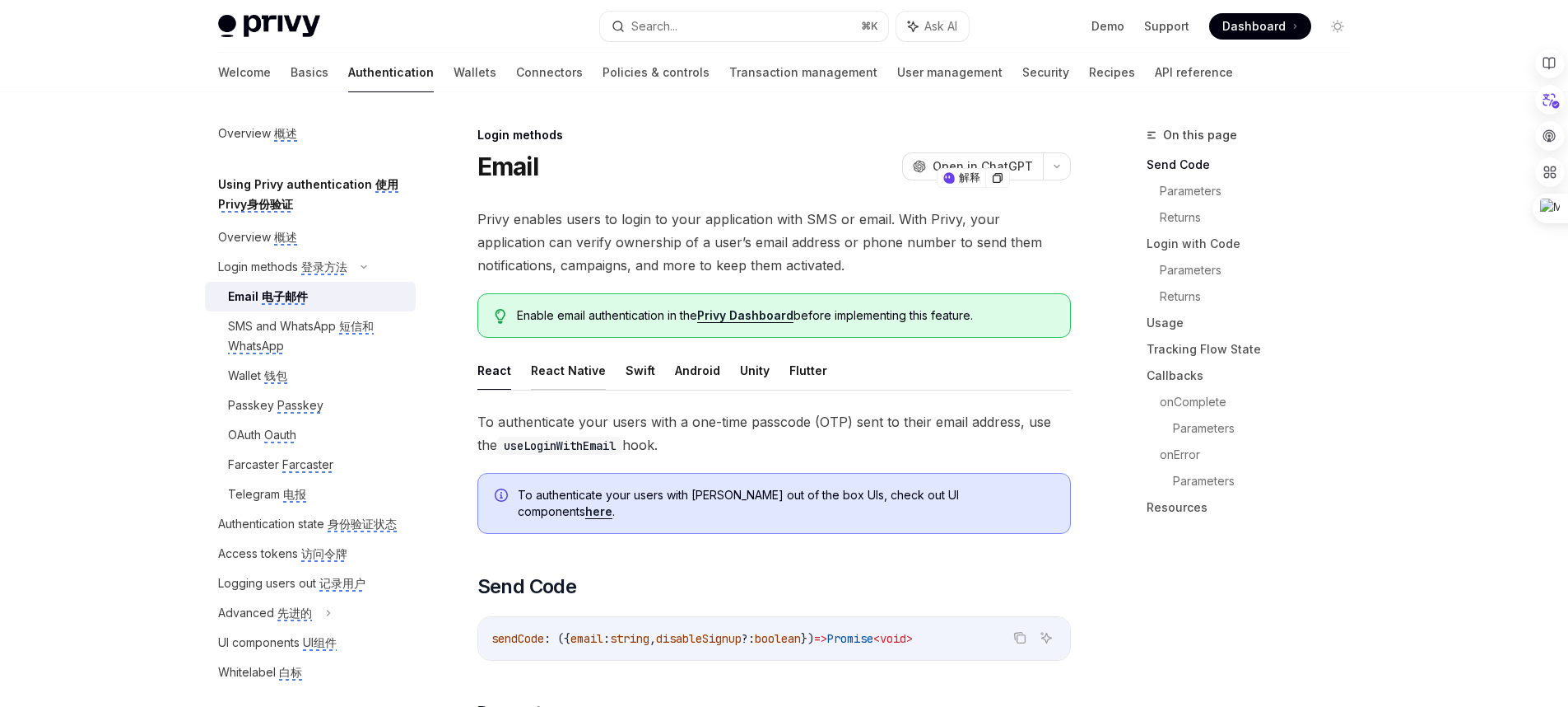
click at [567, 372] on button "React Native" at bounding box center [569, 370] width 75 height 38
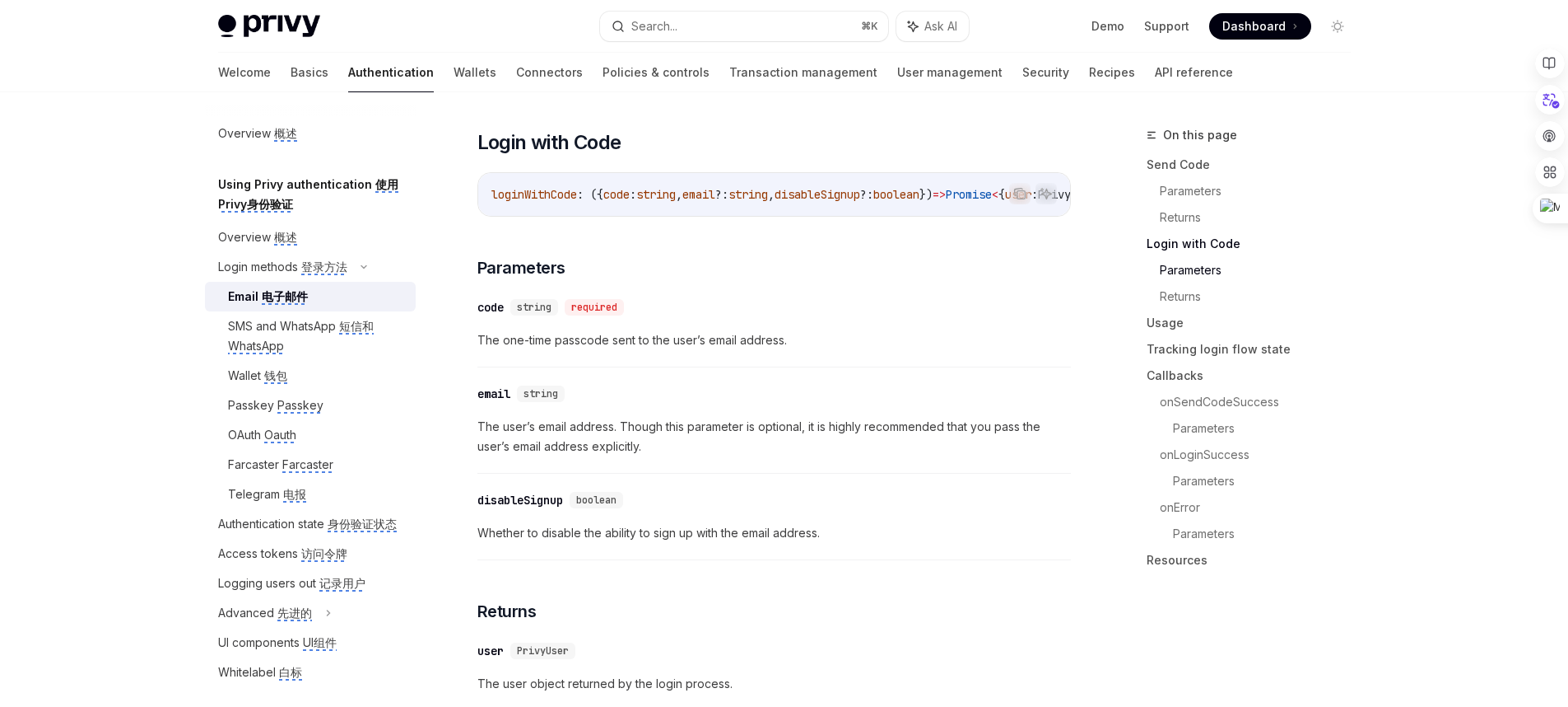
scroll to position [1192, 0]
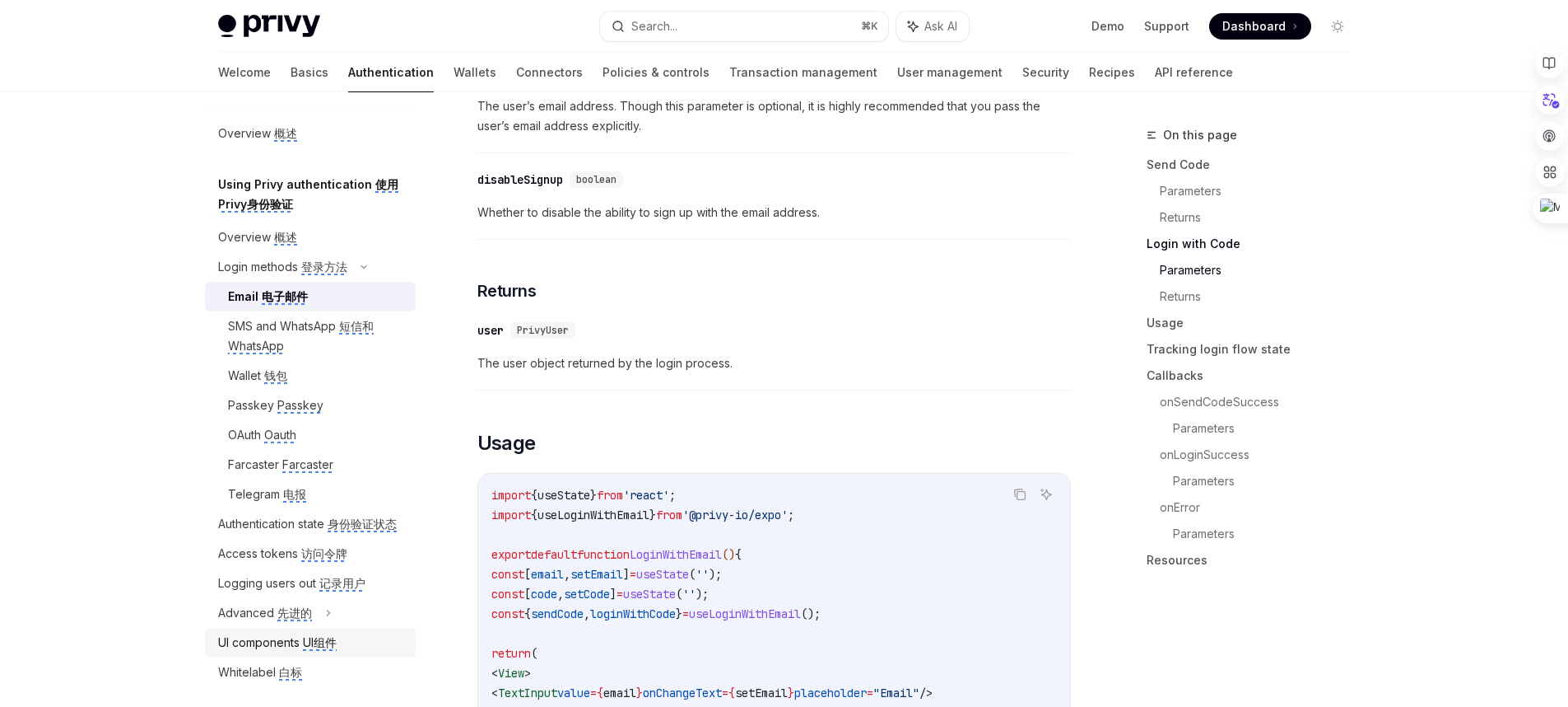
click at [257, 648] on monica-translate-origin-text "UI components" at bounding box center [258, 642] width 82 height 14
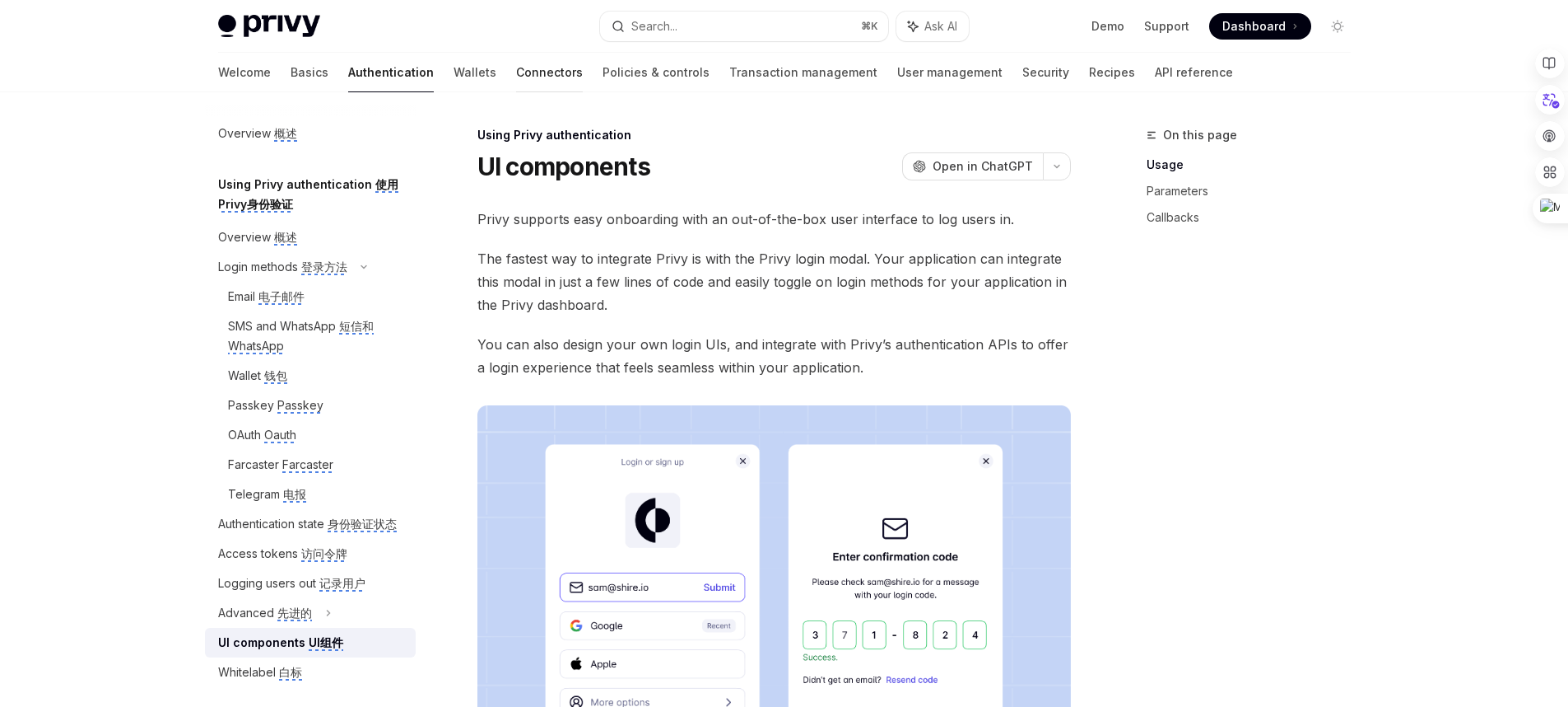
click at [516, 74] on link "Connectors" at bounding box center [550, 72] width 67 height 39
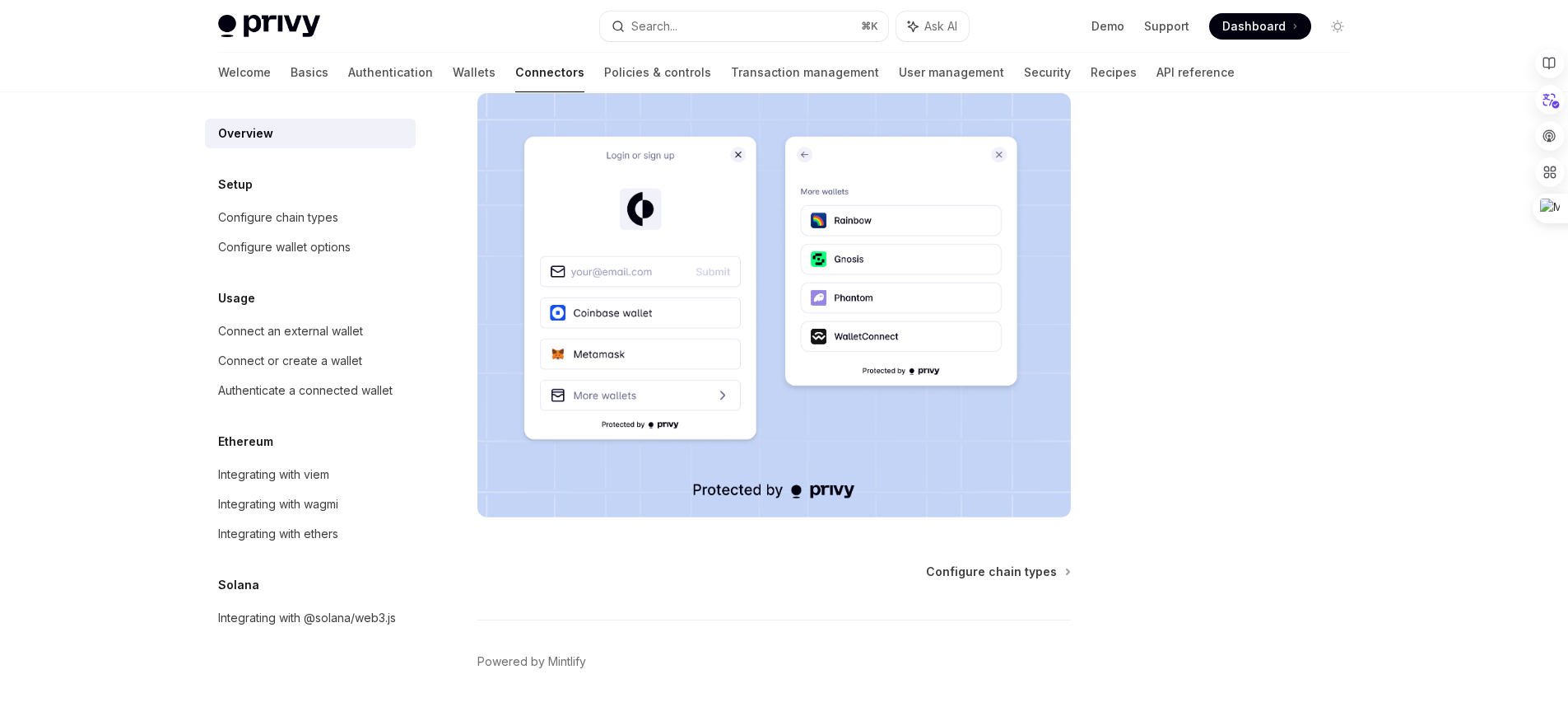
scroll to position [349, 0]
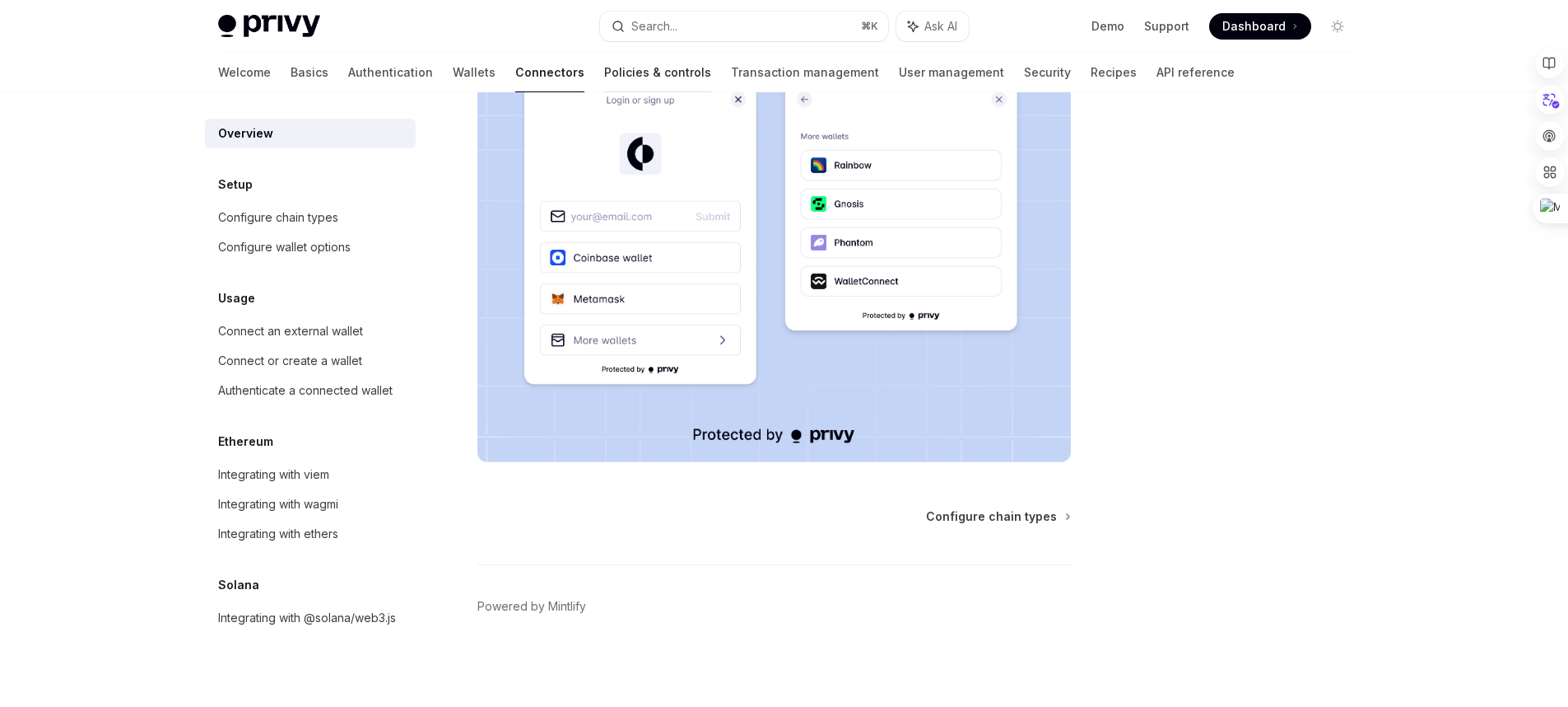
click at [604, 87] on link "Policies & controls" at bounding box center [658, 72] width 107 height 39
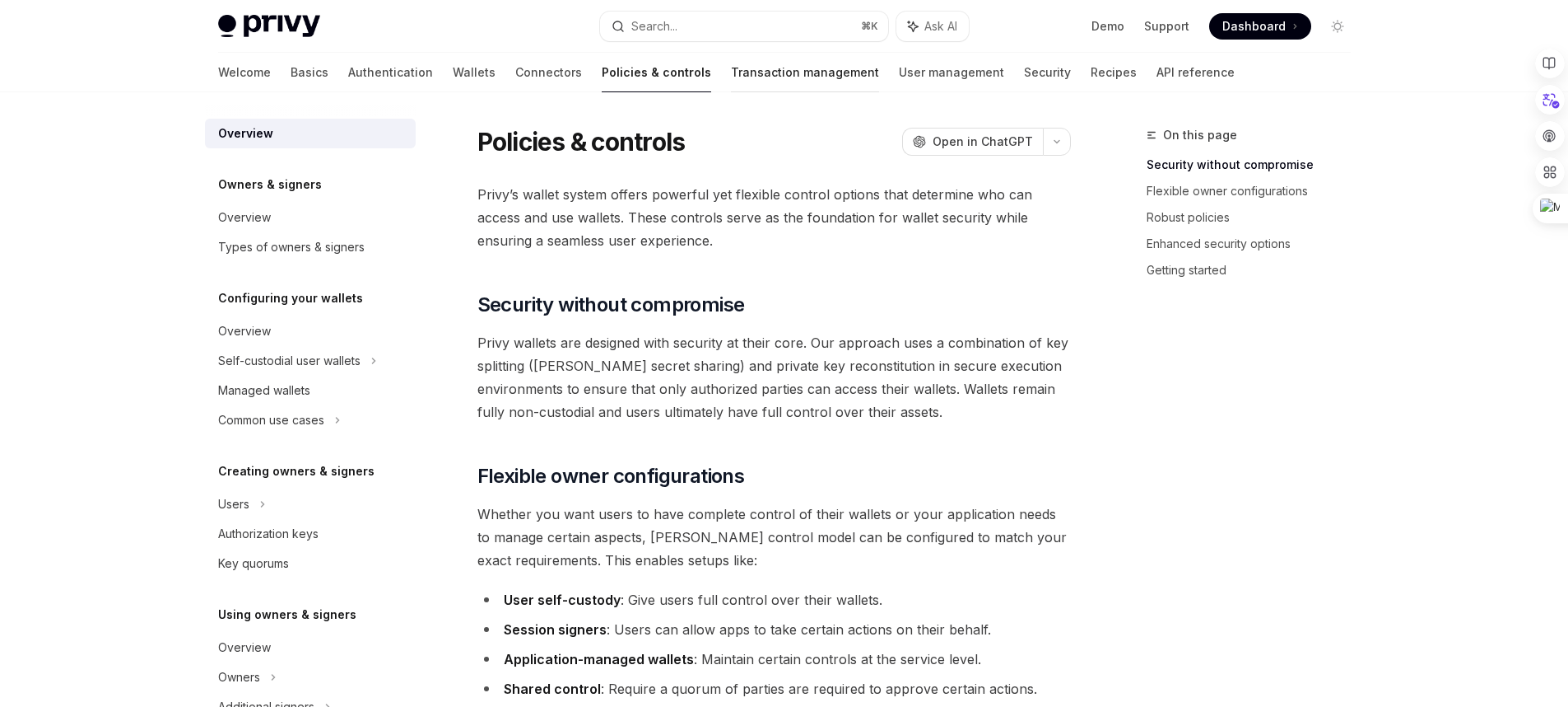
click at [731, 86] on link "Transaction management" at bounding box center [805, 72] width 149 height 39
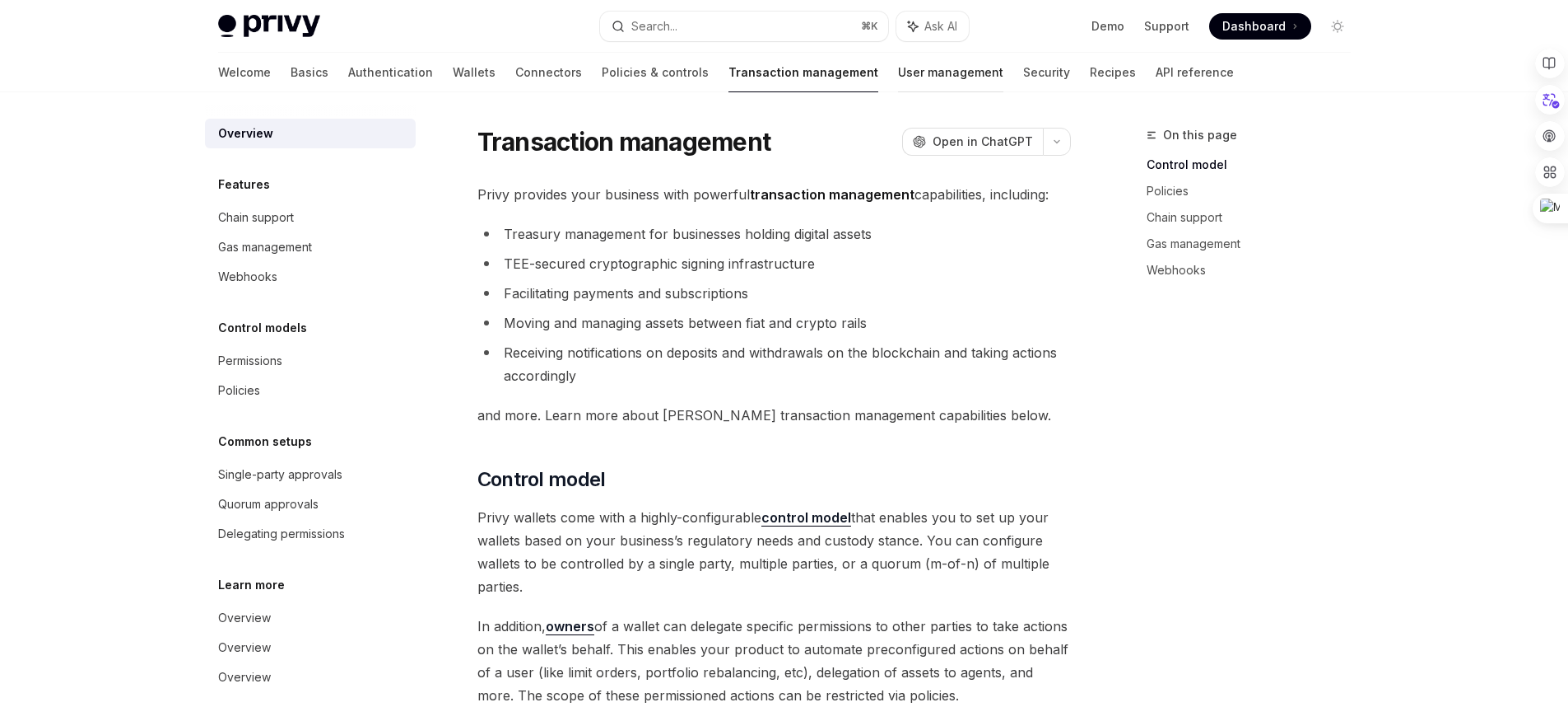
click at [899, 85] on link "User management" at bounding box center [951, 72] width 105 height 39
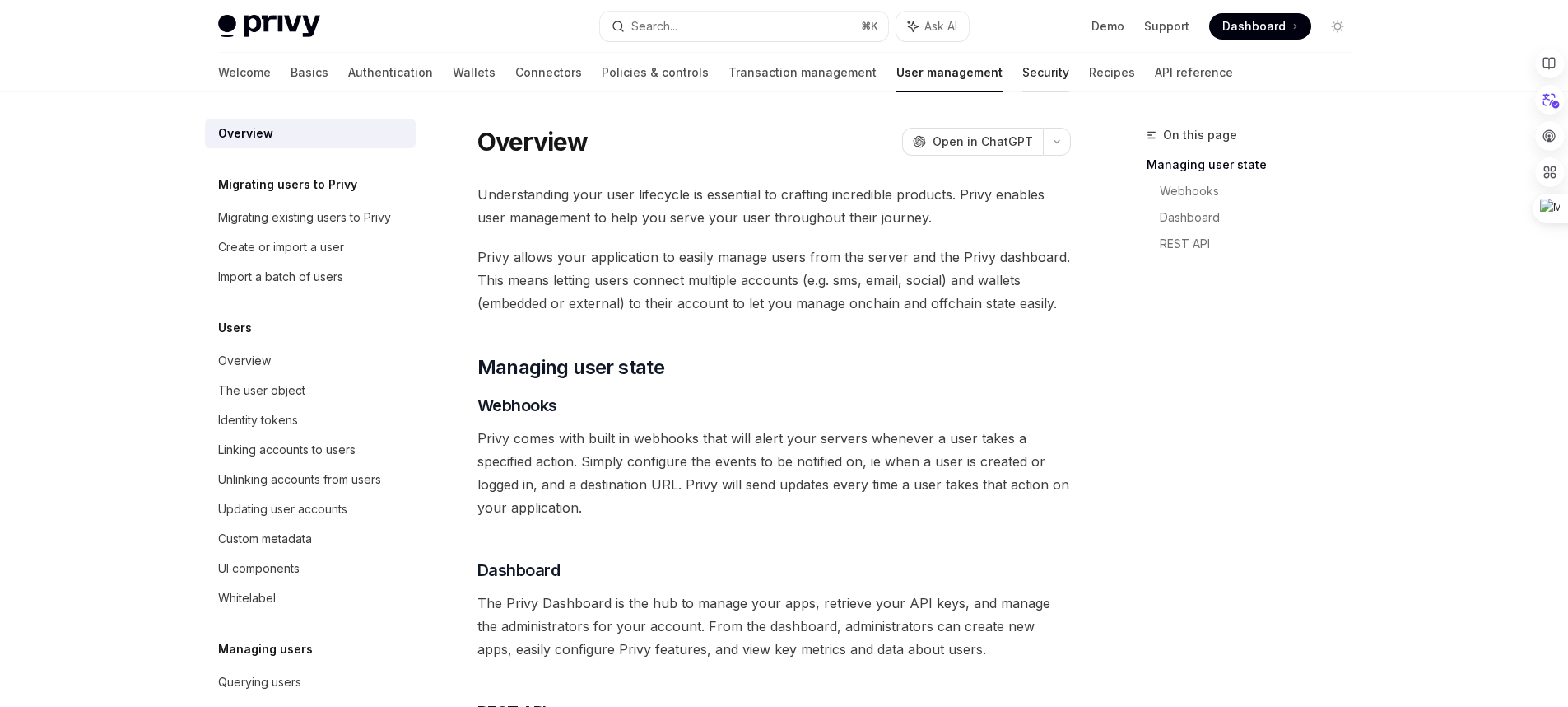
click at [1022, 74] on link "Security" at bounding box center [1045, 72] width 47 height 39
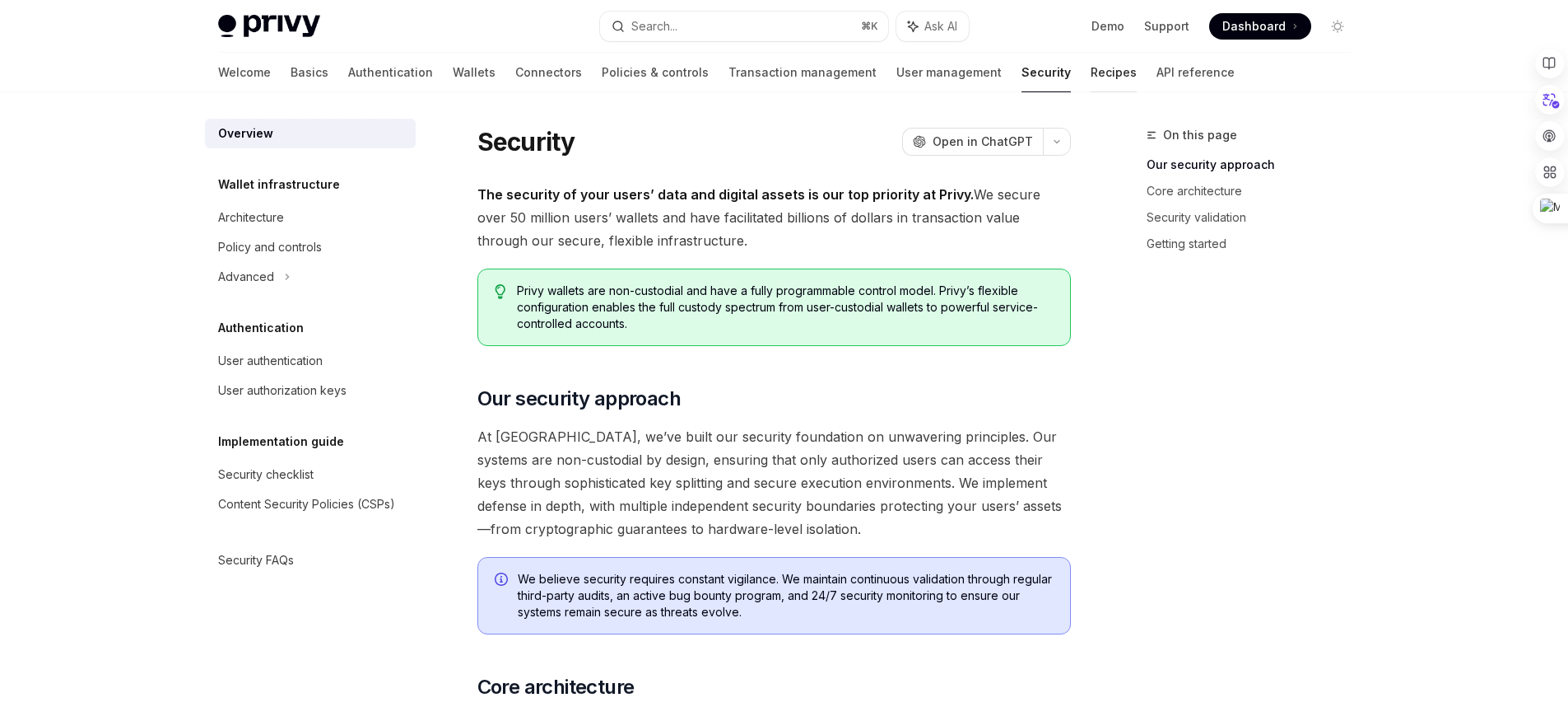
click at [1090, 78] on link "Recipes" at bounding box center [1113, 72] width 46 height 39
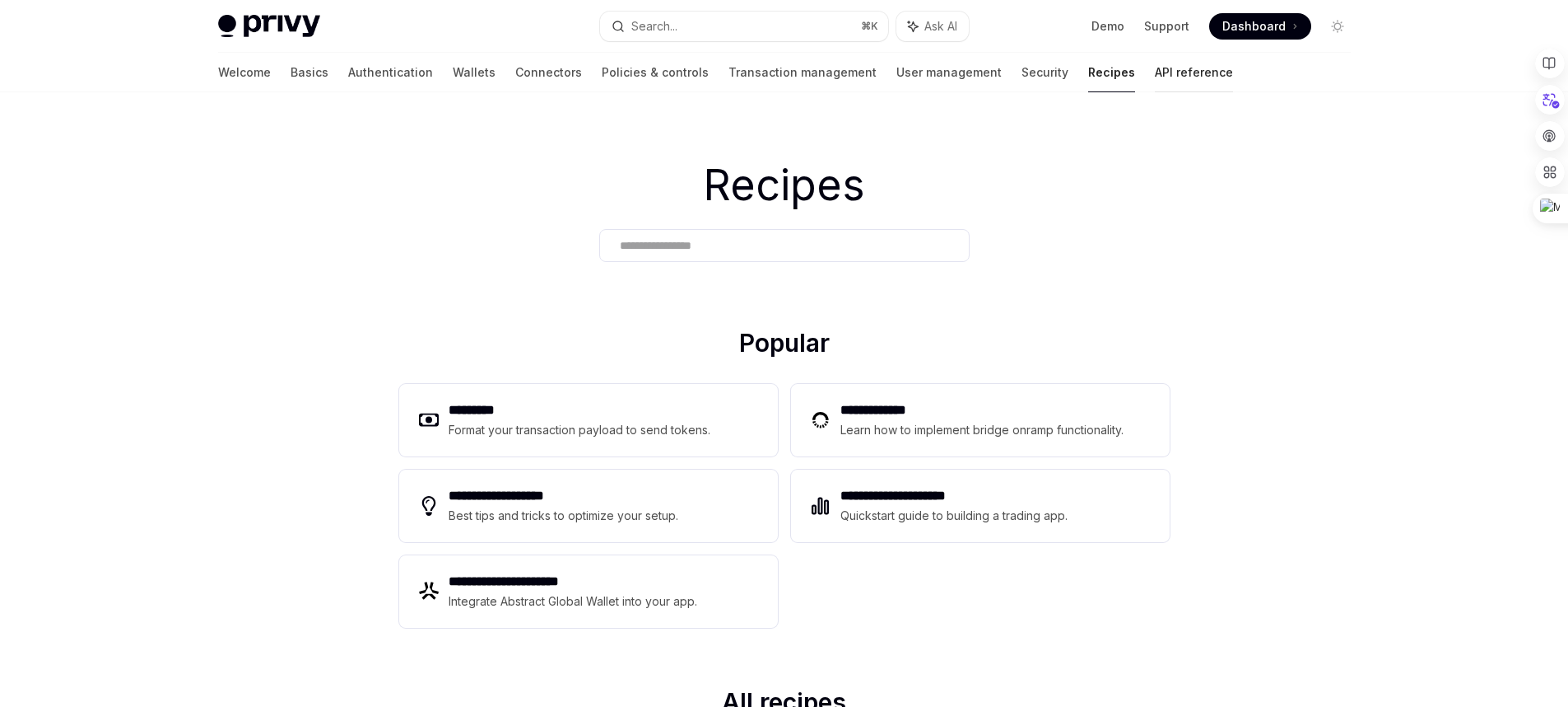
click at [1155, 78] on link "API reference" at bounding box center [1194, 72] width 79 height 39
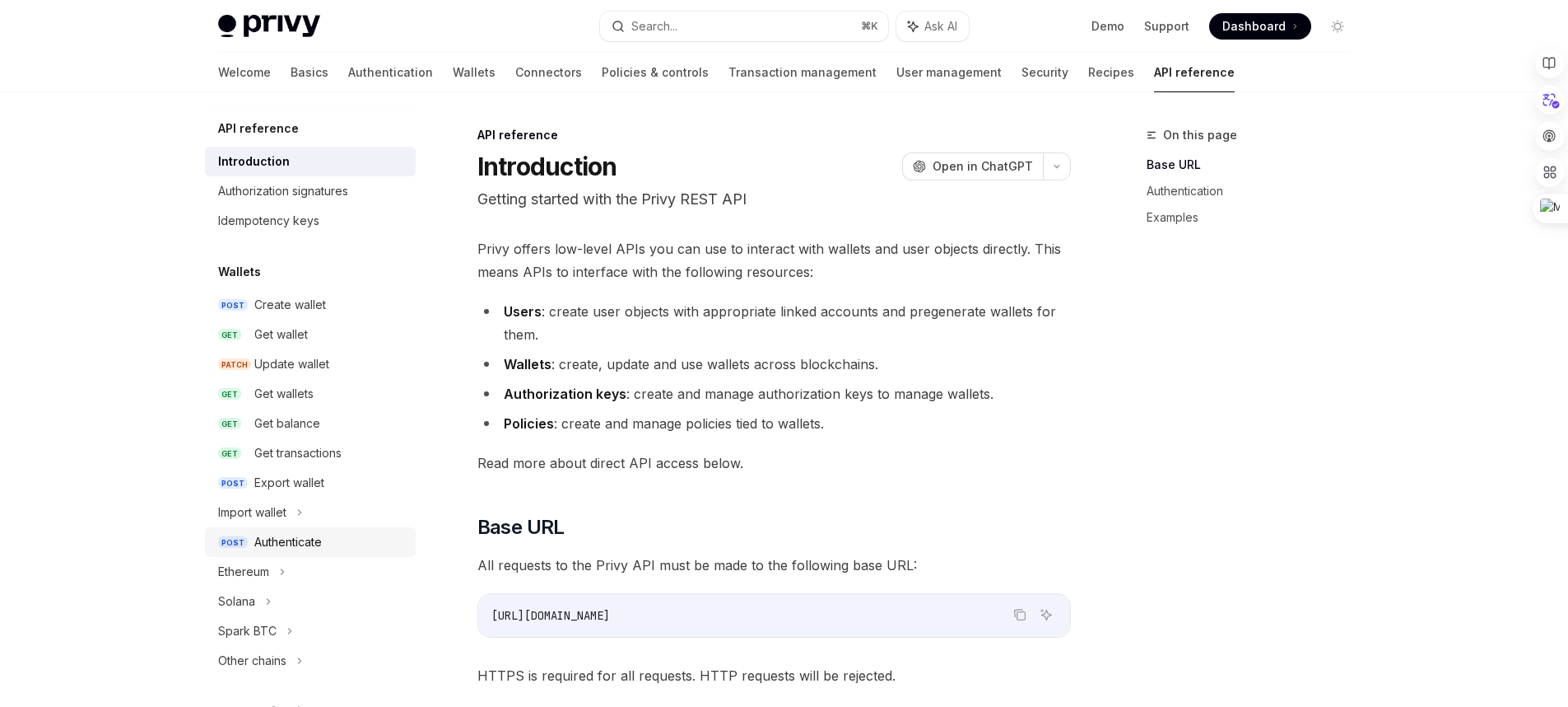
click at [339, 546] on div "Authenticate" at bounding box center [330, 542] width 152 height 20
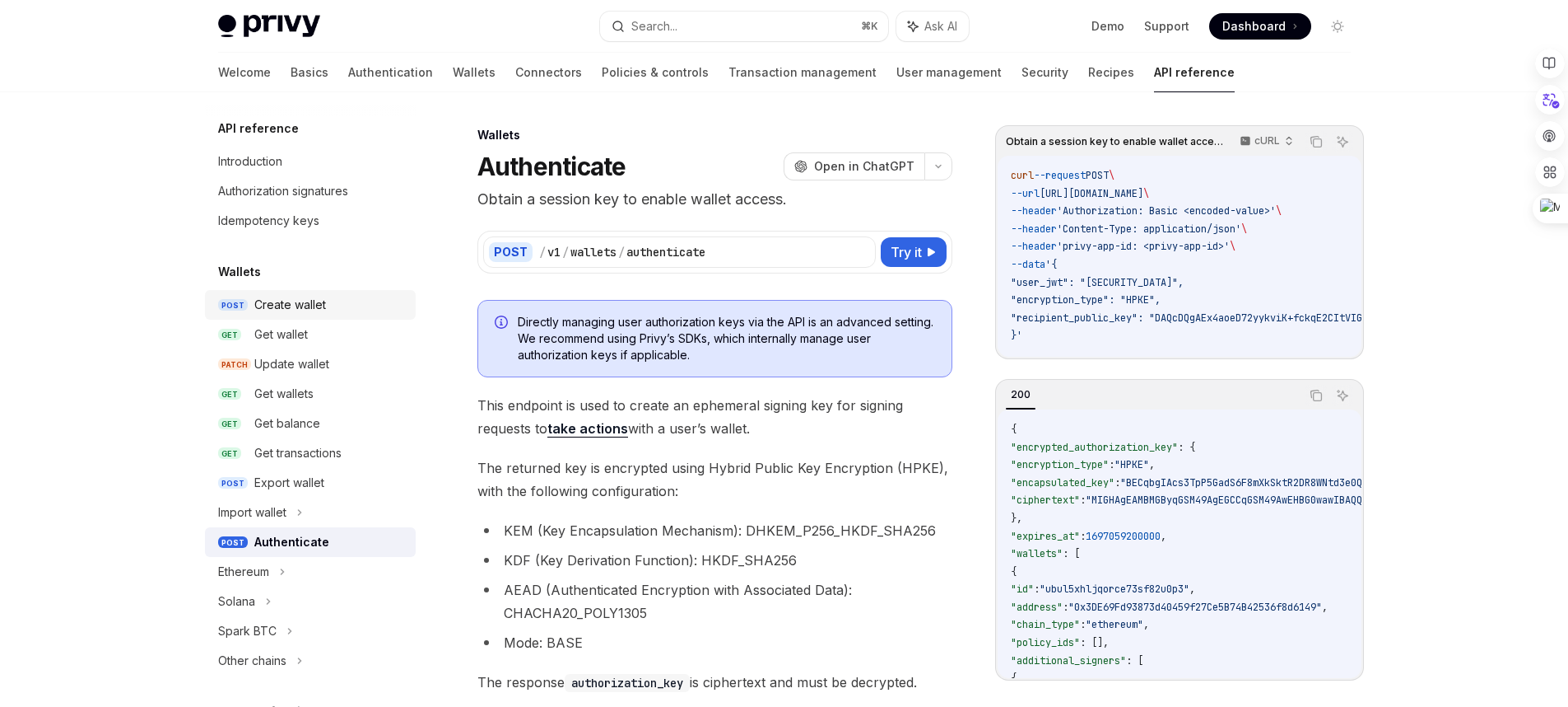
click at [299, 309] on div "Create wallet" at bounding box center [290, 304] width 72 height 20
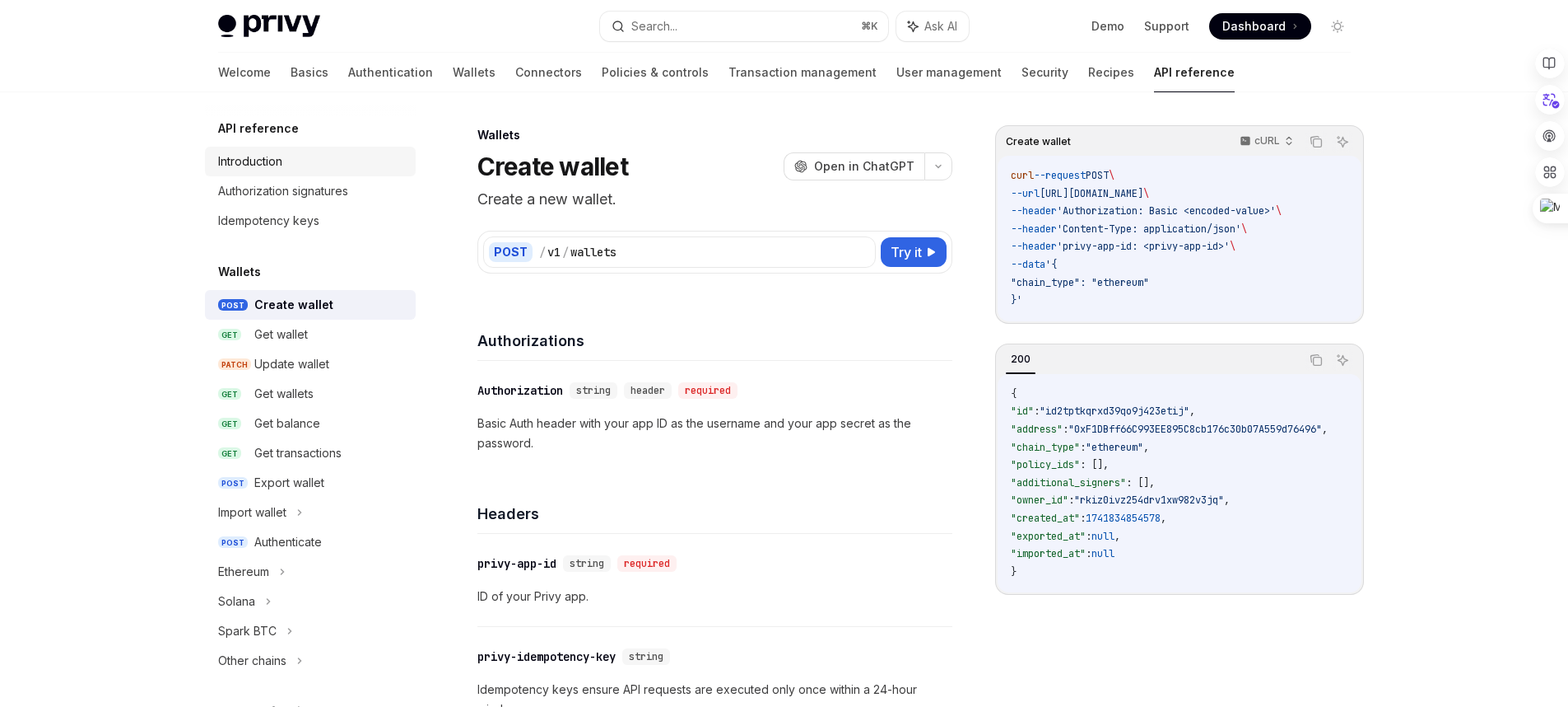
click at [302, 165] on div "Introduction" at bounding box center [312, 161] width 188 height 20
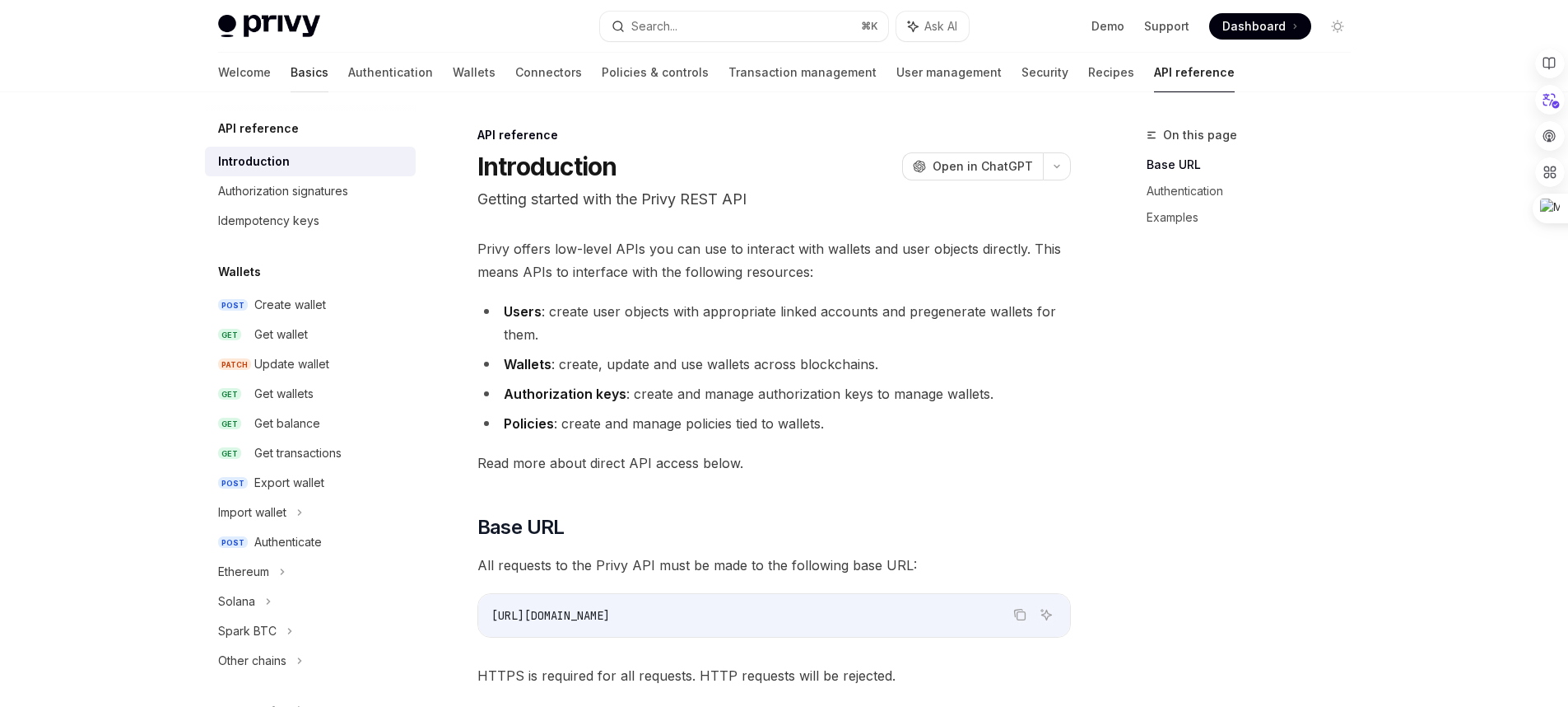
click at [291, 84] on link "Basics" at bounding box center [309, 72] width 37 height 39
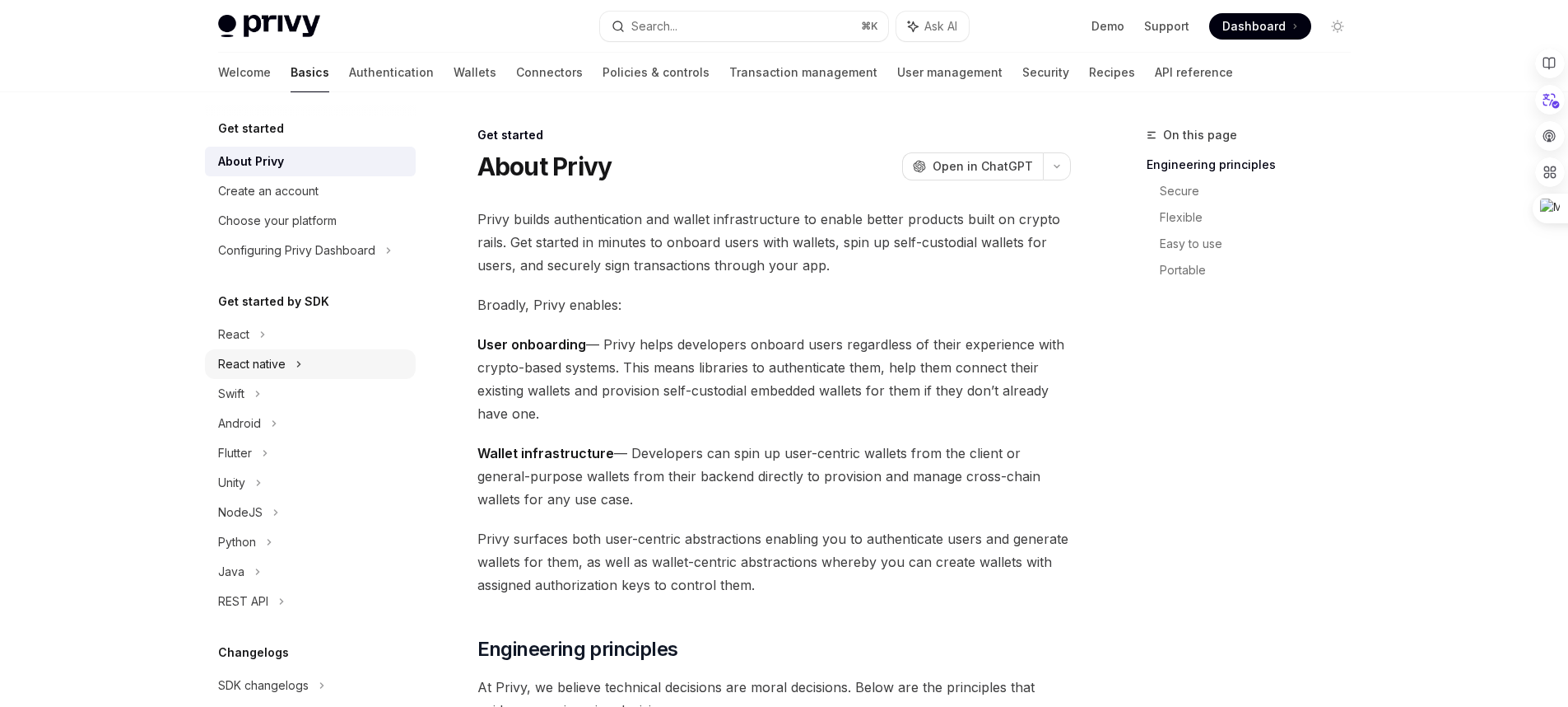
click at [350, 369] on div "React native" at bounding box center [311, 364] width 211 height 30
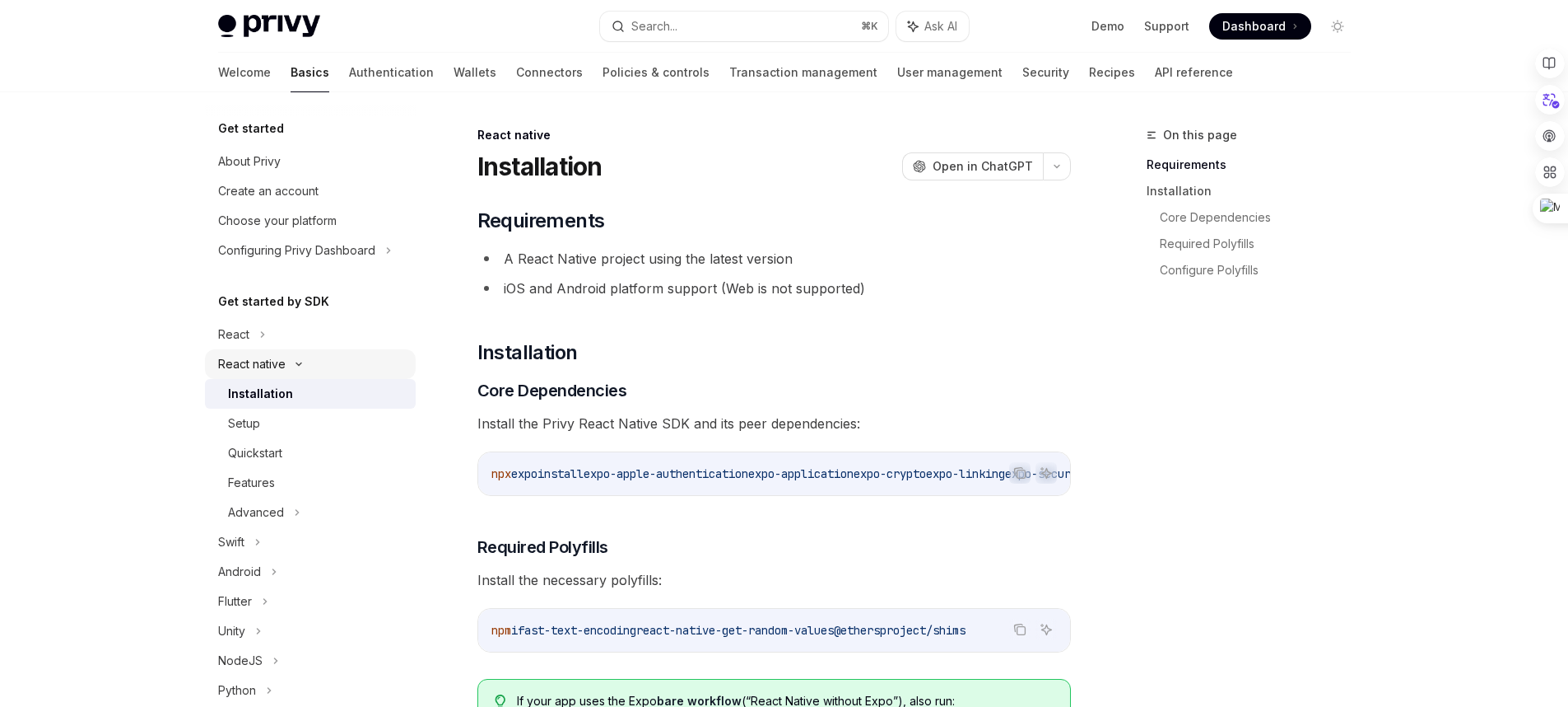
click at [340, 375] on div "React native" at bounding box center [311, 364] width 211 height 30
click at [335, 368] on div "React native" at bounding box center [311, 364] width 211 height 30
click at [276, 318] on div "Get started by SDK React React native Installation Setup Quickstart Features Ad…" at bounding box center [311, 528] width 211 height 473
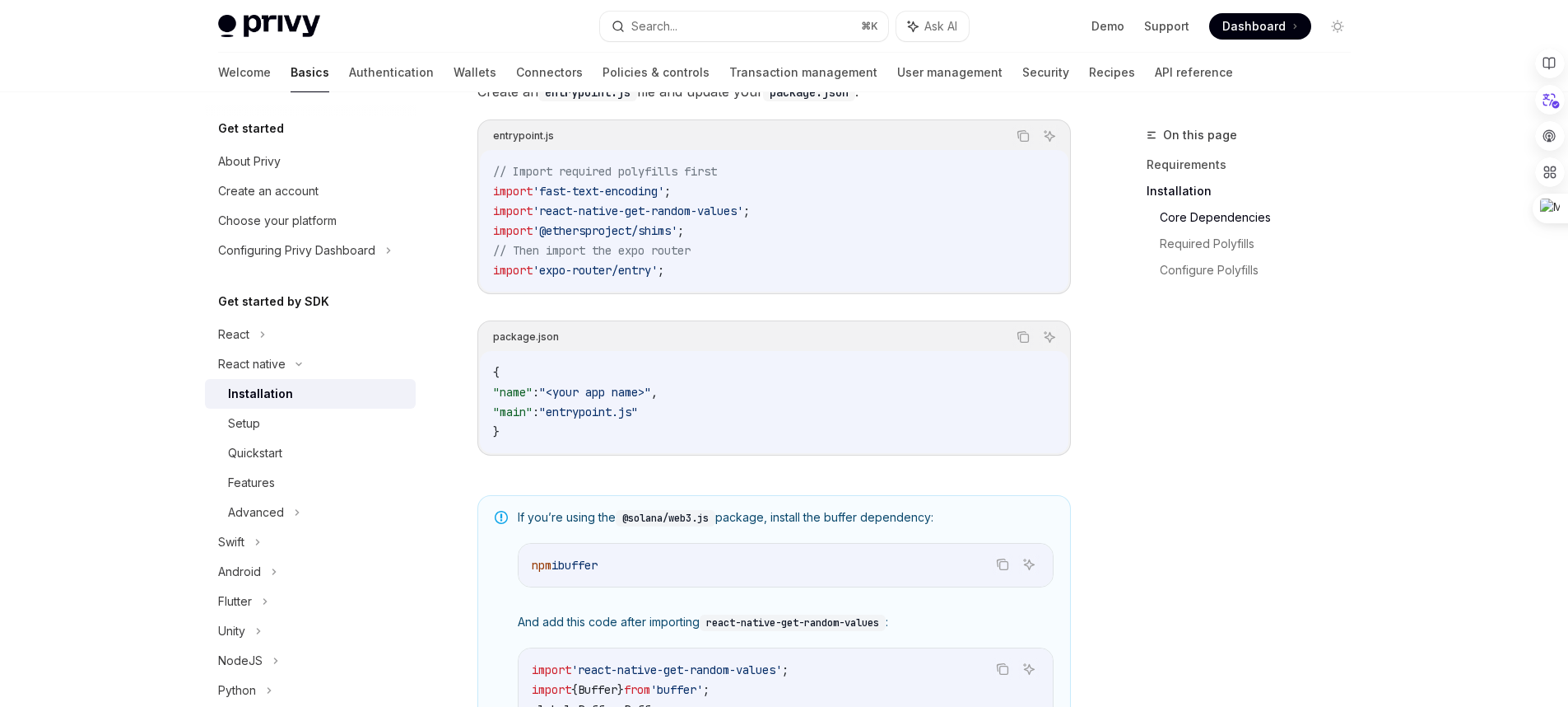
scroll to position [1178, 0]
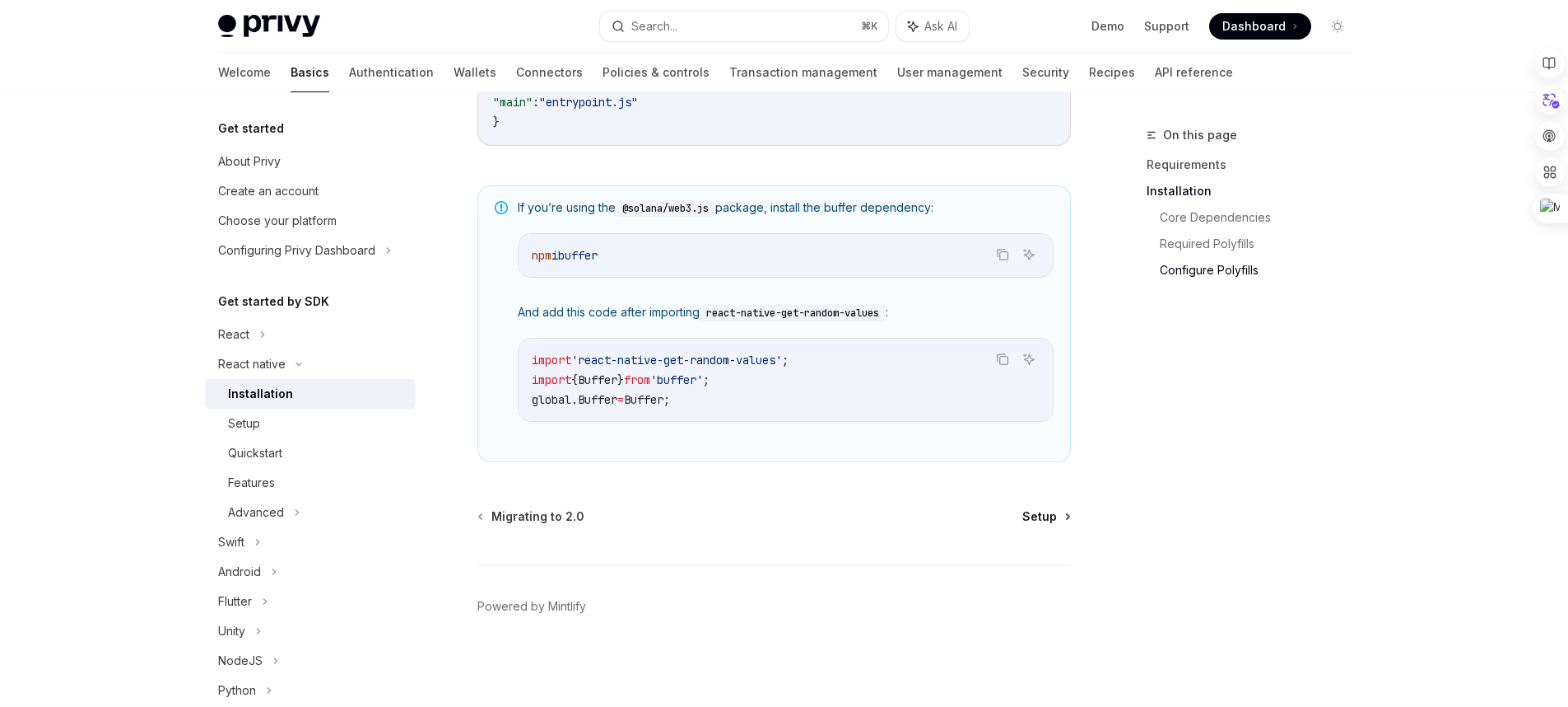
click at [1062, 519] on link "Setup" at bounding box center [1045, 516] width 47 height 16
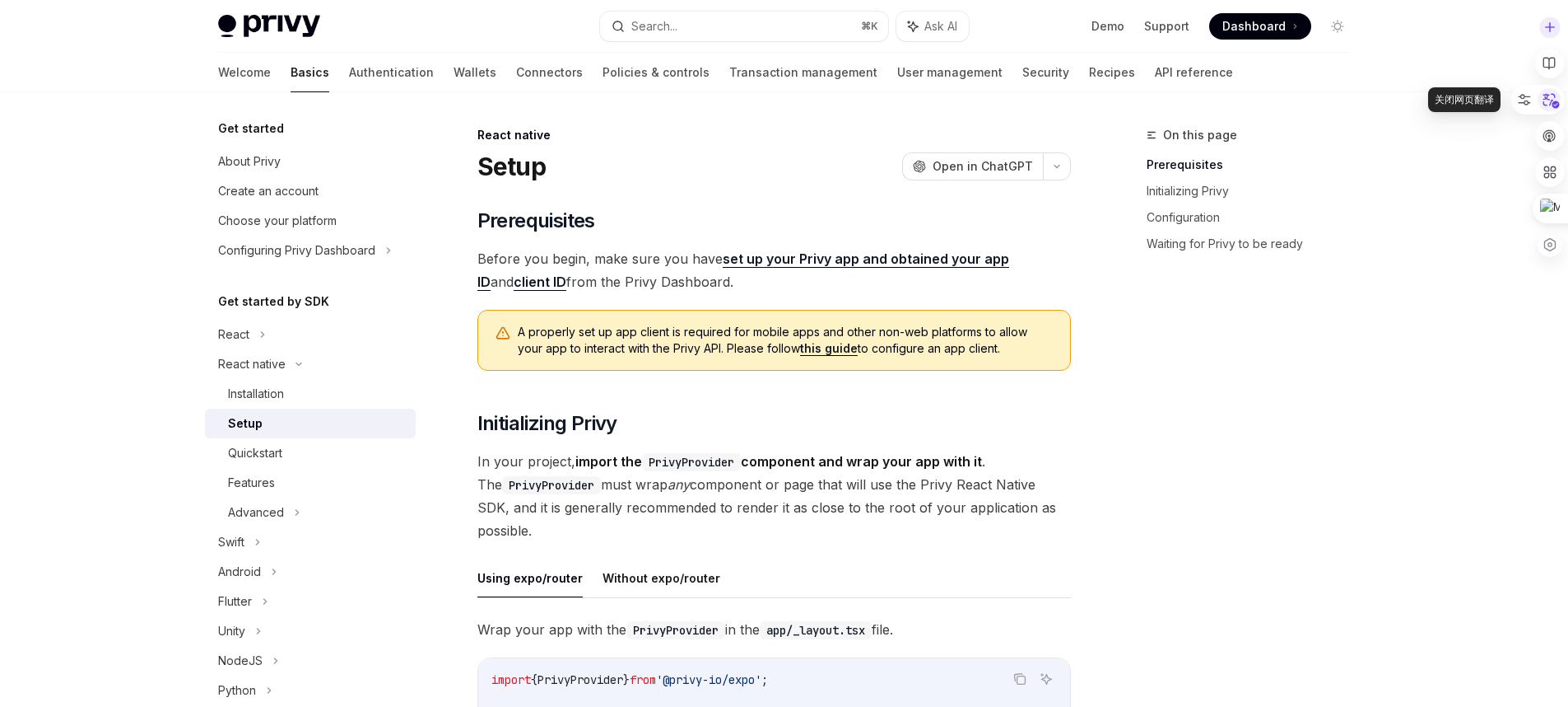
click at [1555, 105] on icon at bounding box center [1550, 100] width 25 height 25
click at [1555, 105] on icon at bounding box center [1550, 100] width 12 height 12
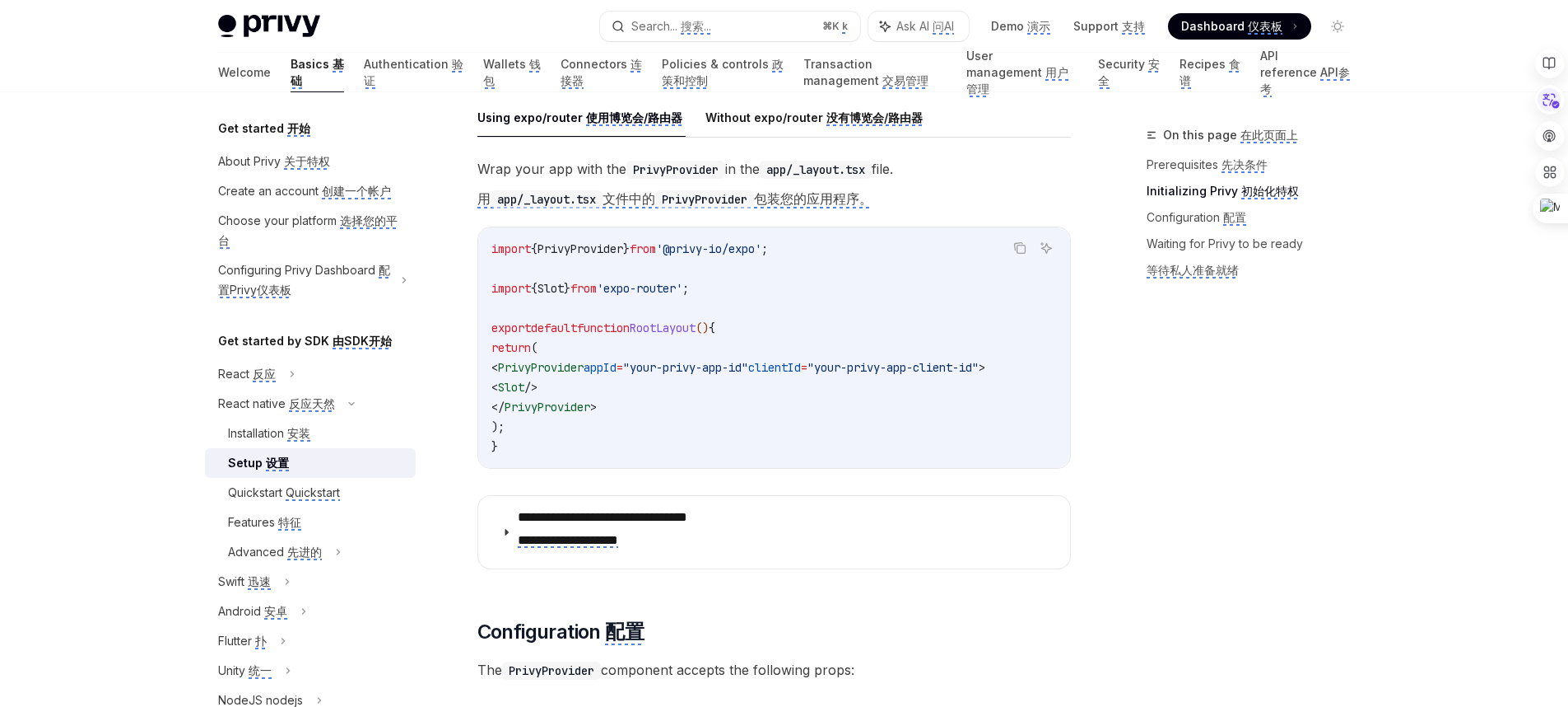
scroll to position [695, 0]
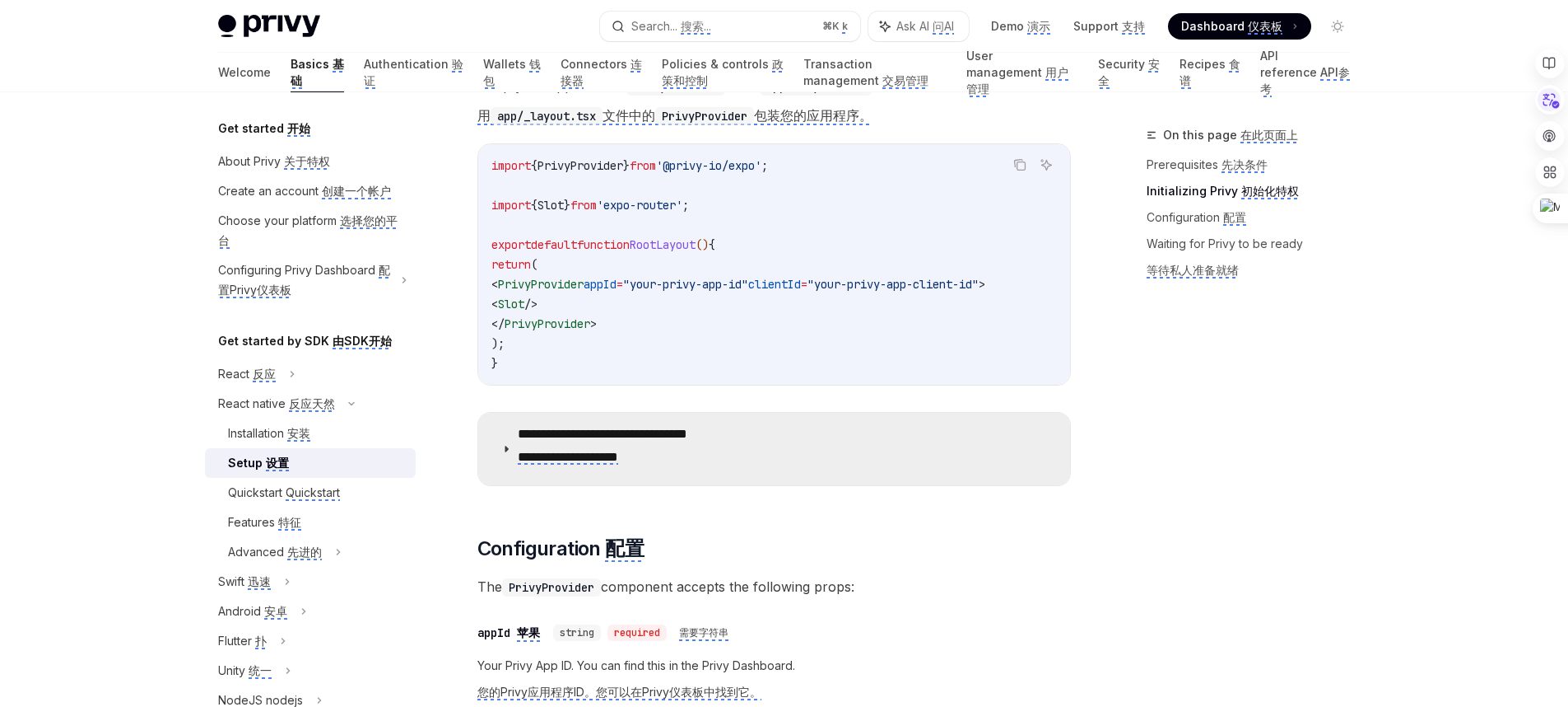
click at [492, 467] on summary "**********" at bounding box center [774, 449] width 592 height 73
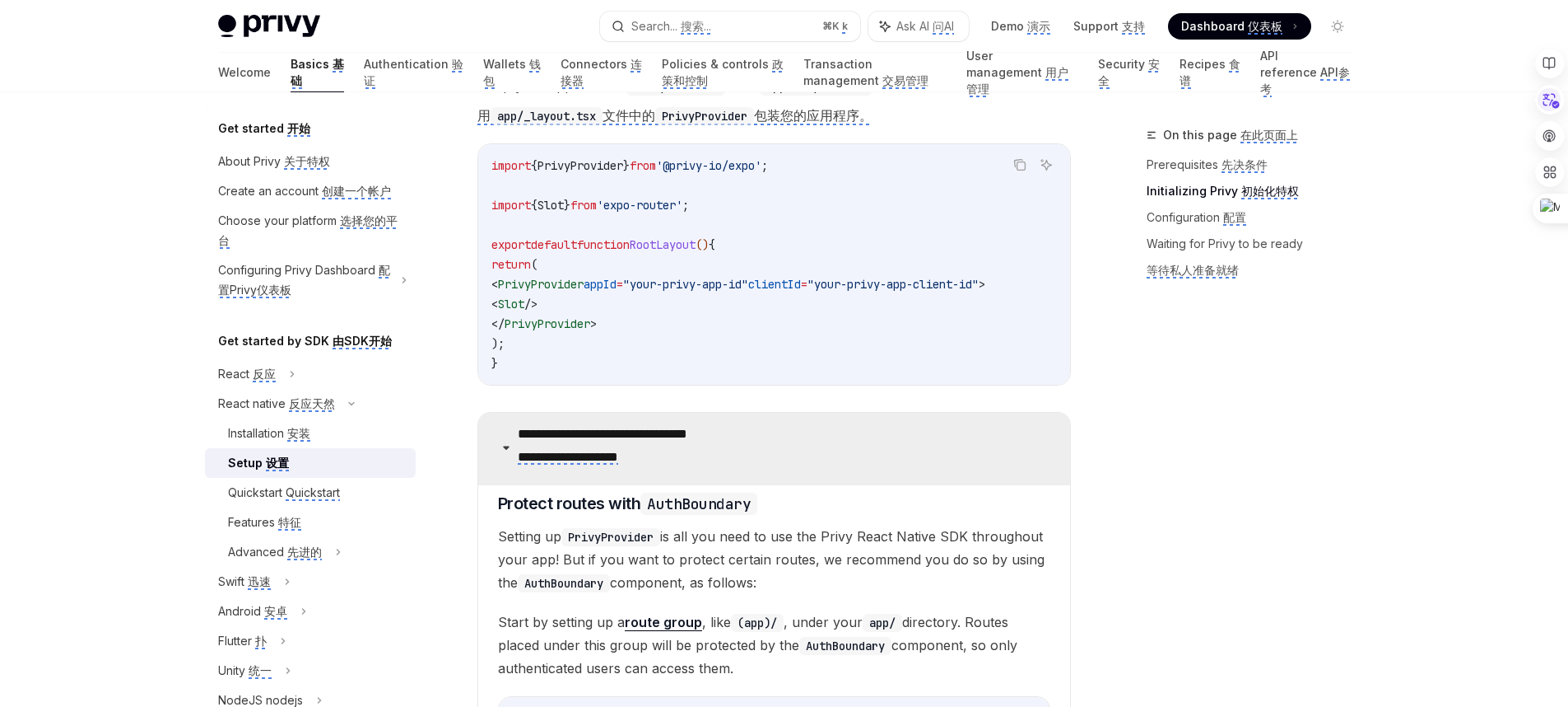
click at [492, 467] on summary "**********" at bounding box center [774, 449] width 592 height 73
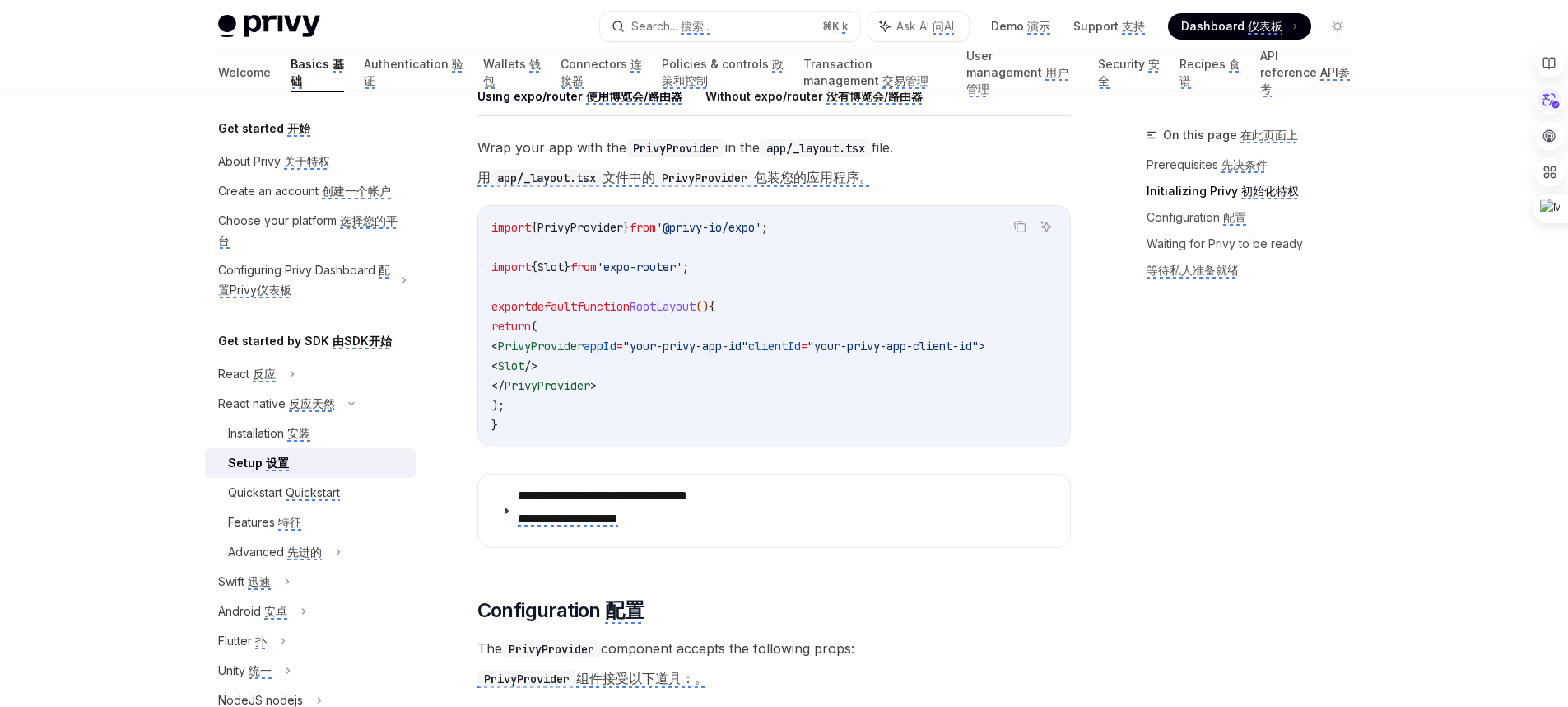
scroll to position [544, 0]
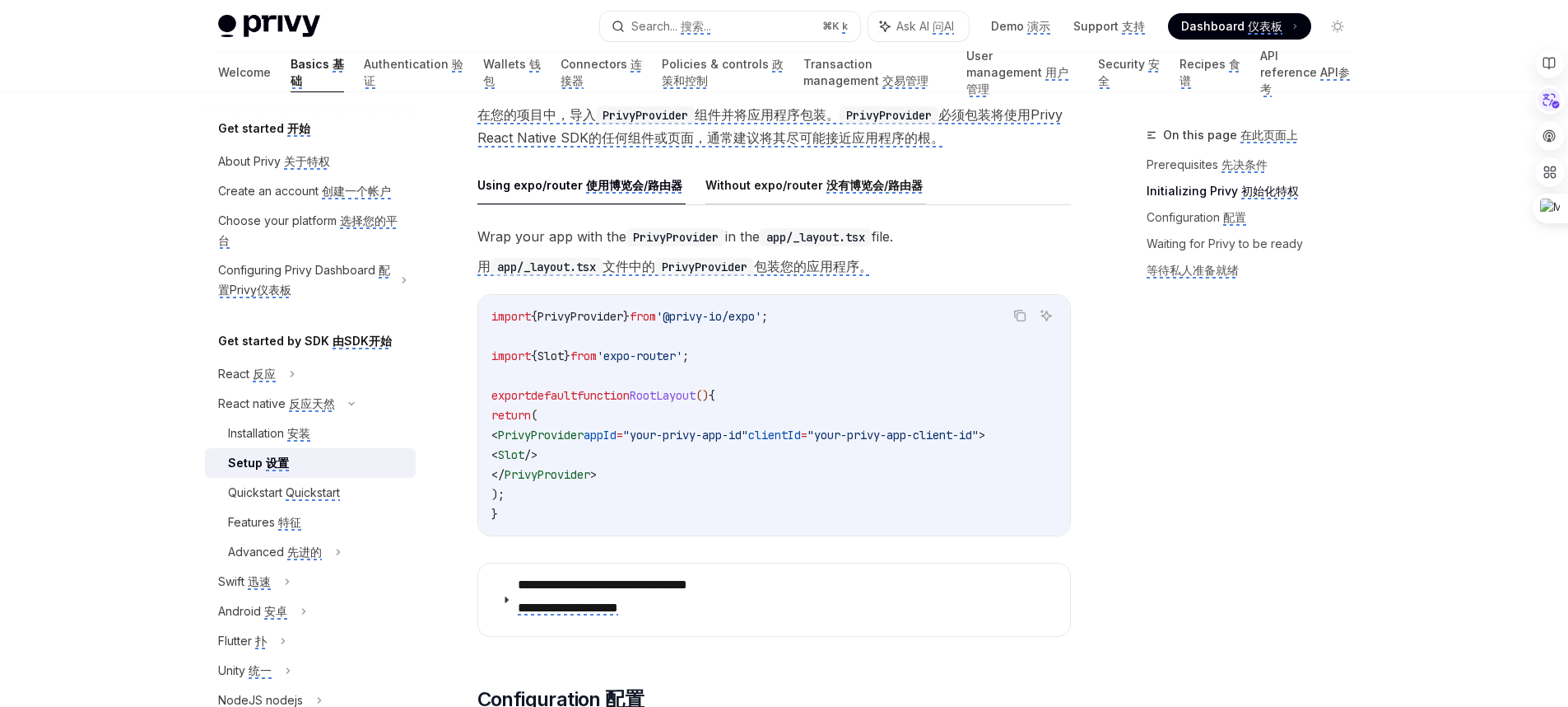
click at [806, 187] on monica-translate-origin-text "Without expo/router" at bounding box center [764, 184] width 118 height 14
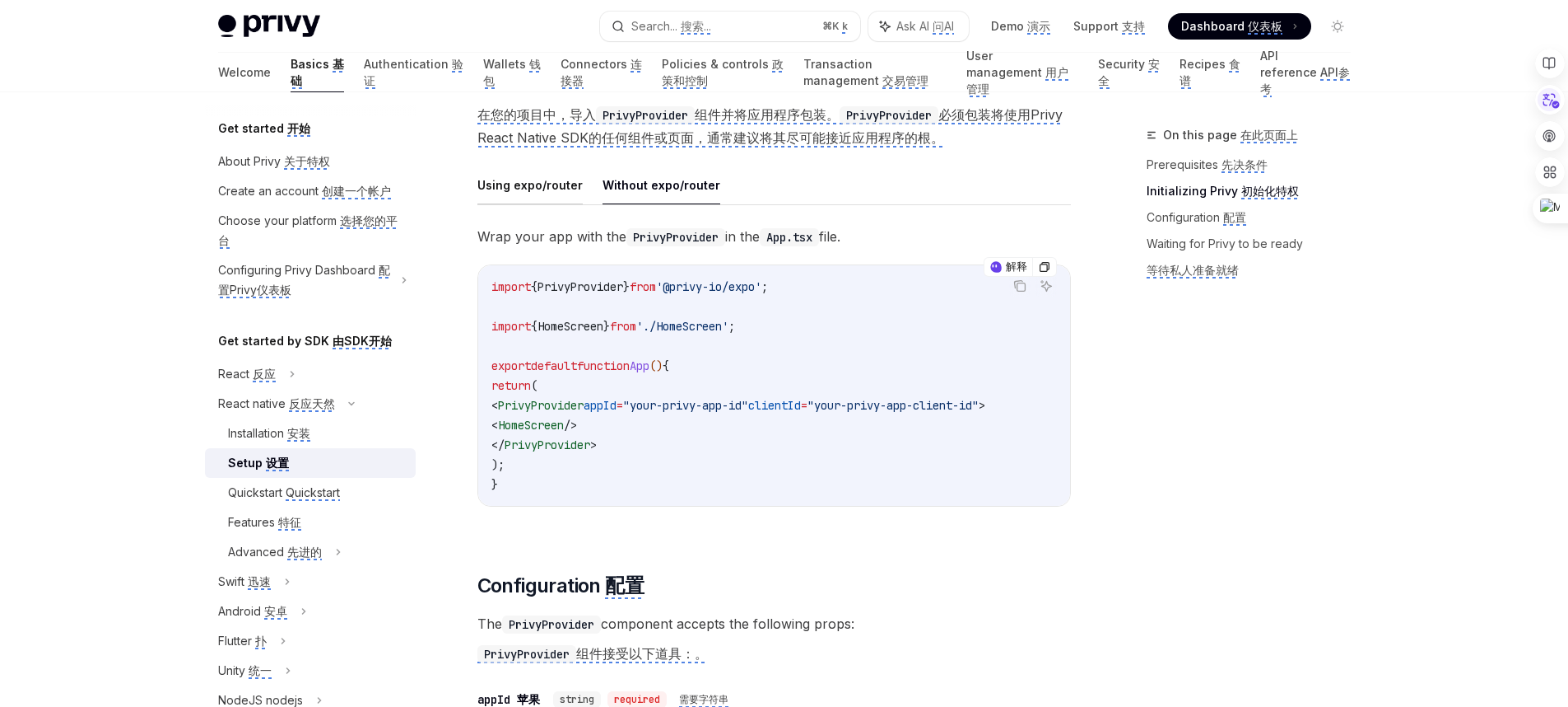
click at [508, 179] on button "Using expo/router" at bounding box center [530, 185] width 105 height 38
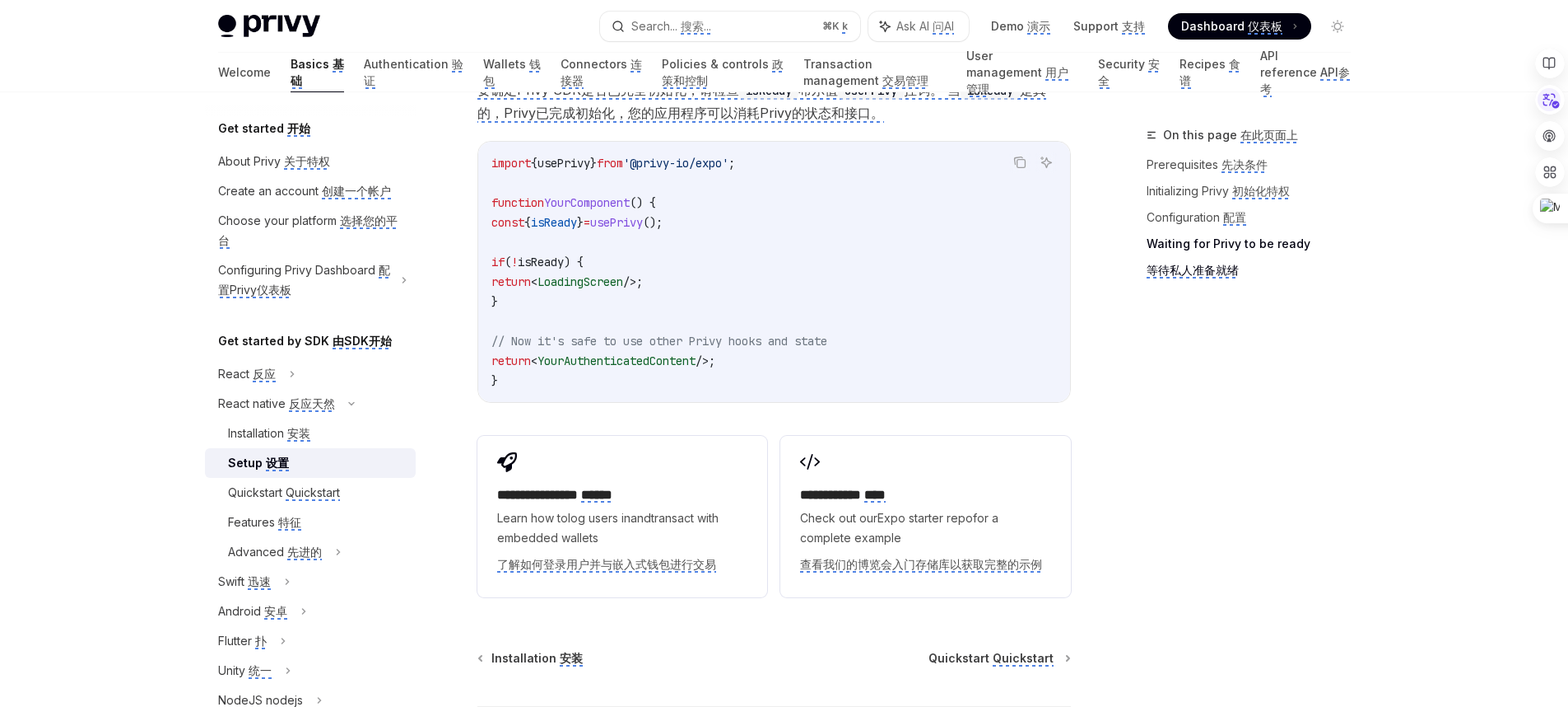
scroll to position [1989, 0]
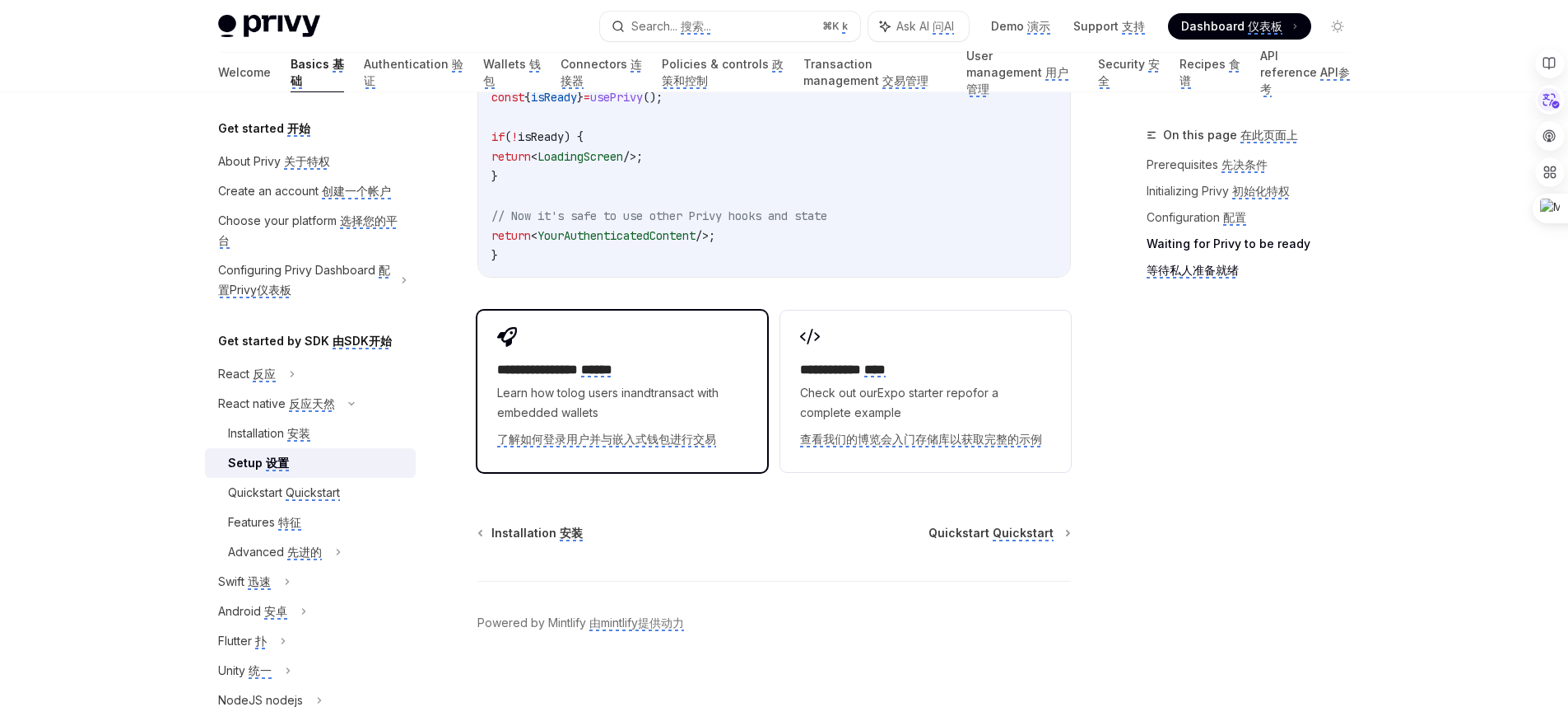
click at [620, 432] on monica-translate-translate "了解如何登录用户并与嵌入式钱包进行交易" at bounding box center [607, 439] width 219 height 15
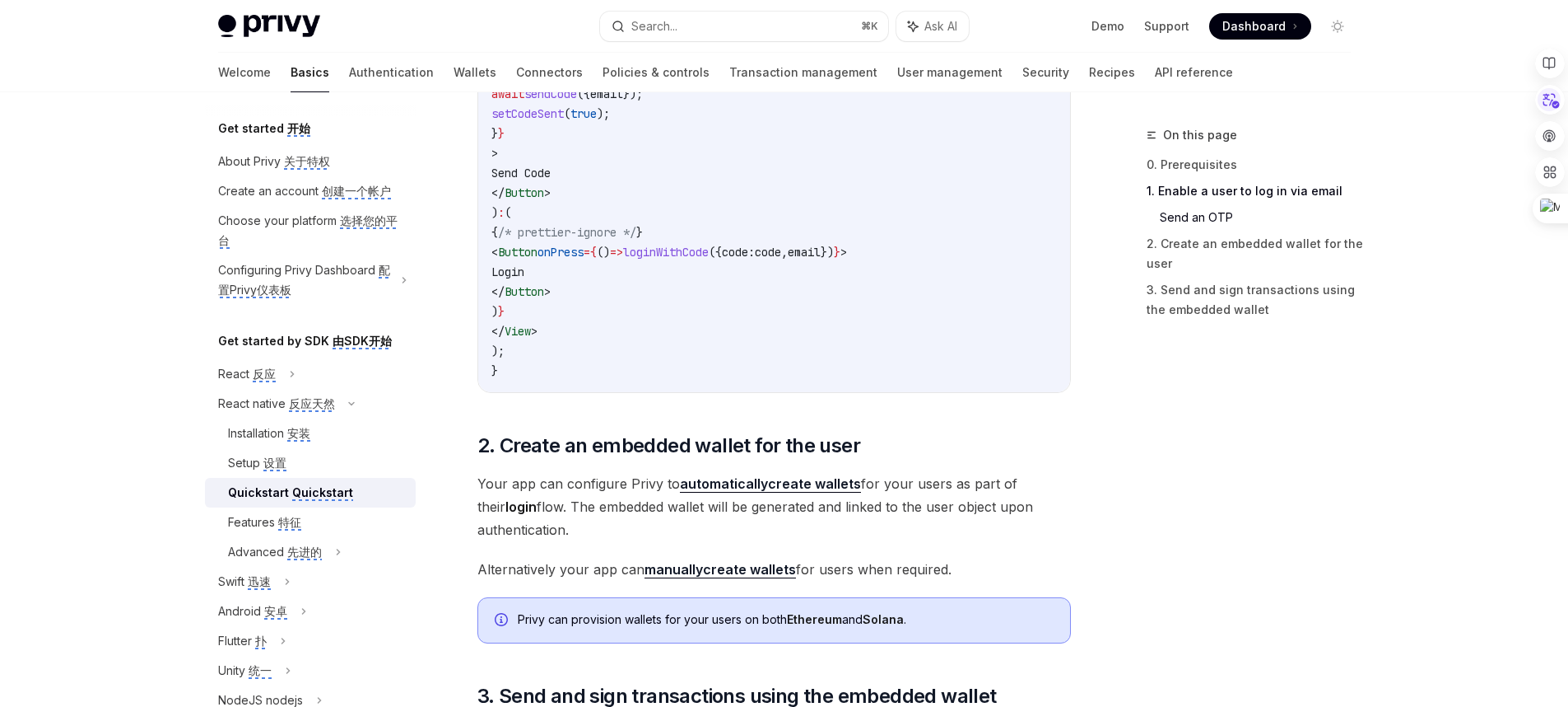
scroll to position [1358, 0]
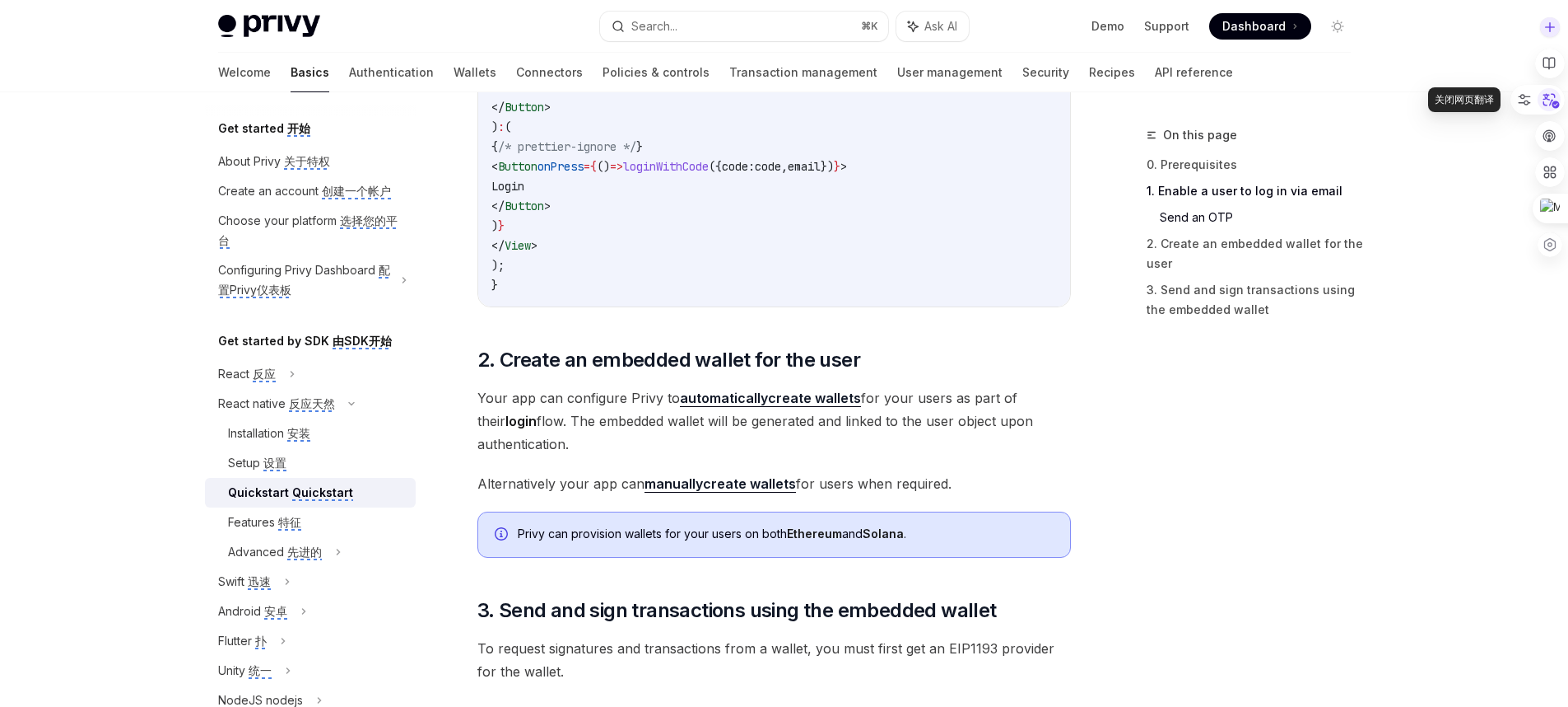
click at [1554, 97] on icon at bounding box center [1550, 100] width 25 height 25
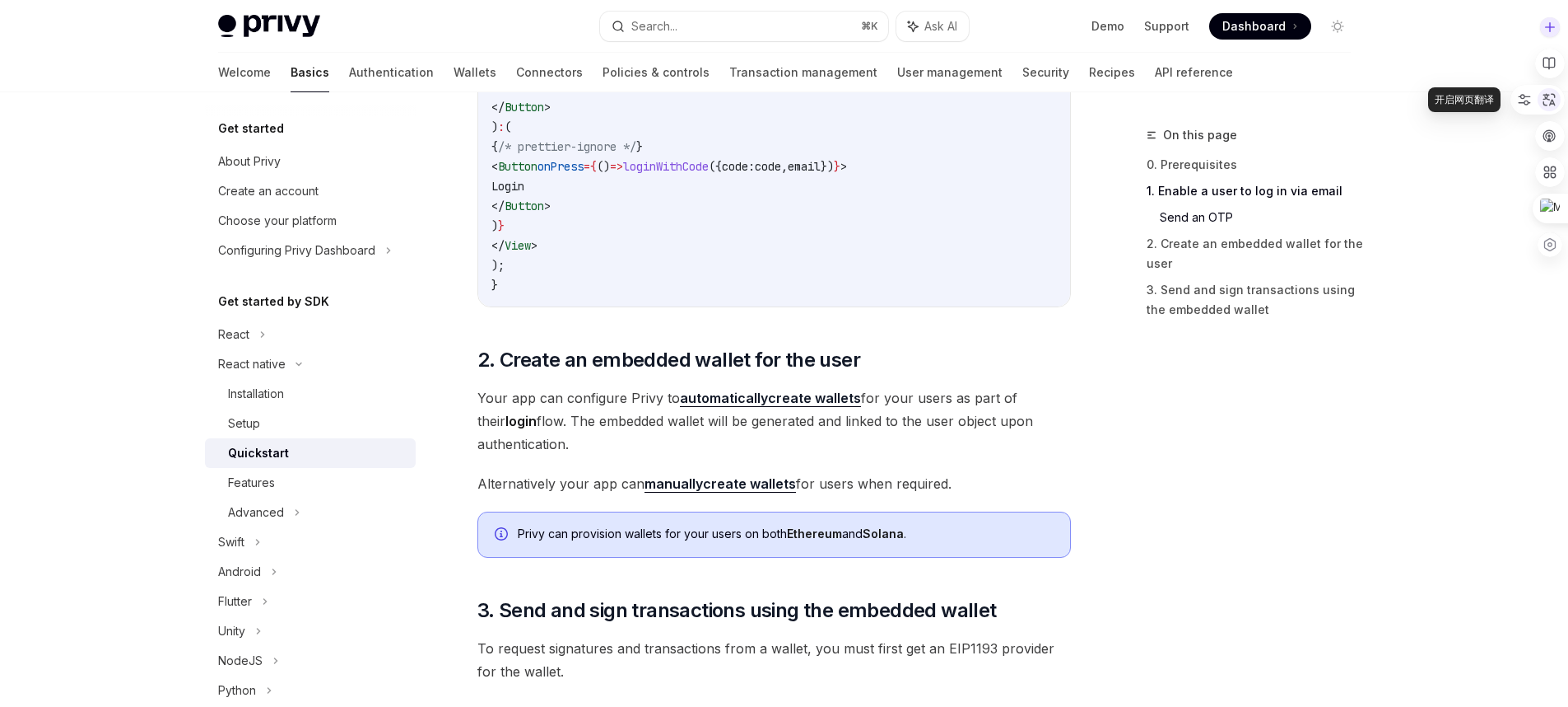
click at [1540, 98] on div at bounding box center [1550, 100] width 23 height 23
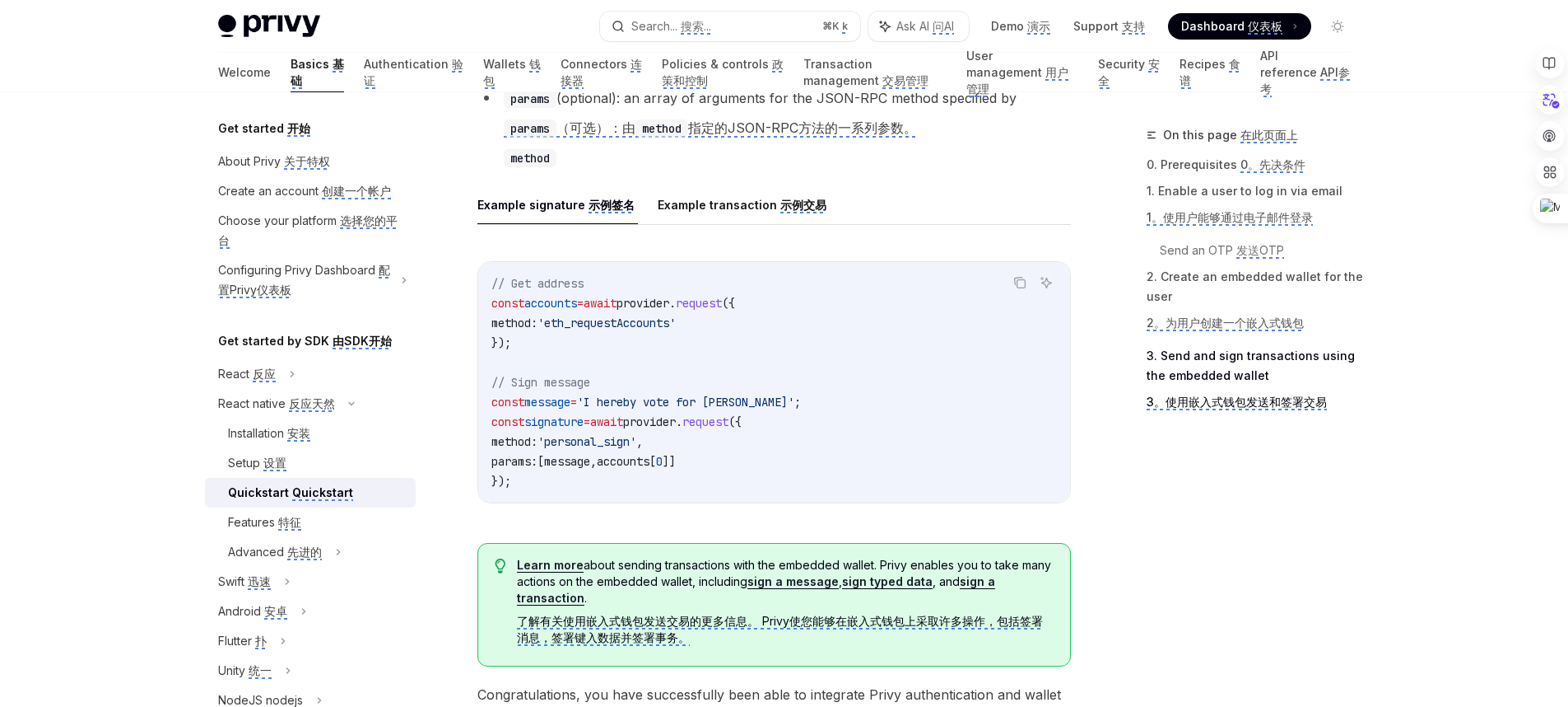
scroll to position [3316, 0]
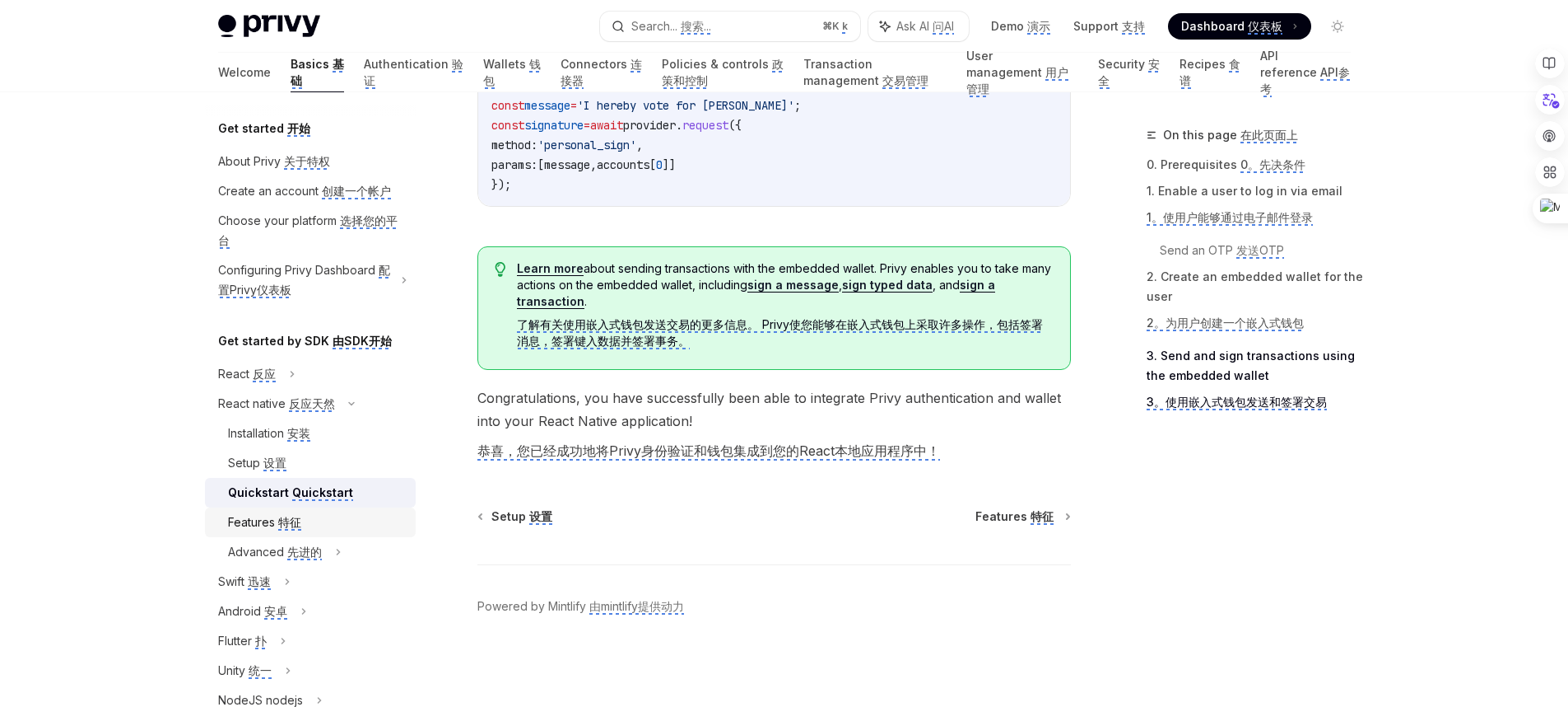
click at [304, 532] on div "Features 特征" at bounding box center [316, 522] width 177 height 20
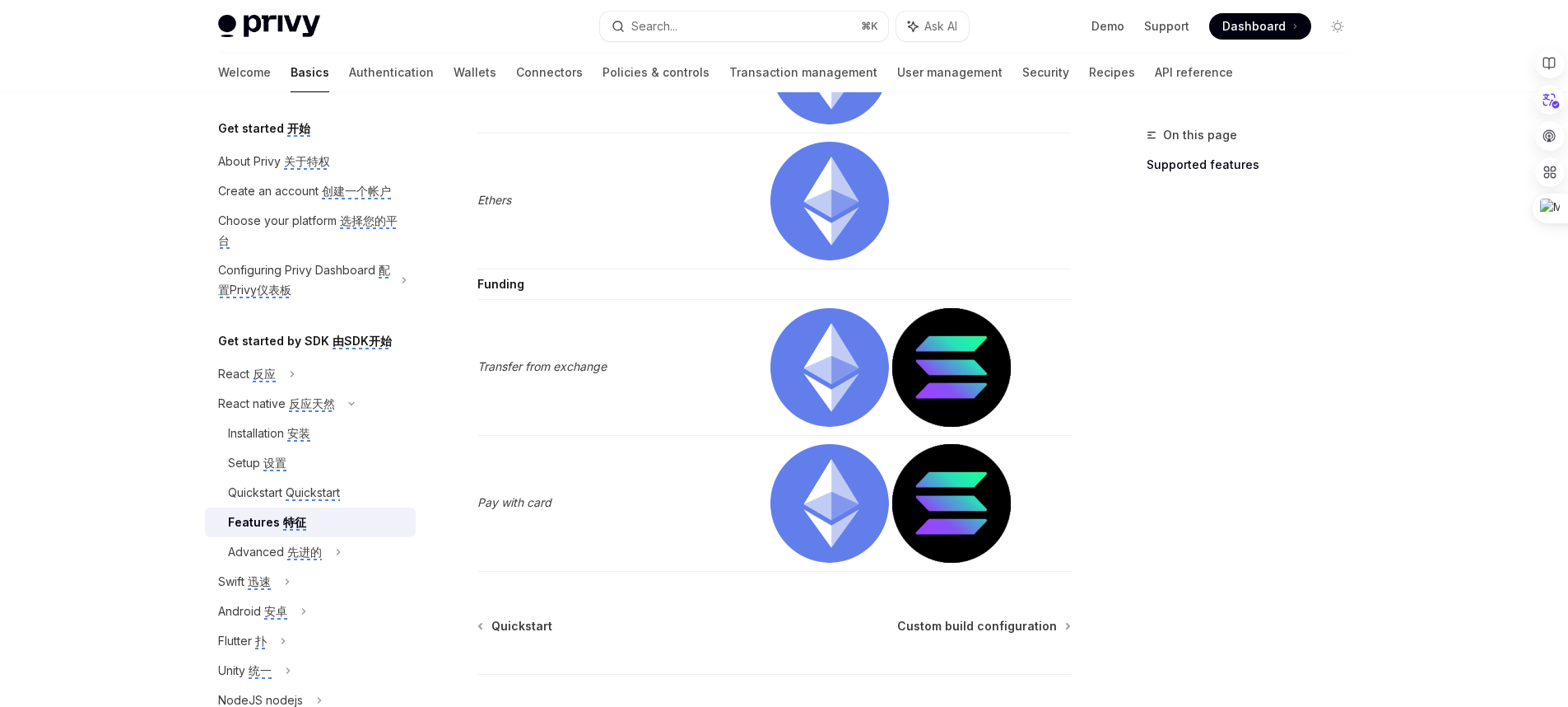
scroll to position [2687, 0]
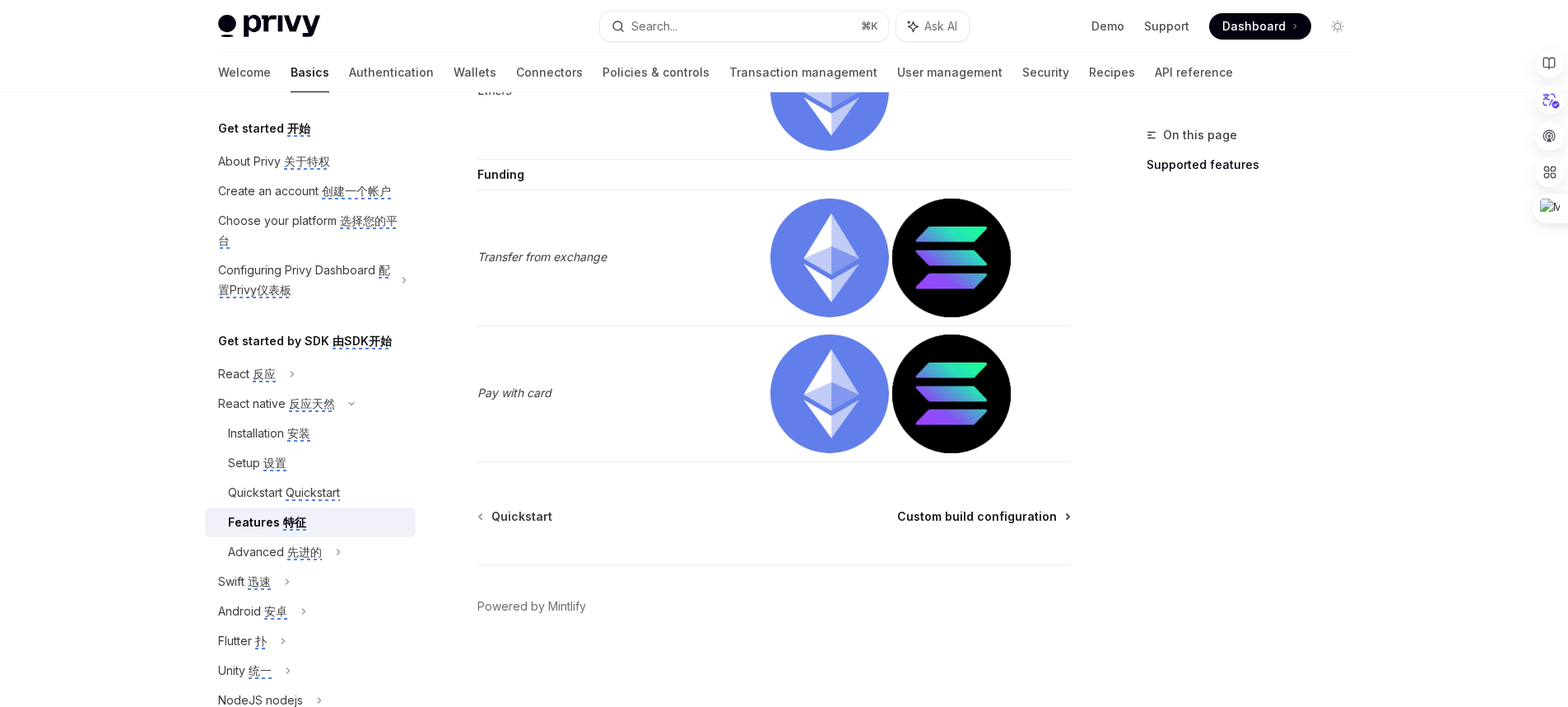
click at [980, 524] on span "Custom build configuration" at bounding box center [977, 516] width 160 height 16
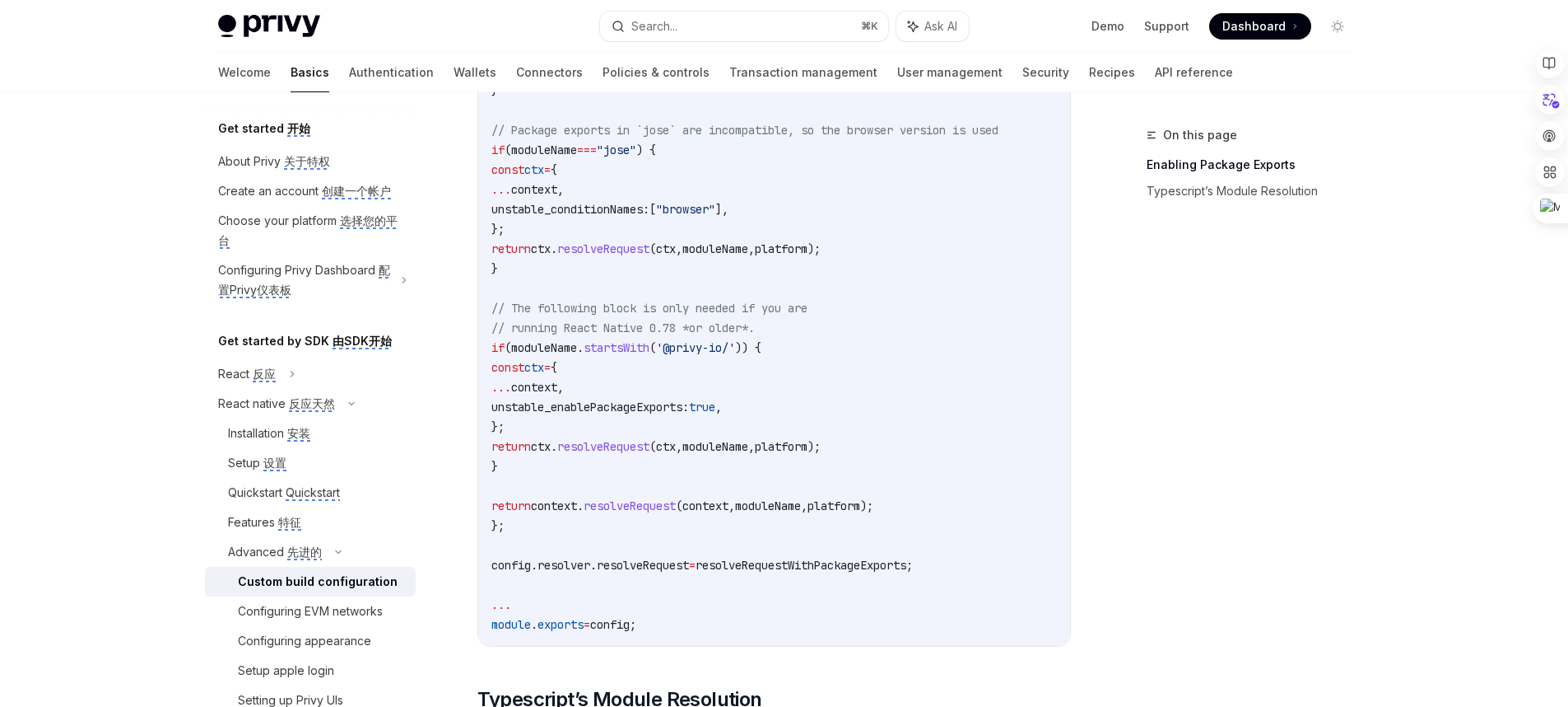
scroll to position [1075, 0]
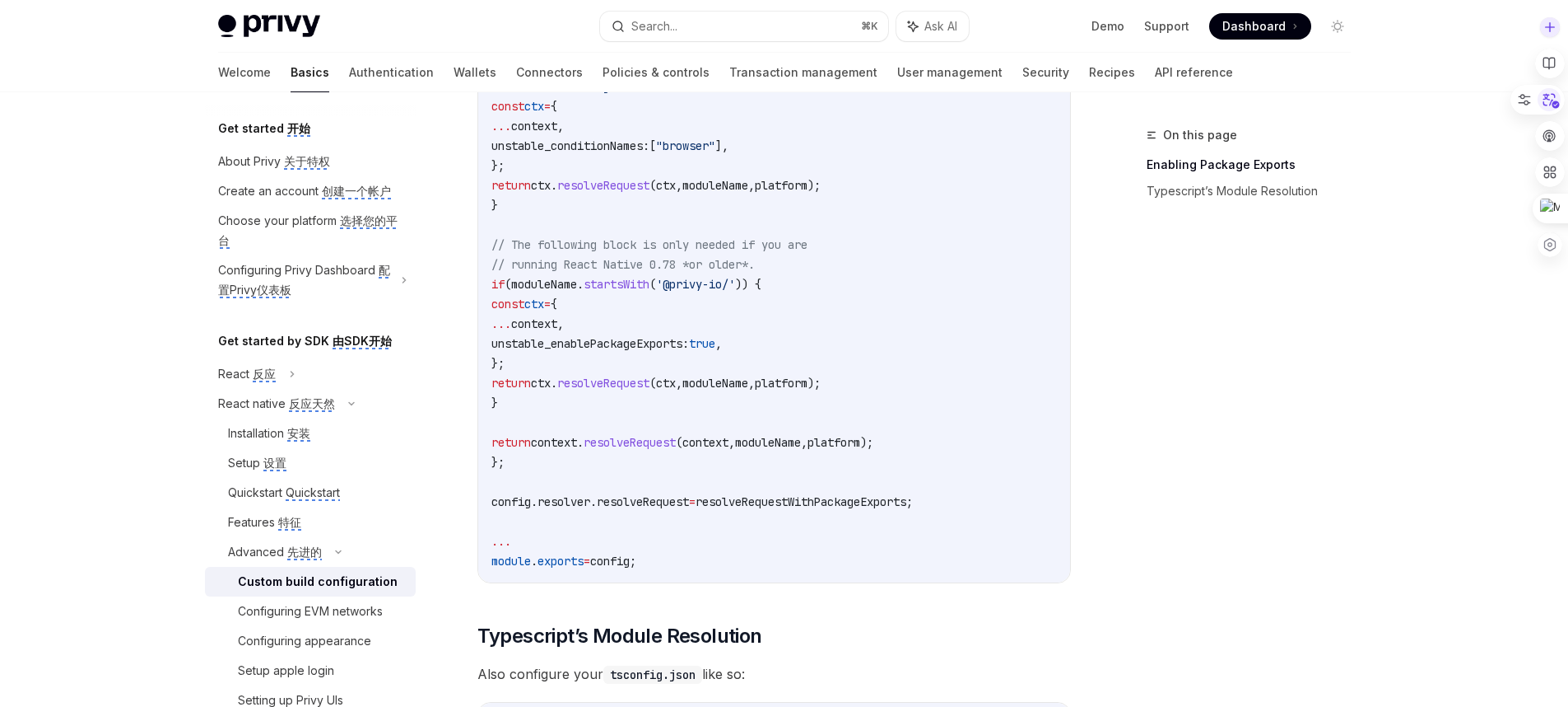
click at [1561, 98] on icon at bounding box center [1550, 100] width 25 height 25
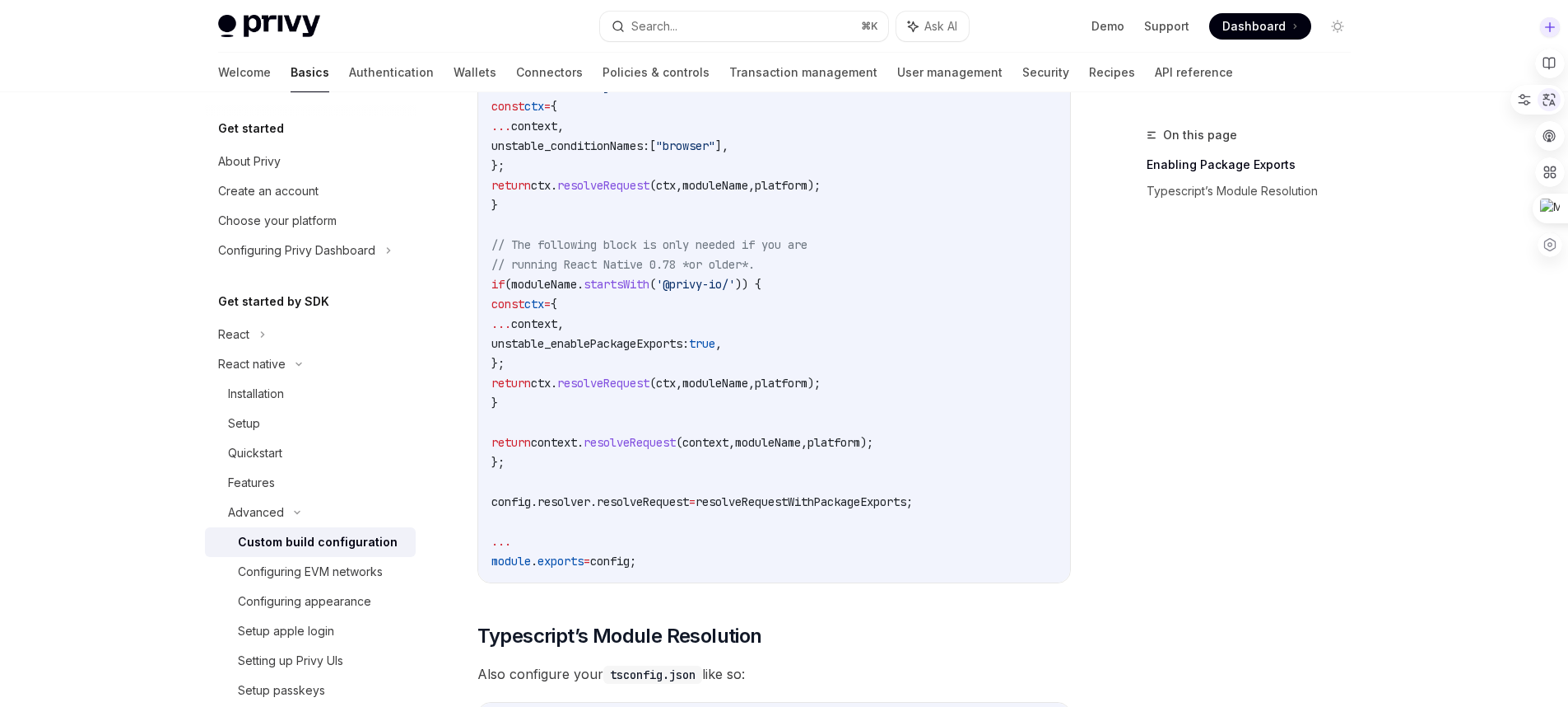
click at [1561, 98] on div at bounding box center [1537, 99] width 55 height 30
click at [1552, 102] on icon at bounding box center [1550, 100] width 12 height 12
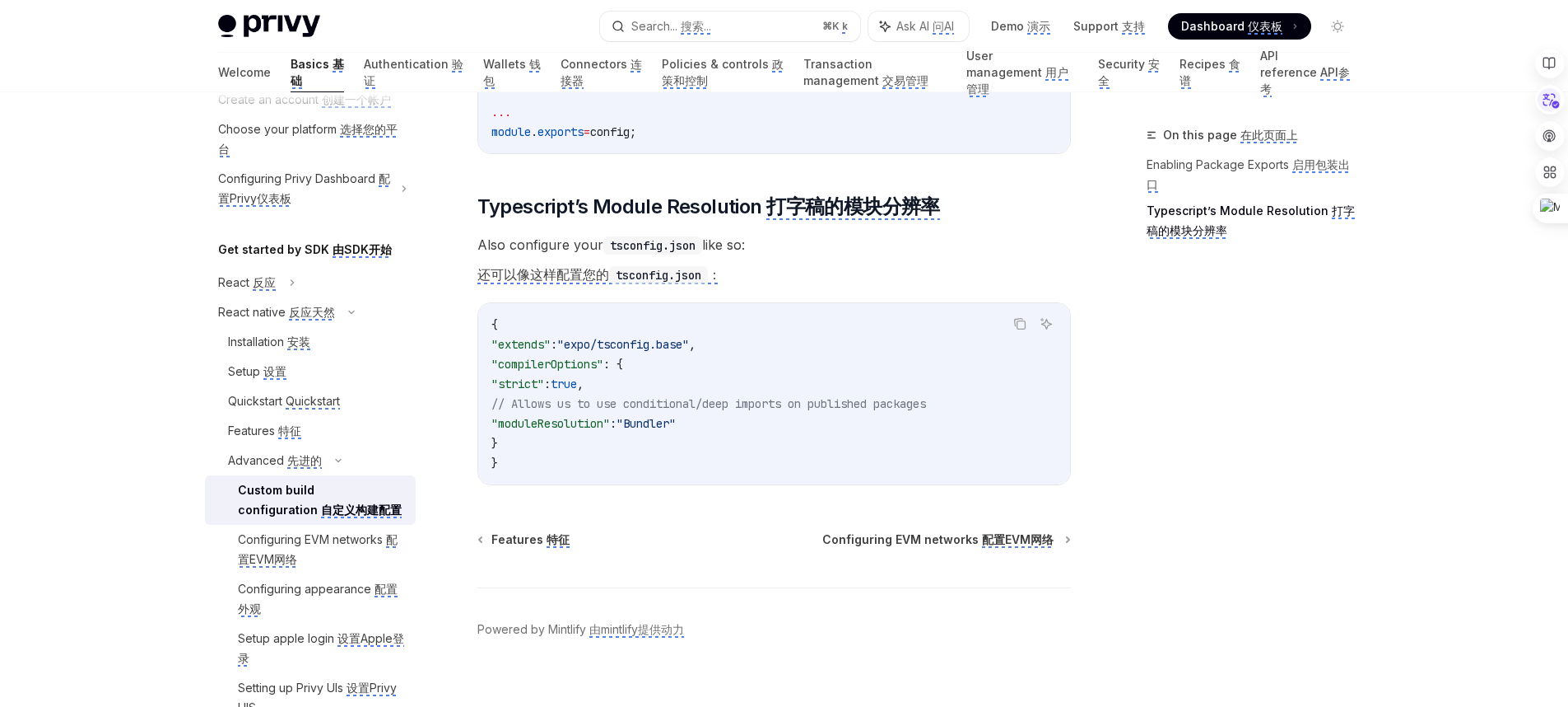
scroll to position [94, 0]
click at [329, 567] on div "Configuring EVM networks 配置EVM网络" at bounding box center [321, 546] width 168 height 39
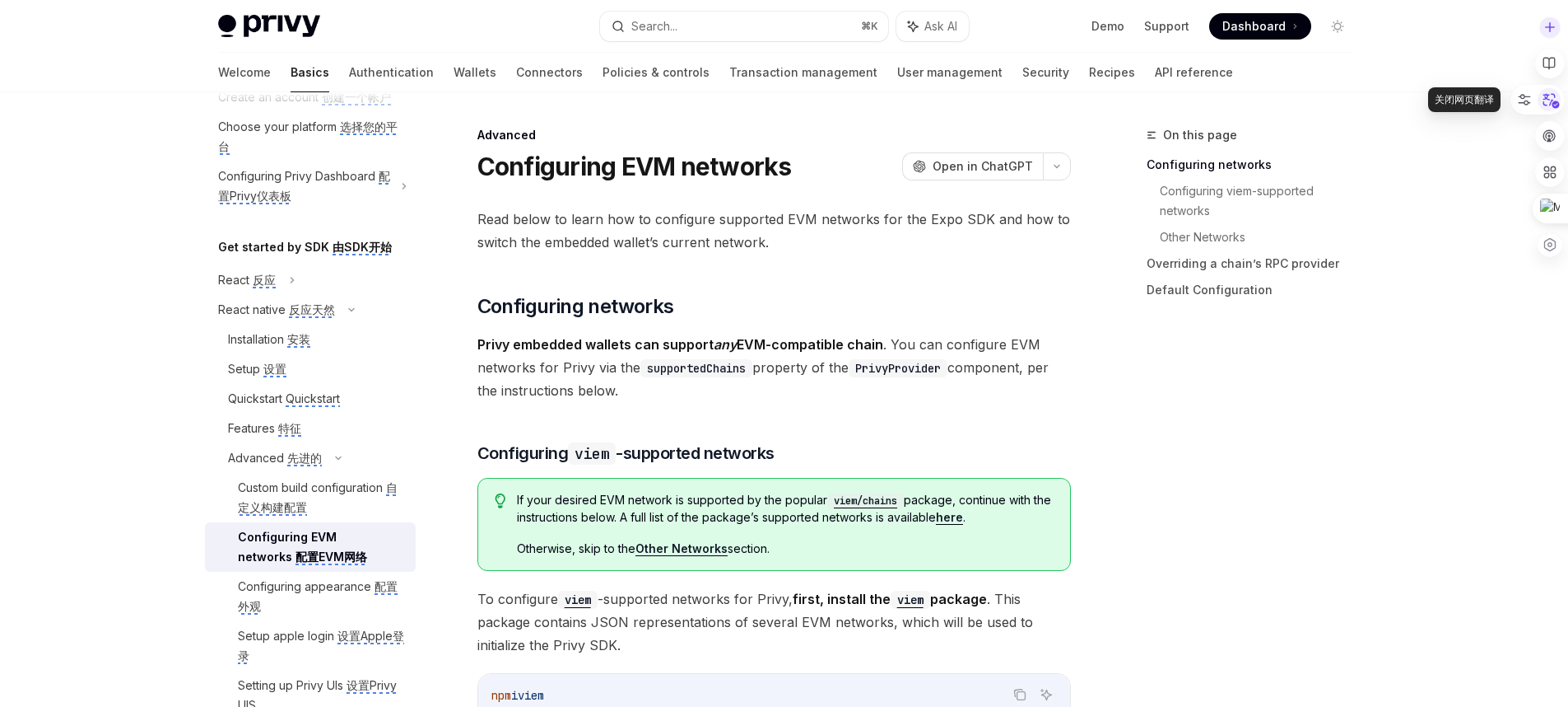
click at [1556, 104] on icon at bounding box center [1552, 101] width 16 height 14
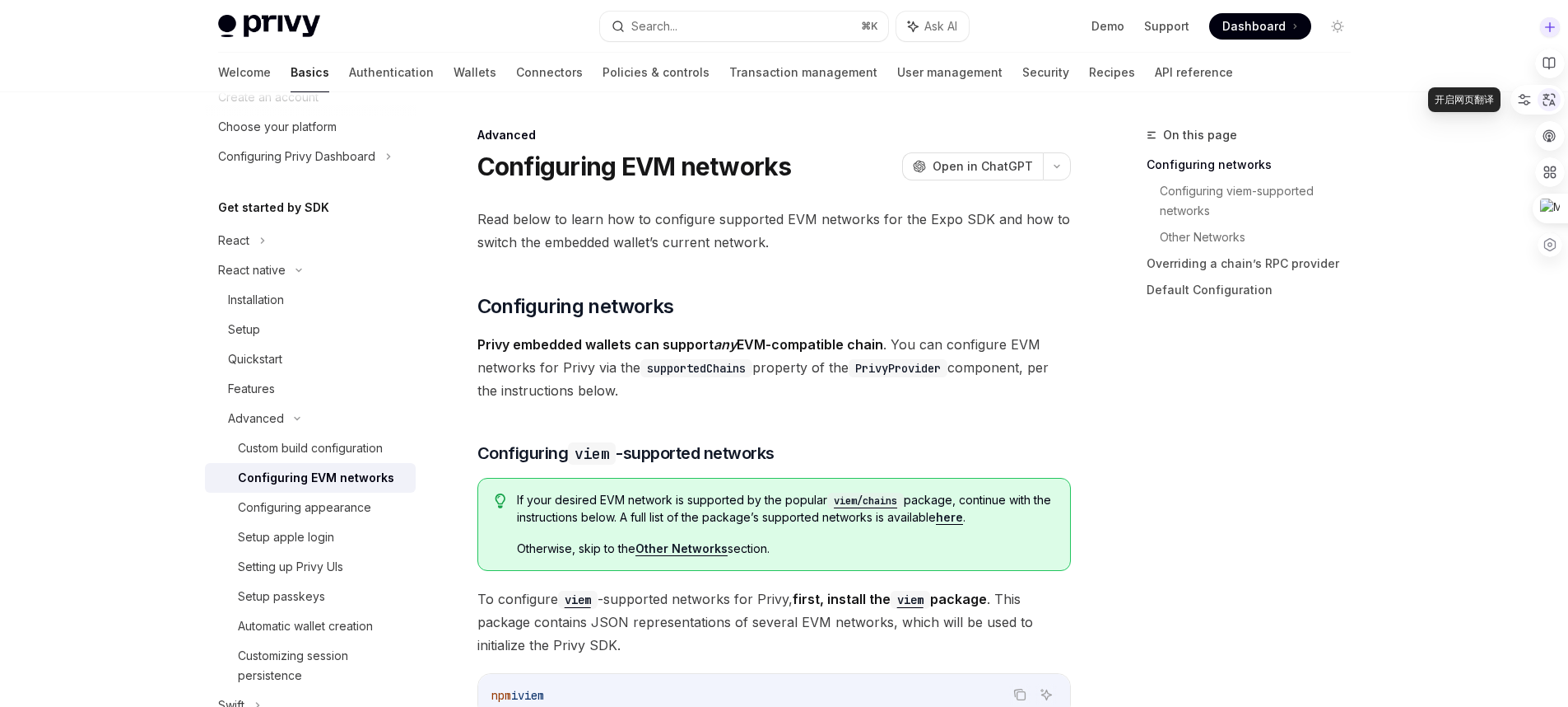
click at [1556, 104] on icon at bounding box center [1549, 99] width 14 height 14
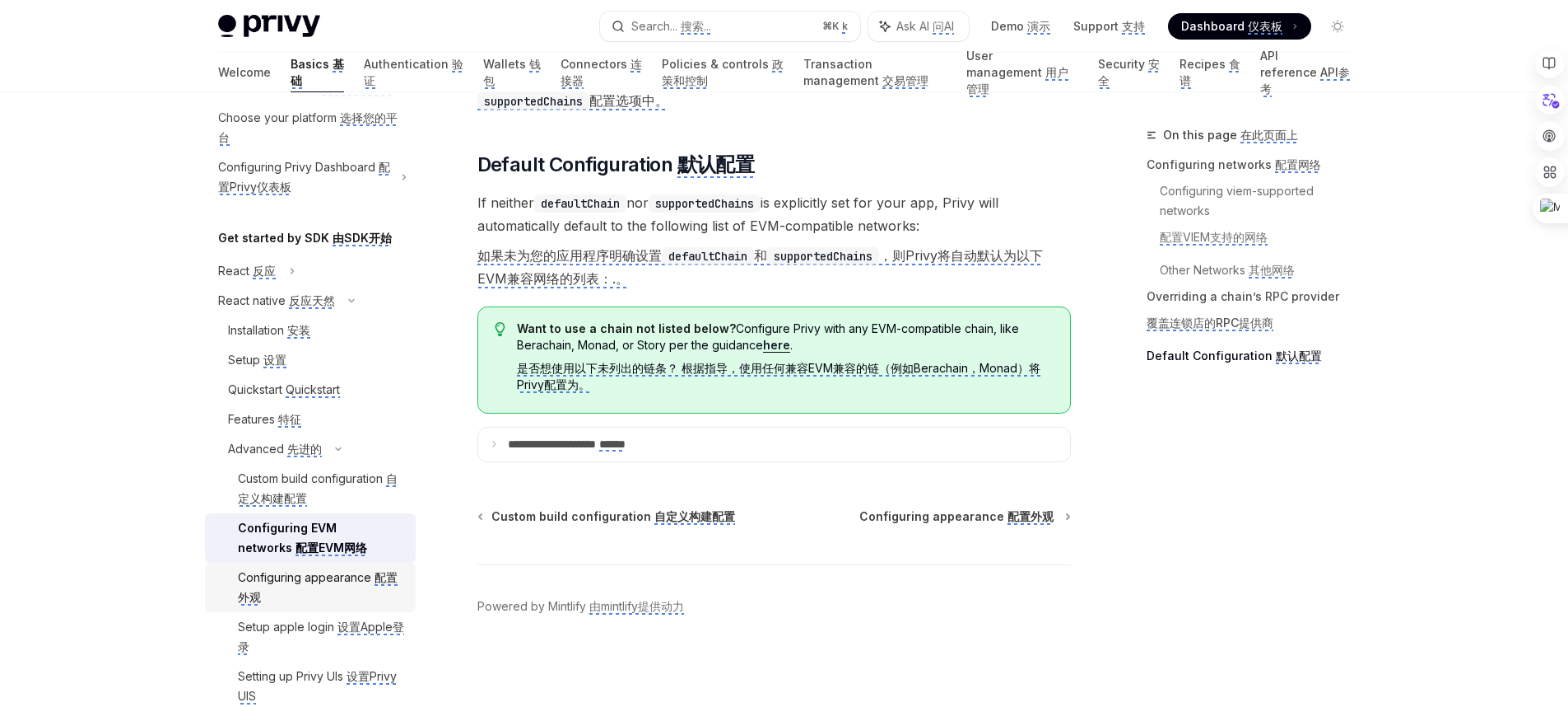
scroll to position [106, 0]
click at [335, 603] on div "Configuring appearance 配置外观" at bounding box center [321, 583] width 168 height 39
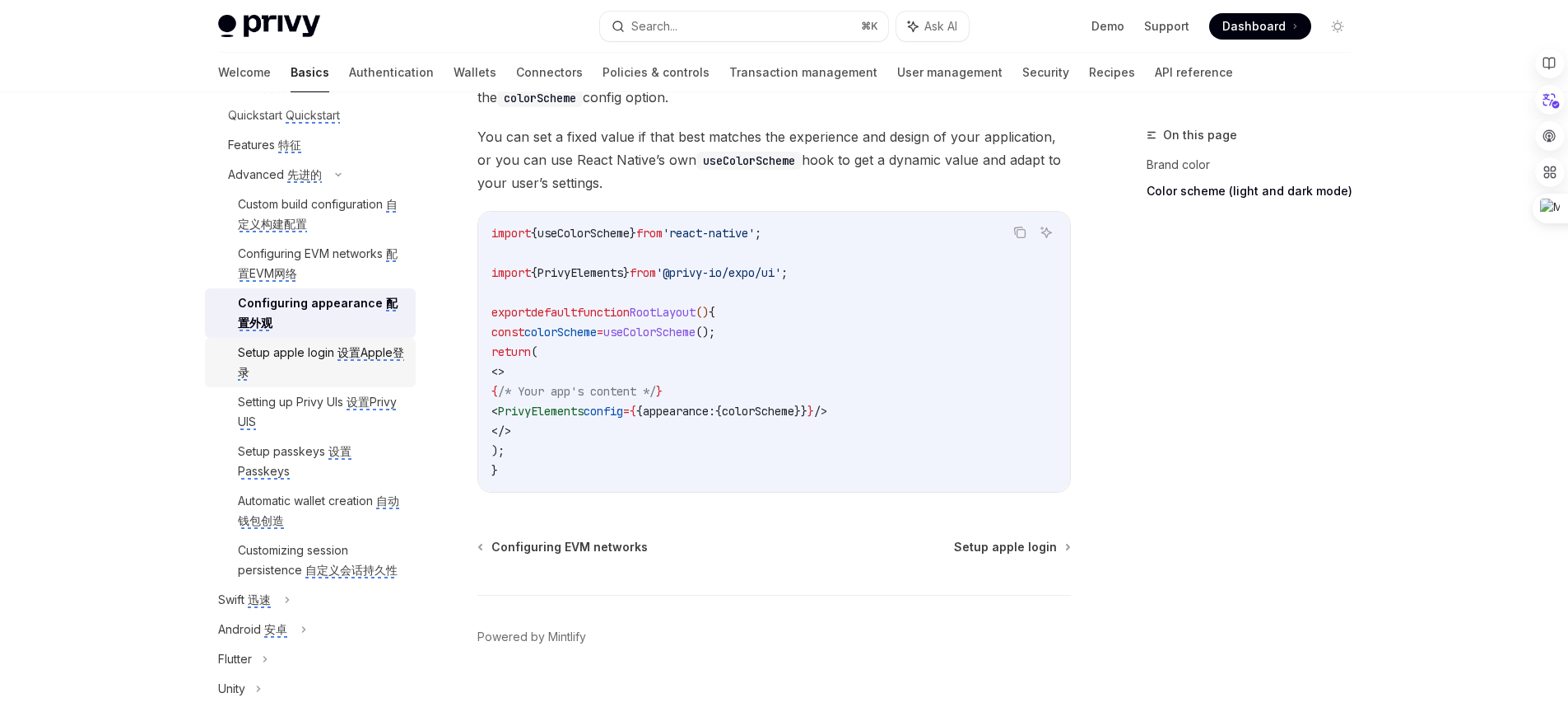
scroll to position [381, 0]
click at [373, 379] on div "Setup apple login 设置Apple登录" at bounding box center [321, 359] width 168 height 39
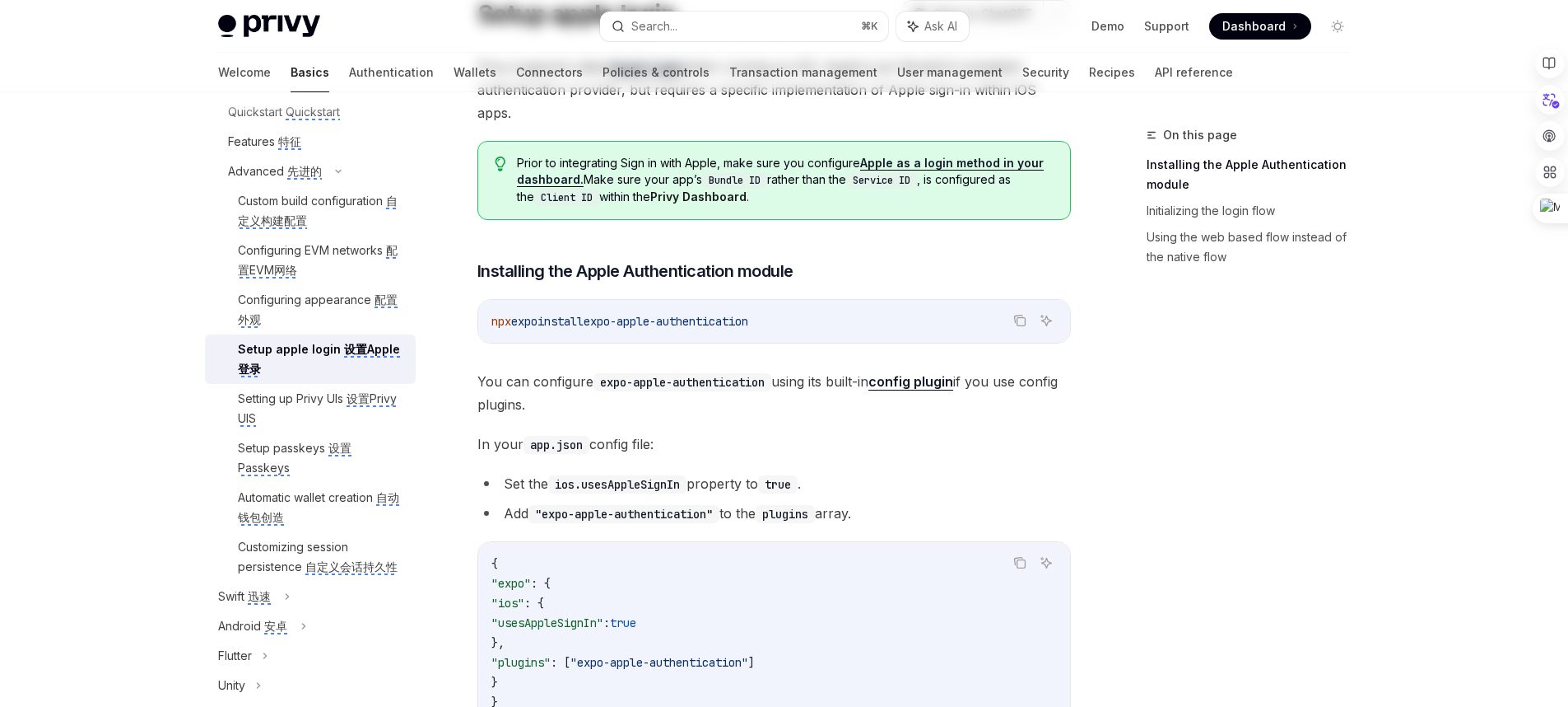
scroll to position [163, 0]
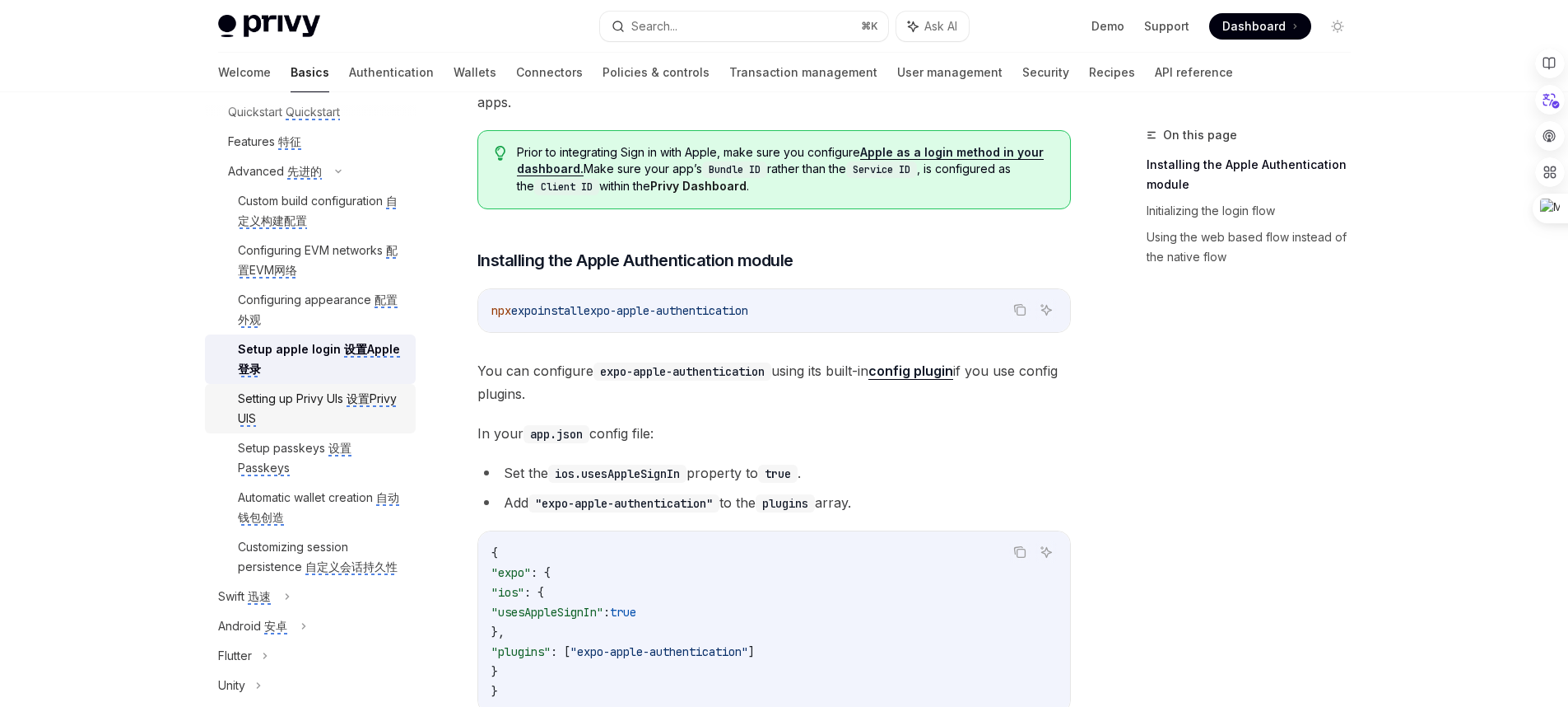
click at [363, 428] on div "Setting up Privy UIs 设置Privy UIS" at bounding box center [321, 408] width 168 height 39
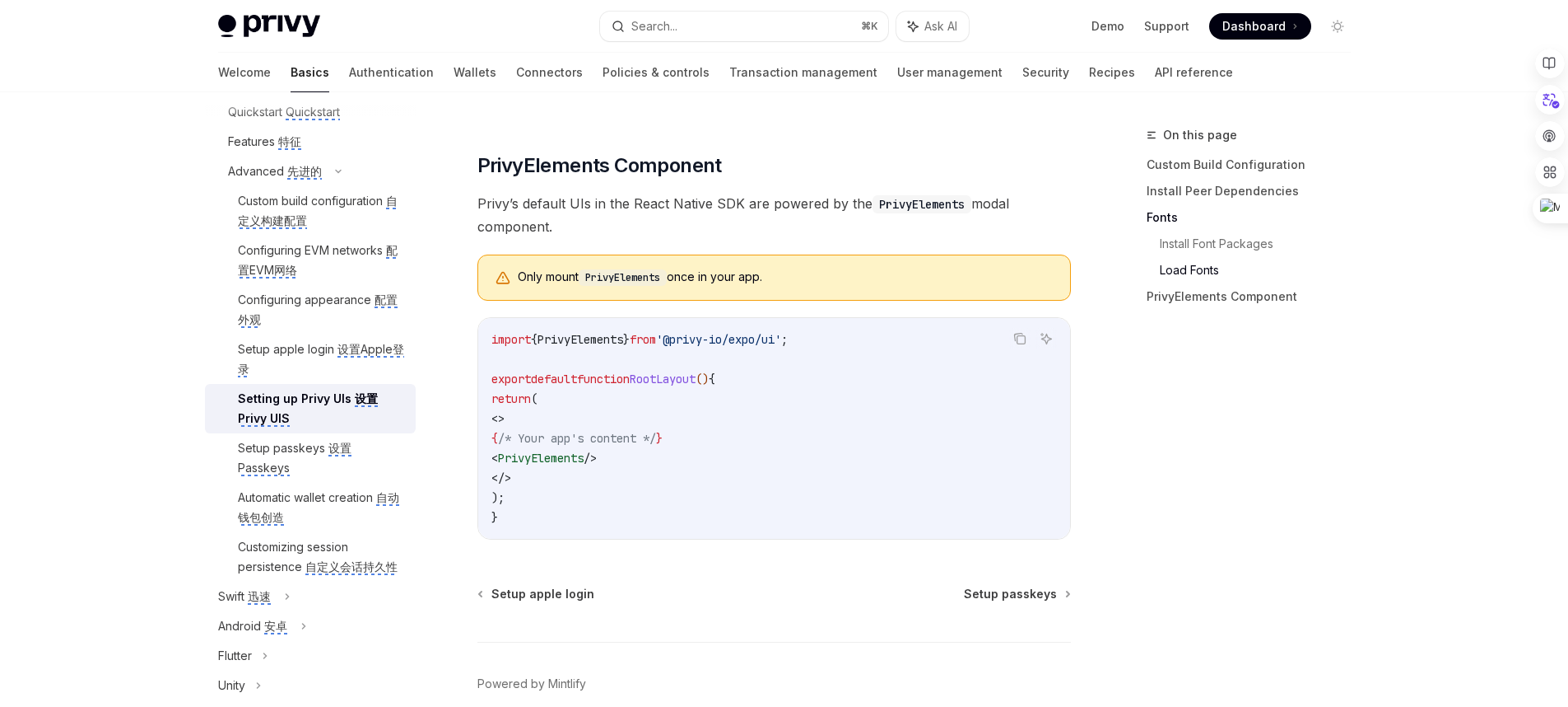
scroll to position [1237, 0]
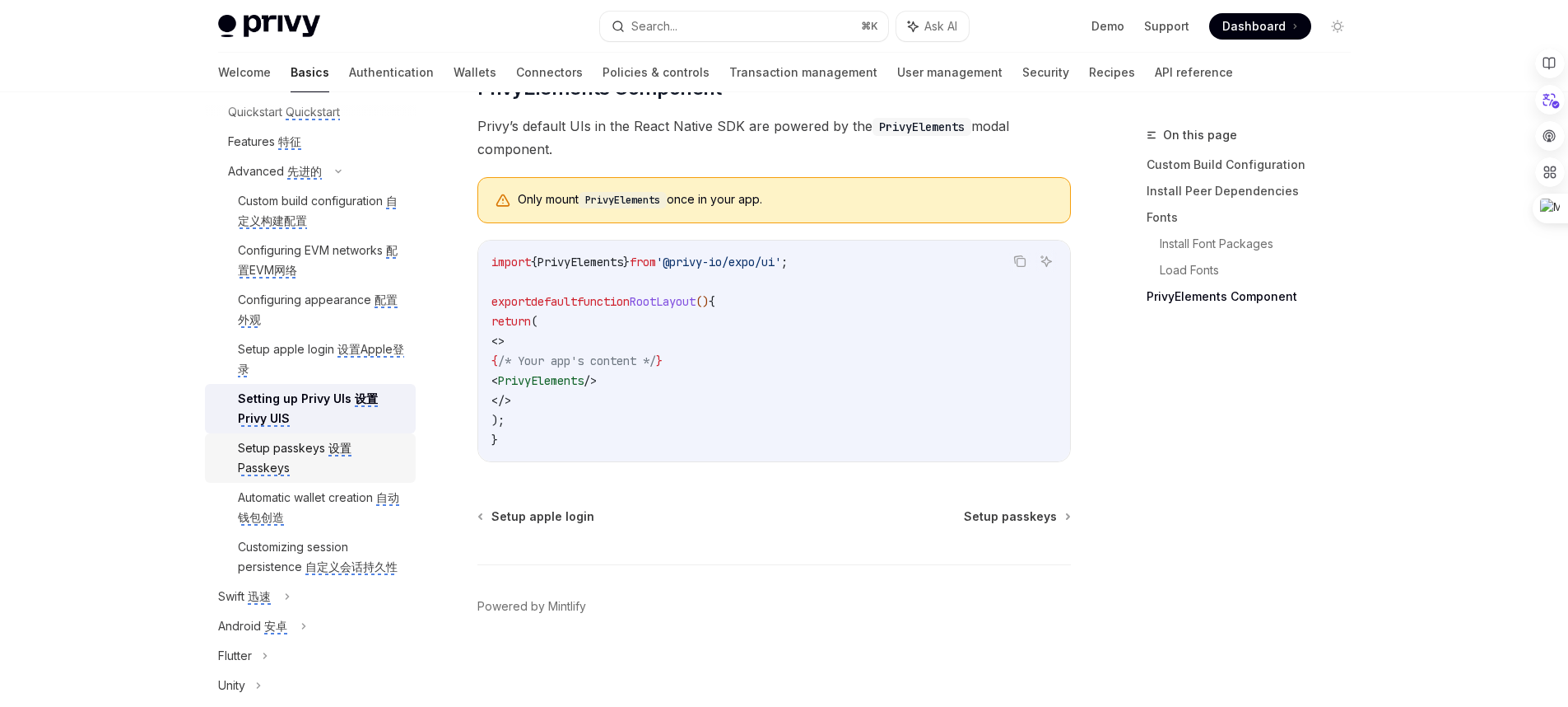
click at [363, 478] on div "Setup passkeys 设置Passkeys" at bounding box center [321, 458] width 168 height 39
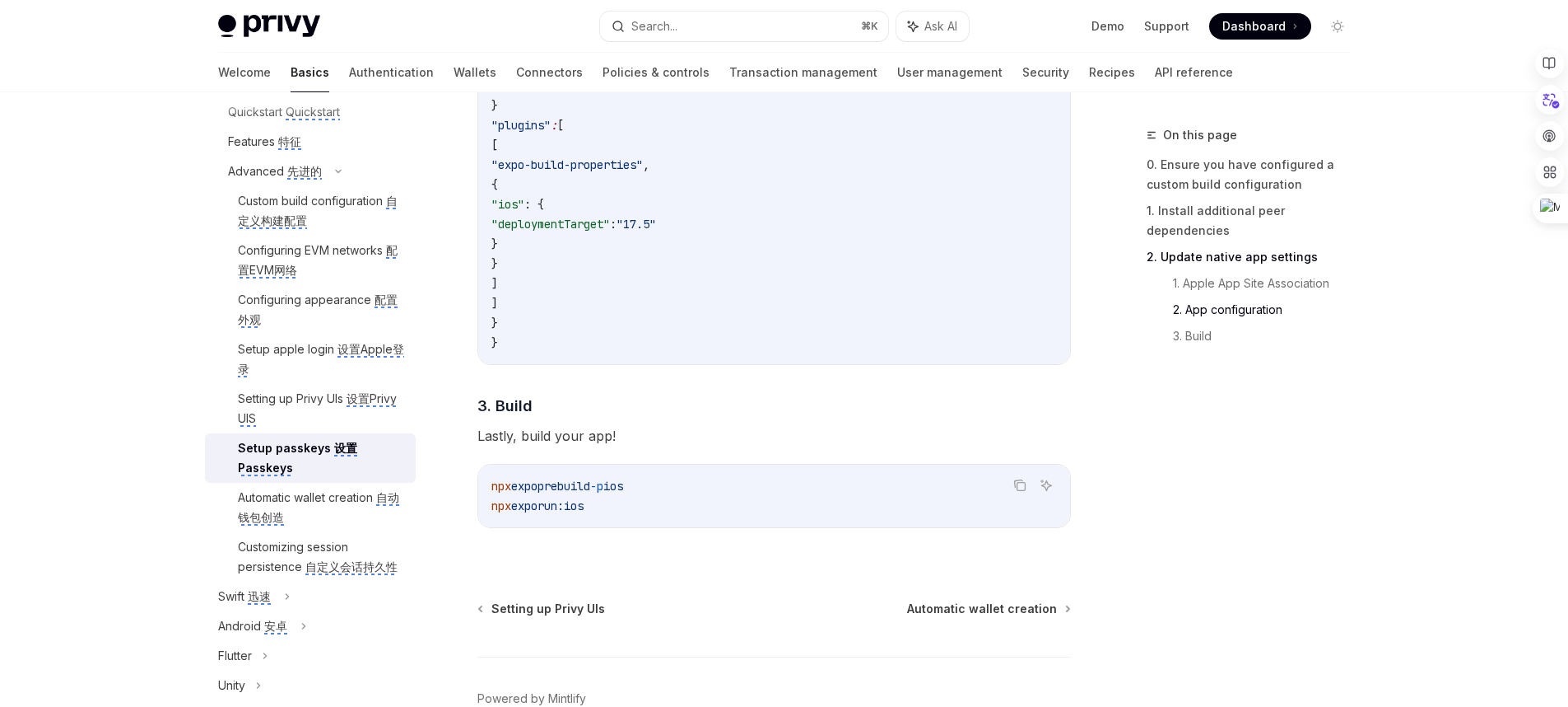
scroll to position [1352, 0]
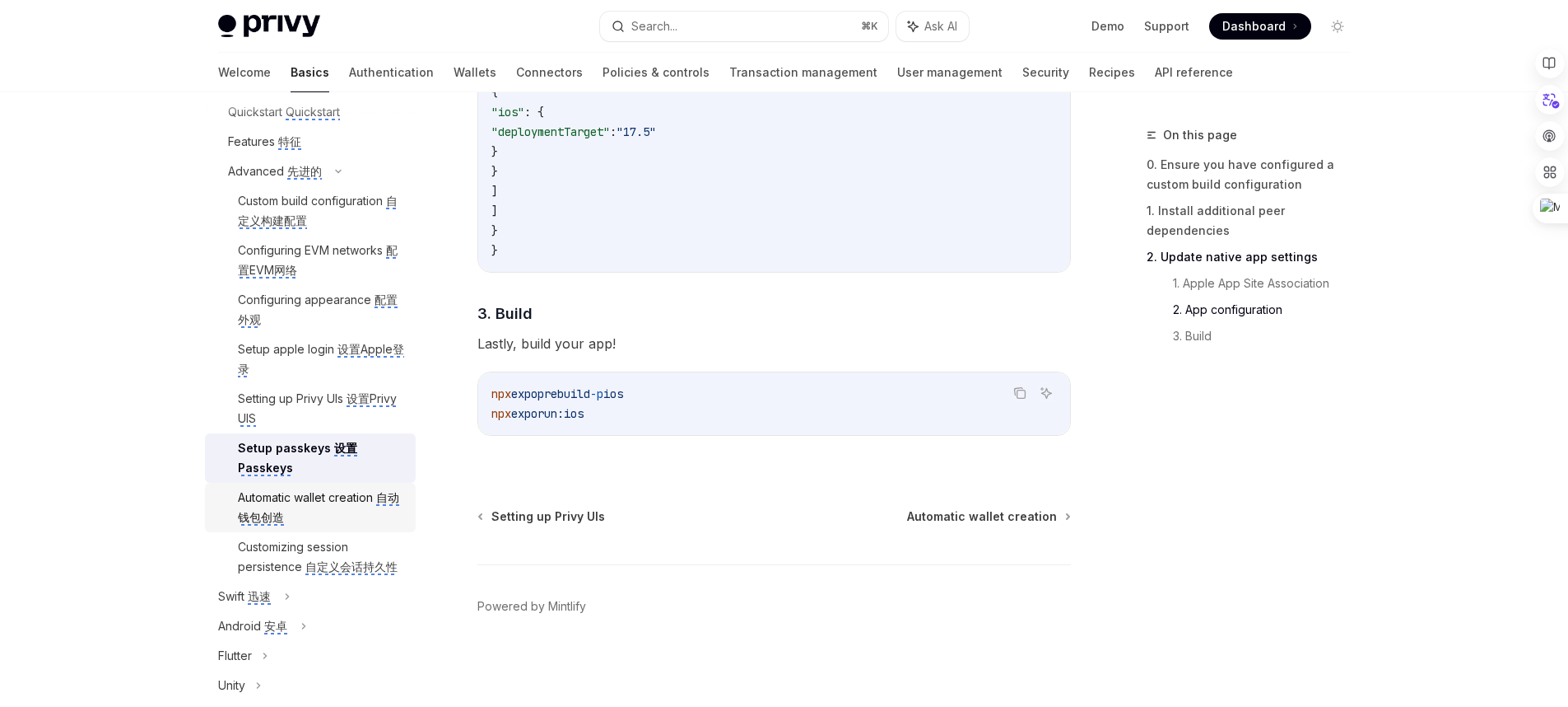
click at [342, 527] on div "Automatic wallet creation 自动钱包创造" at bounding box center [321, 507] width 168 height 39
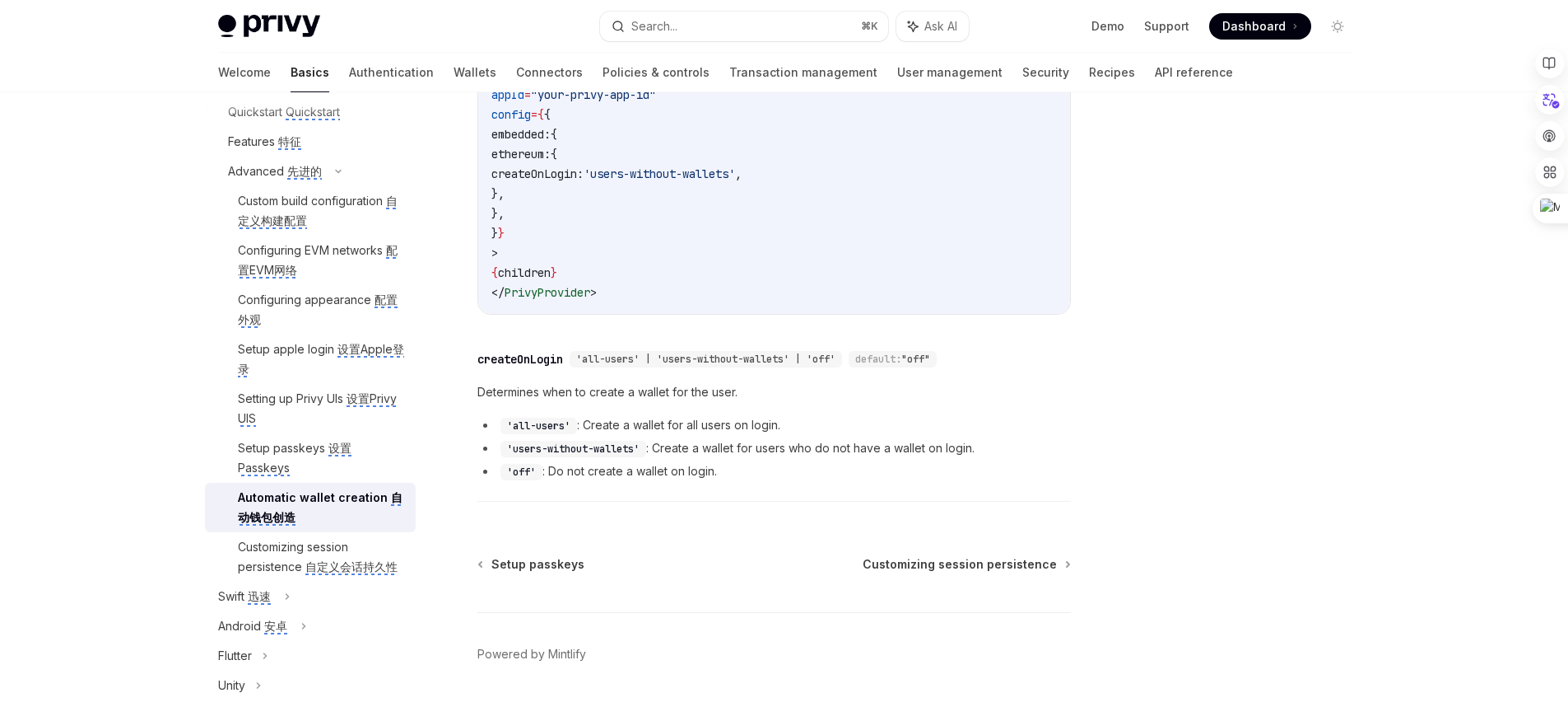
scroll to position [351, 0]
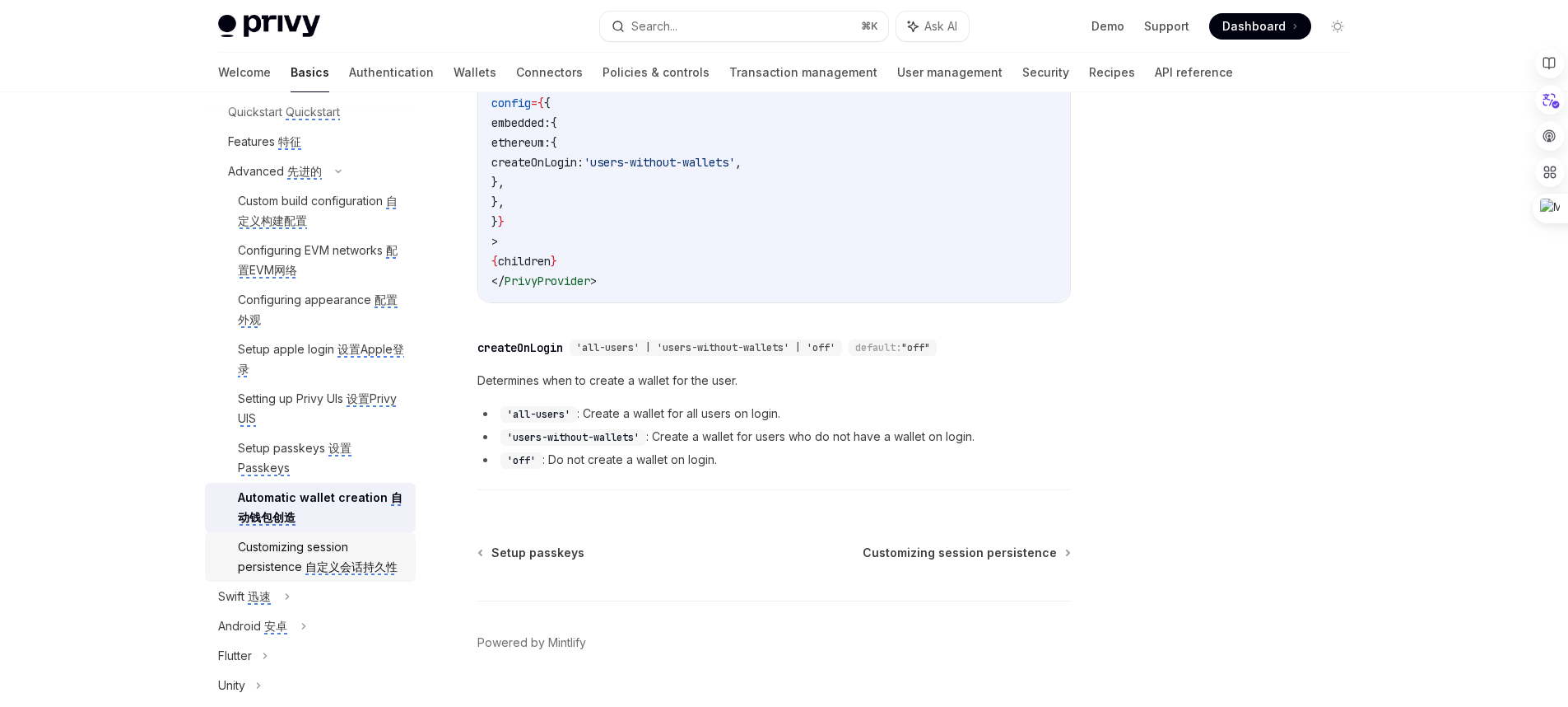
click at [296, 573] on monica-translate-origin-text "Customizing session persistence" at bounding box center [293, 555] width 110 height 34
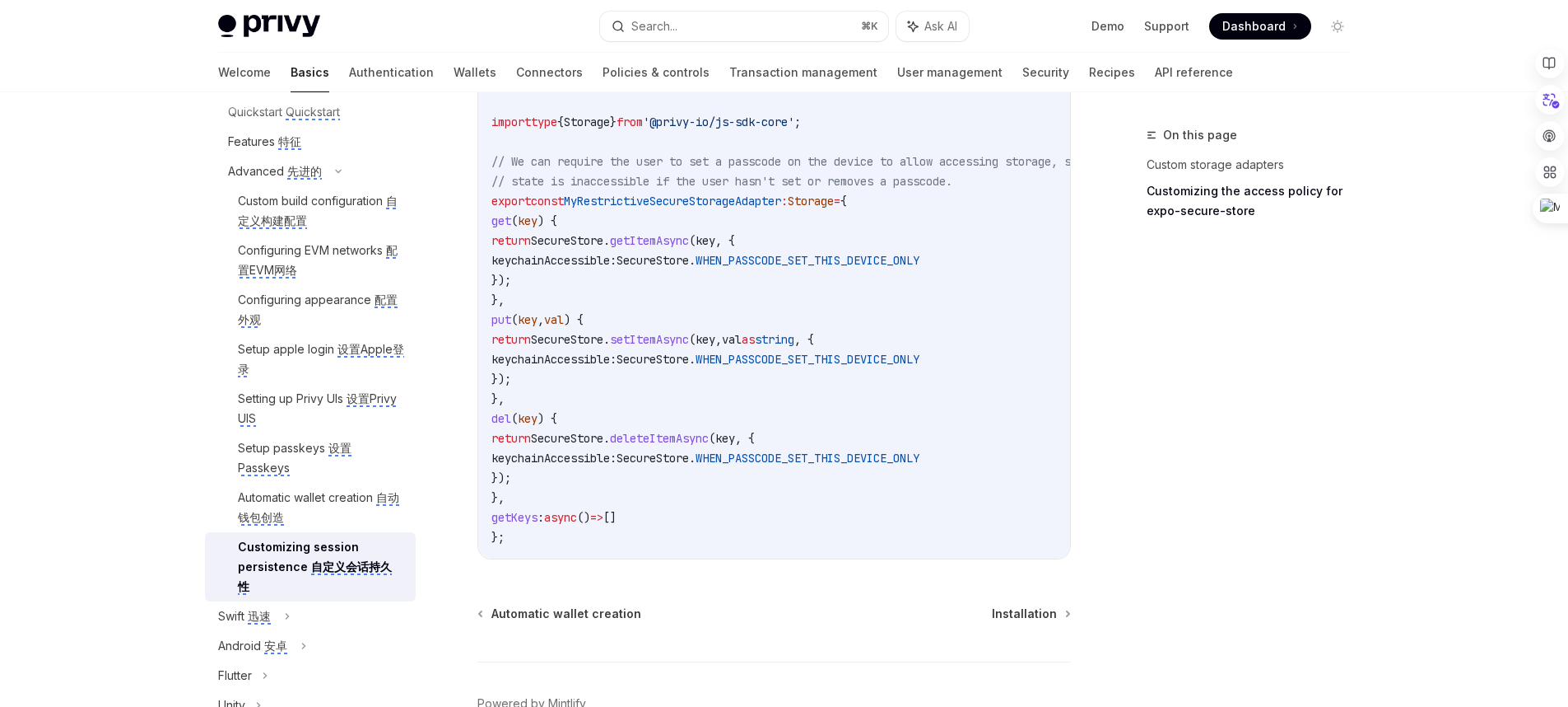
scroll to position [1139, 0]
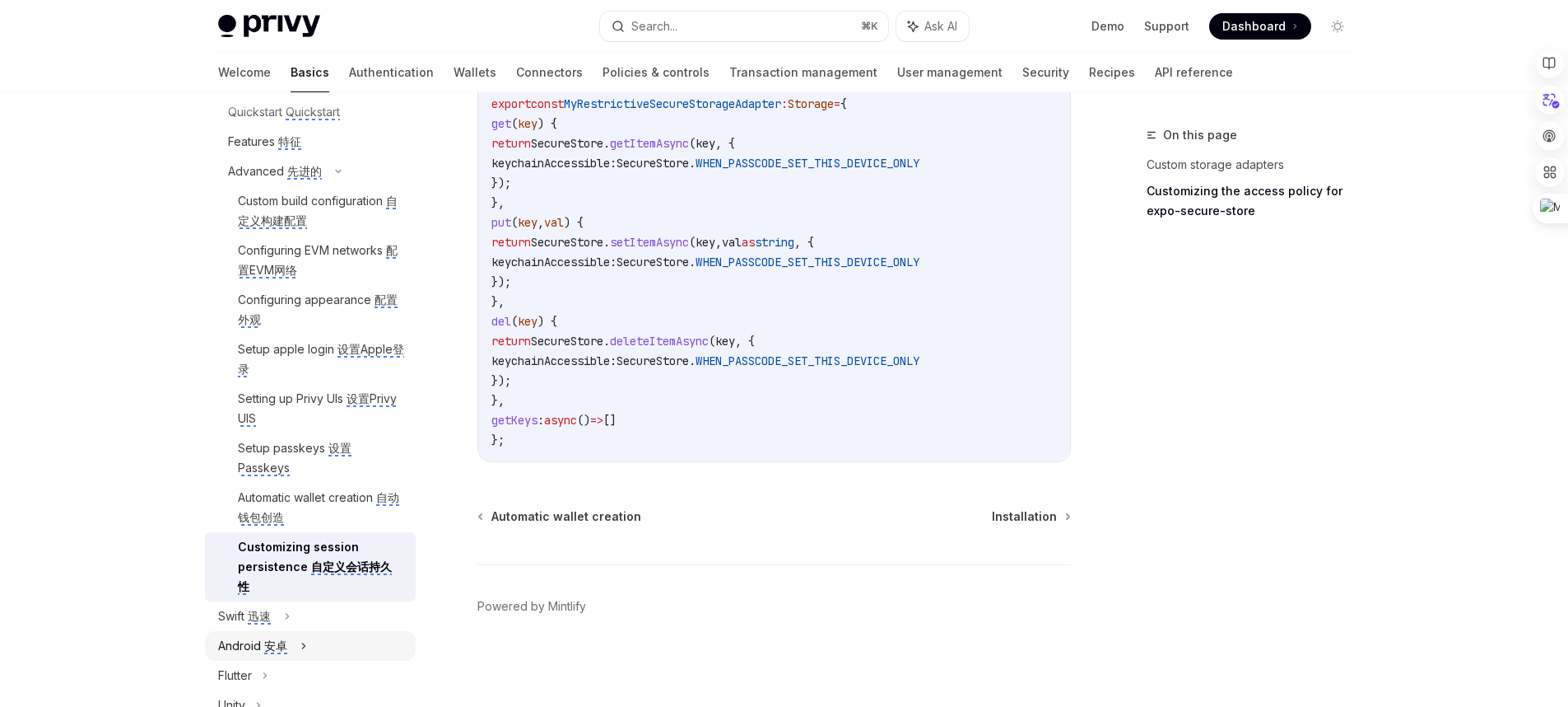
click at [290, 652] on monica-translate-space at bounding box center [289, 645] width 3 height 14
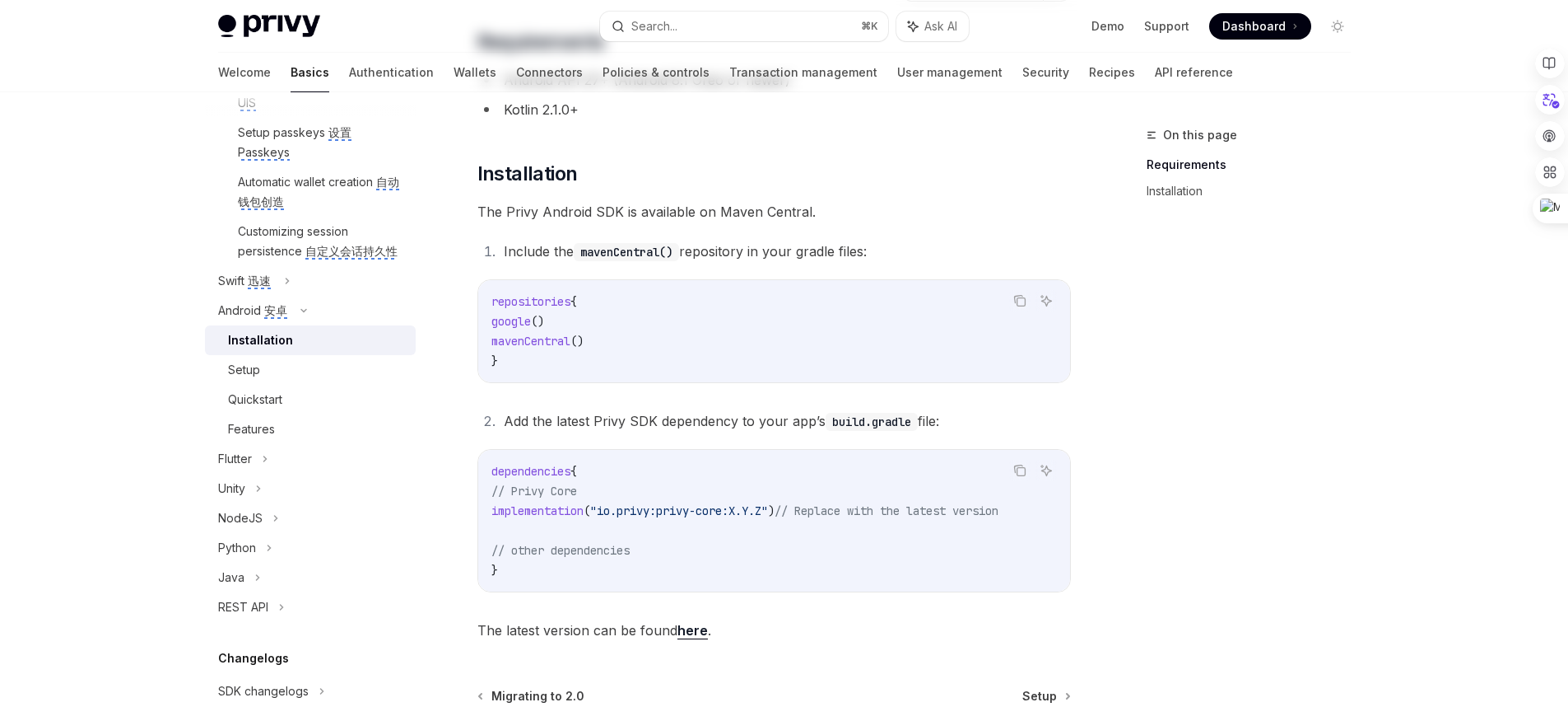
scroll to position [295, 0]
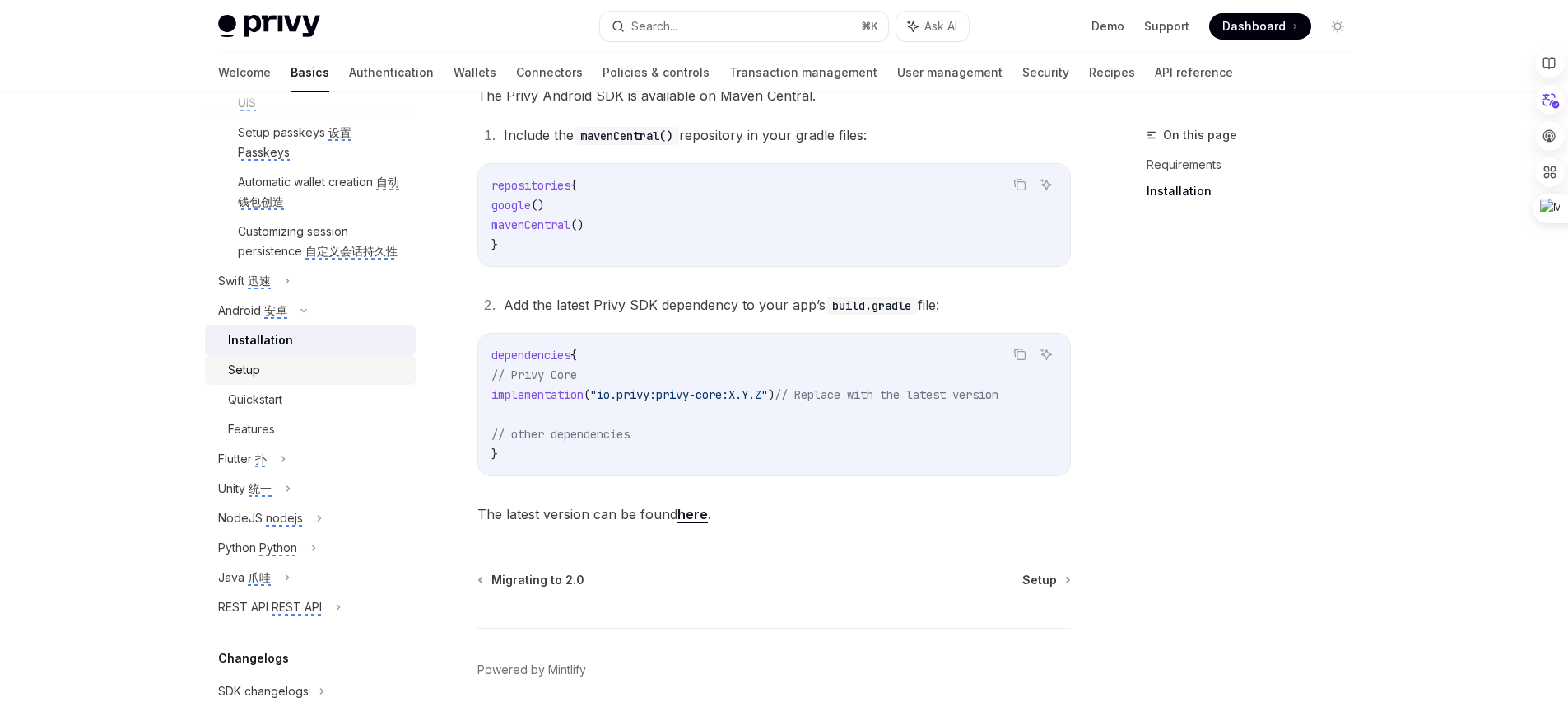
click at [363, 380] on div "Setup" at bounding box center [316, 369] width 177 height 20
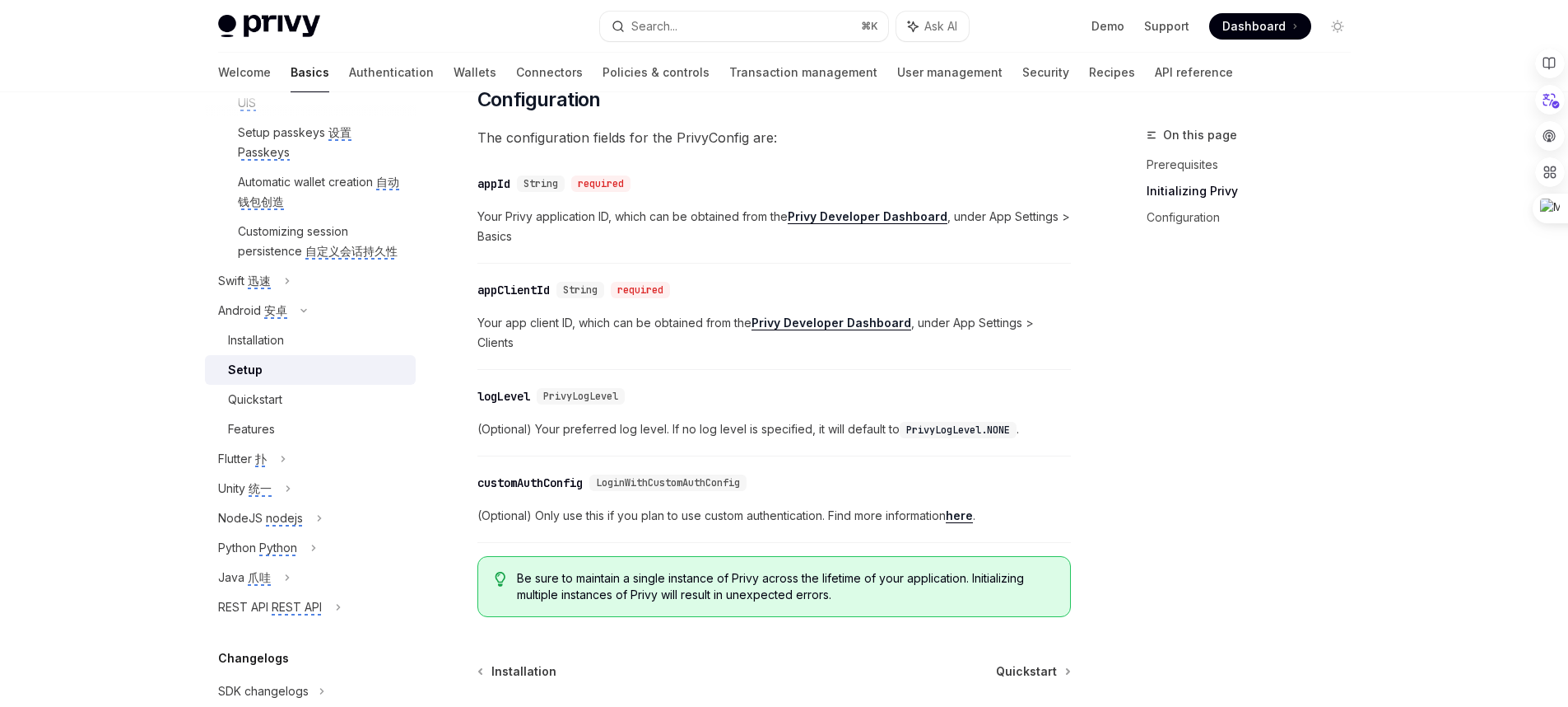
scroll to position [777, 0]
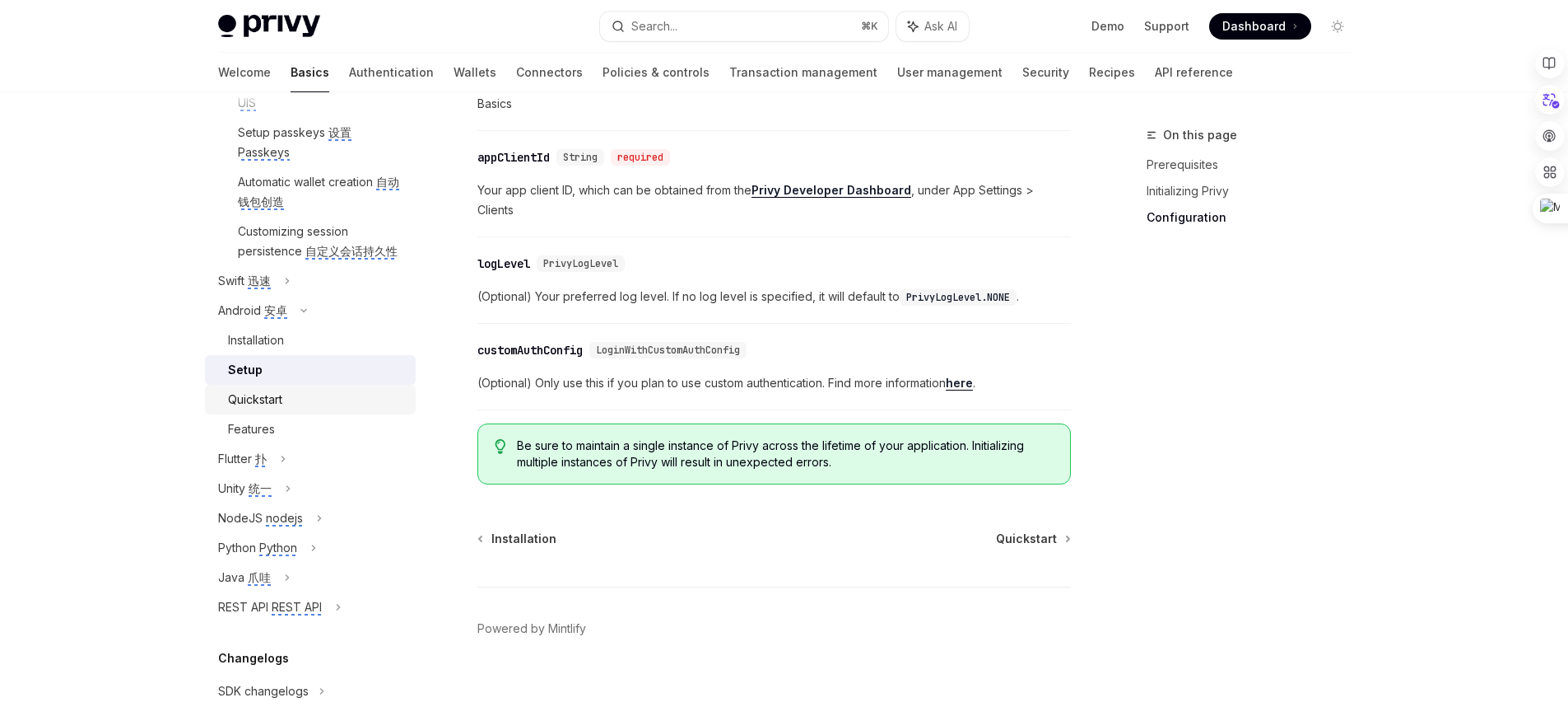
click at [324, 410] on div "Quickstart" at bounding box center [316, 399] width 177 height 20
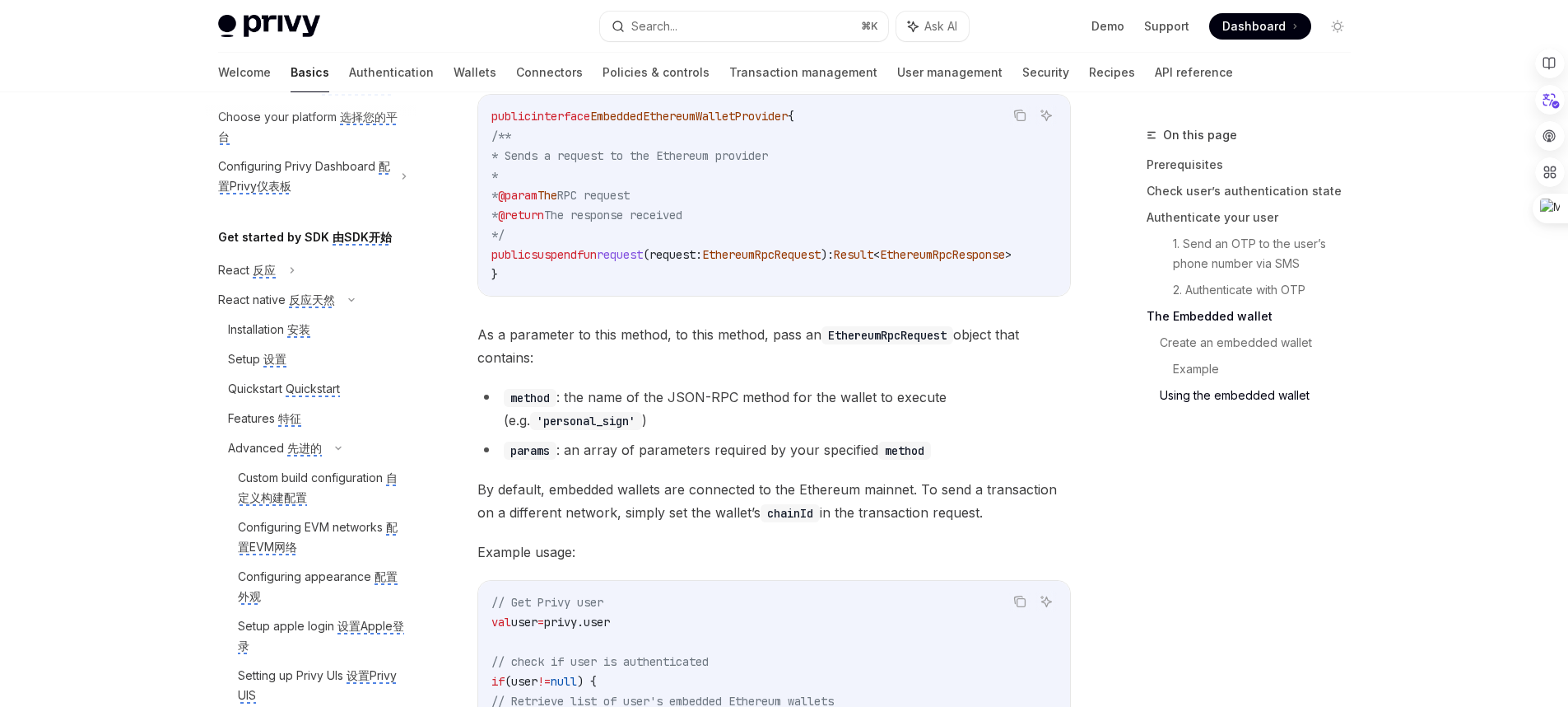
scroll to position [102, 0]
click at [276, 278] on monica-translate-space at bounding box center [277, 271] width 3 height 14
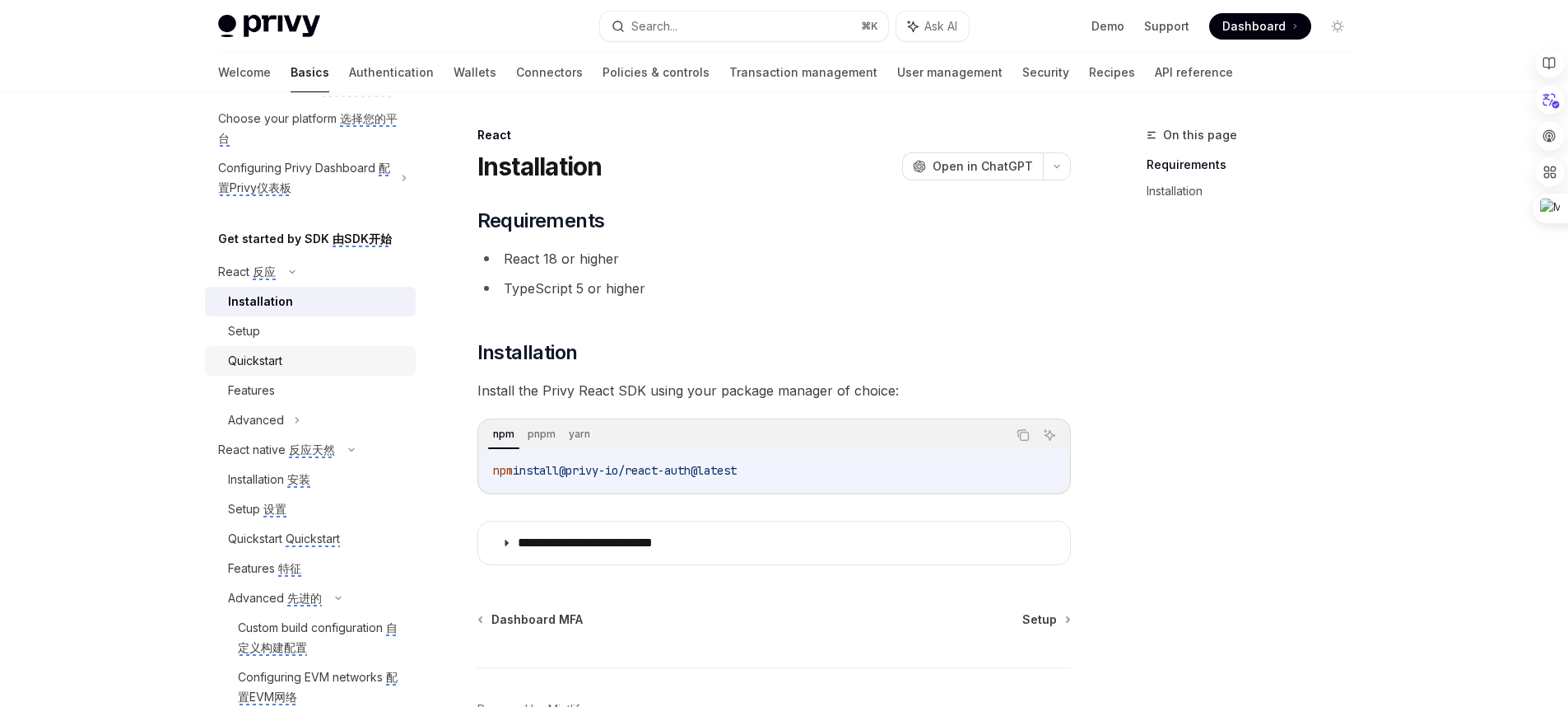
click at [296, 370] on div "Quickstart" at bounding box center [316, 361] width 177 height 20
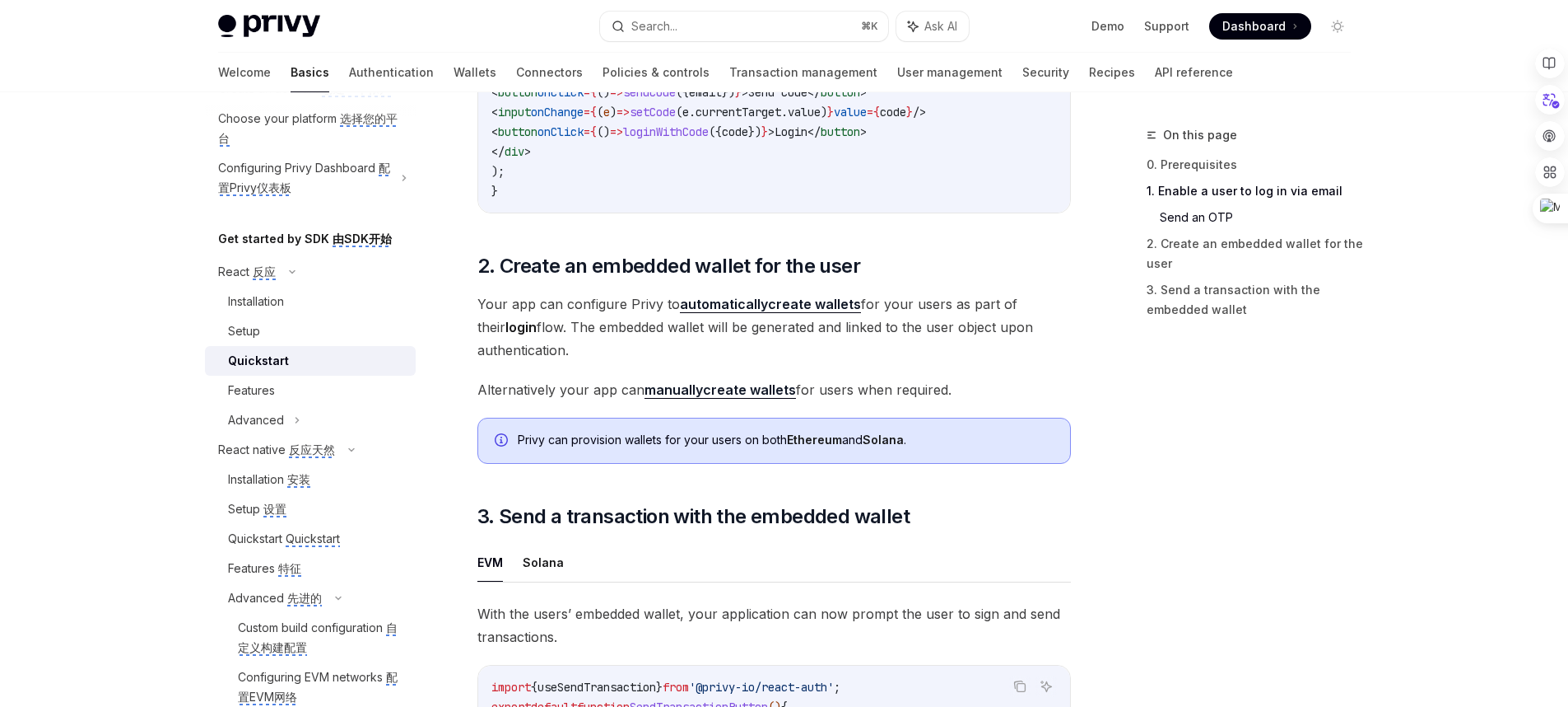
scroll to position [1098, 0]
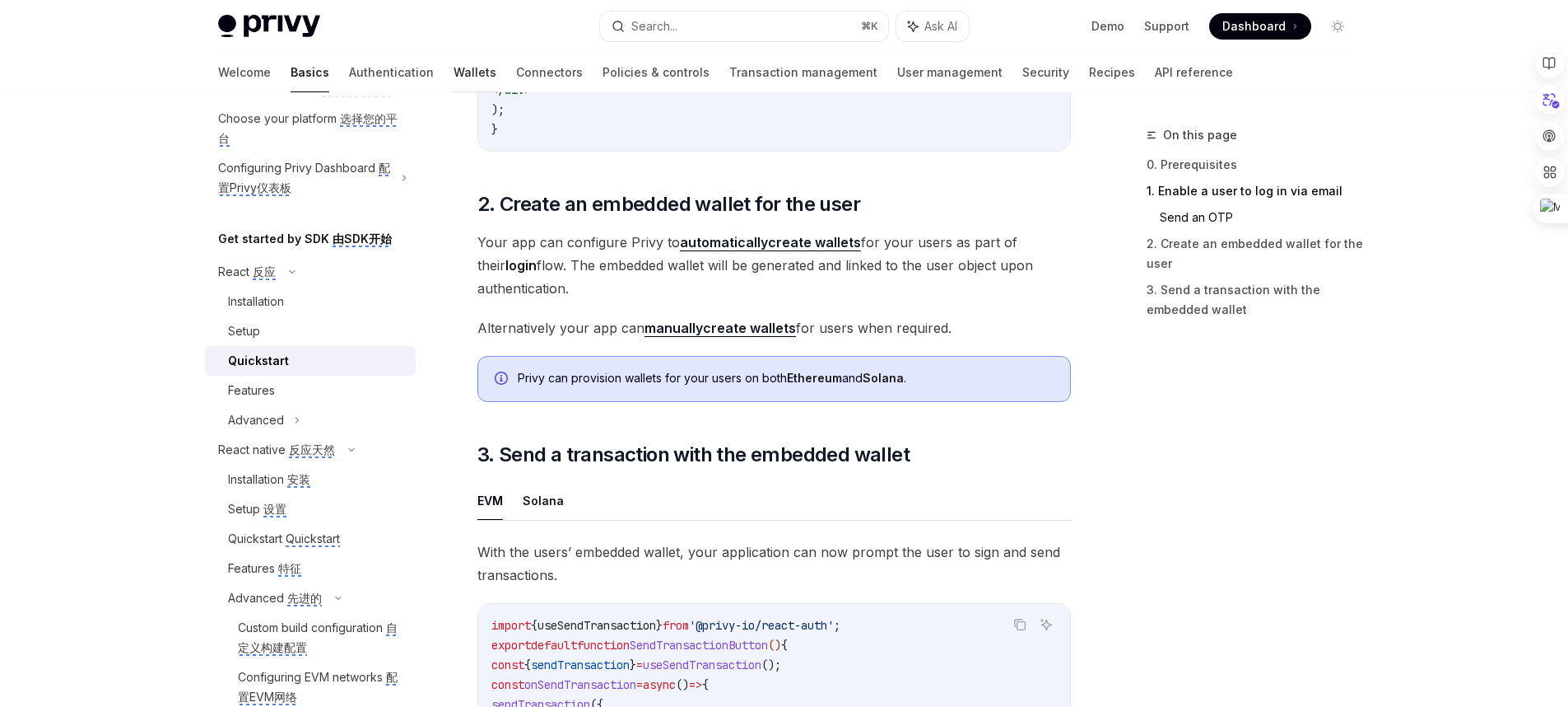
click at [454, 65] on link "Wallets" at bounding box center [475, 72] width 43 height 39
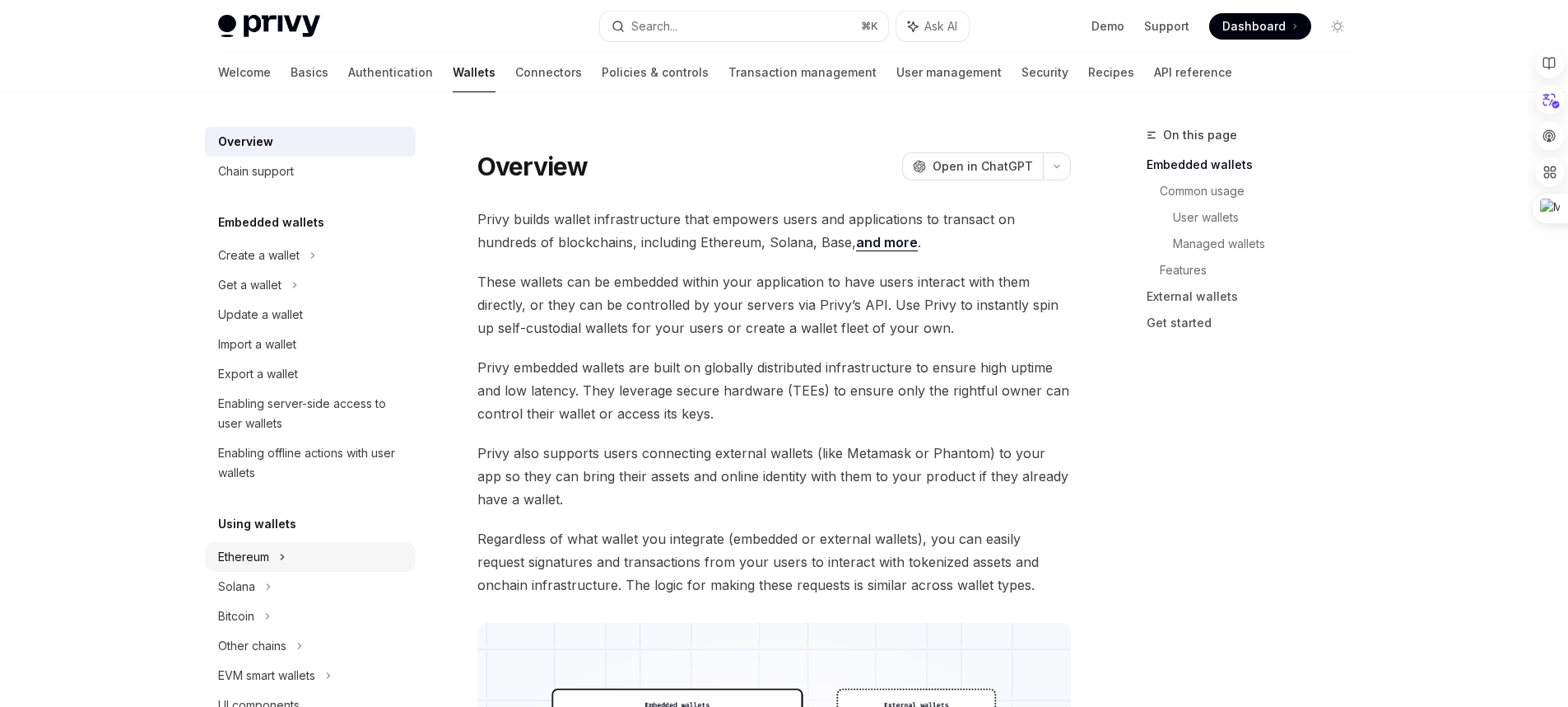
click at [339, 271] on div "Ethereum" at bounding box center [311, 255] width 211 height 30
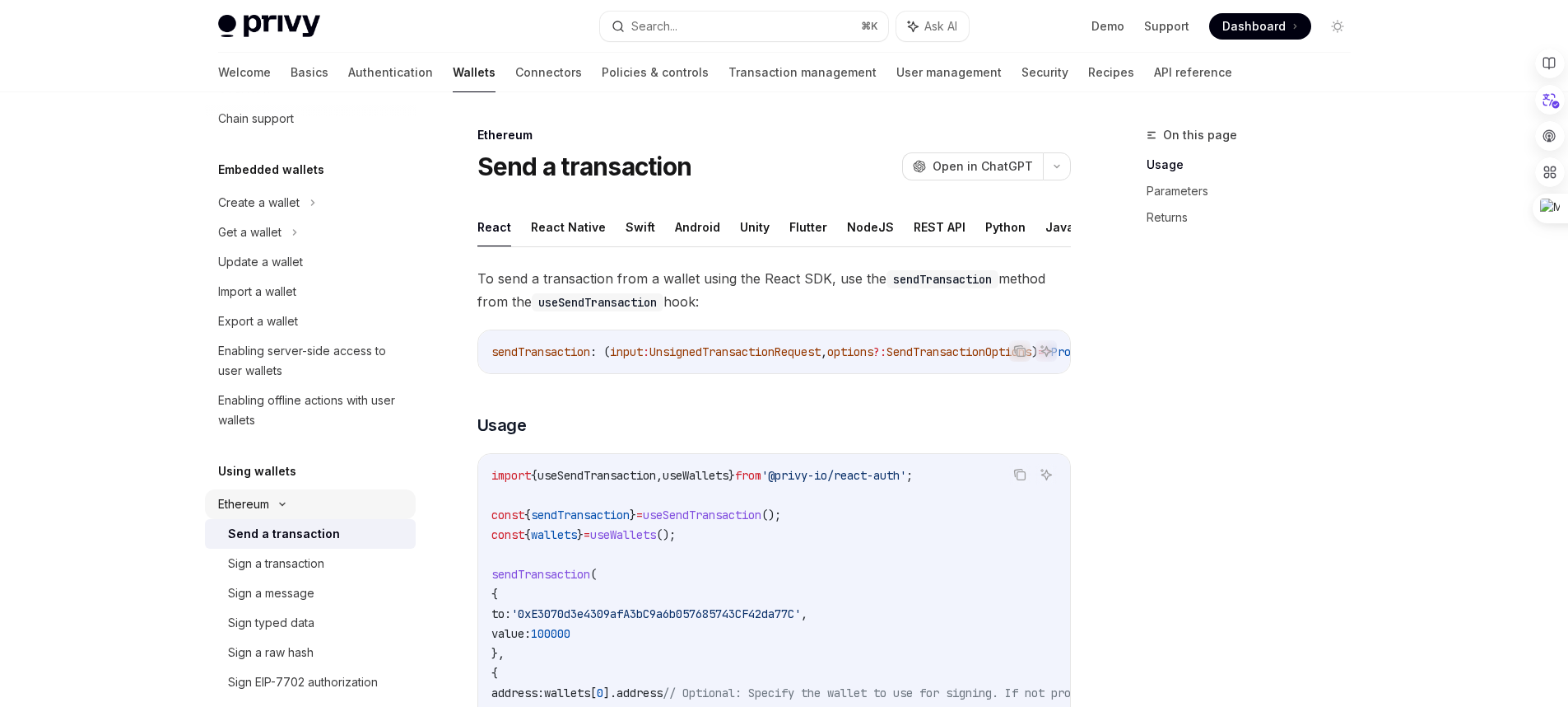
scroll to position [55, 0]
click at [570, 223] on button "React Native" at bounding box center [569, 226] width 75 height 38
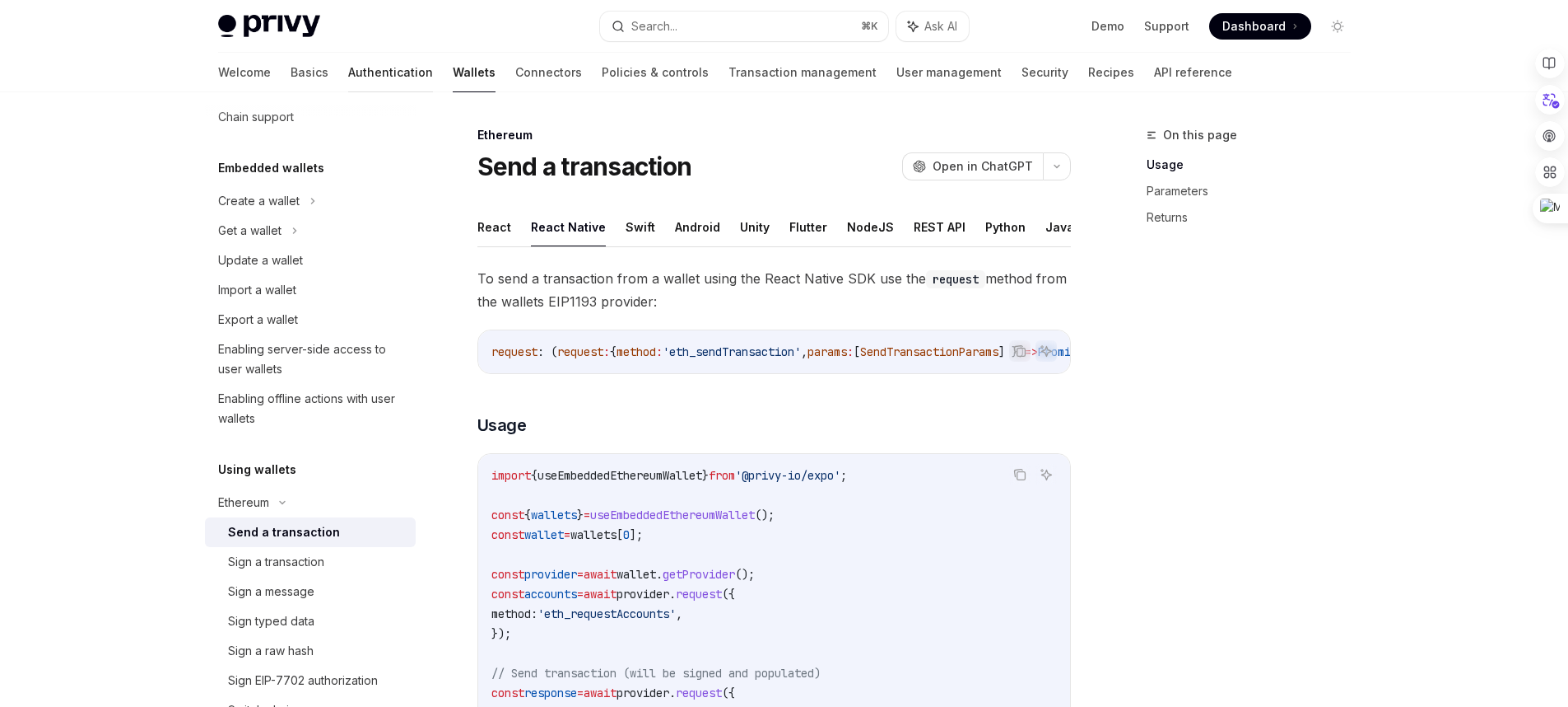
click at [348, 71] on link "Authentication" at bounding box center [390, 72] width 84 height 39
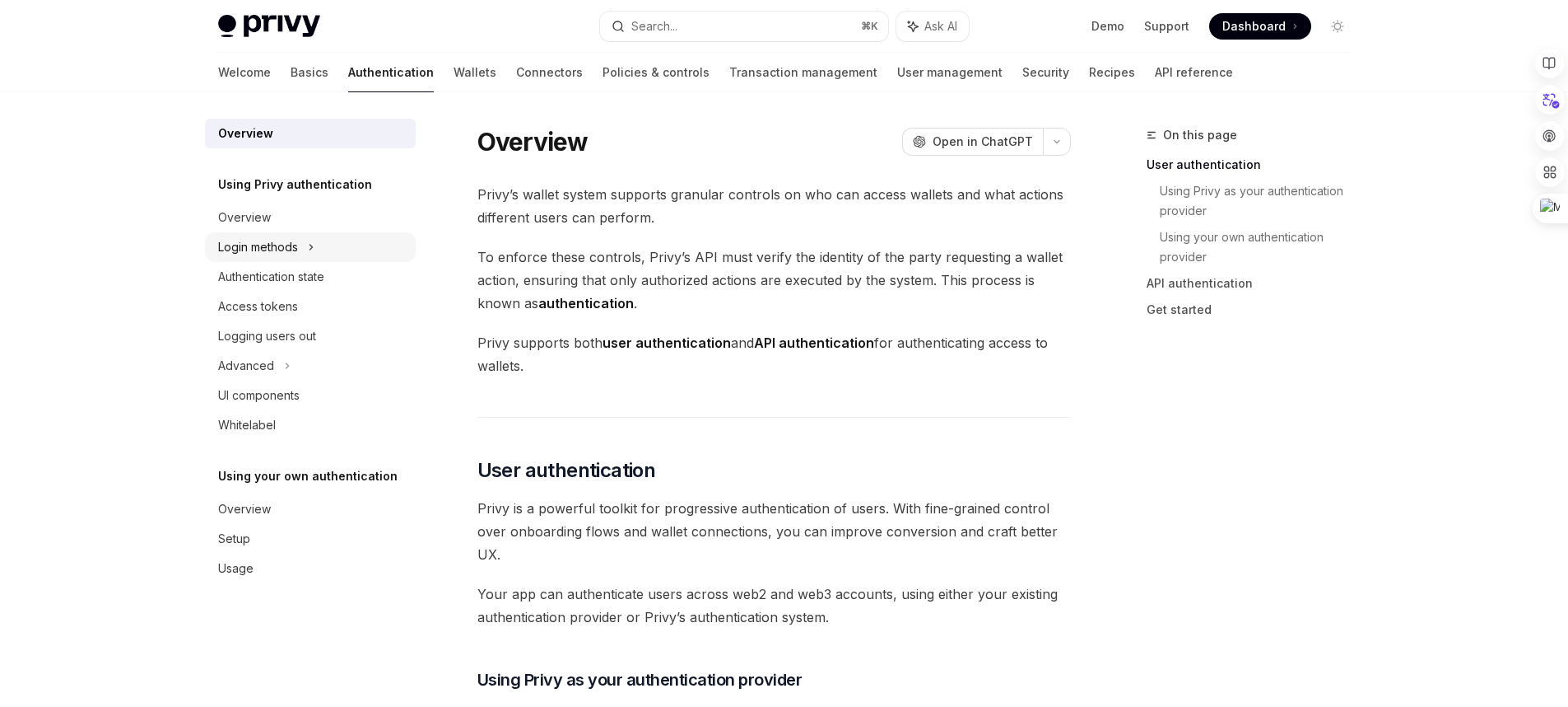
click at [355, 232] on div "Login methods" at bounding box center [311, 247] width 211 height 30
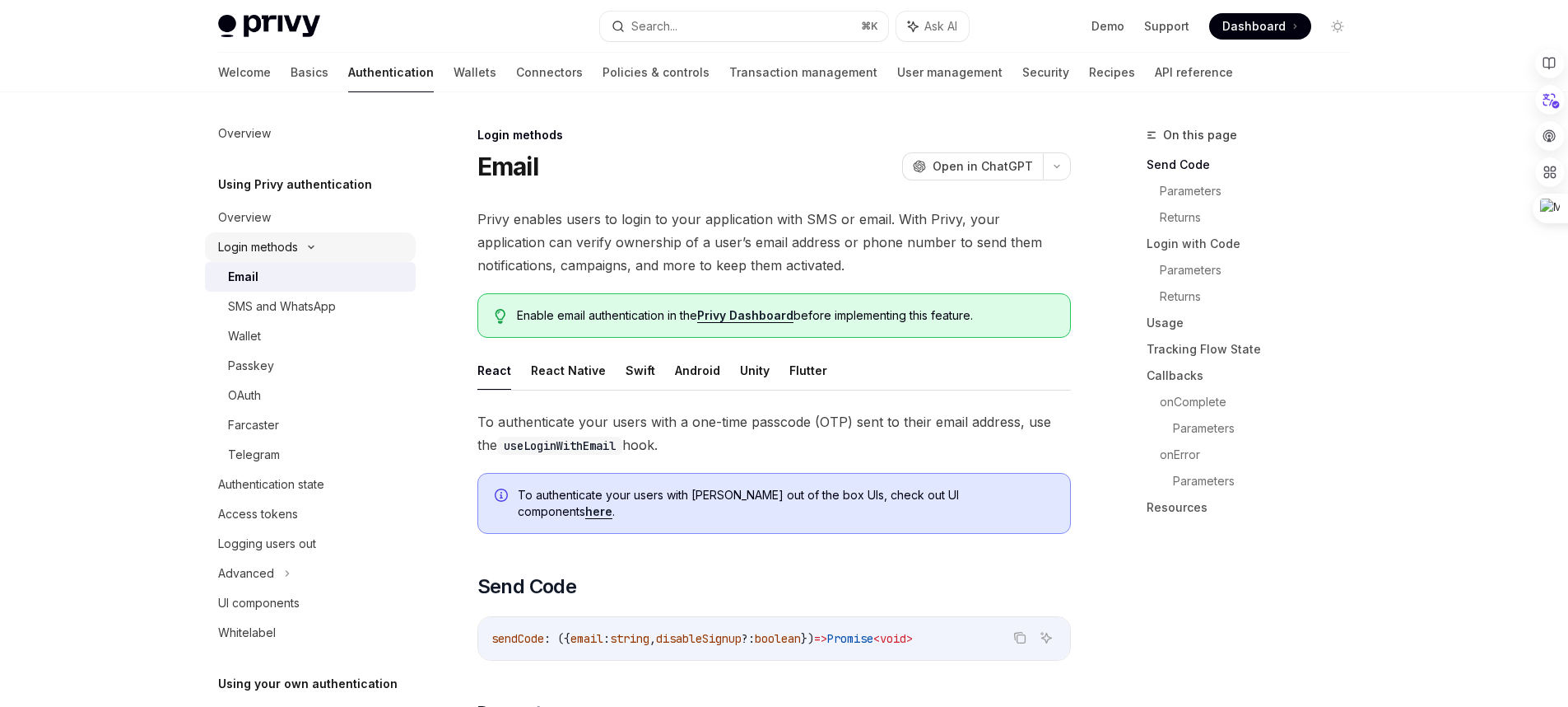
click at [345, 241] on div "Login methods" at bounding box center [311, 247] width 211 height 30
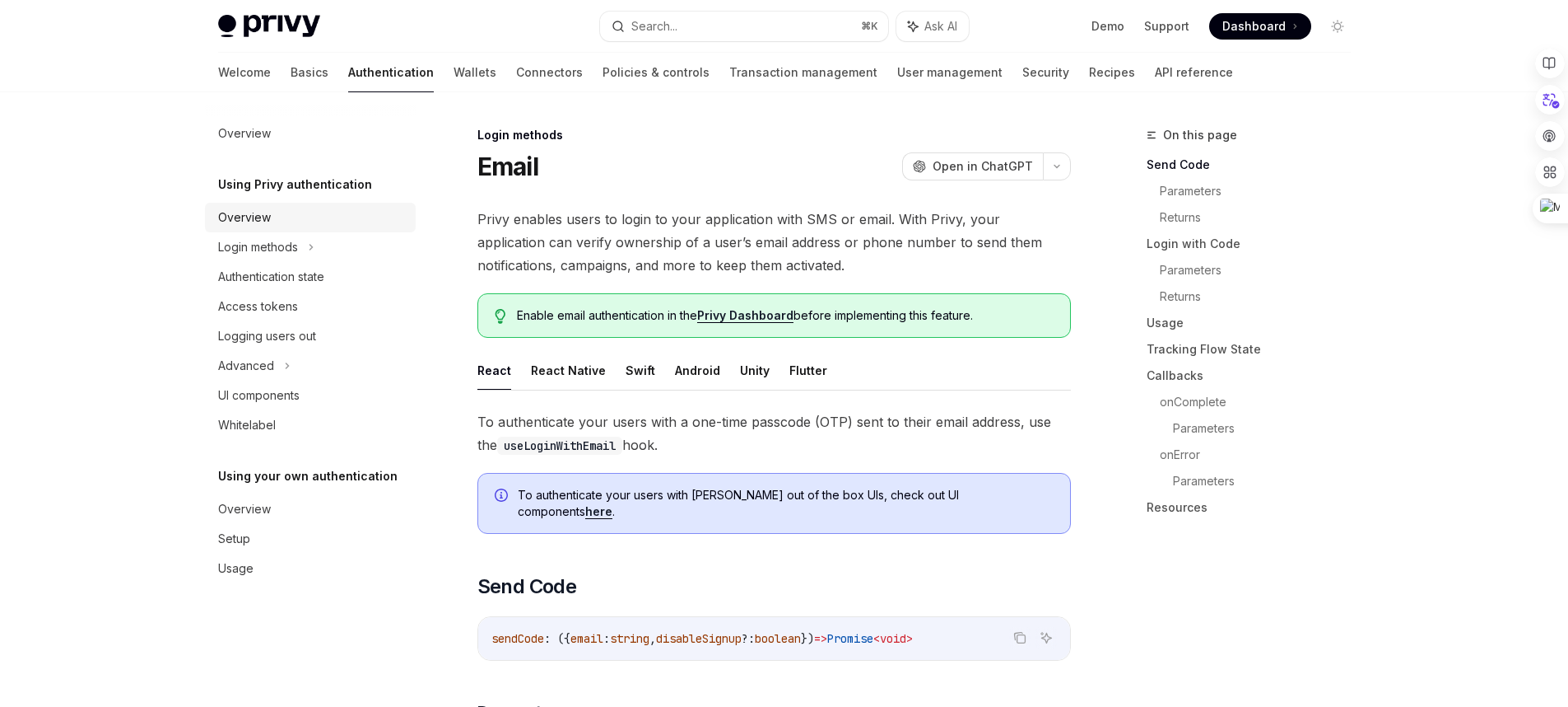
click at [329, 223] on div "Overview" at bounding box center [312, 217] width 188 height 20
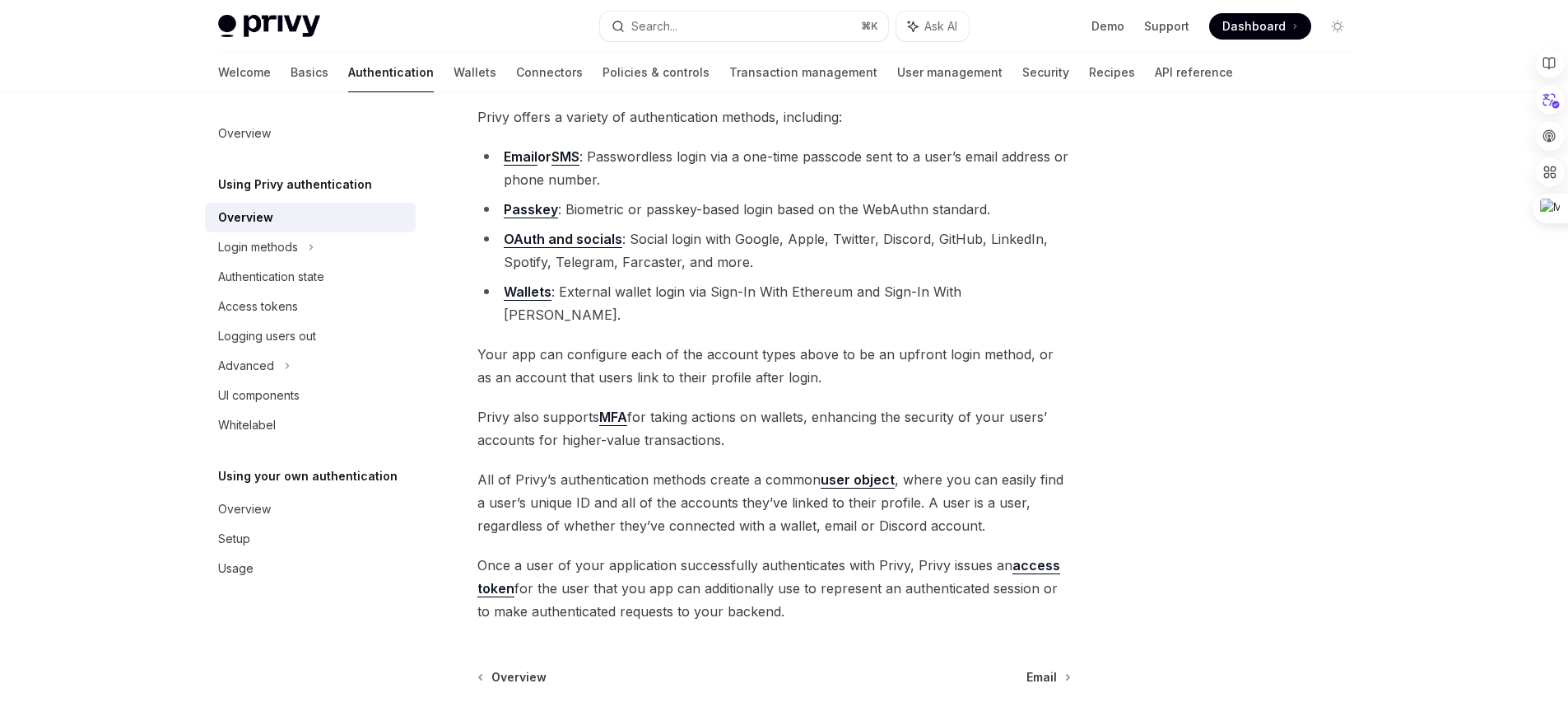
scroll to position [28, 0]
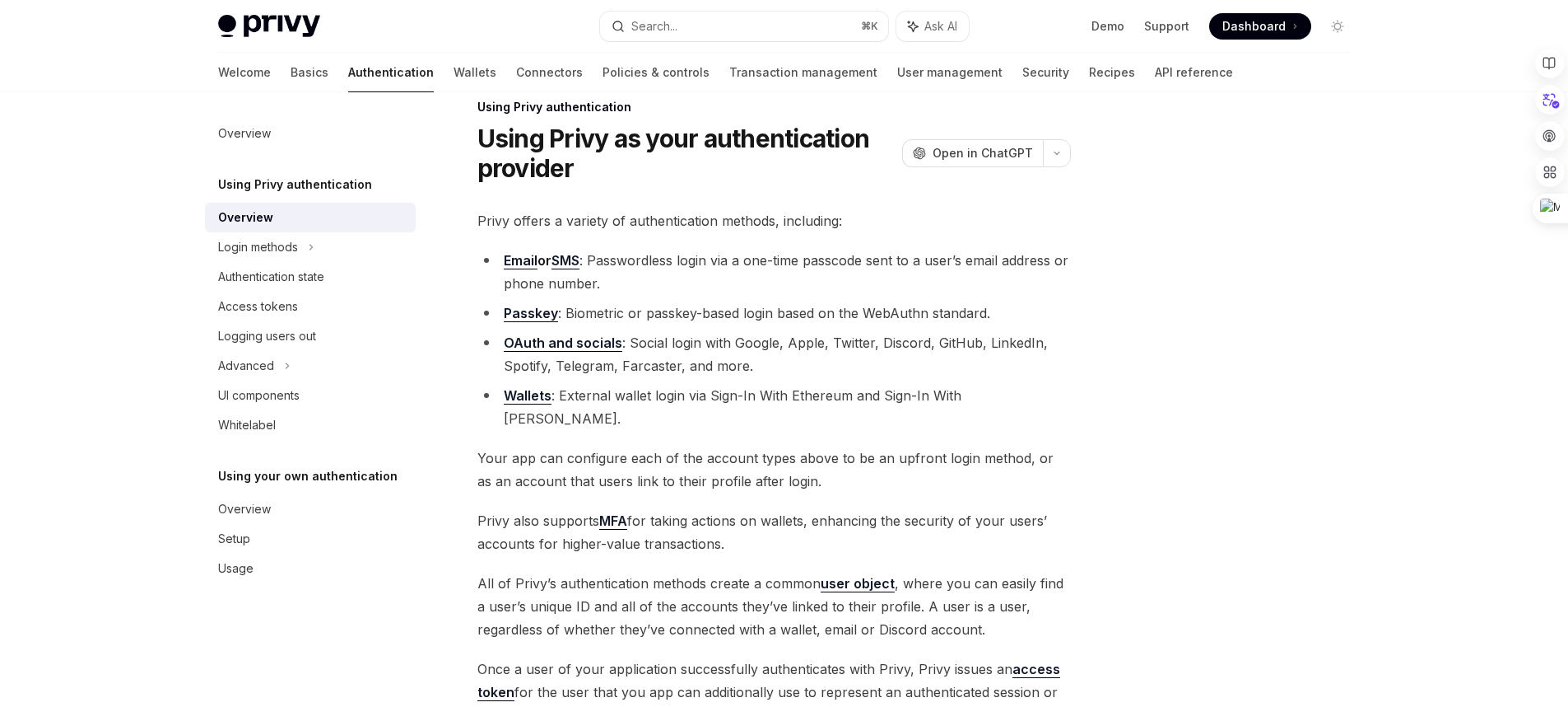
click at [567, 263] on link "SMS" at bounding box center [565, 261] width 28 height 17
type textarea "*"
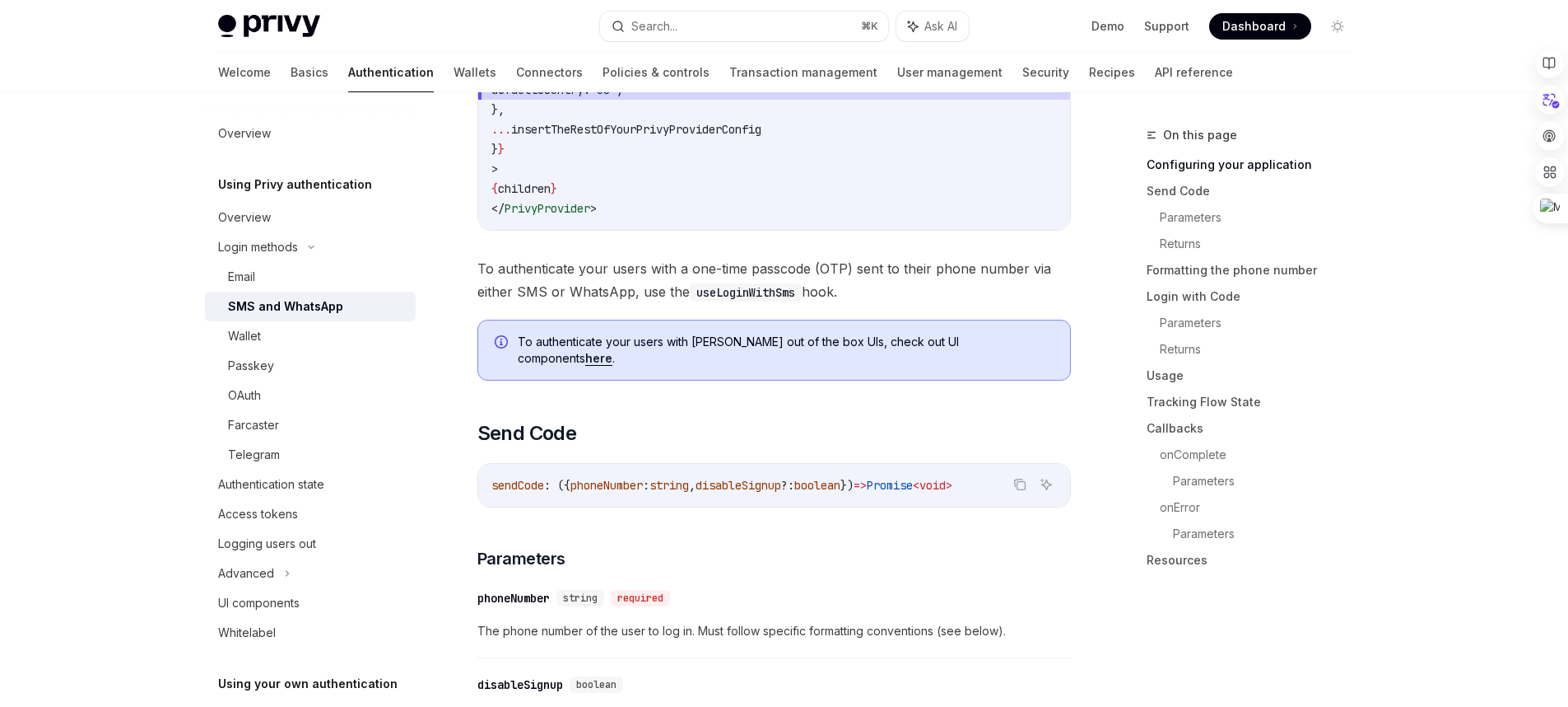
scroll to position [651, 0]
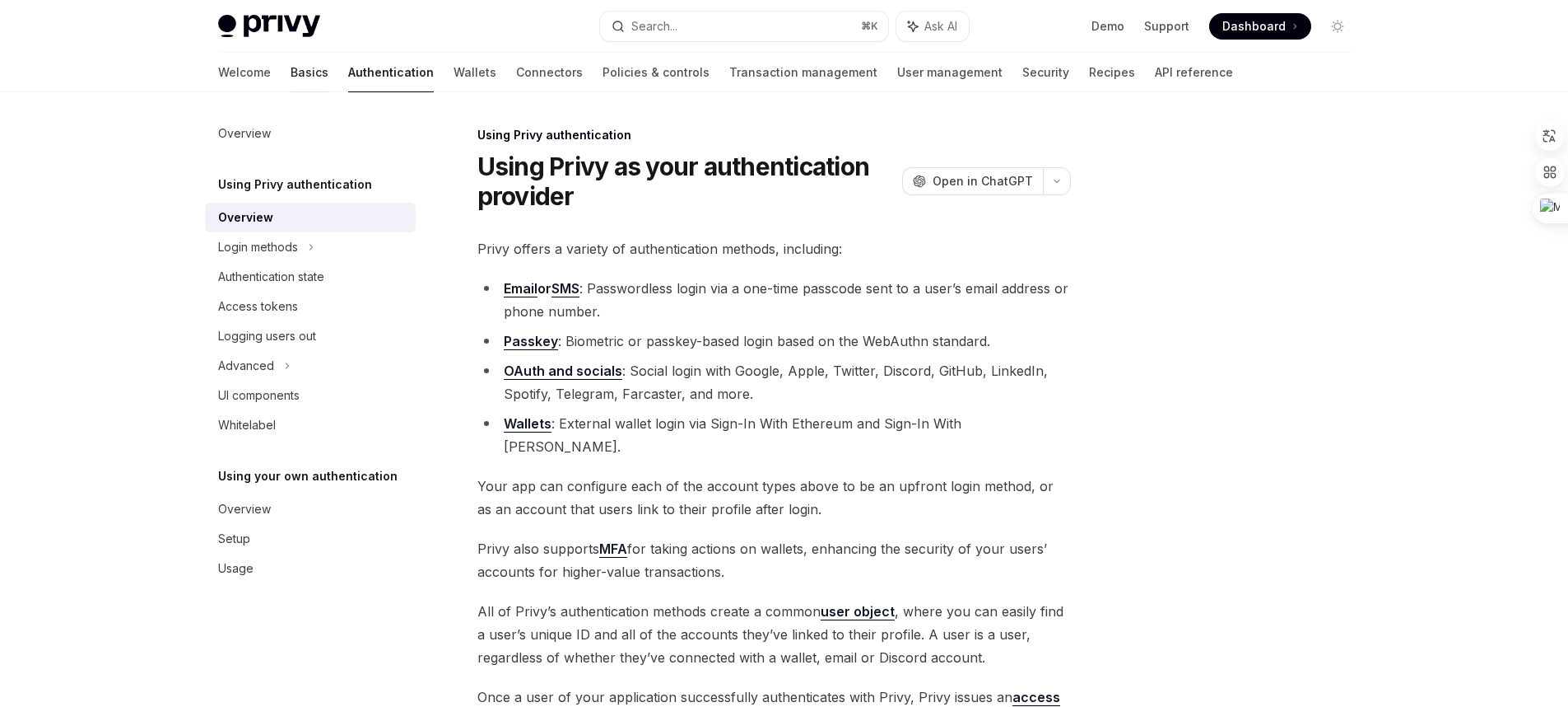
click at [291, 74] on link "Basics" at bounding box center [309, 72] width 37 height 39
click at [282, 243] on div "Login methods" at bounding box center [257, 247] width 80 height 20
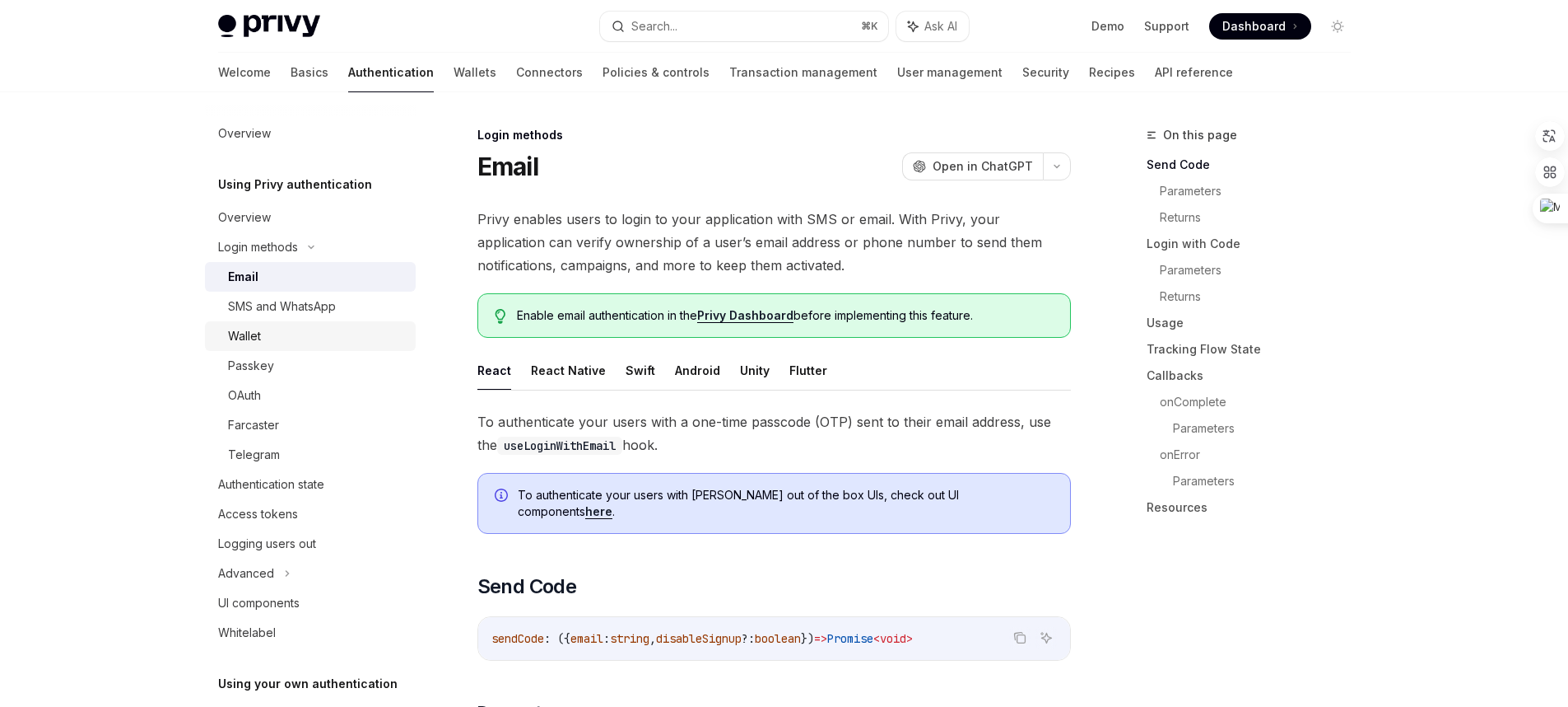
click at [279, 322] on link "Wallet" at bounding box center [311, 336] width 211 height 30
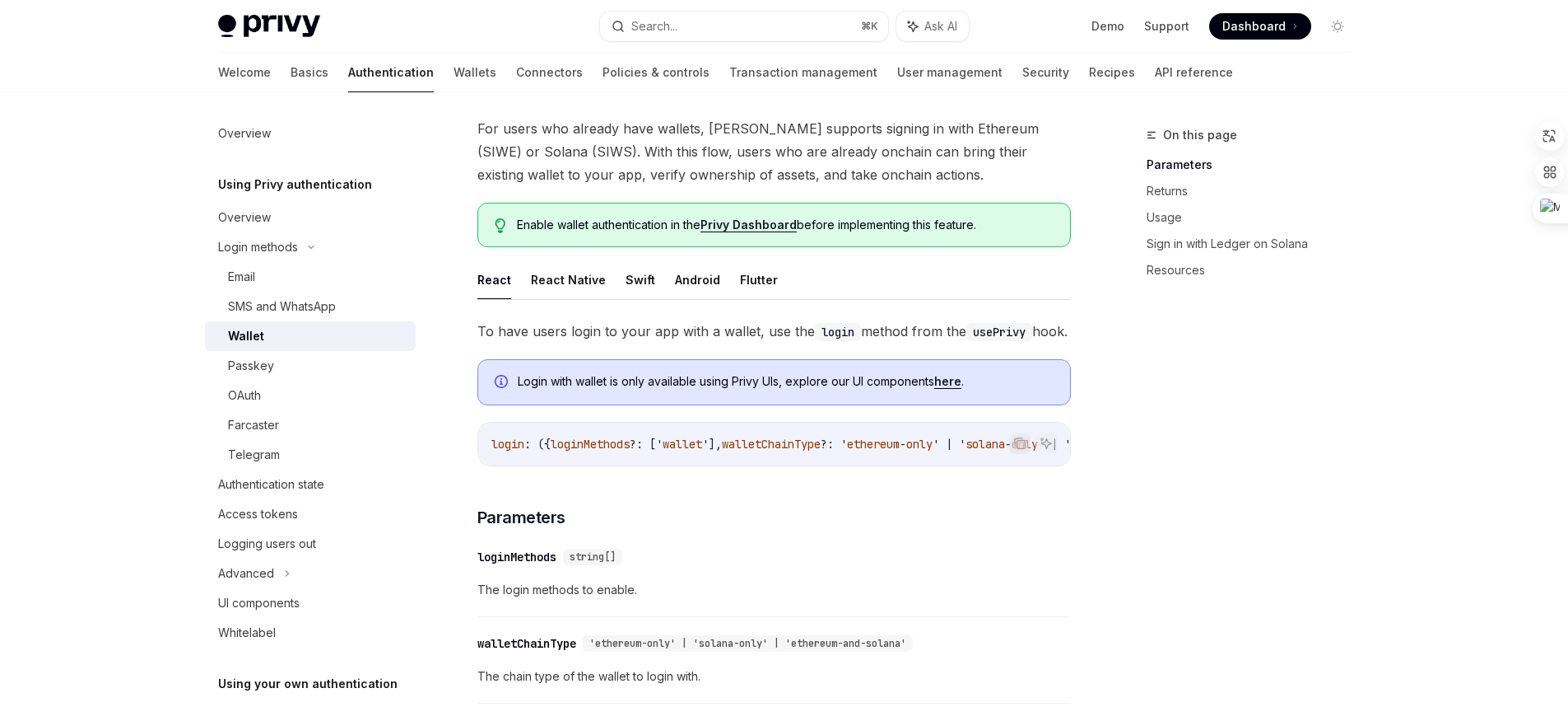
scroll to position [61, 0]
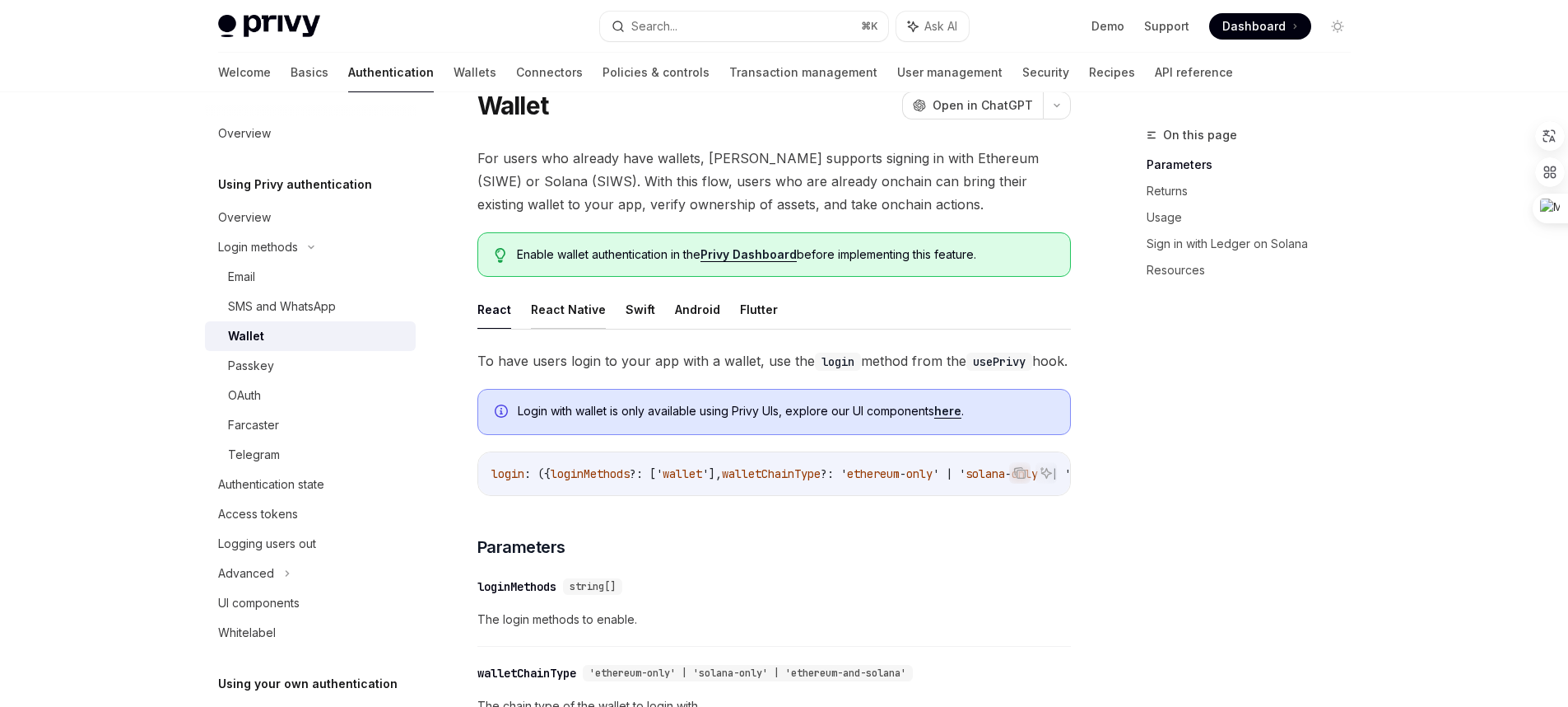
click at [591, 318] on button "React Native" at bounding box center [569, 309] width 75 height 38
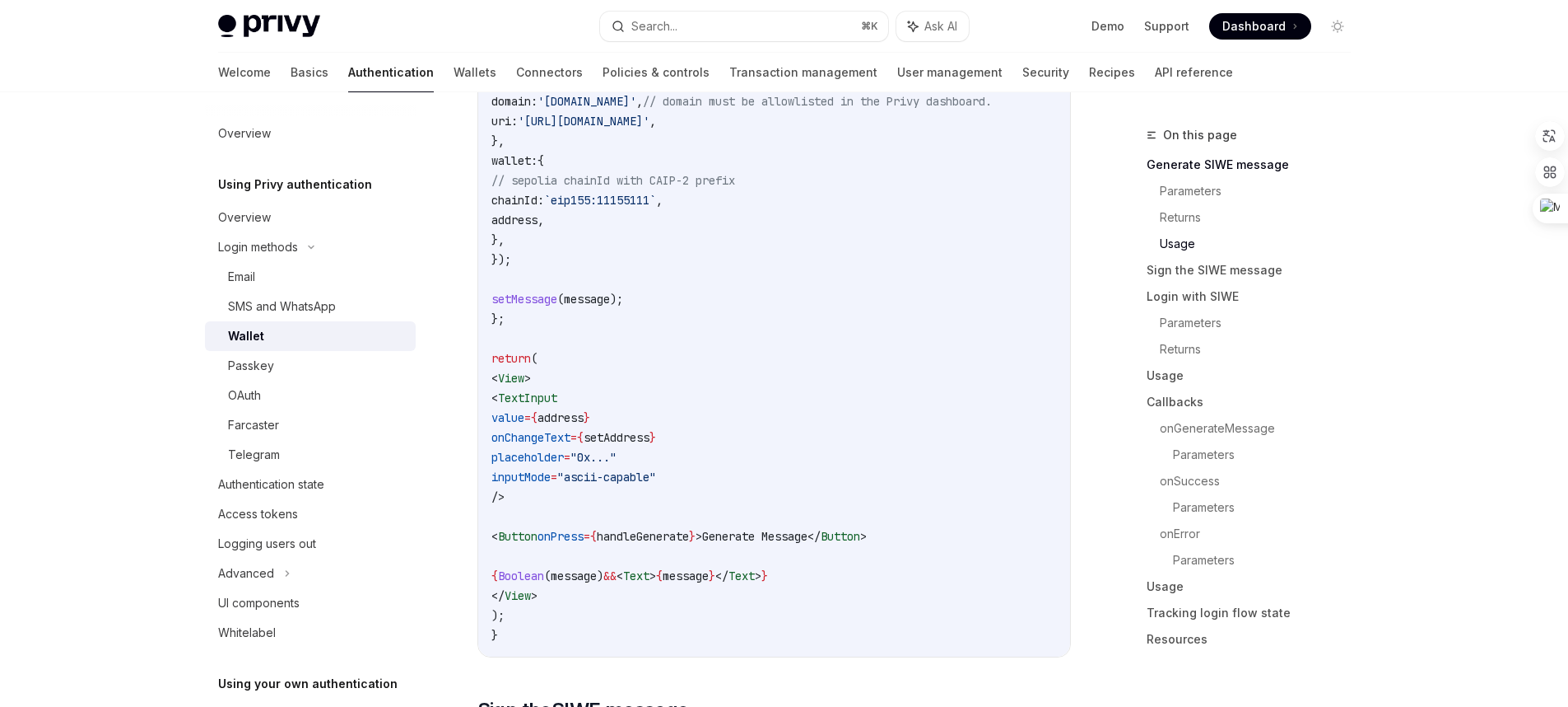
scroll to position [1791, 0]
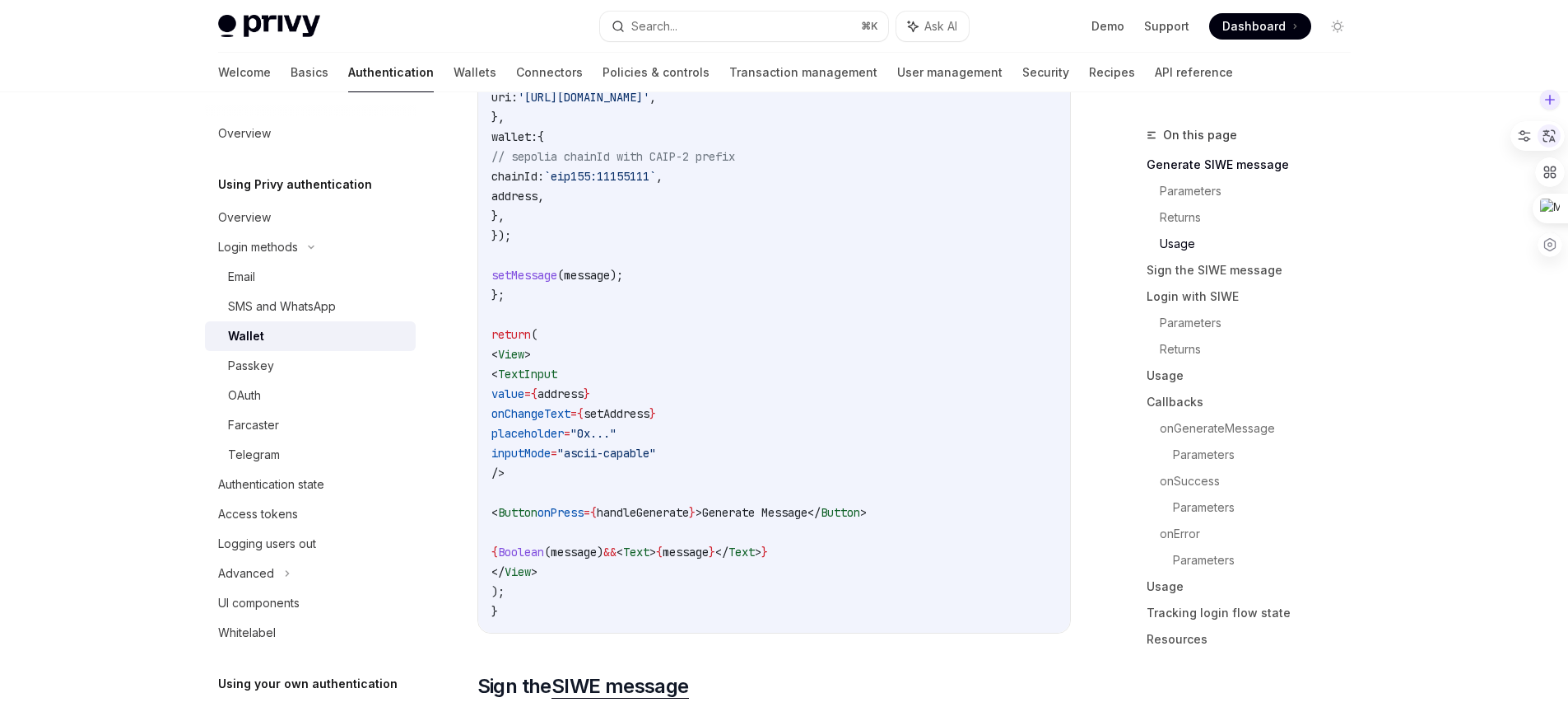
click at [1549, 137] on icon at bounding box center [1549, 135] width 14 height 14
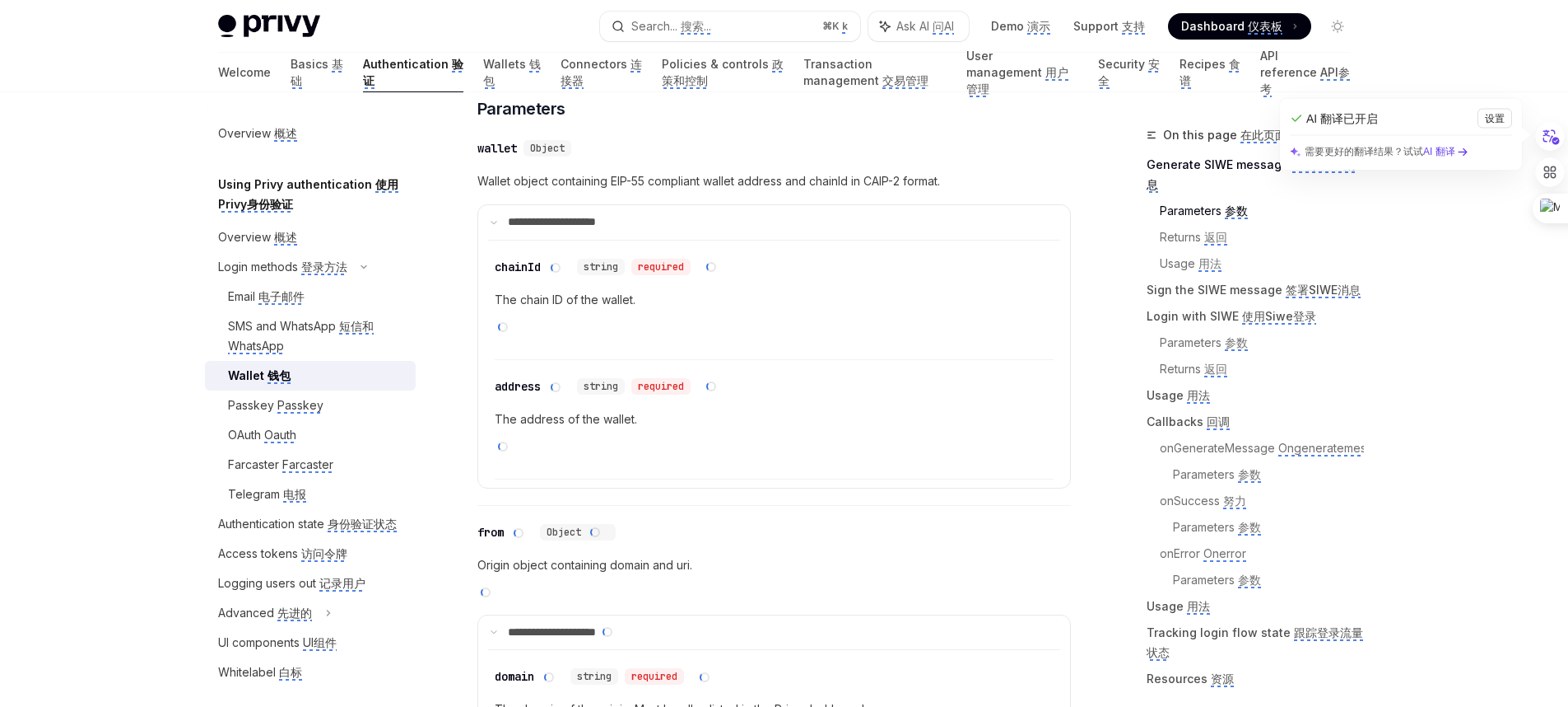
type textarea "*"
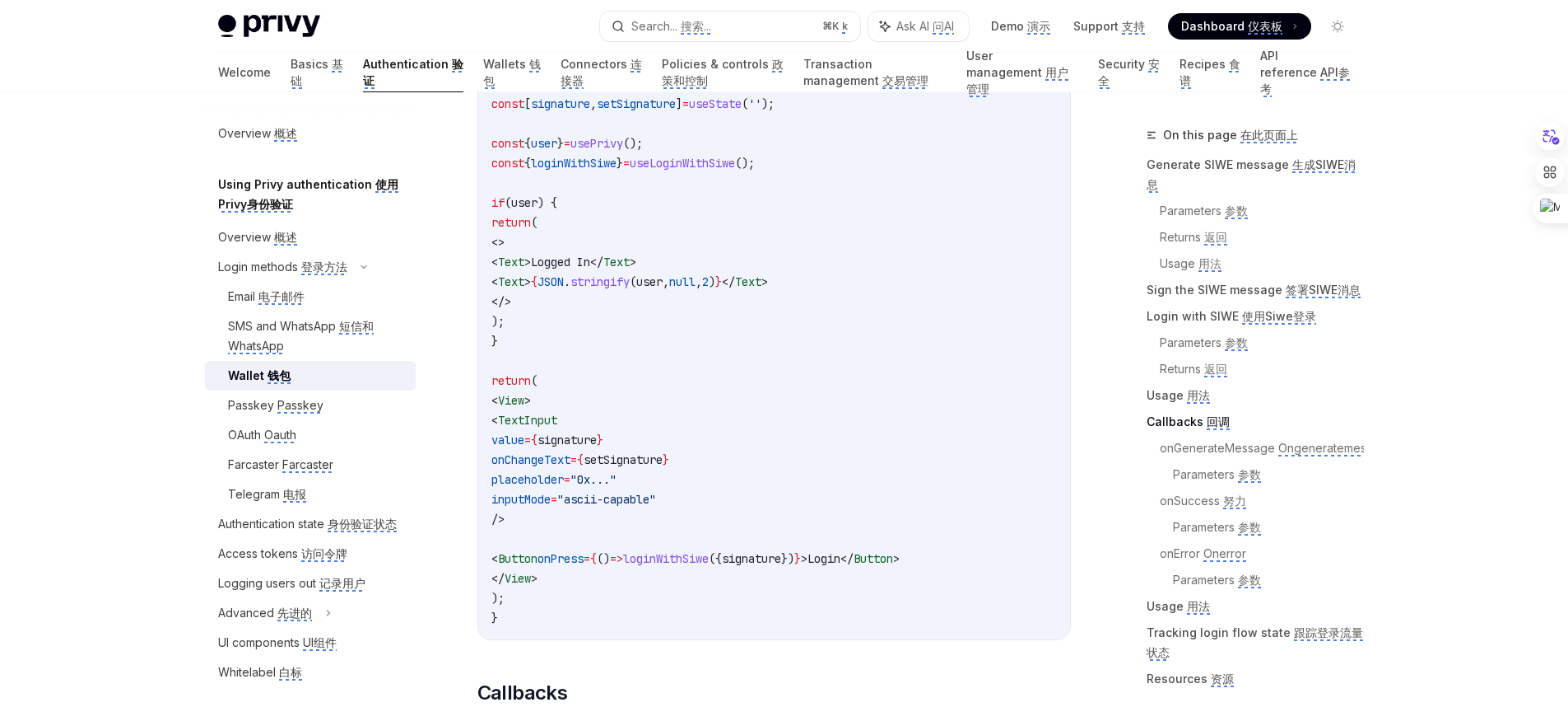
scroll to position [3965, 0]
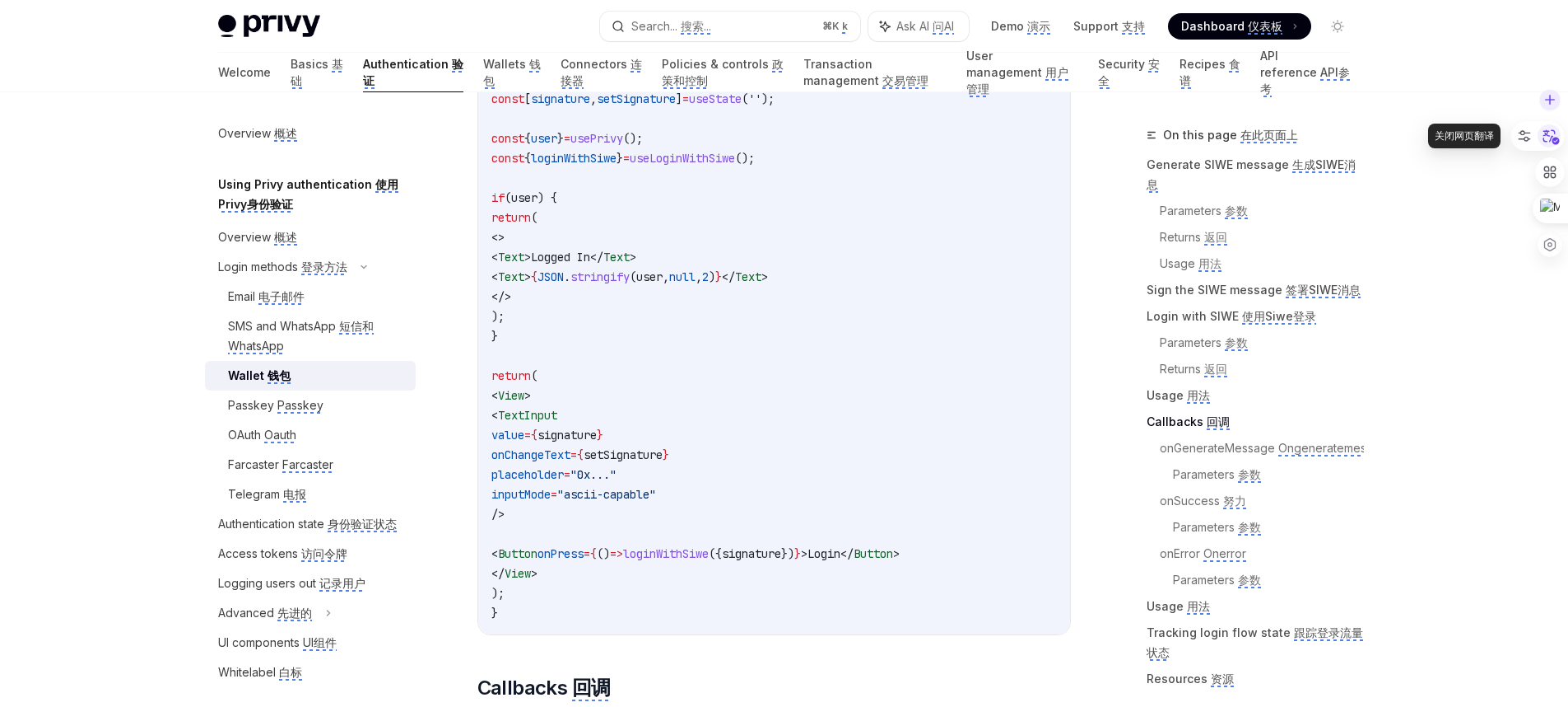
click at [1549, 133] on icon at bounding box center [1550, 136] width 25 height 25
